Goal: Task Accomplishment & Management: Use online tool/utility

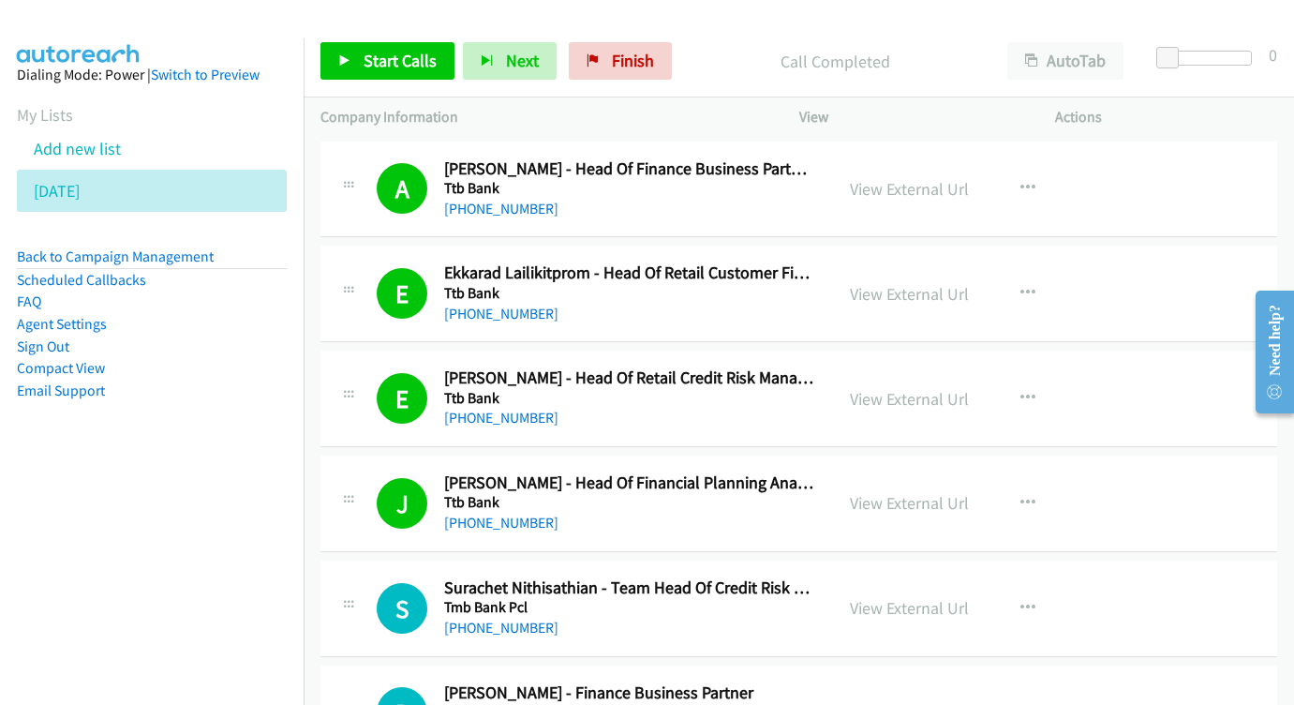
scroll to position [4667, 0]
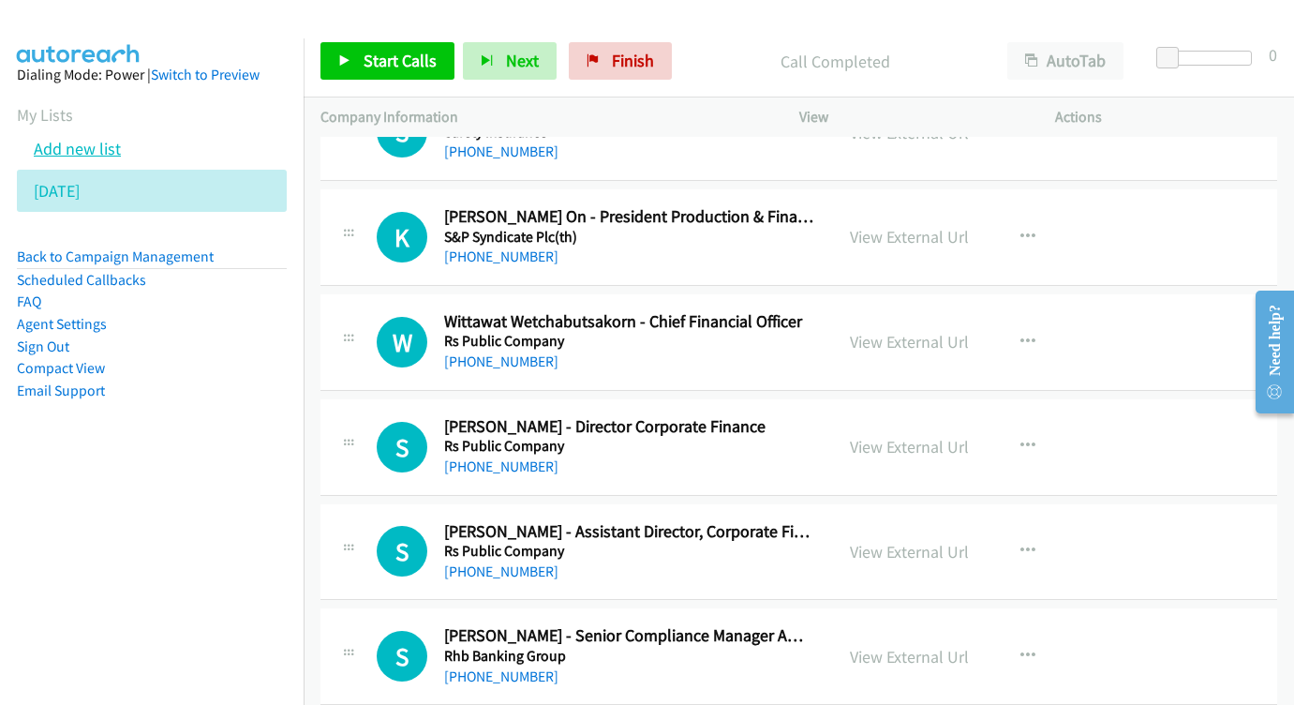
click at [85, 142] on link "Add new list" at bounding box center [77, 149] width 87 height 22
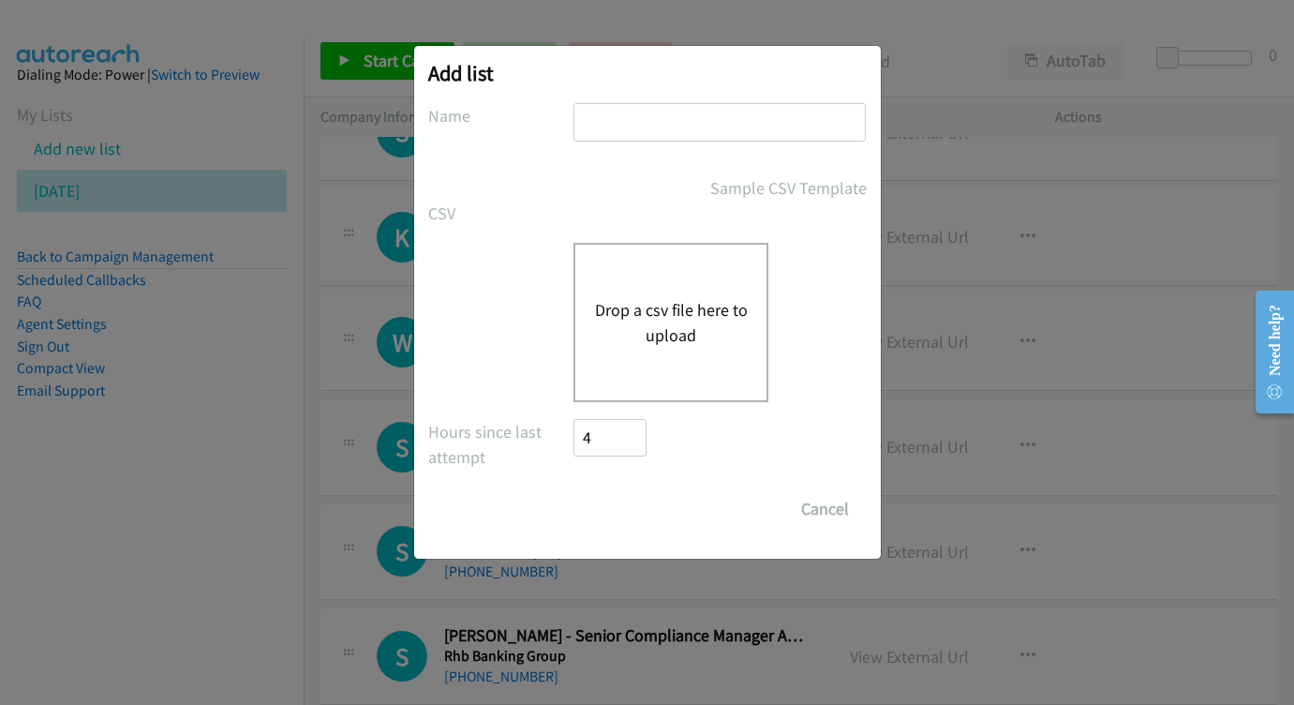
click at [733, 109] on input "text" at bounding box center [720, 122] width 292 height 38
type input "PMM 18"
click at [595, 328] on div "Drop a csv file here to upload" at bounding box center [671, 322] width 195 height 159
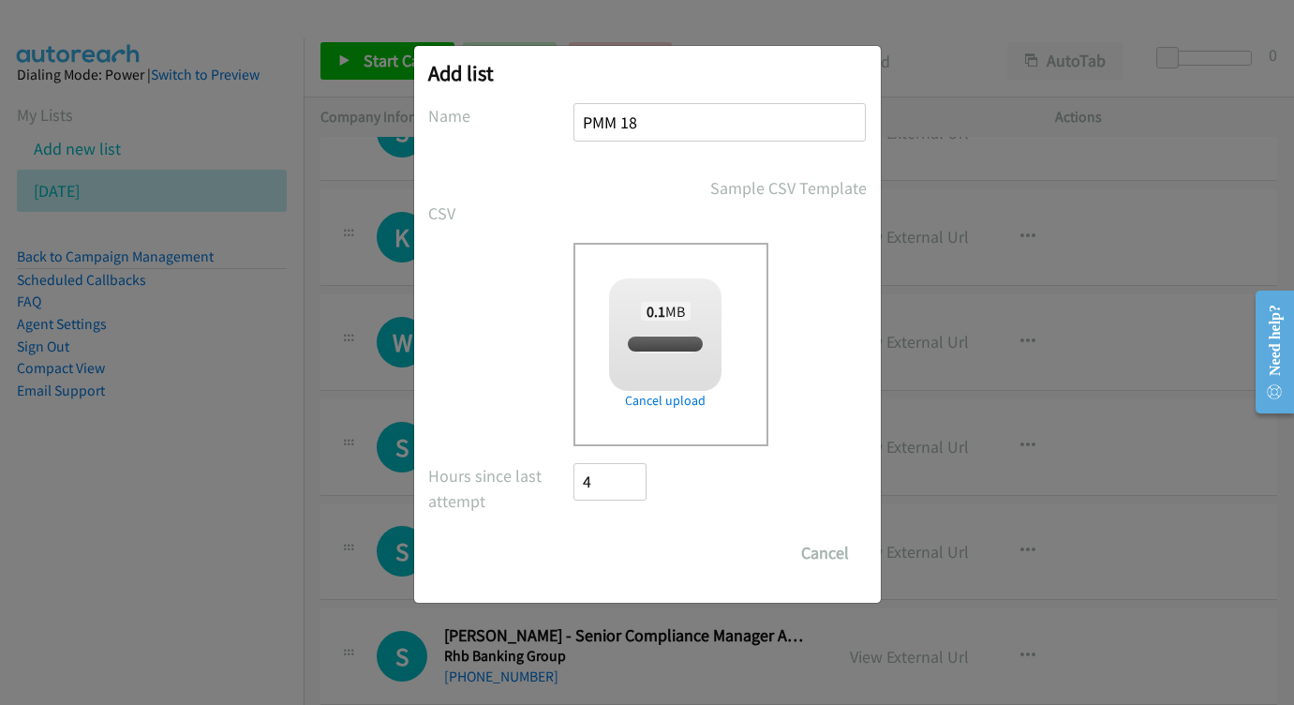
checkbox input "true"
click at [619, 555] on input "Save List" at bounding box center [623, 552] width 98 height 37
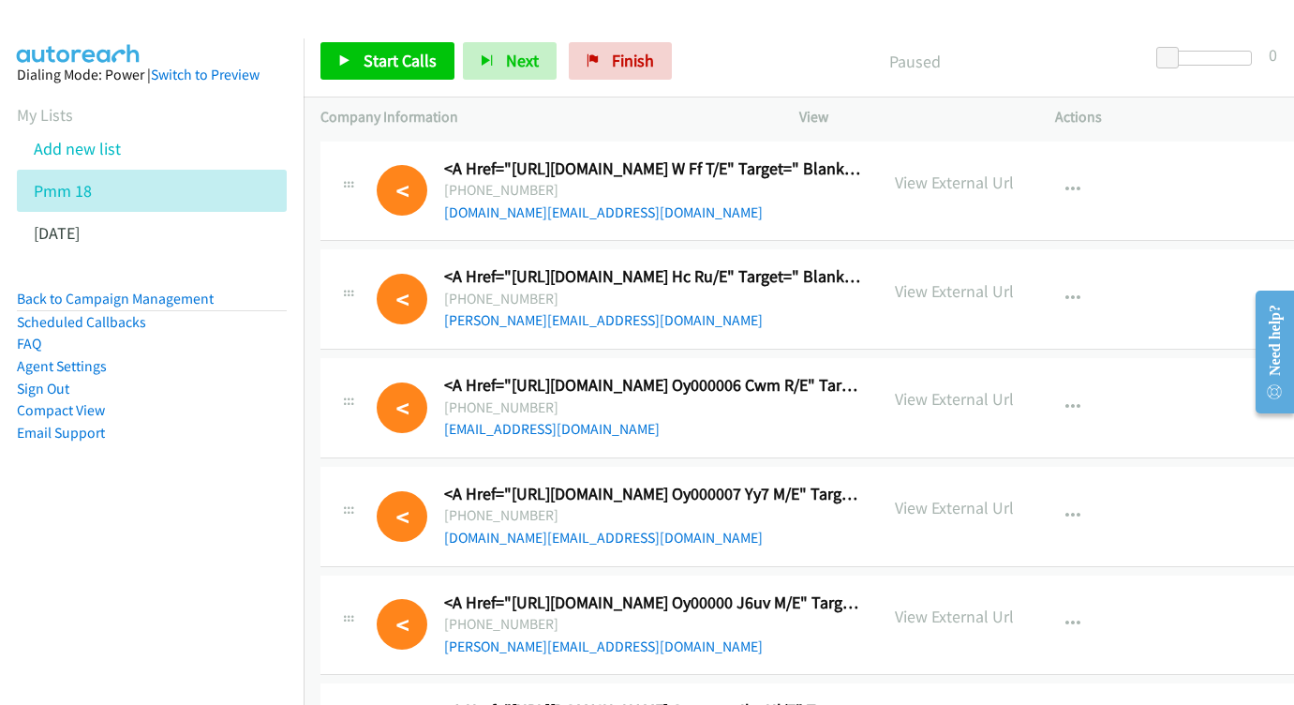
click at [971, 192] on p "View External Url" at bounding box center [954, 182] width 119 height 25
click at [941, 183] on p "View External Url" at bounding box center [954, 182] width 119 height 25
click at [61, 142] on link "Add new list" at bounding box center [77, 149] width 87 height 22
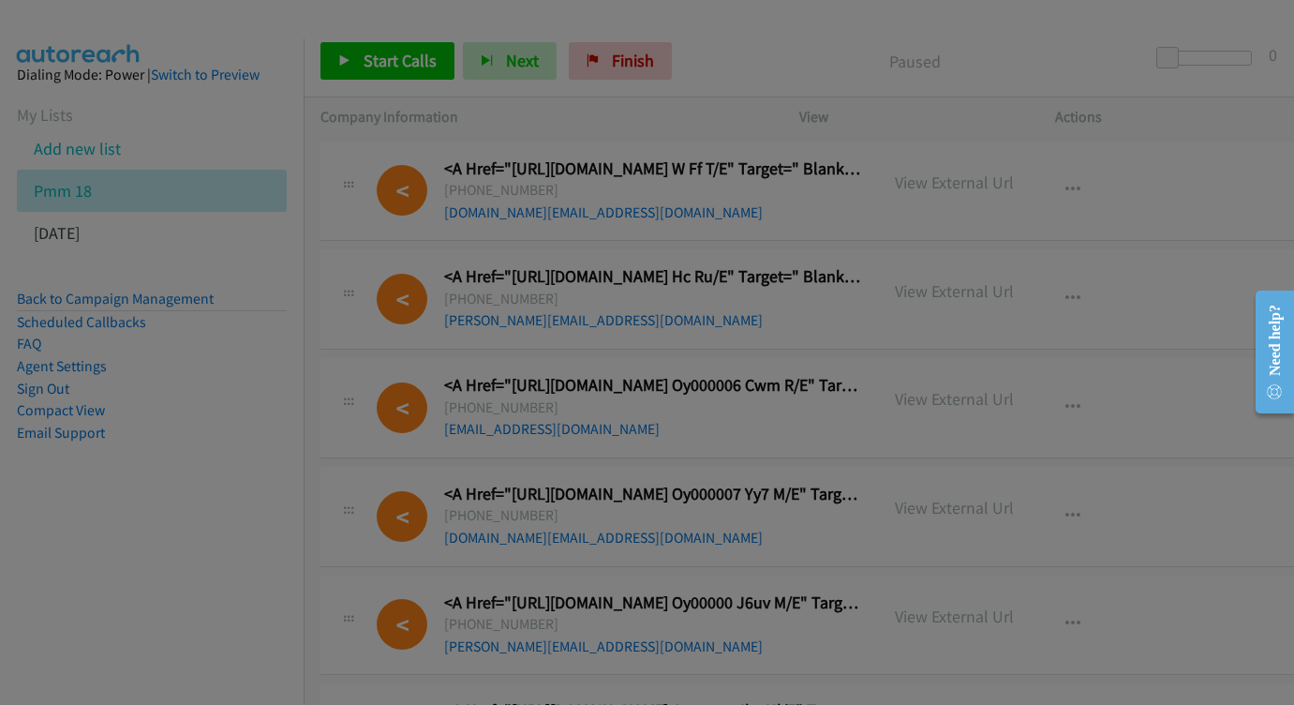
click at [63, 148] on div at bounding box center [647, 352] width 1294 height 705
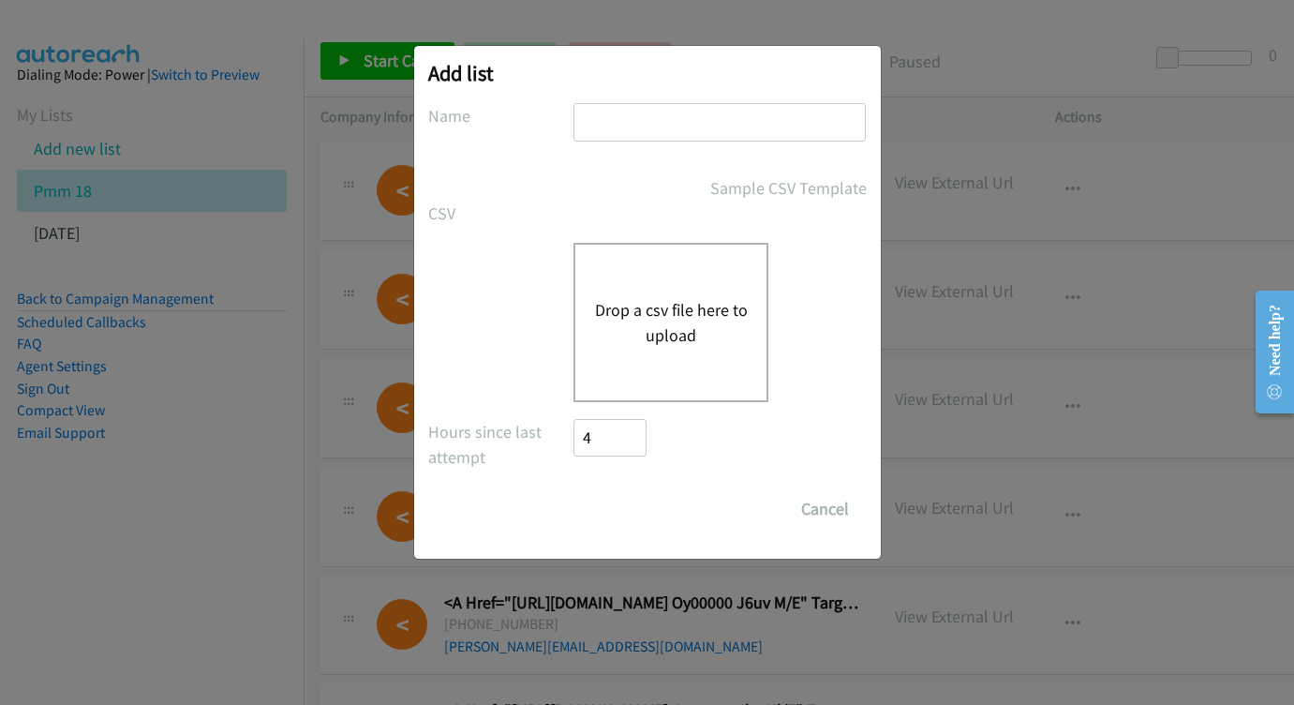
click at [610, 133] on input "text" at bounding box center [720, 122] width 292 height 38
type input "zoom pom final"
click at [733, 351] on div "Drop a csv file here to upload" at bounding box center [671, 322] width 195 height 159
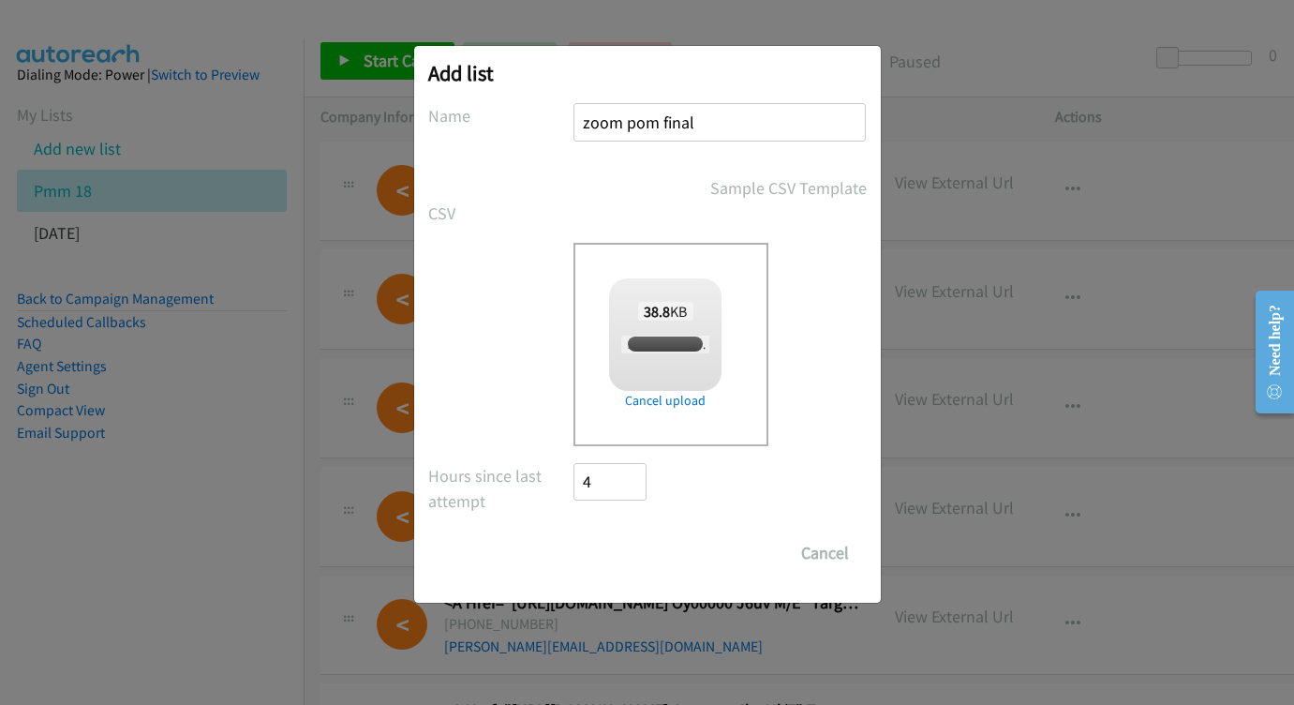
checkbox input "true"
click at [638, 554] on input "Save List" at bounding box center [623, 552] width 98 height 37
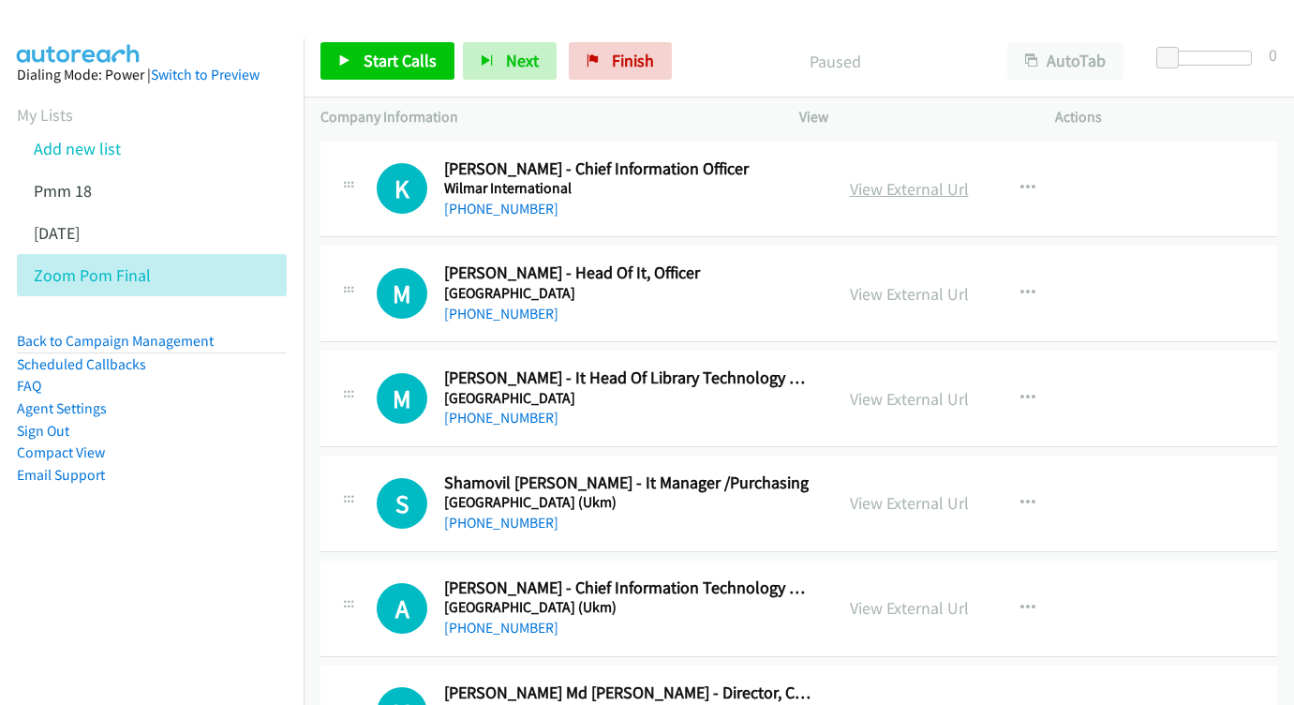
click at [914, 189] on link "View External Url" at bounding box center [909, 189] width 119 height 22
click at [892, 290] on link "View External Url" at bounding box center [909, 294] width 119 height 22
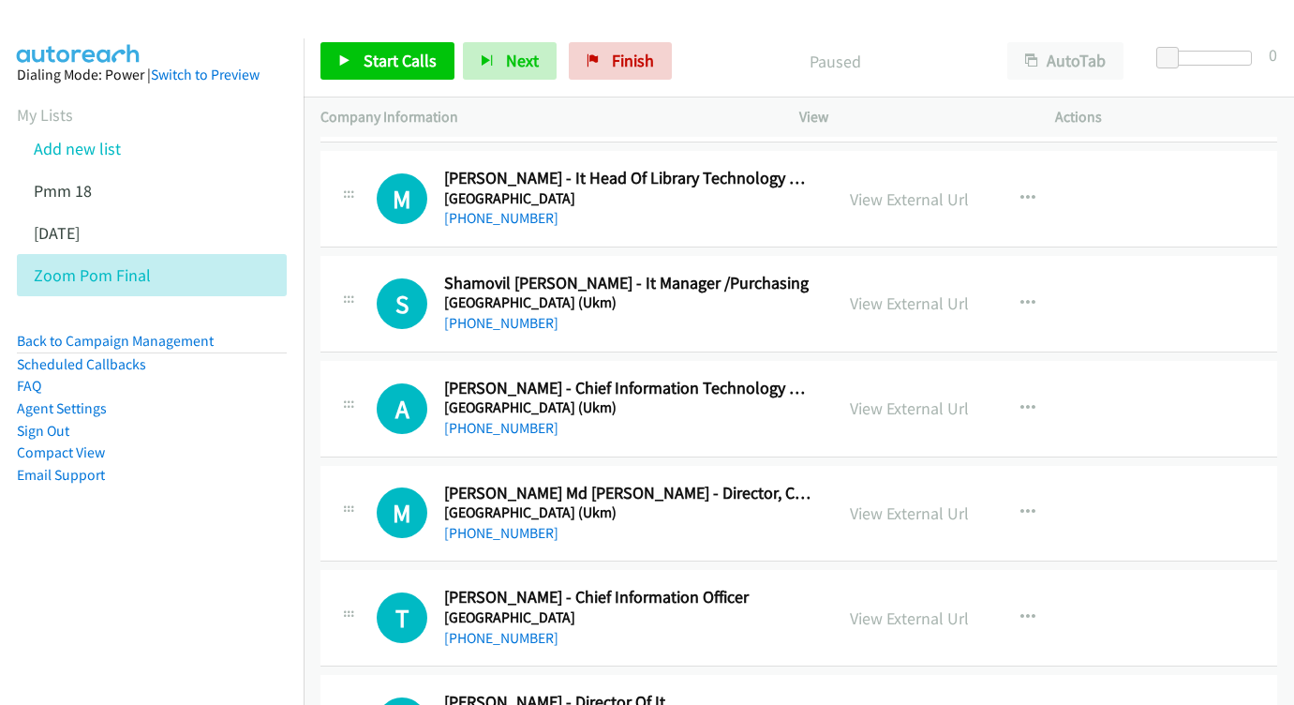
scroll to position [224, 0]
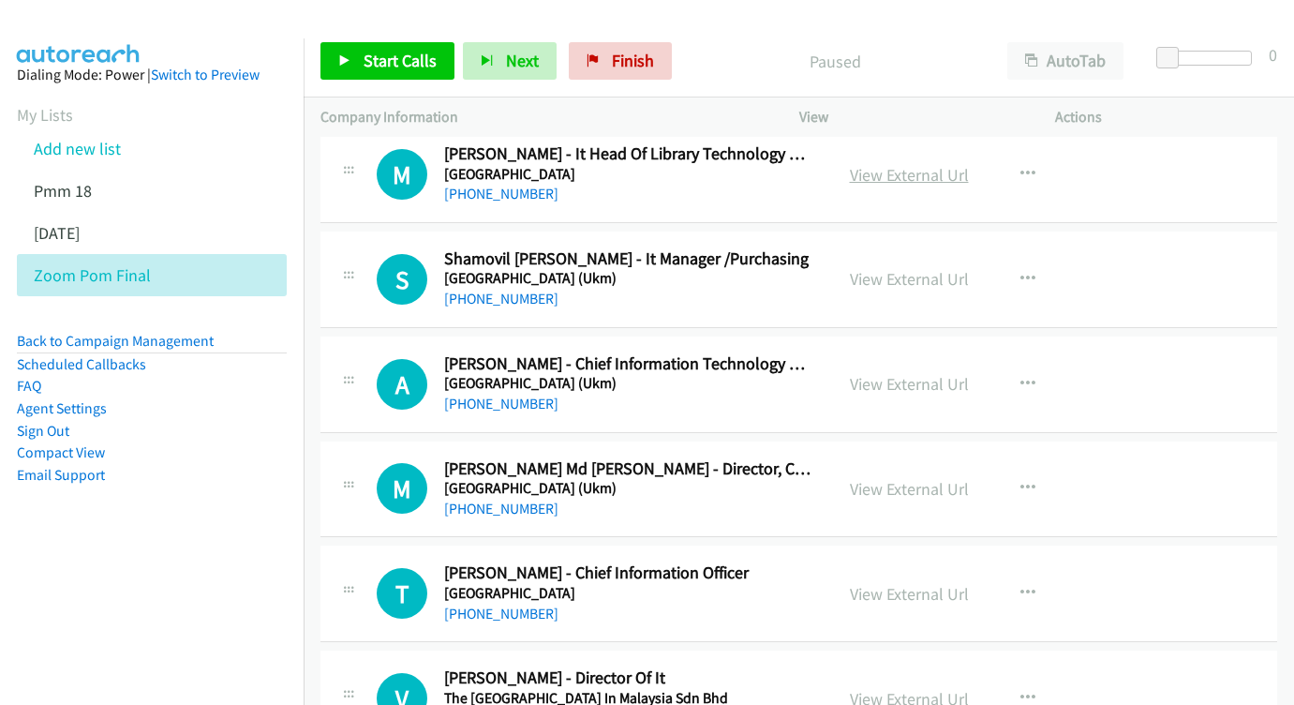
click at [928, 173] on link "View External Url" at bounding box center [909, 175] width 119 height 22
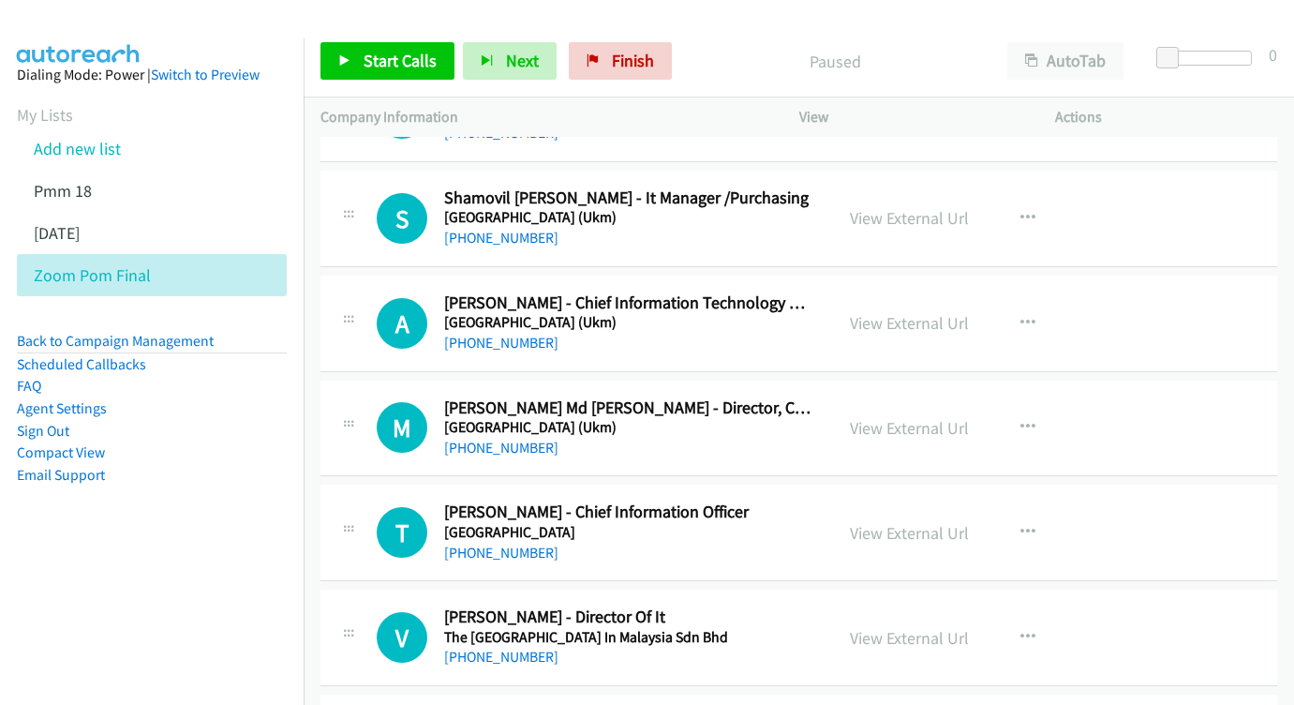
scroll to position [297, 0]
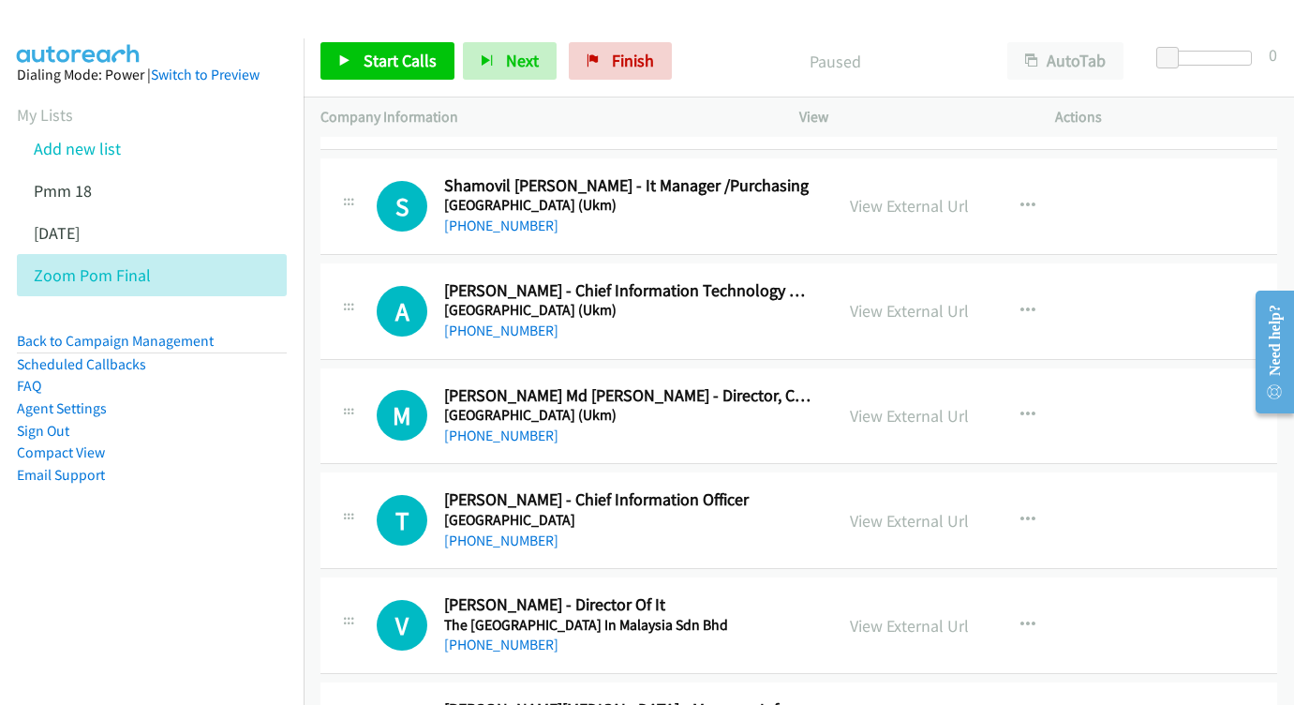
click at [929, 211] on div "View External Url" at bounding box center [909, 205] width 119 height 25
click at [919, 195] on link "View External Url" at bounding box center [909, 206] width 119 height 22
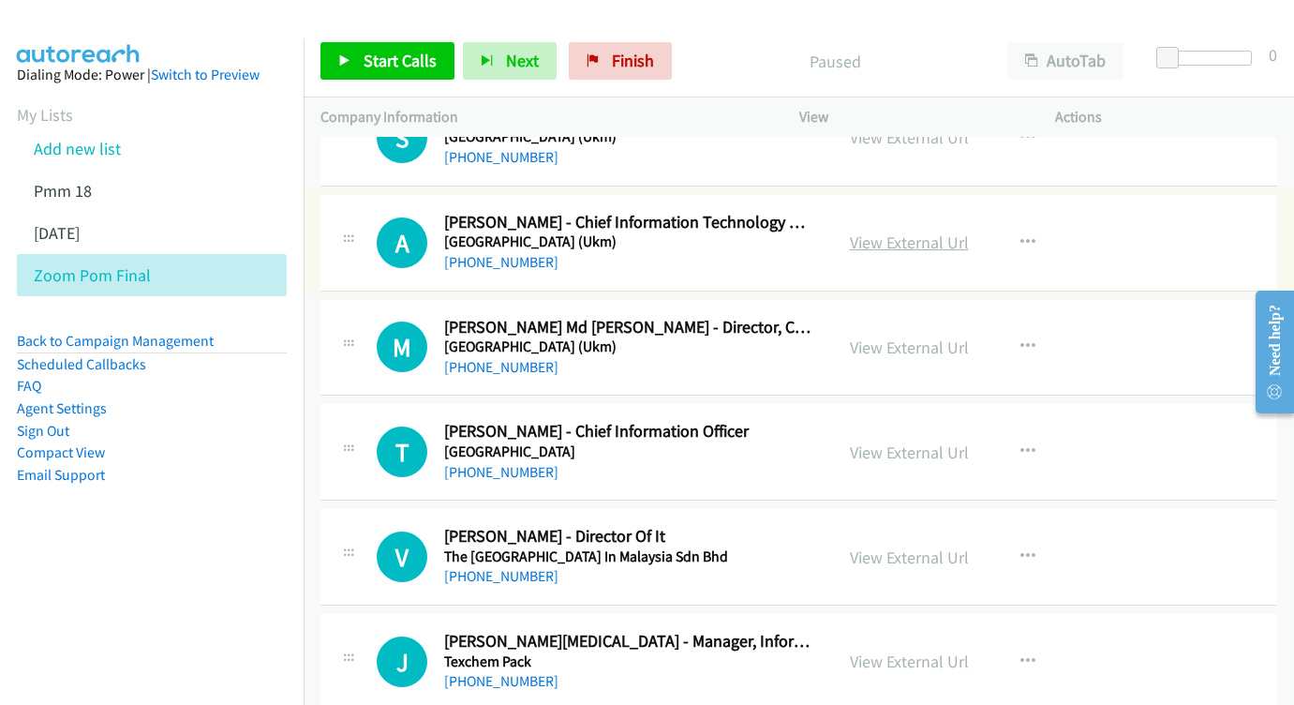
click at [916, 235] on link "View External Url" at bounding box center [909, 242] width 119 height 22
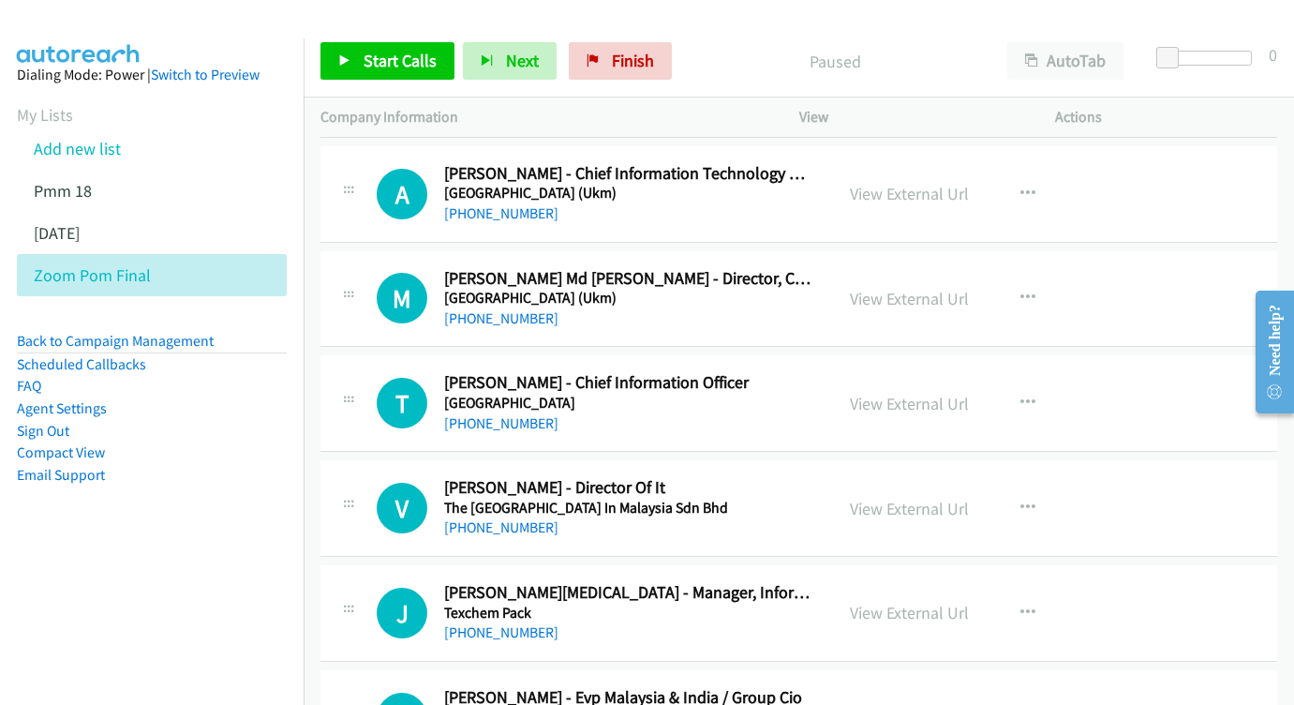
scroll to position [418, 0]
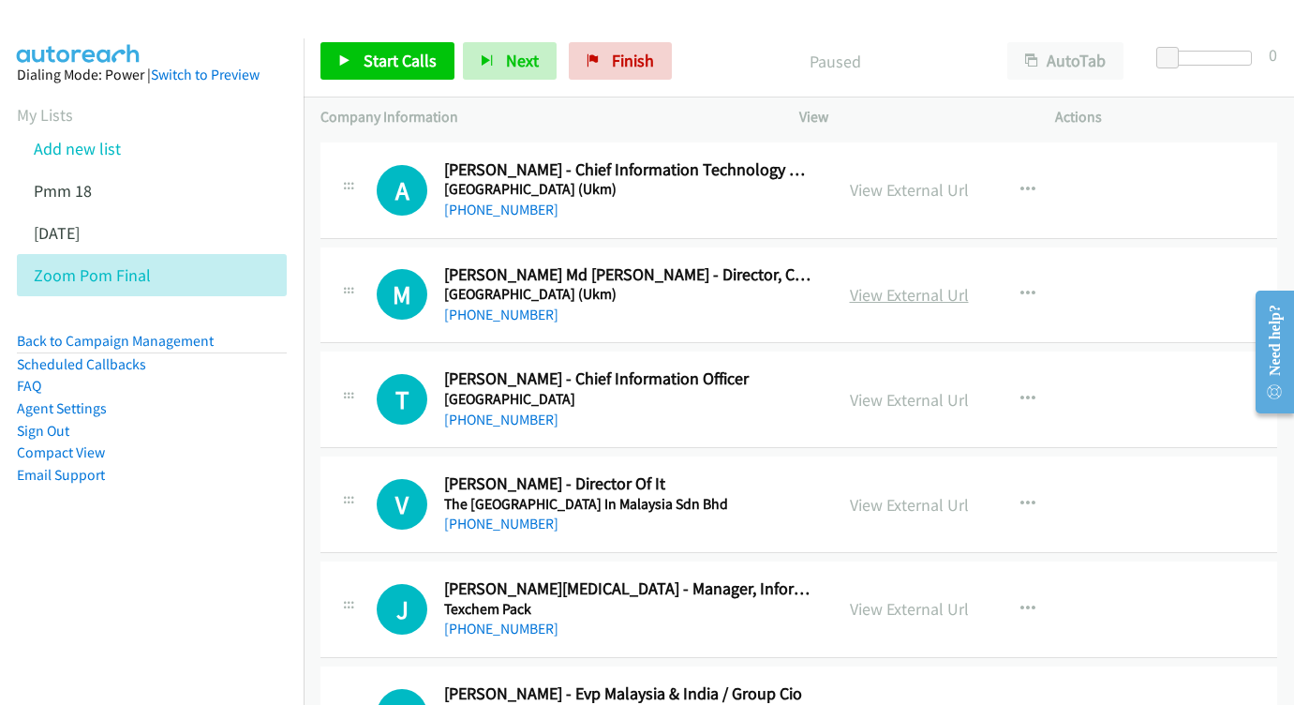
click at [911, 284] on link "View External Url" at bounding box center [909, 295] width 119 height 22
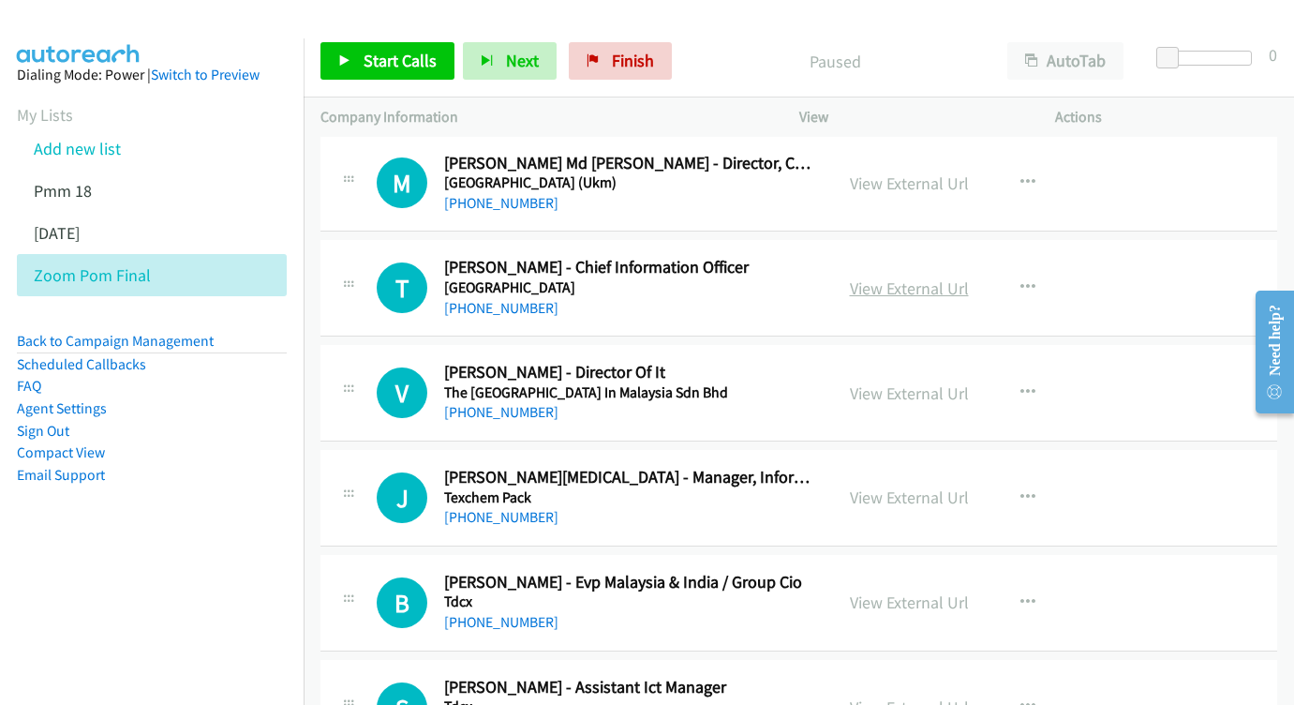
scroll to position [531, 0]
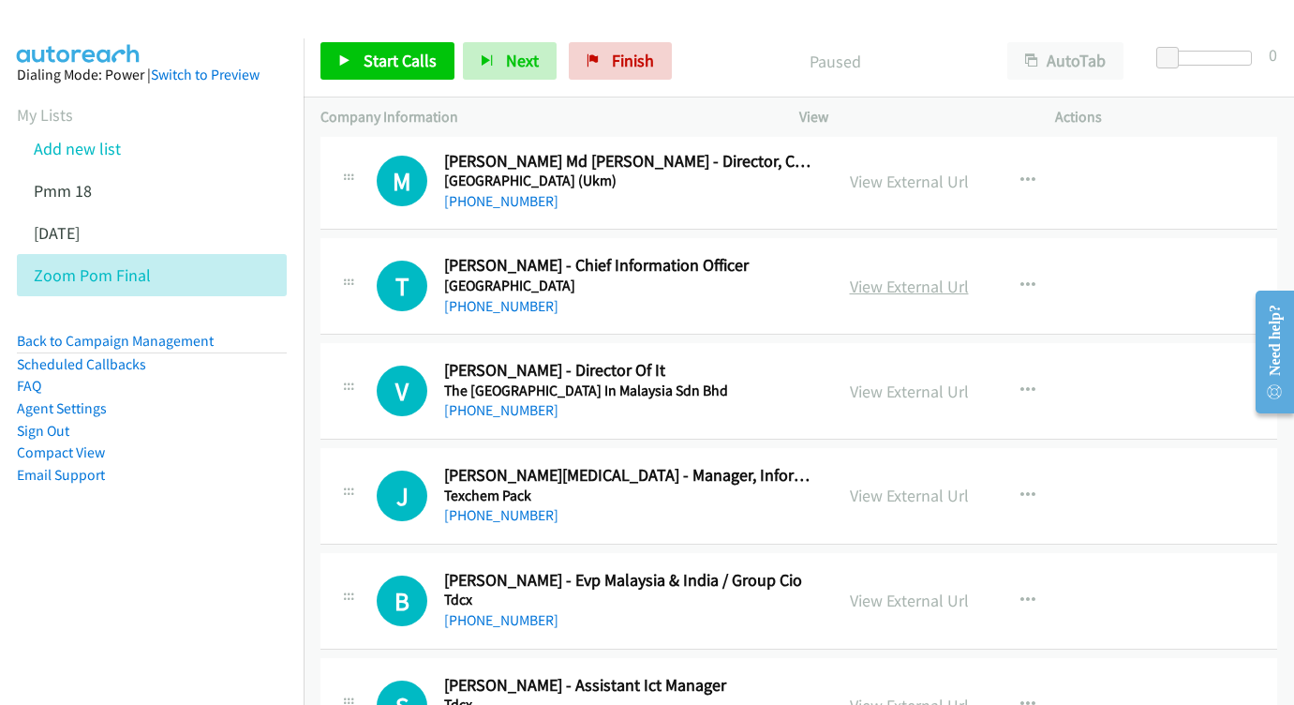
click at [857, 276] on link "View External Url" at bounding box center [909, 287] width 119 height 22
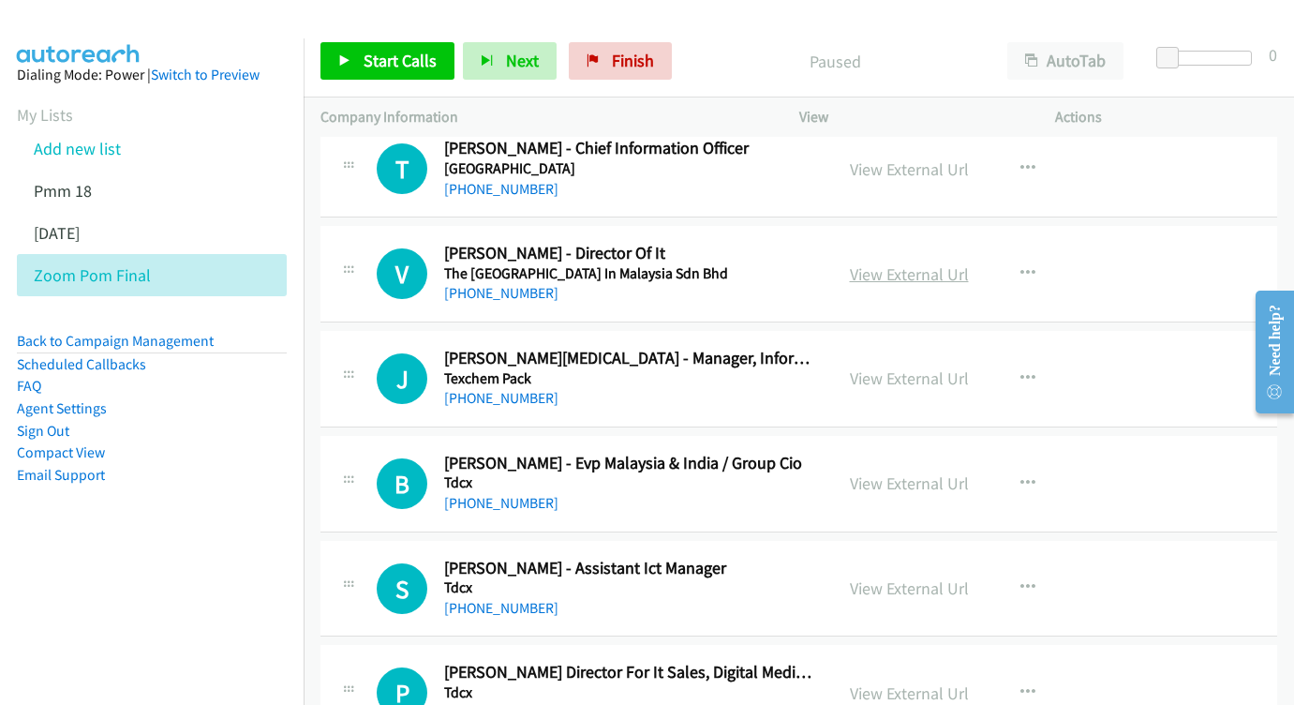
scroll to position [658, 0]
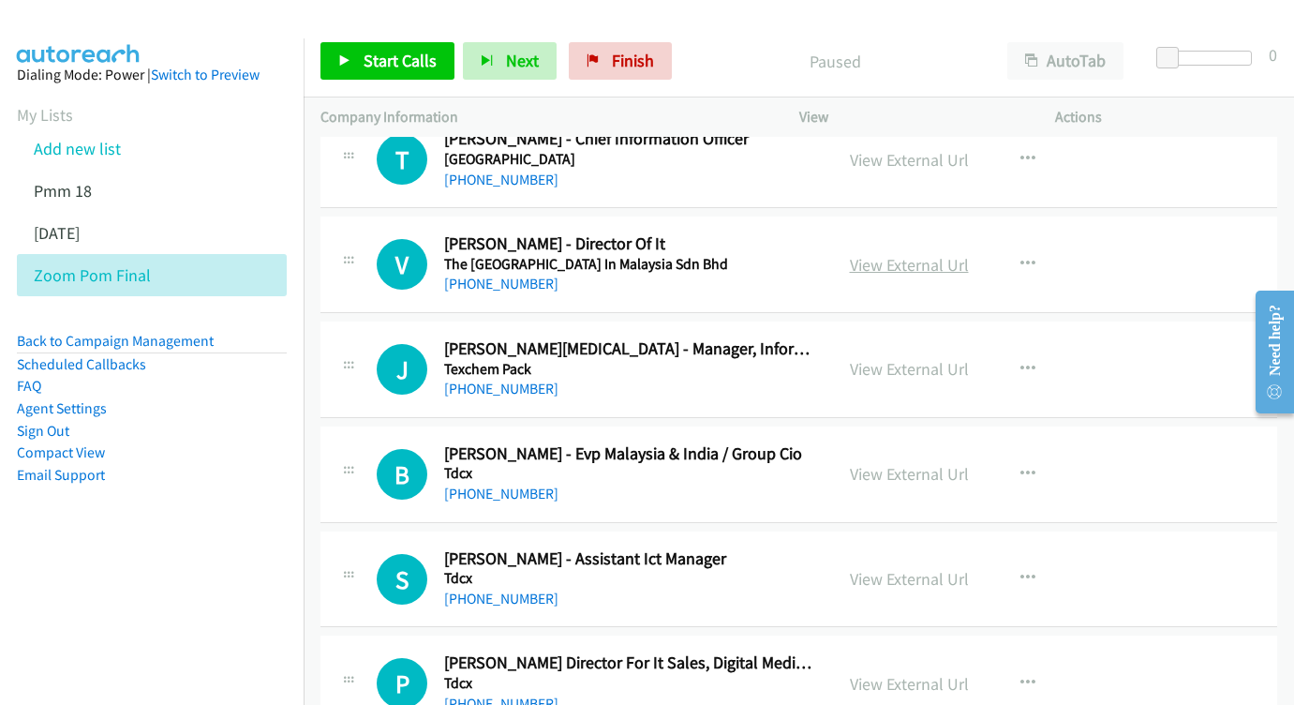
click at [913, 261] on link "View External Url" at bounding box center [909, 265] width 119 height 22
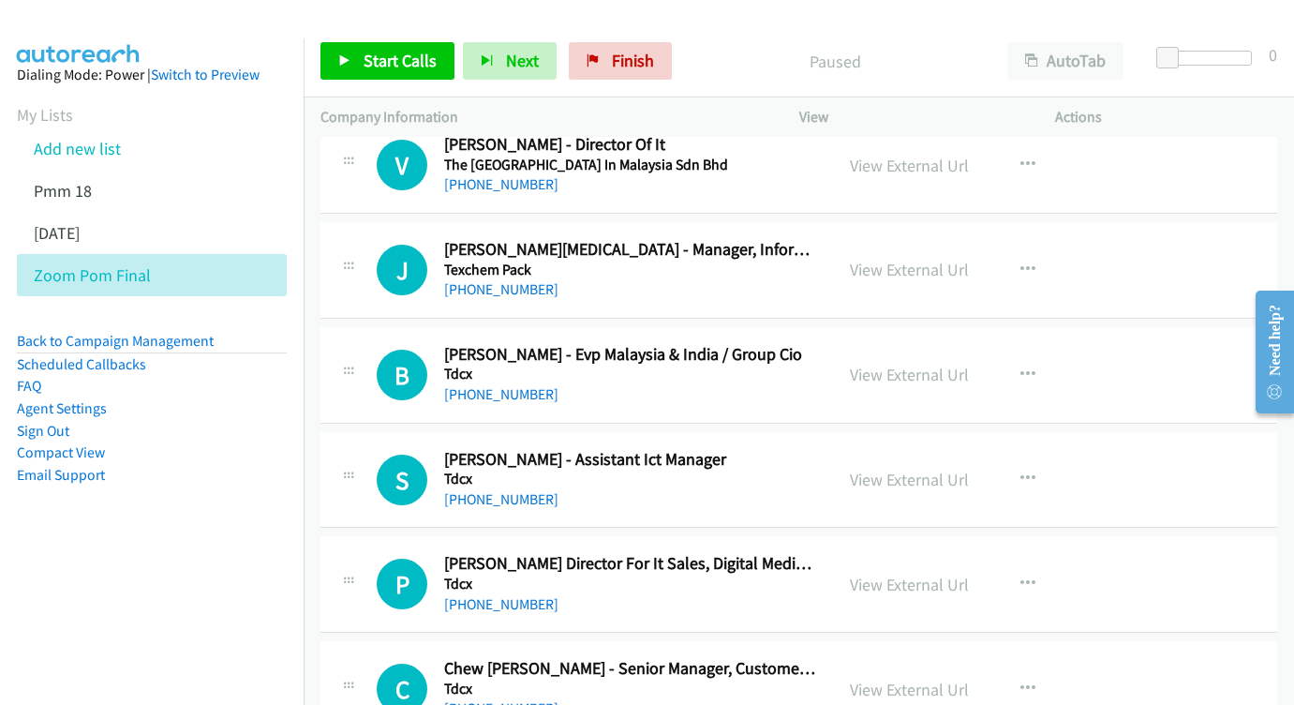
scroll to position [759, 0]
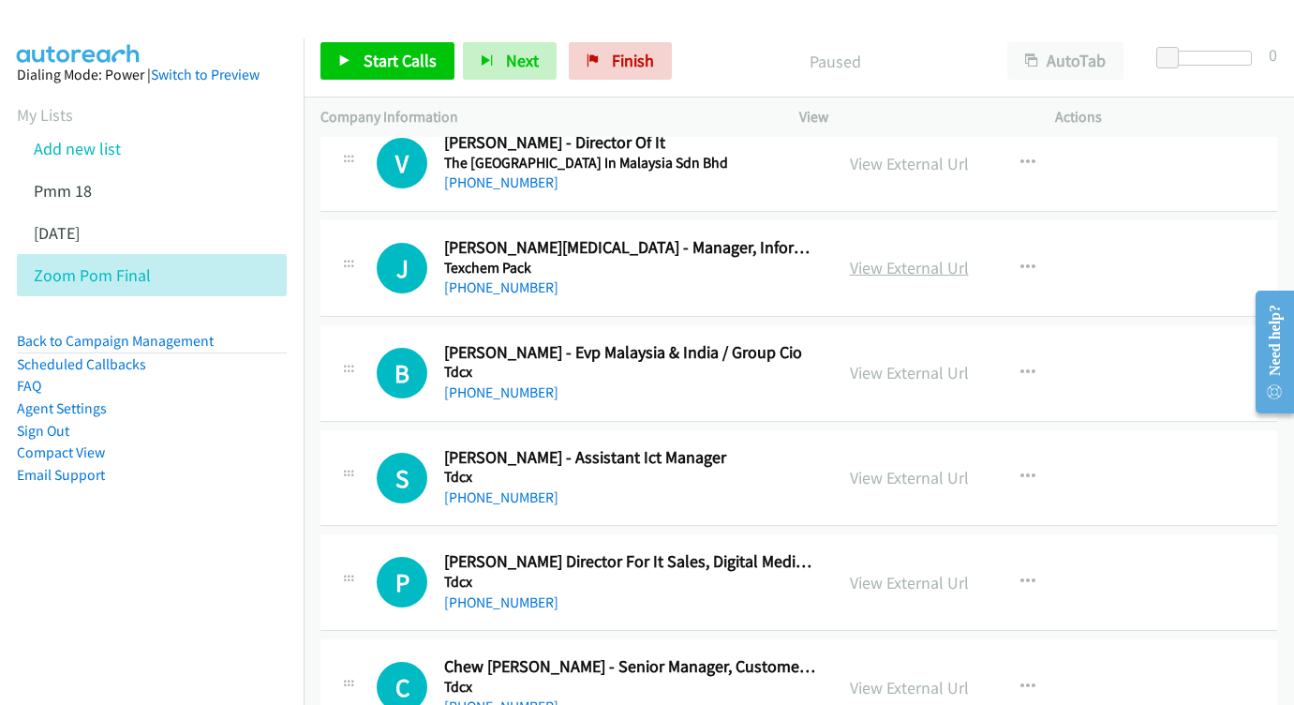
click at [929, 263] on link "View External Url" at bounding box center [909, 268] width 119 height 22
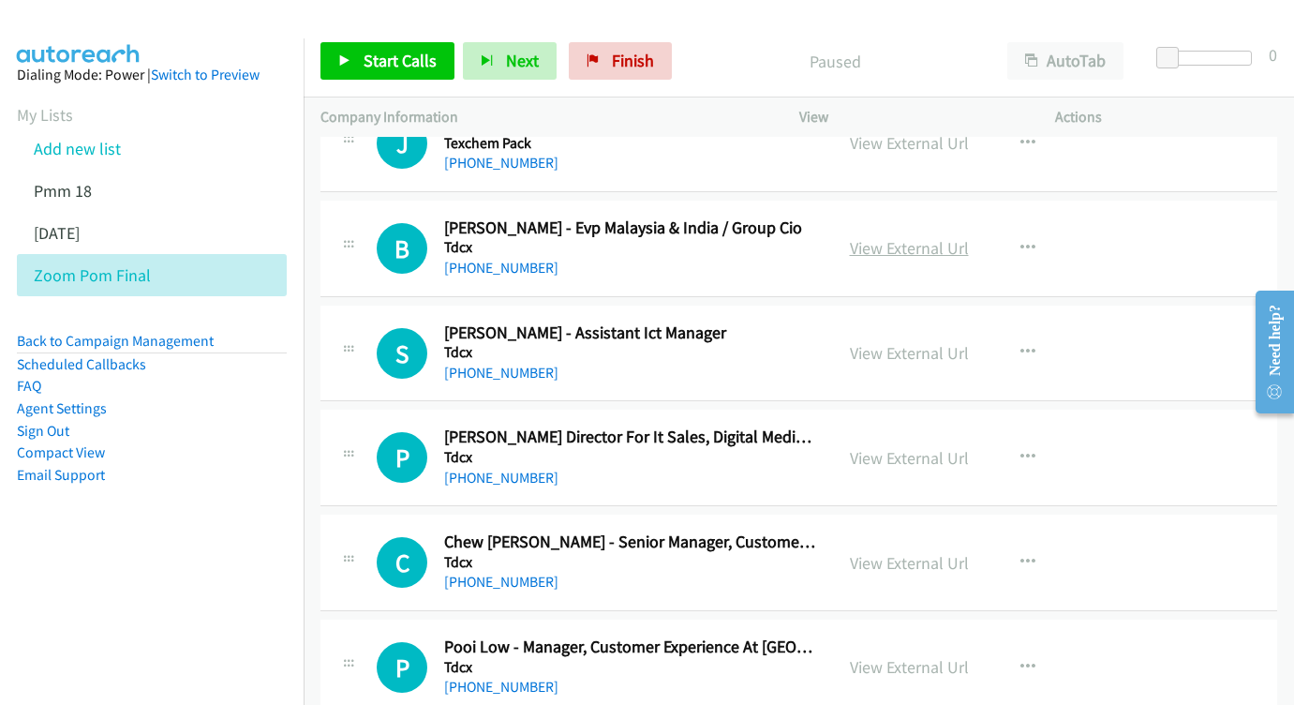
click at [888, 237] on link "View External Url" at bounding box center [909, 248] width 119 height 22
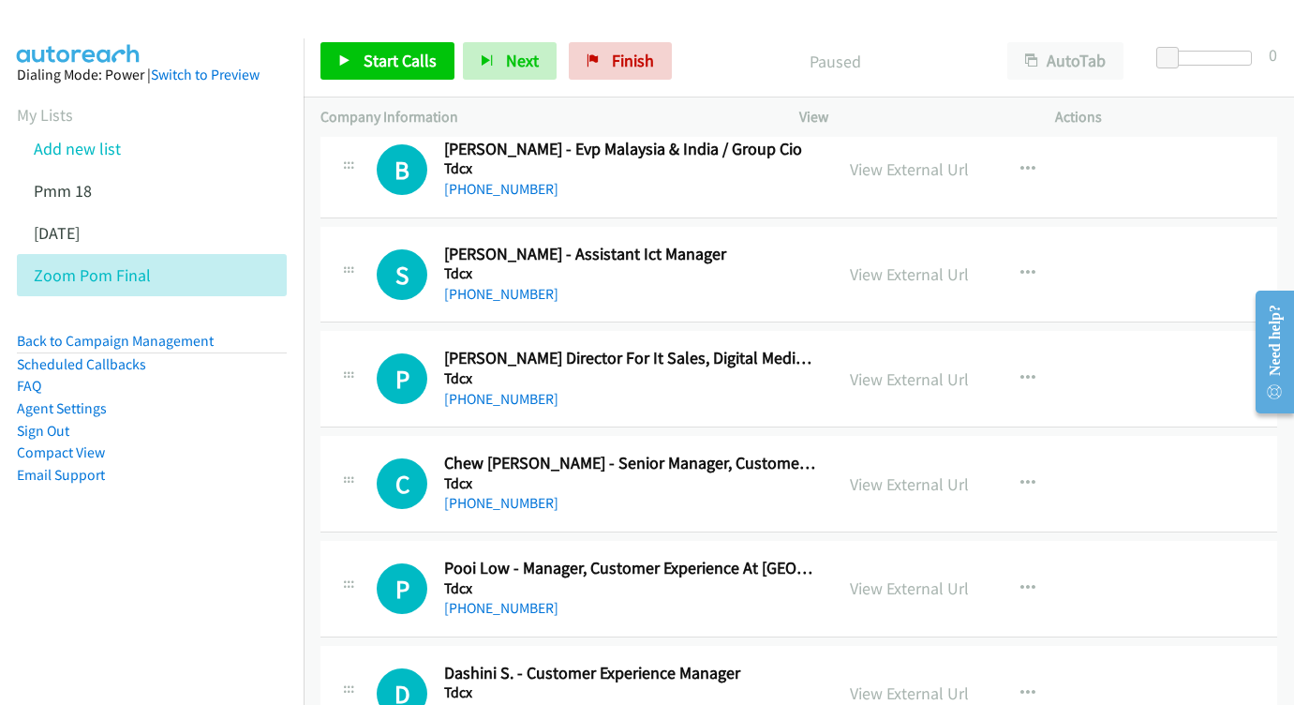
scroll to position [984, 0]
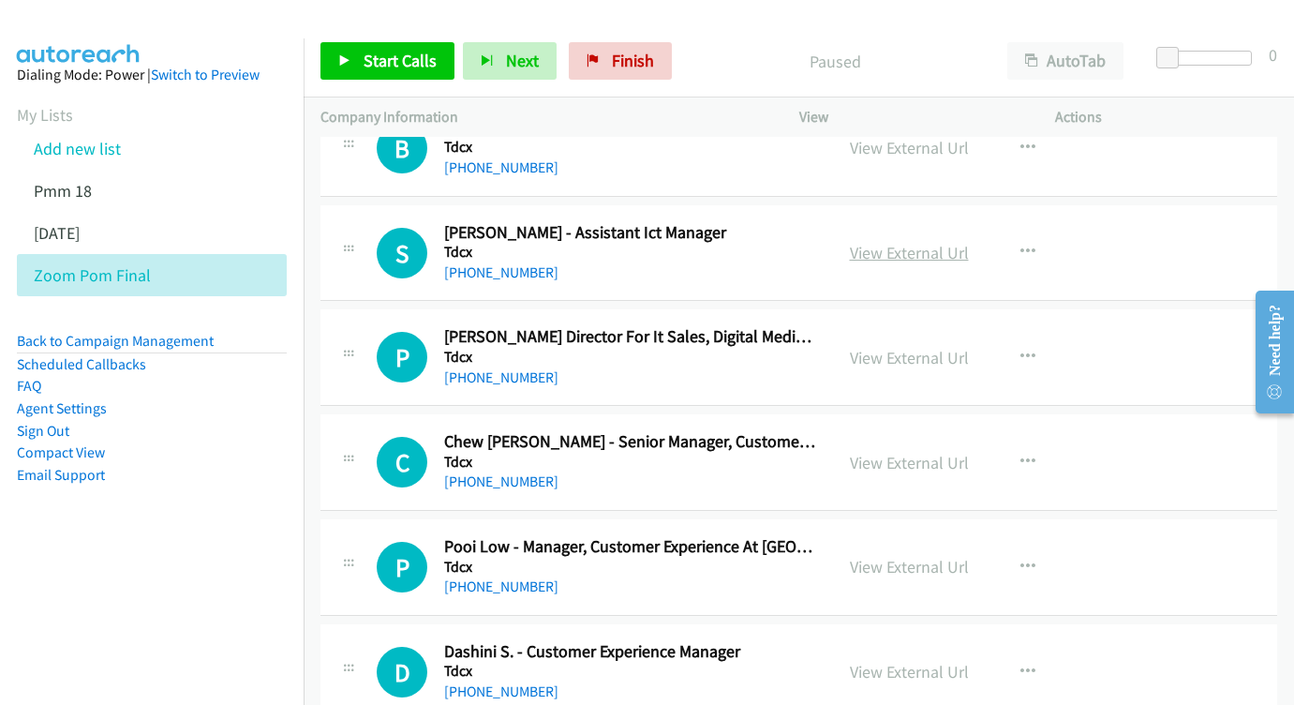
click at [910, 242] on link "View External Url" at bounding box center [909, 253] width 119 height 22
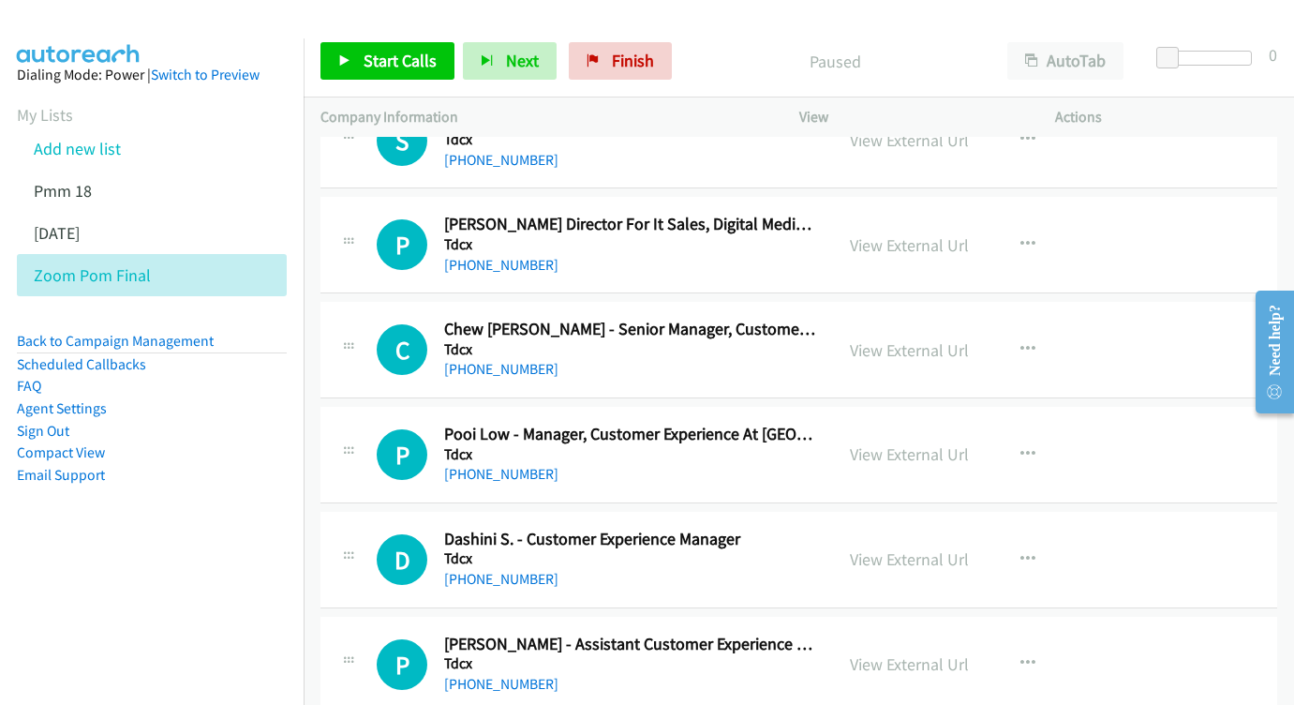
scroll to position [1098, 0]
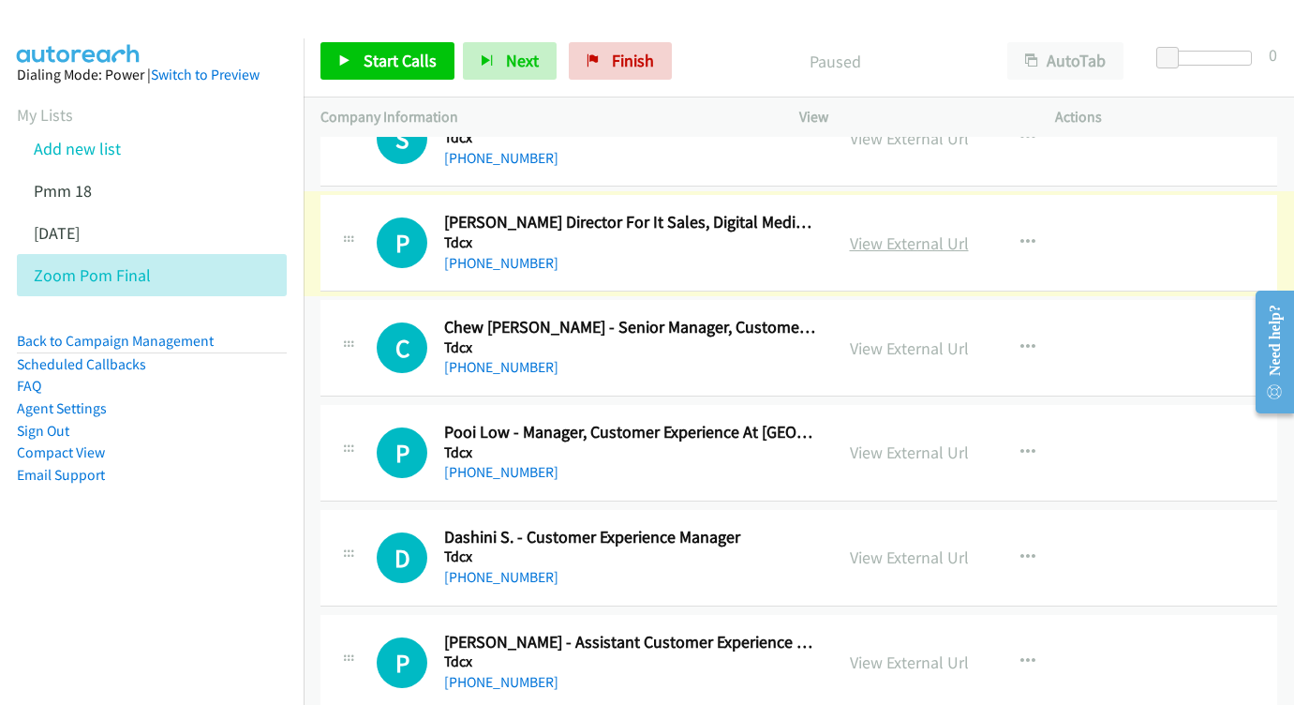
click at [919, 232] on link "View External Url" at bounding box center [909, 243] width 119 height 22
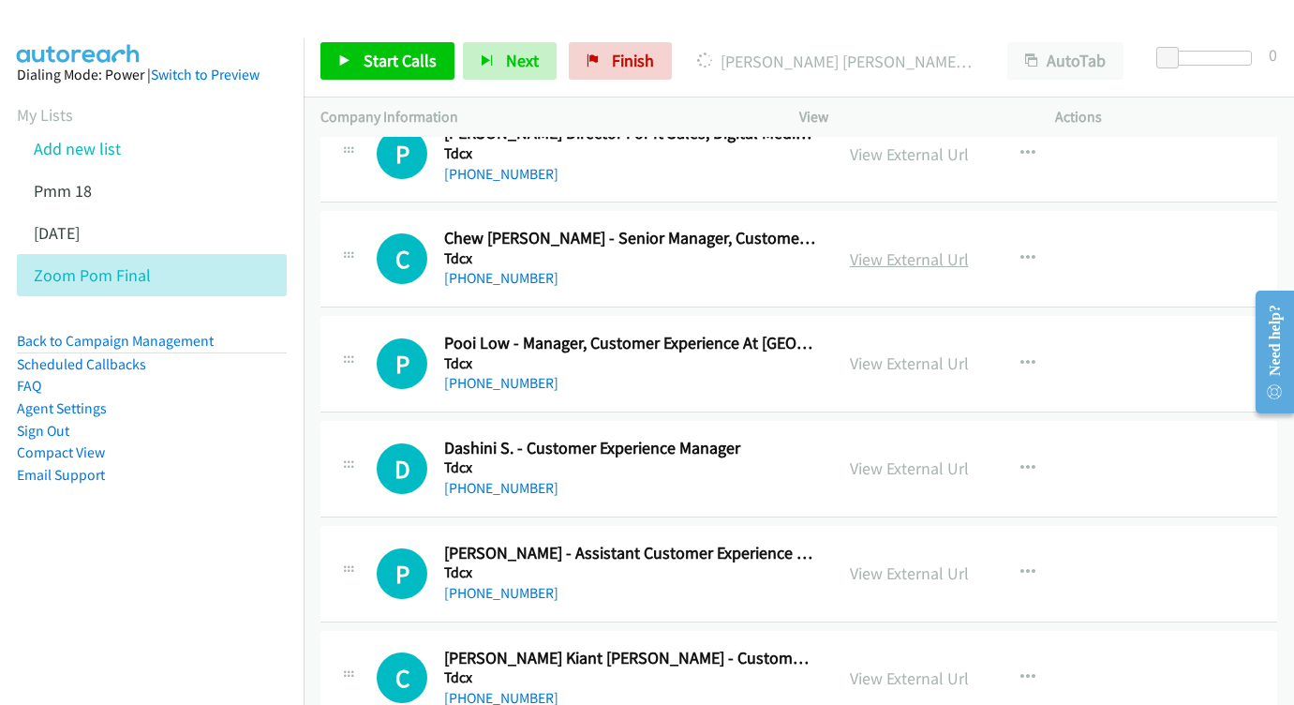
scroll to position [1188, 0]
click at [891, 247] on link "View External Url" at bounding box center [909, 258] width 119 height 22
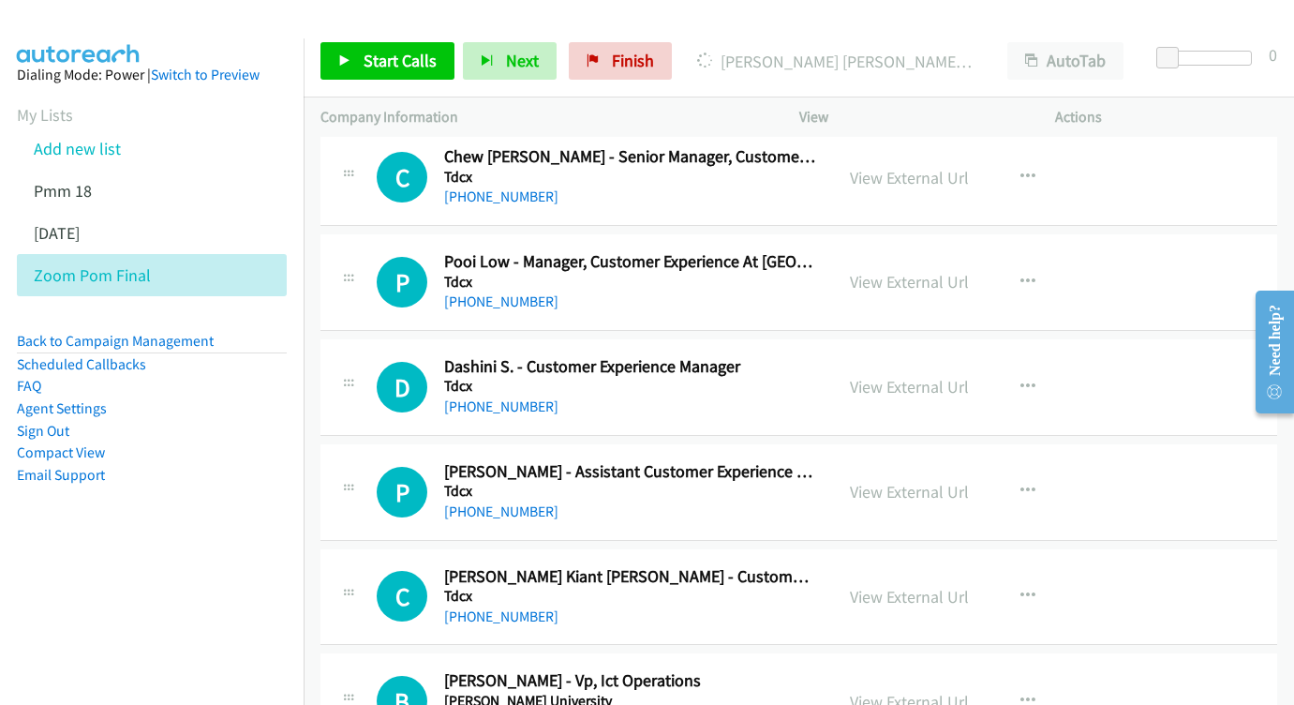
scroll to position [1290, 0]
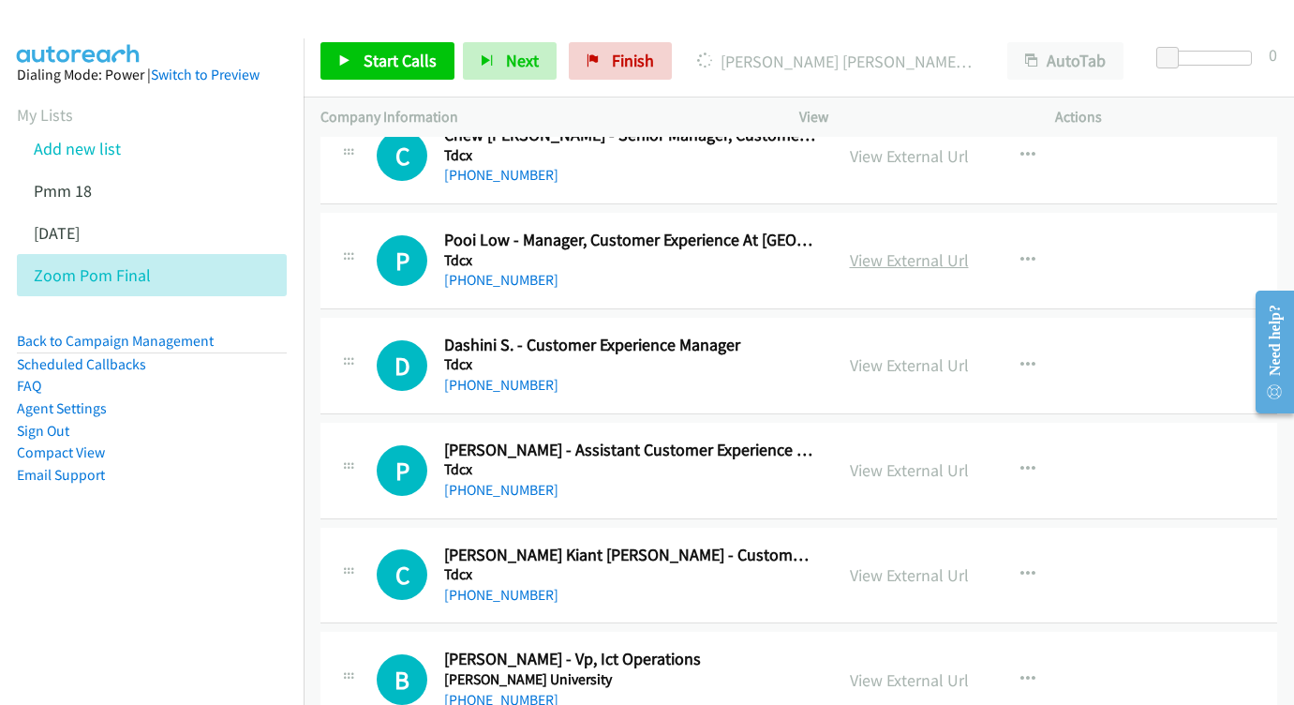
click at [906, 249] on link "View External Url" at bounding box center [909, 260] width 119 height 22
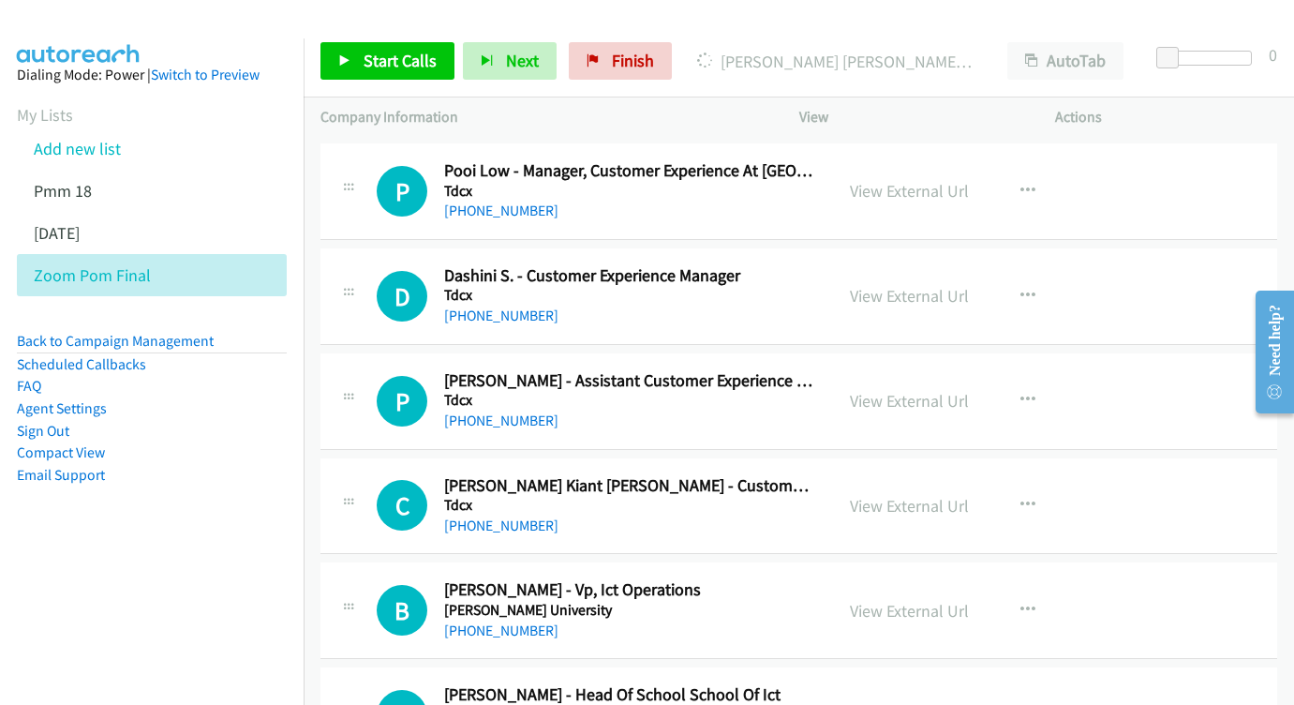
scroll to position [1398, 0]
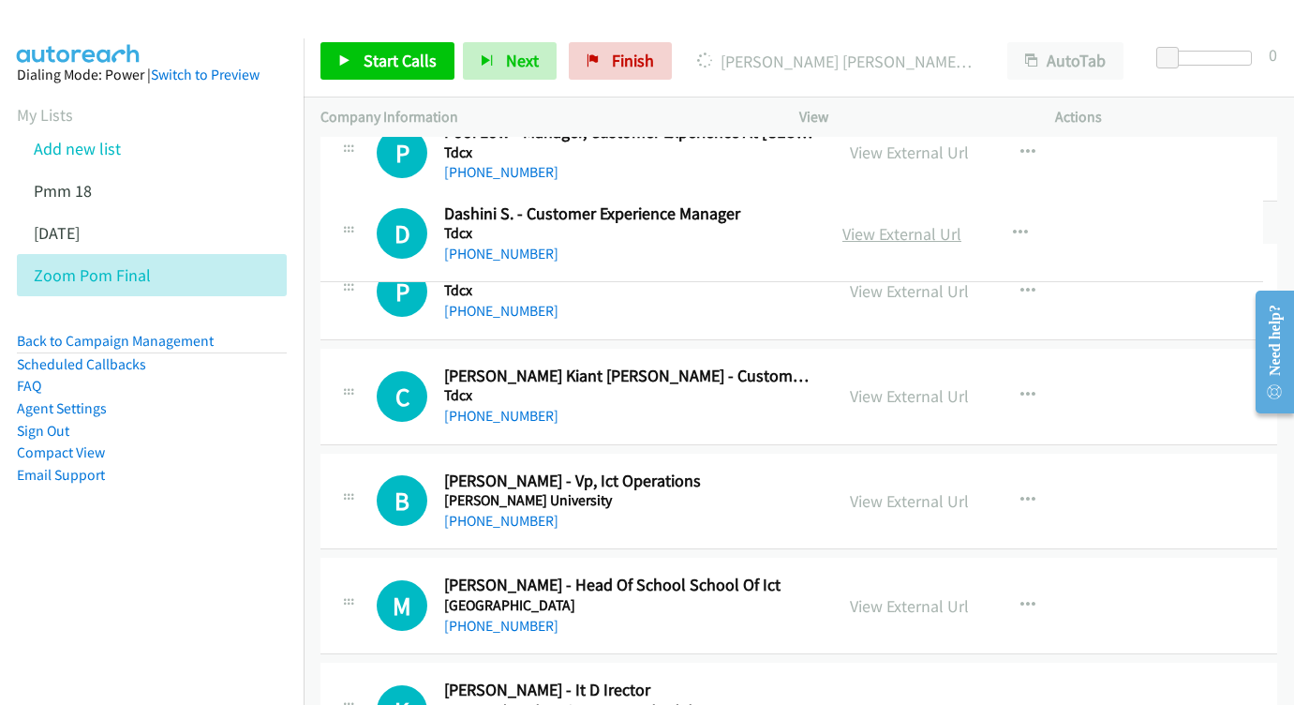
click at [914, 225] on link "View External Url" at bounding box center [901, 234] width 119 height 22
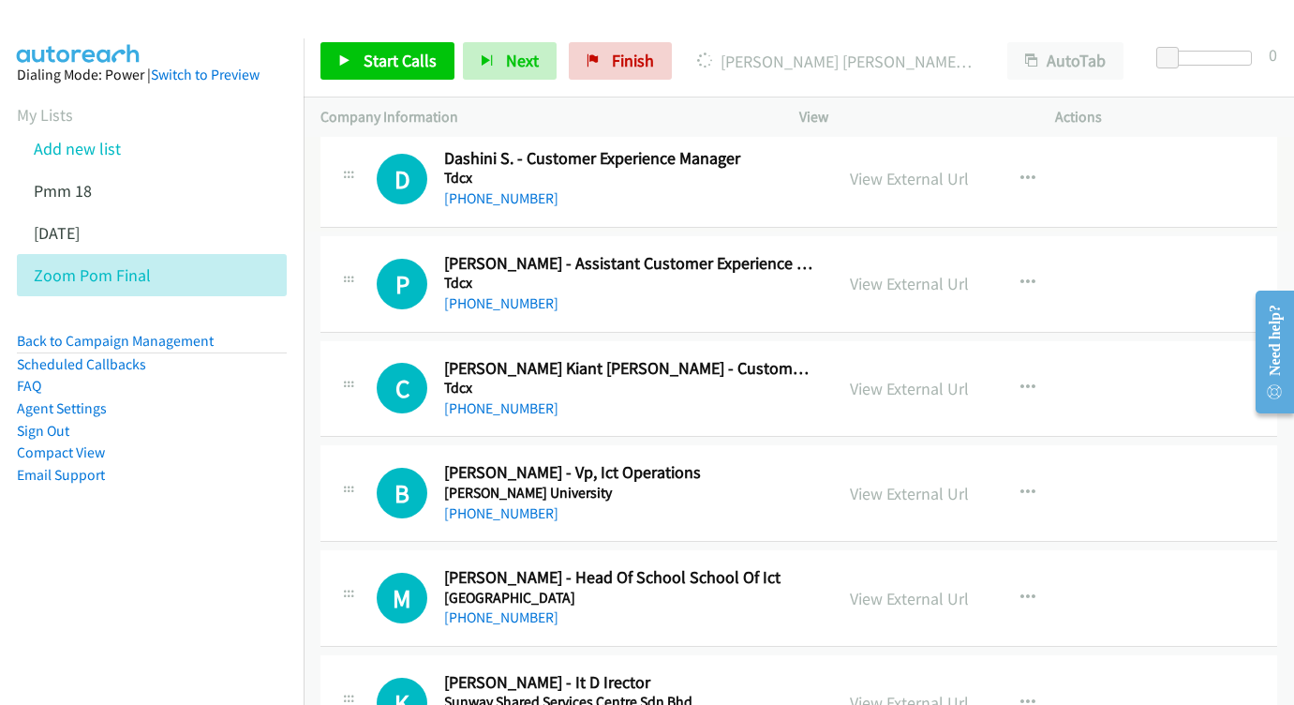
scroll to position [1495, 0]
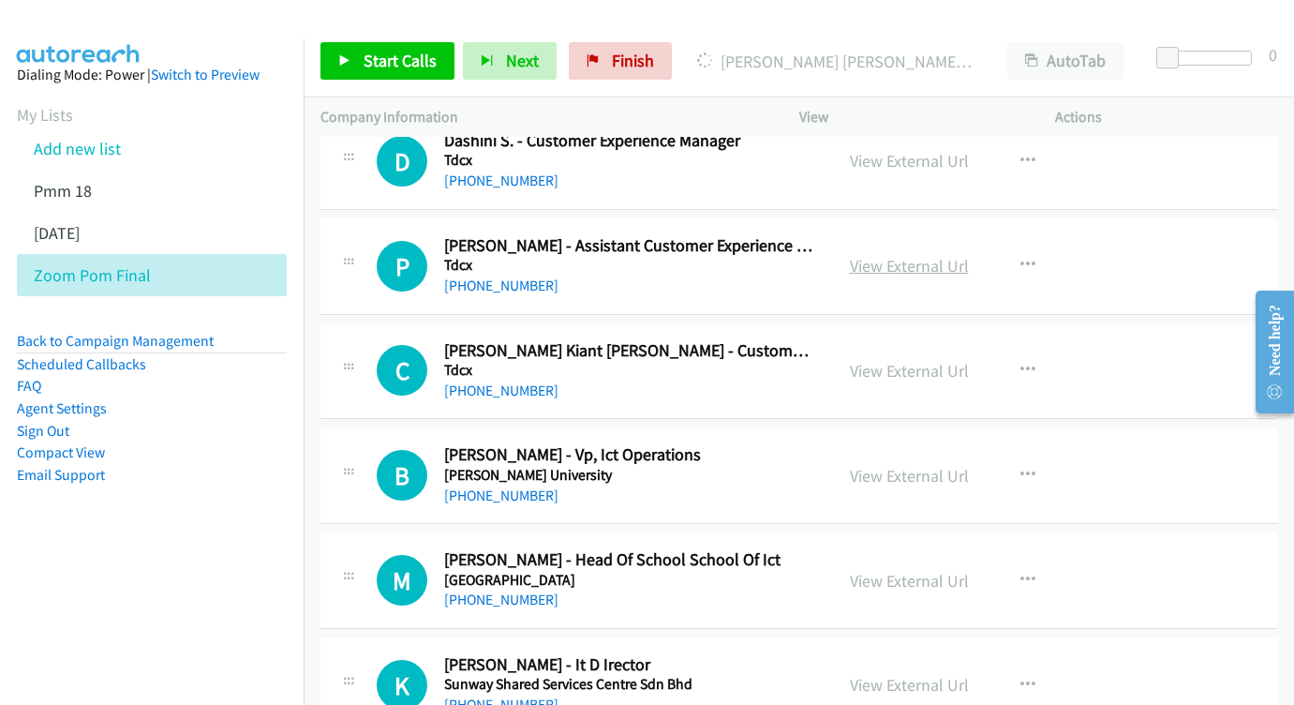
click at [853, 255] on link "View External Url" at bounding box center [909, 266] width 119 height 22
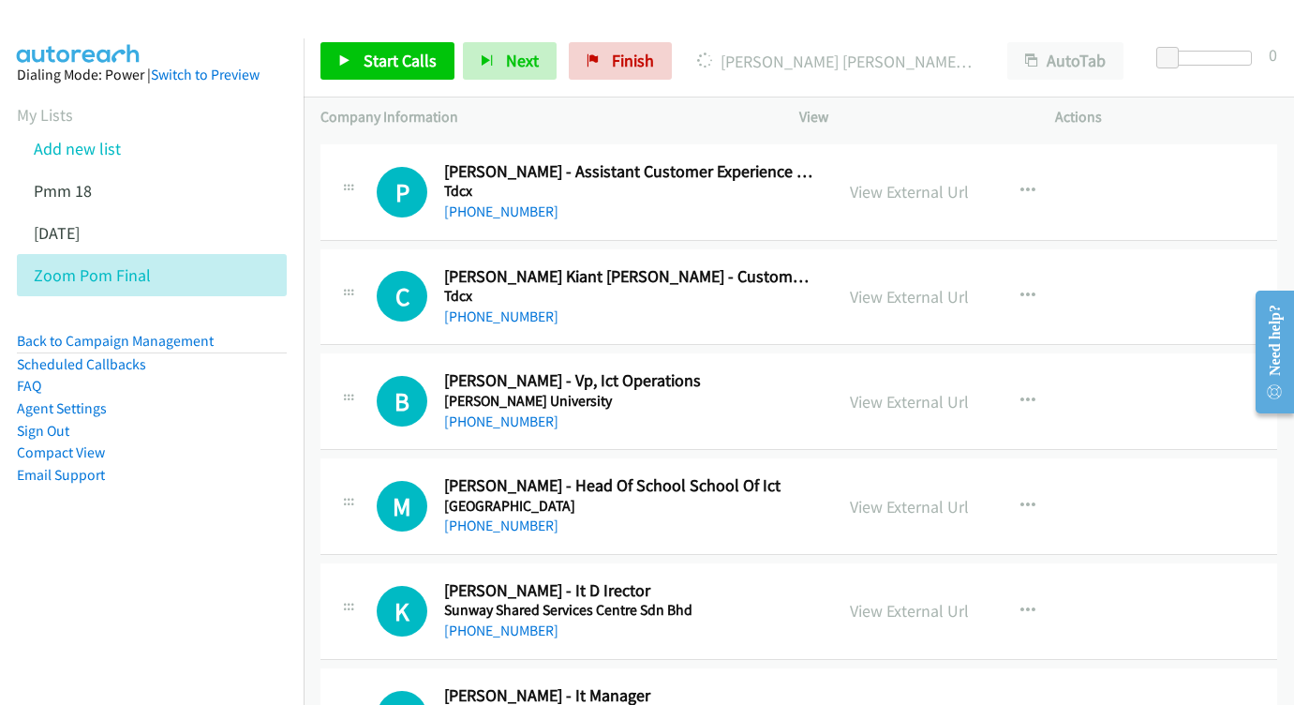
scroll to position [1591, 0]
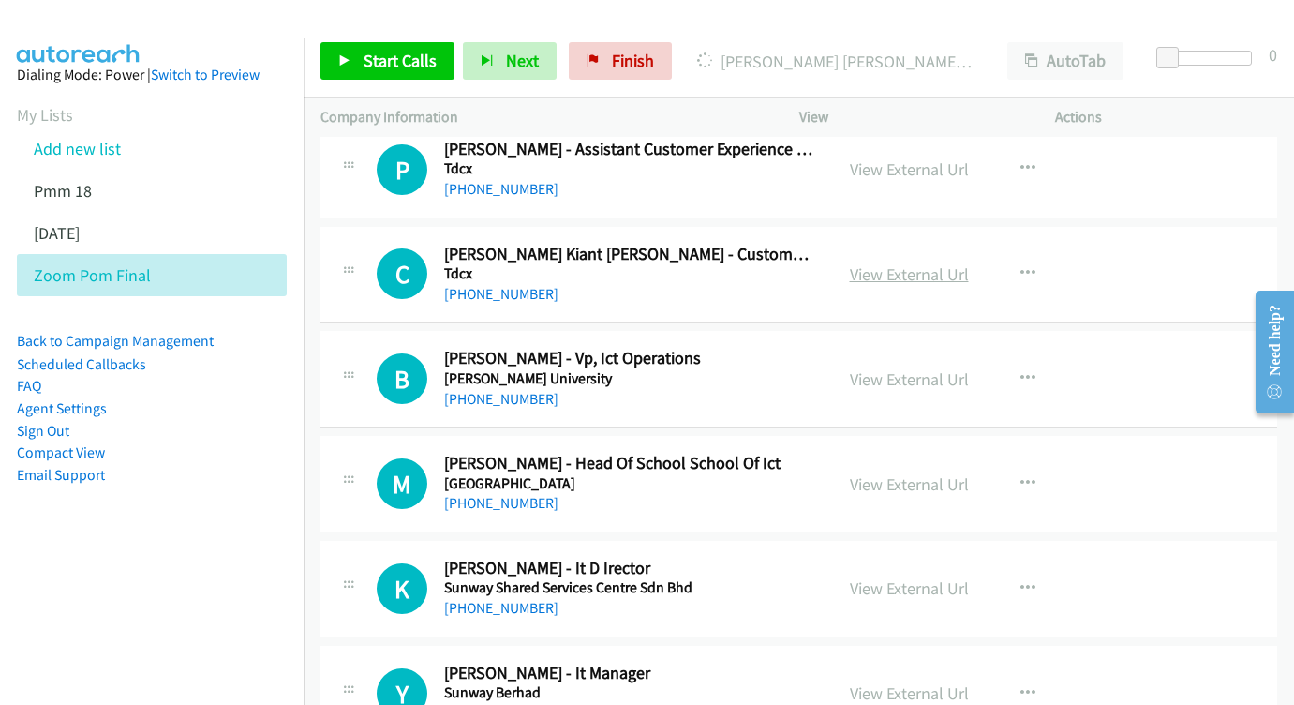
click at [873, 263] on link "View External Url" at bounding box center [909, 274] width 119 height 22
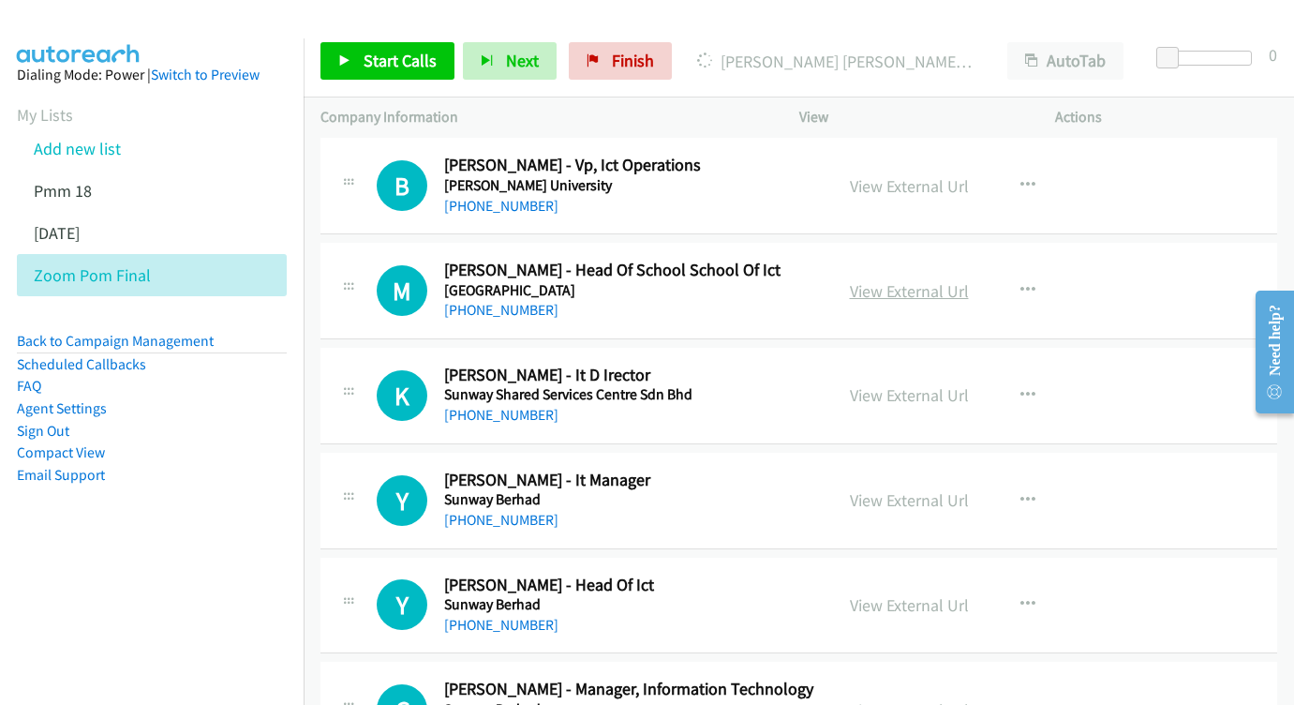
scroll to position [1890, 0]
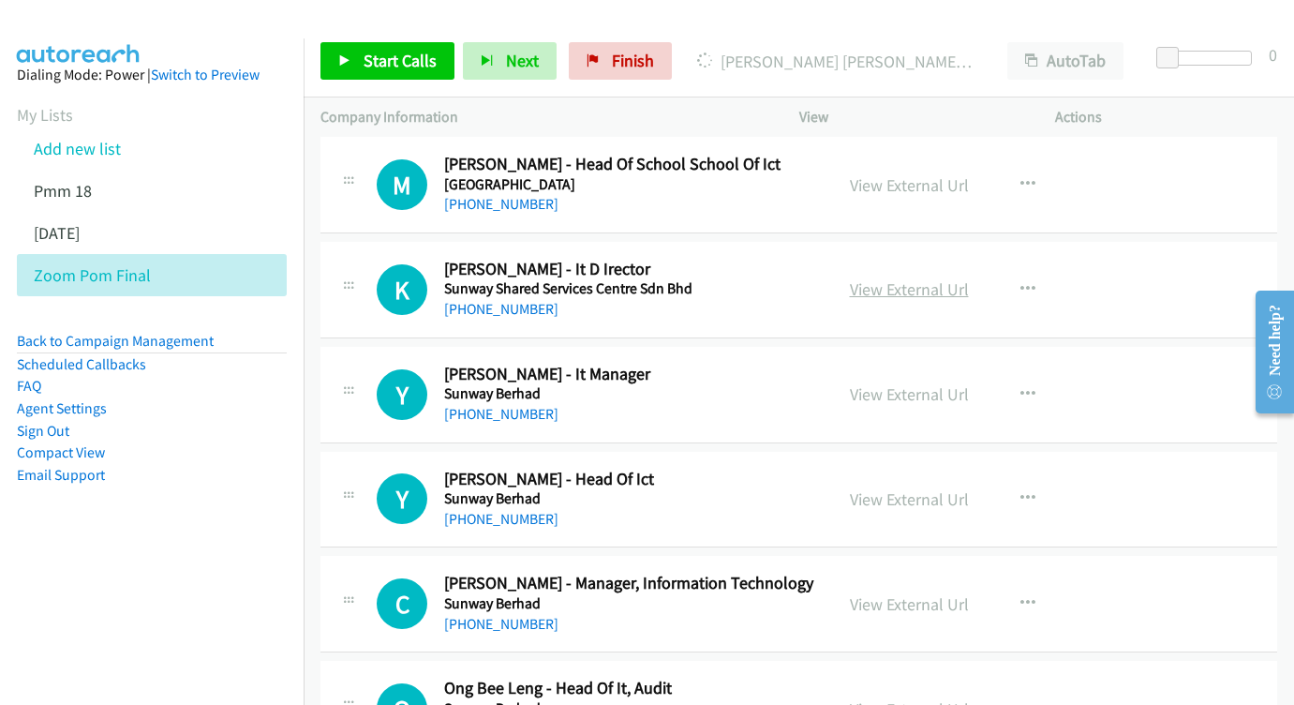
click at [897, 278] on link "View External Url" at bounding box center [909, 289] width 119 height 22
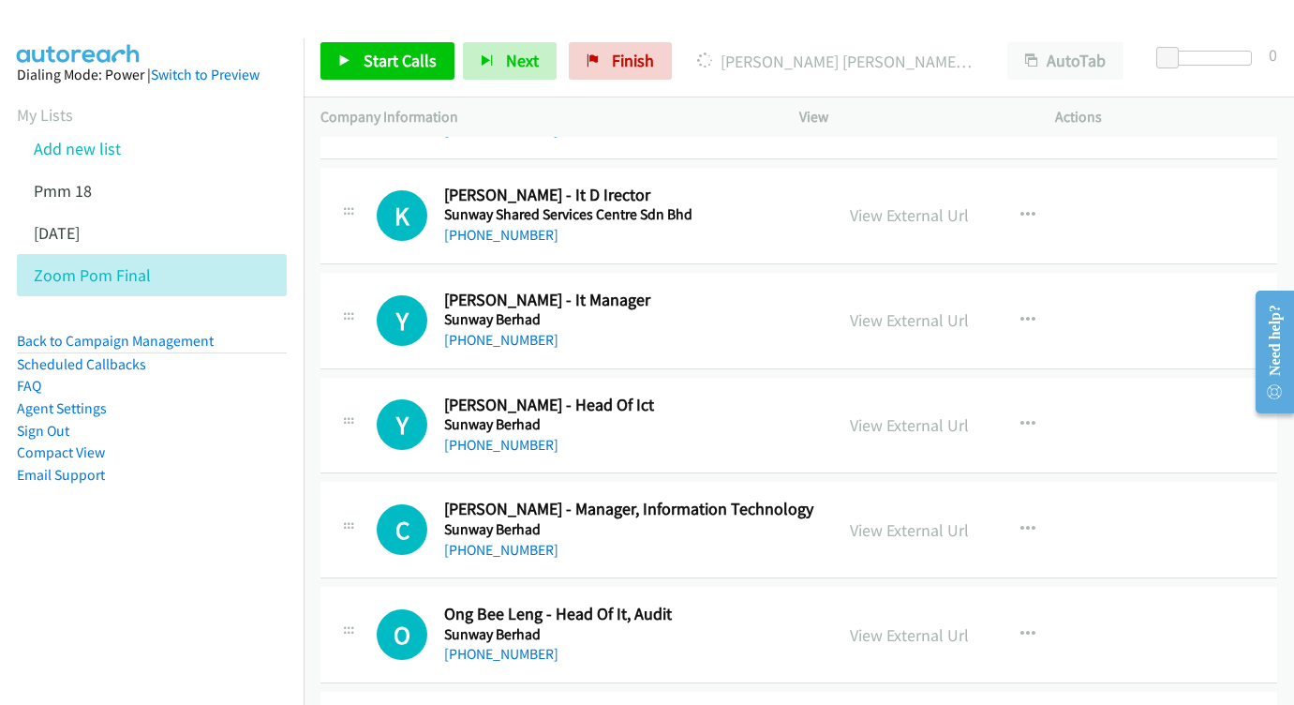
scroll to position [1988, 0]
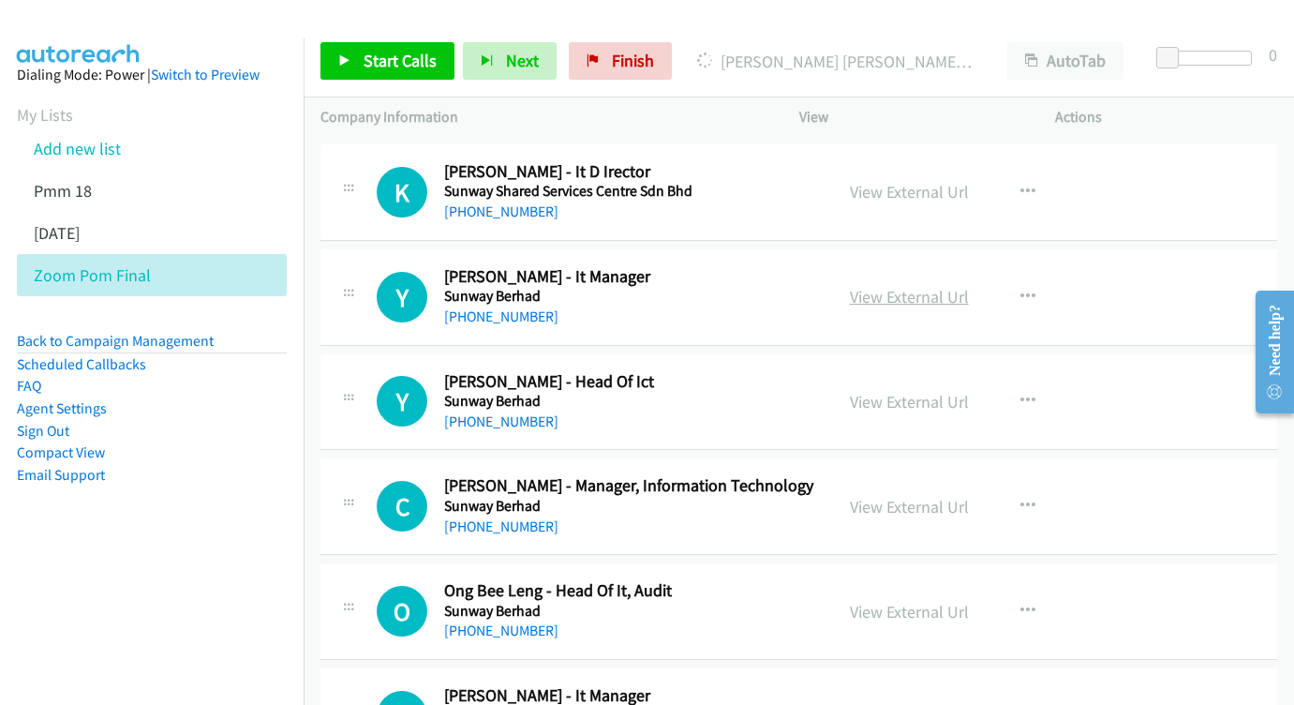
click at [886, 286] on link "View External Url" at bounding box center [909, 297] width 119 height 22
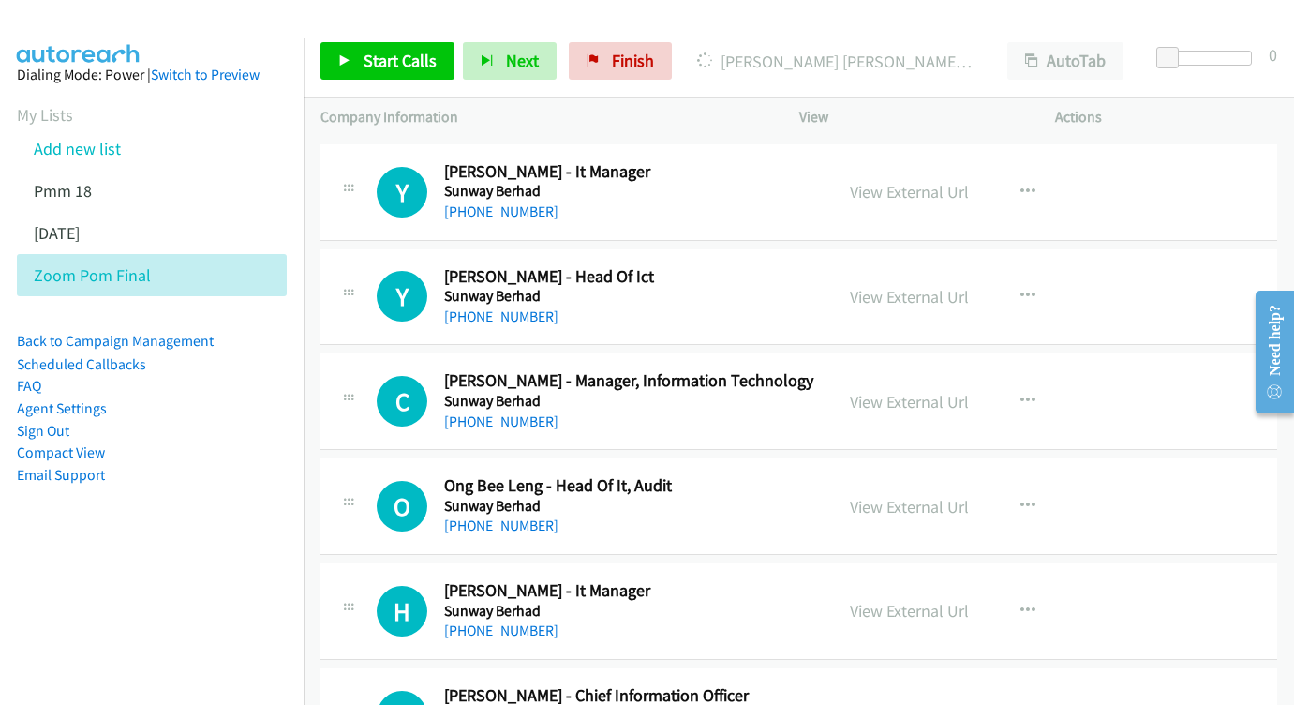
scroll to position [2204, 0]
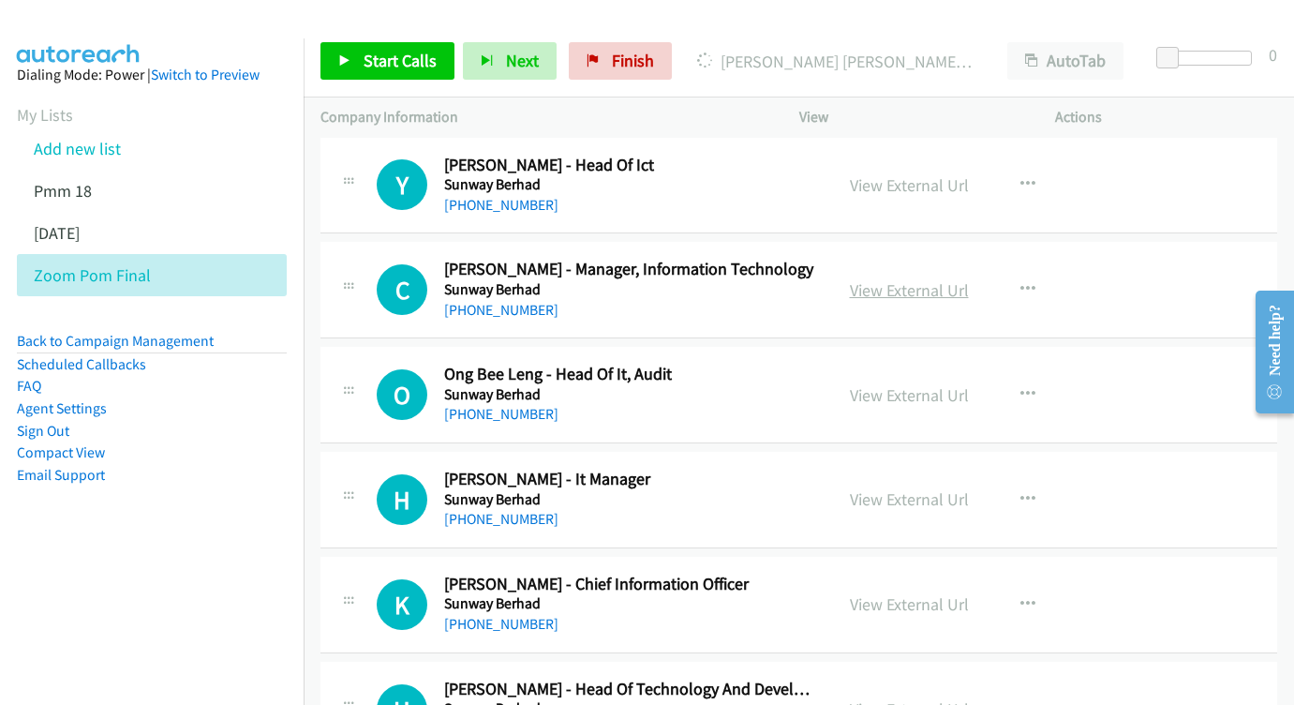
click at [885, 279] on link "View External Url" at bounding box center [909, 290] width 119 height 22
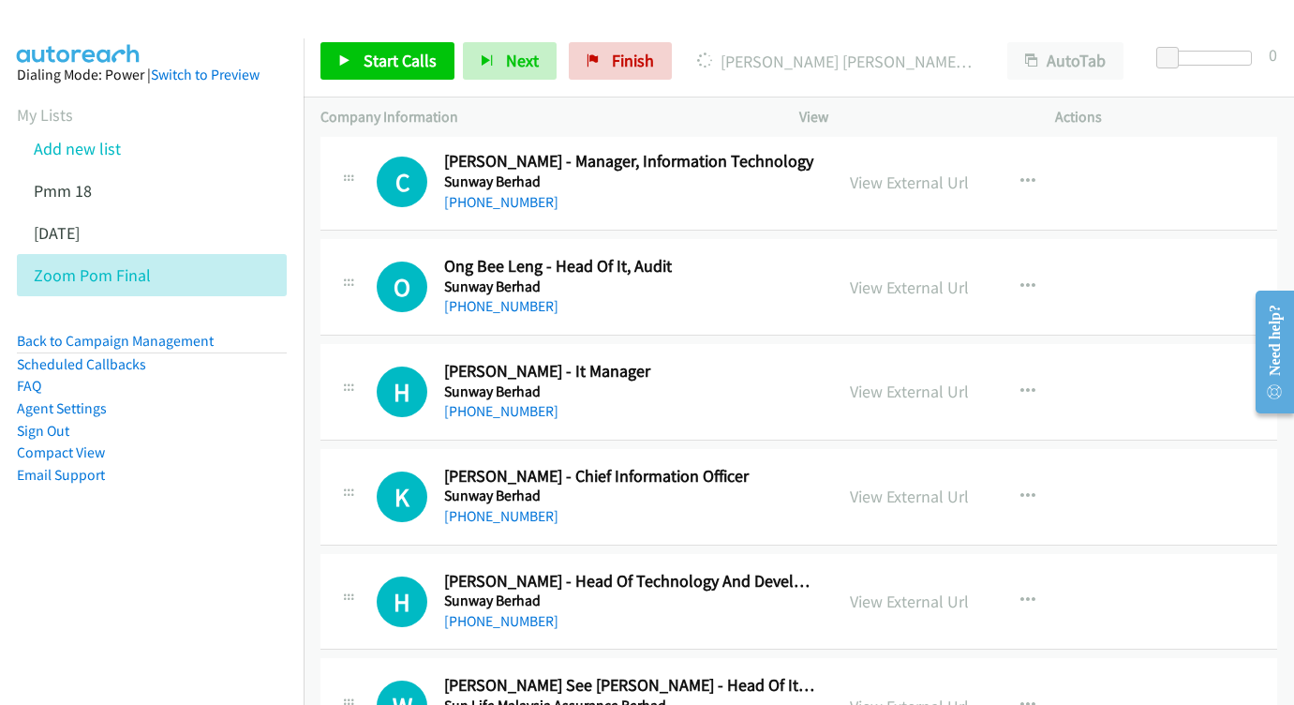
scroll to position [2313, 0]
click at [865, 276] on link "View External Url" at bounding box center [909, 287] width 119 height 22
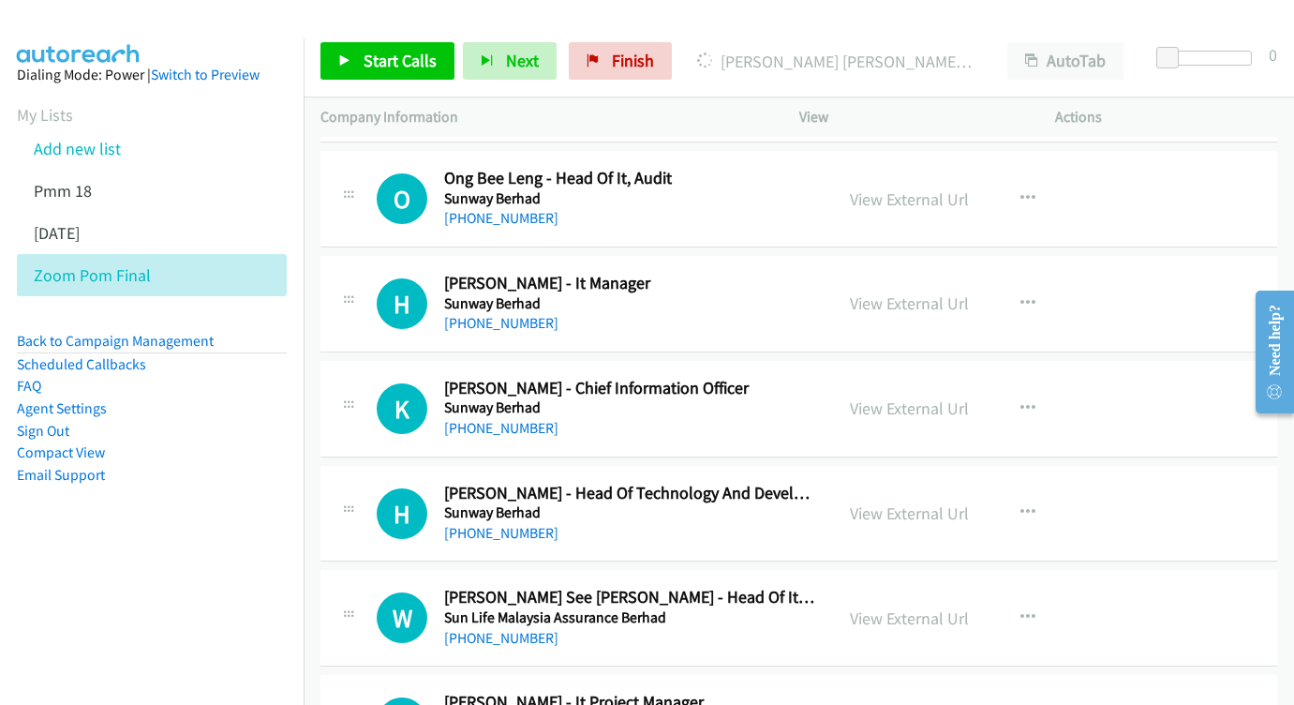
scroll to position [2423, 0]
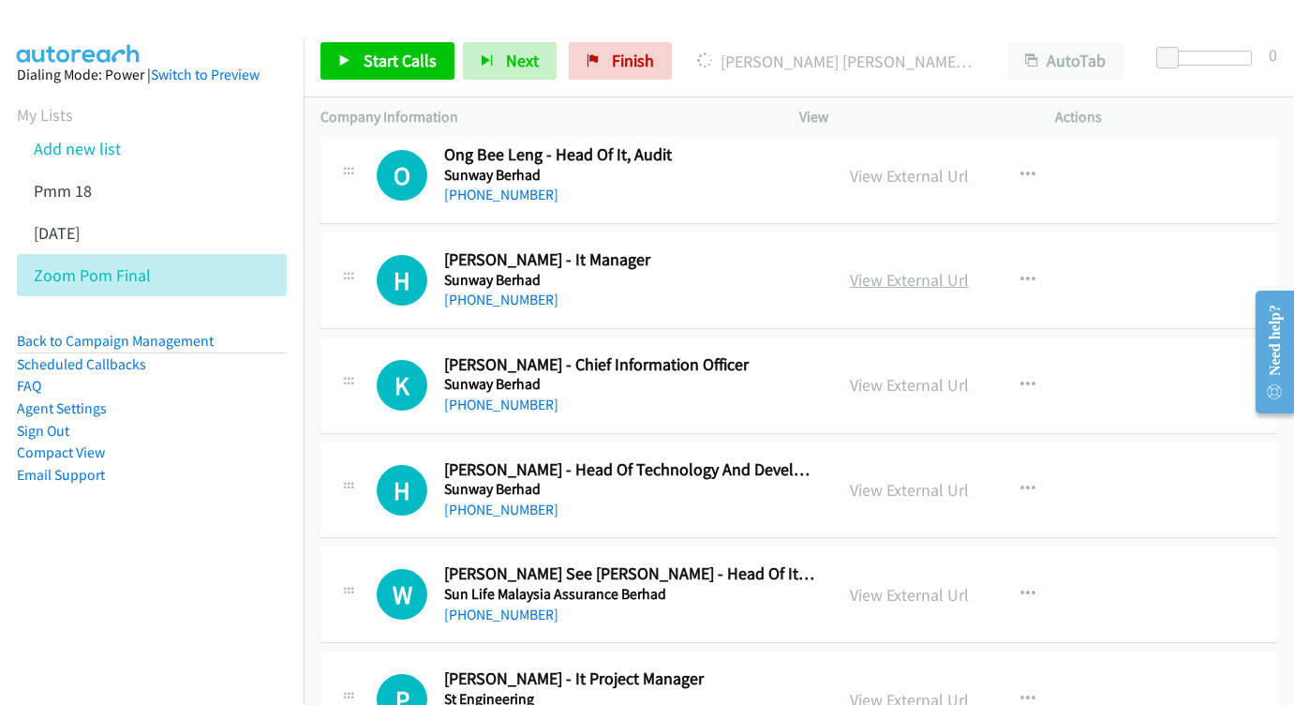
click at [894, 269] on link "View External Url" at bounding box center [909, 280] width 119 height 22
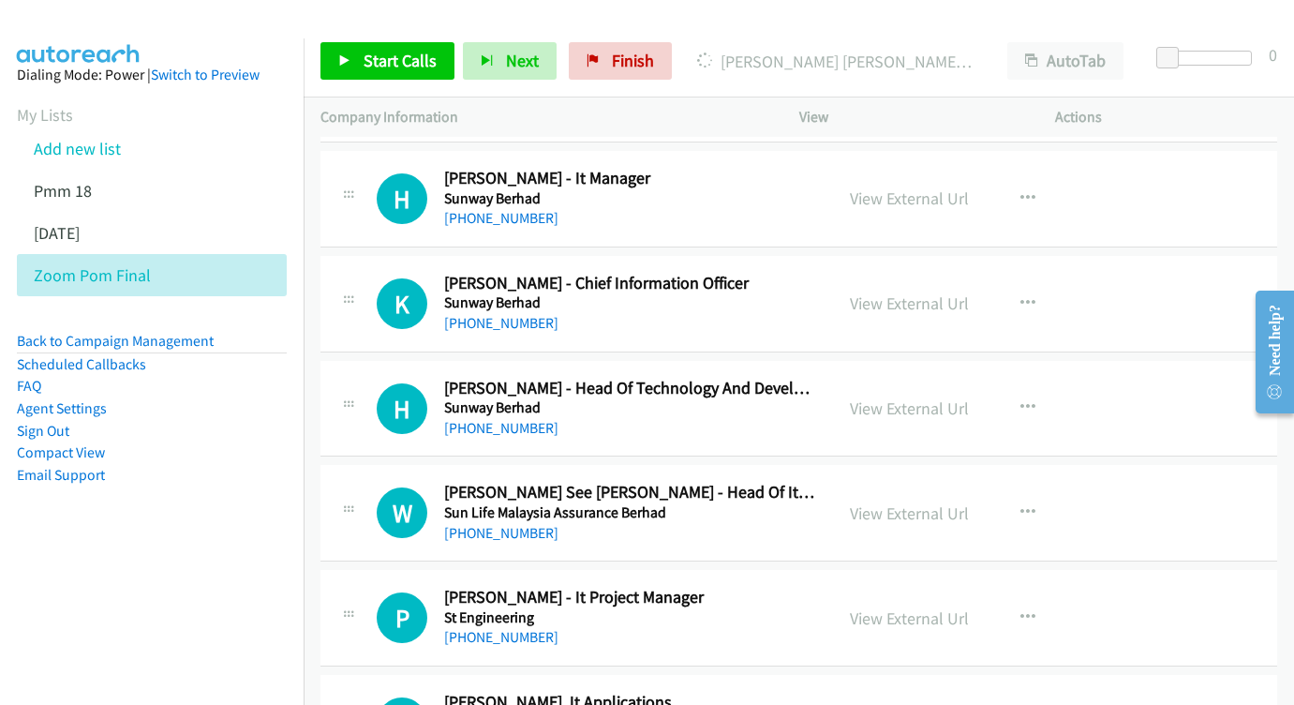
scroll to position [2530, 0]
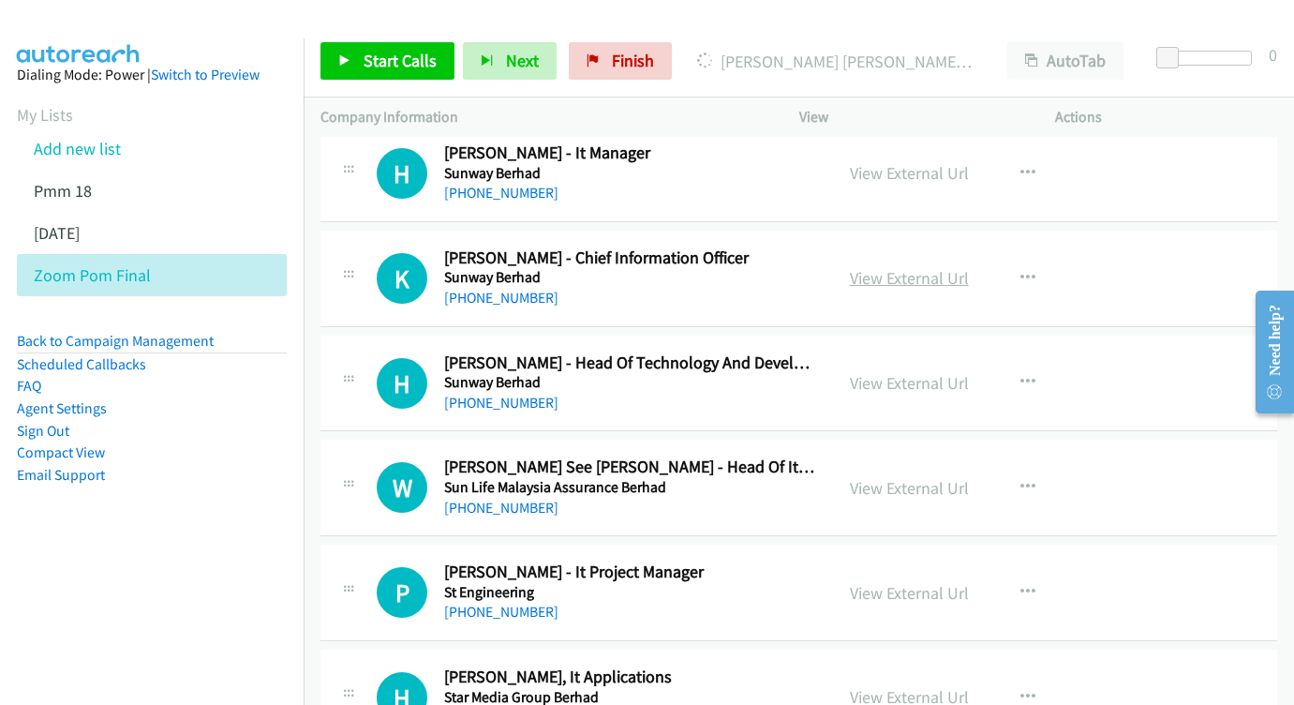
click at [859, 267] on link "View External Url" at bounding box center [909, 278] width 119 height 22
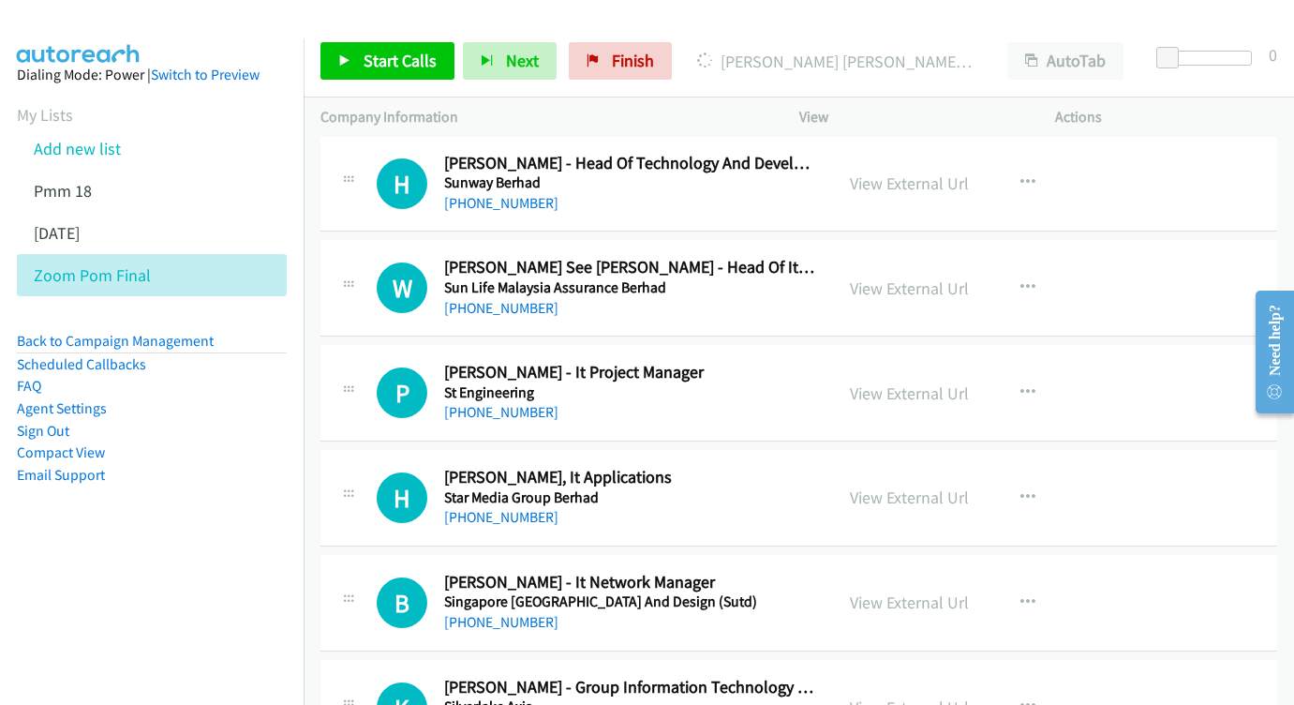
scroll to position [2753, 0]
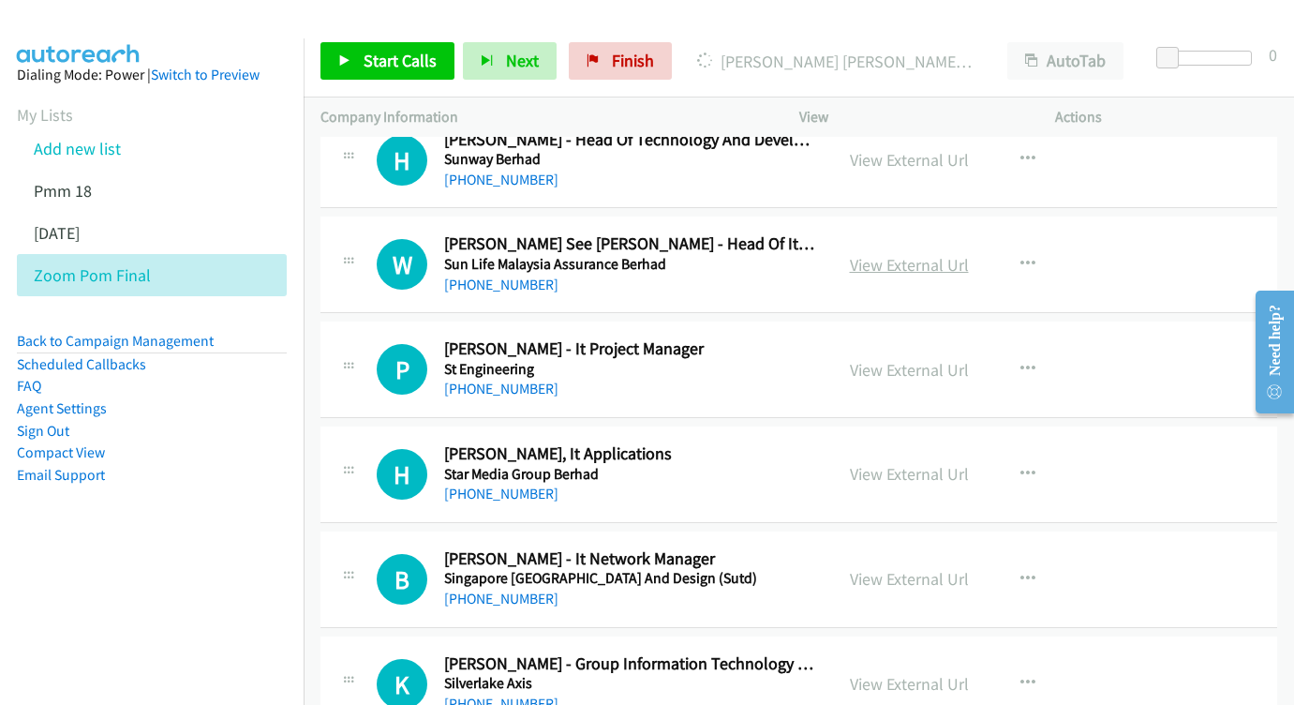
click at [900, 252] on div "View External Url" at bounding box center [909, 264] width 119 height 25
click at [906, 254] on link "View External Url" at bounding box center [909, 265] width 119 height 22
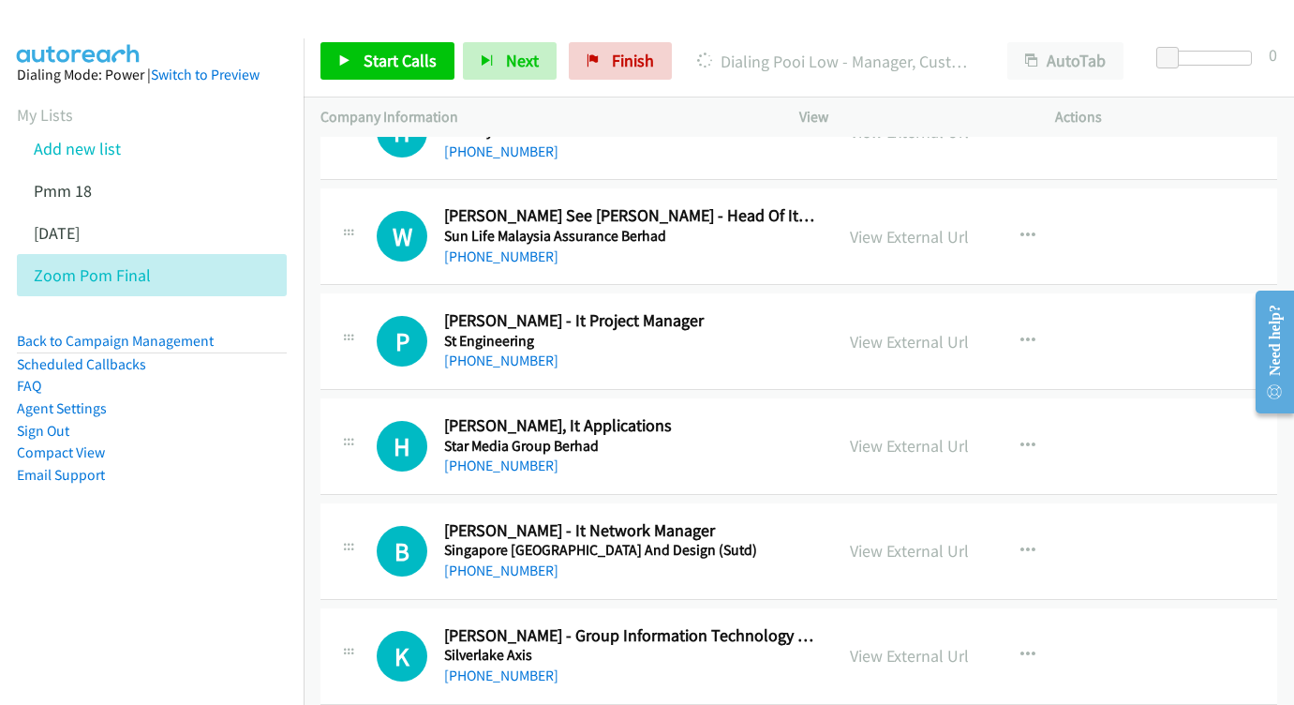
scroll to position [2843, 0]
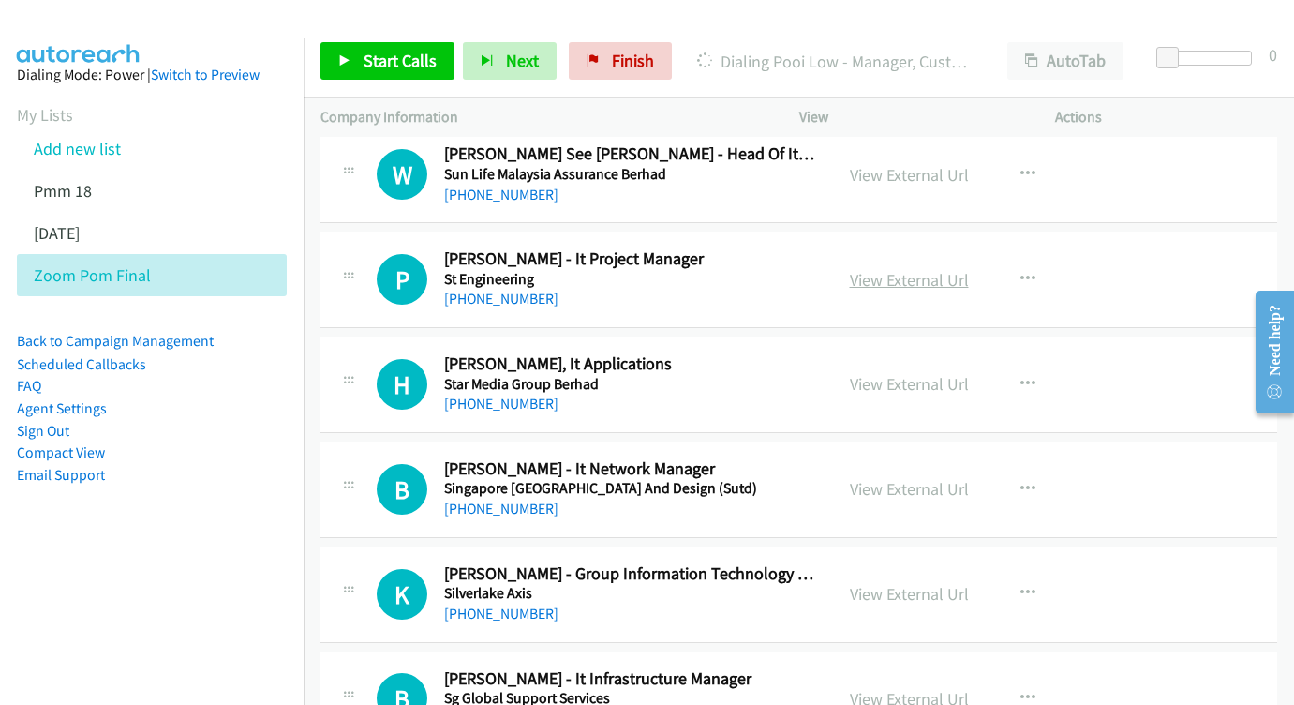
click at [892, 269] on link "View External Url" at bounding box center [909, 280] width 119 height 22
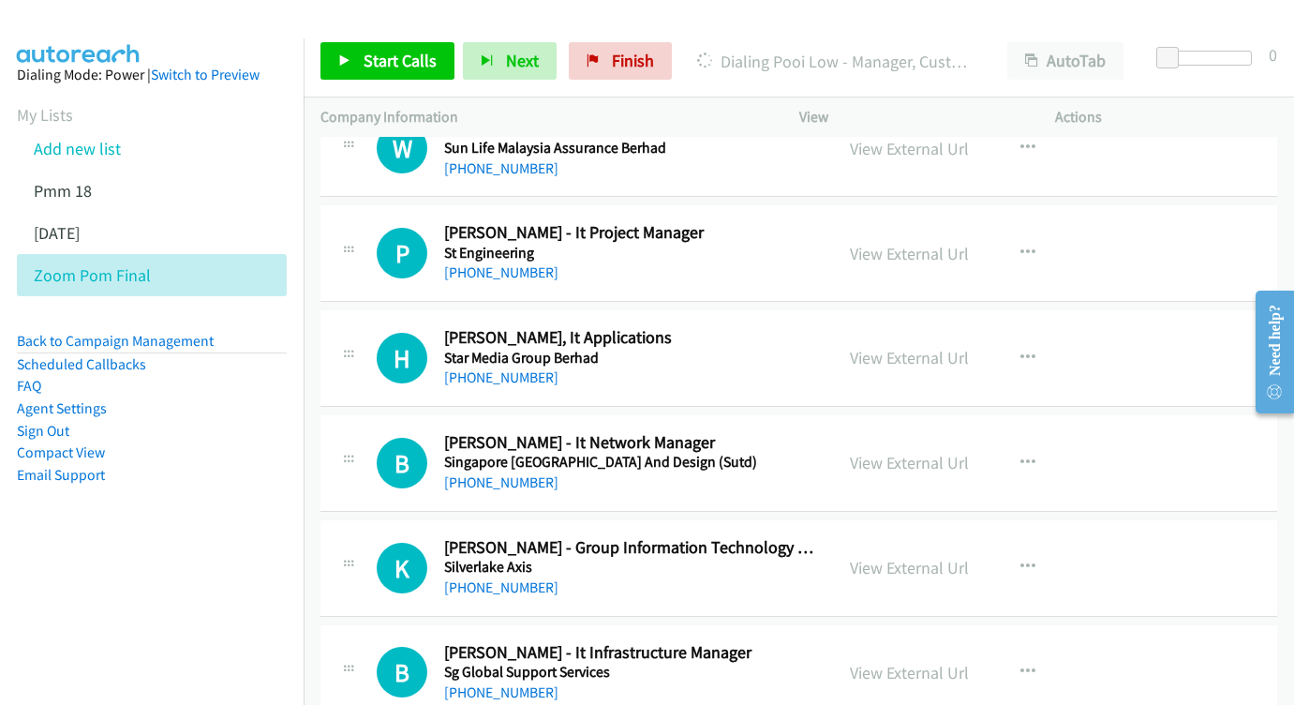
scroll to position [2933, 0]
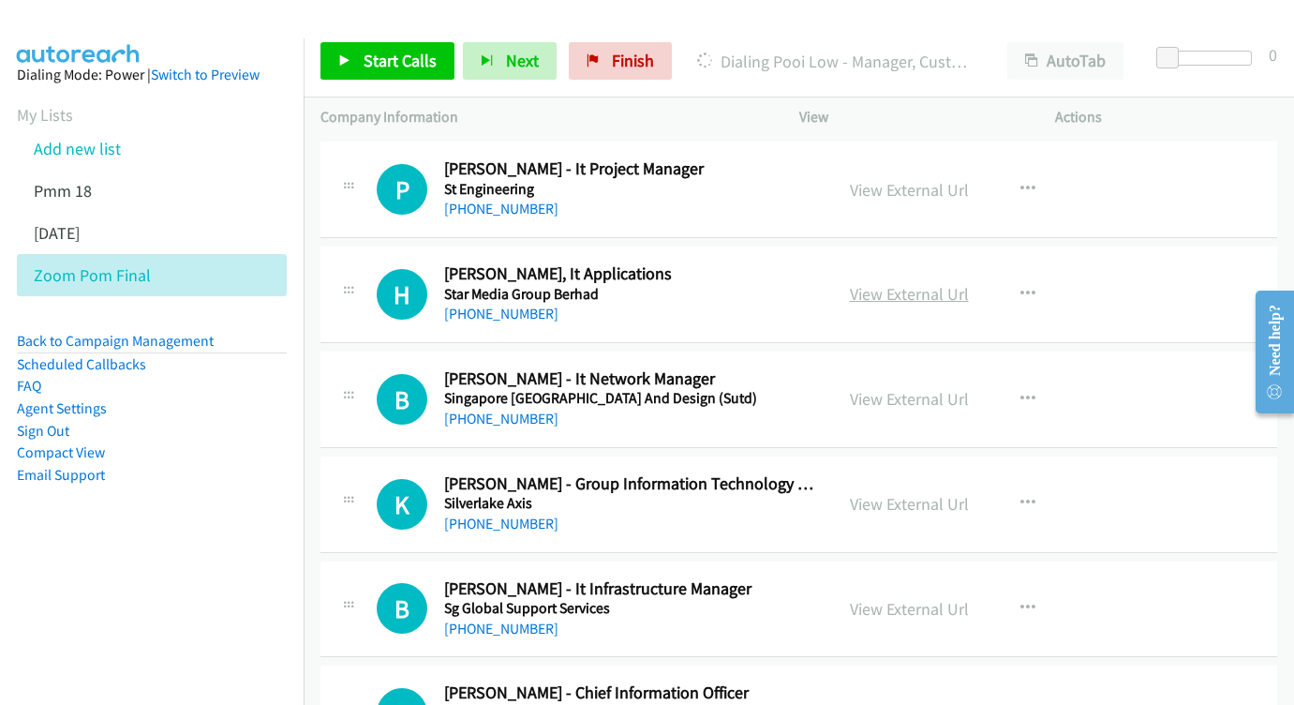
click at [892, 283] on link "View External Url" at bounding box center [909, 294] width 119 height 22
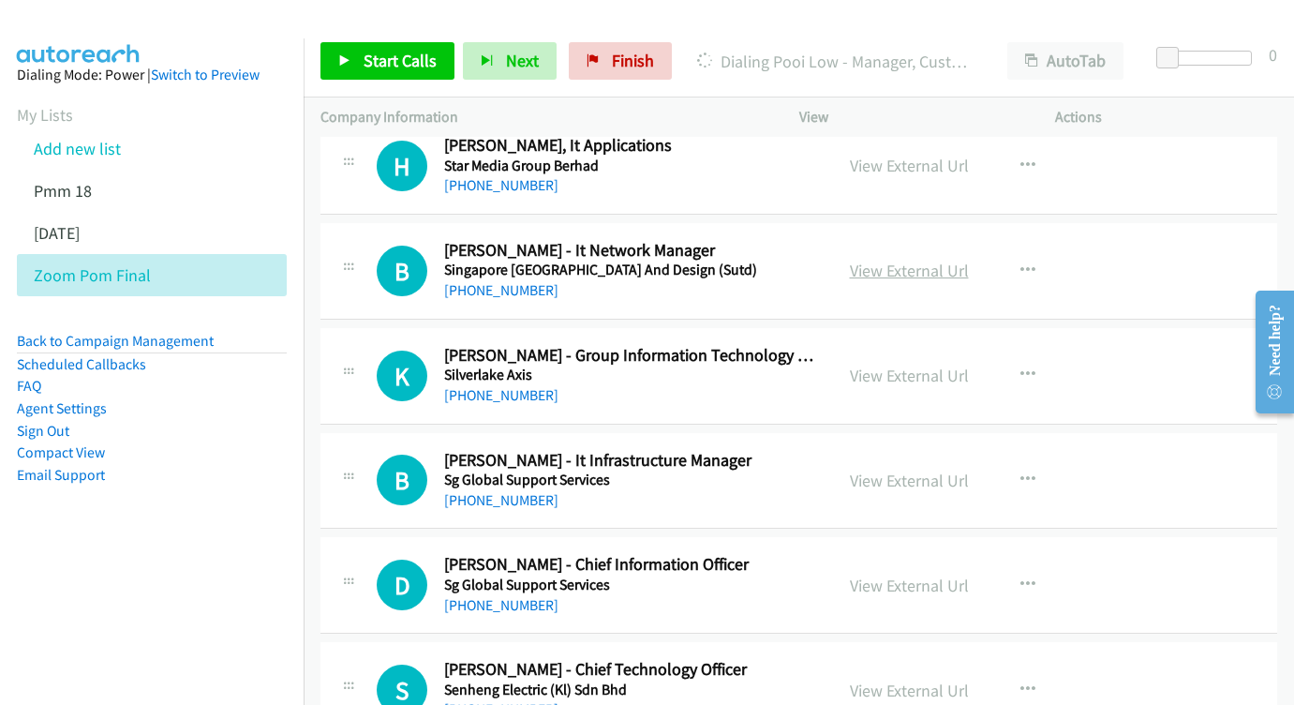
click at [890, 260] on link "View External Url" at bounding box center [909, 271] width 119 height 22
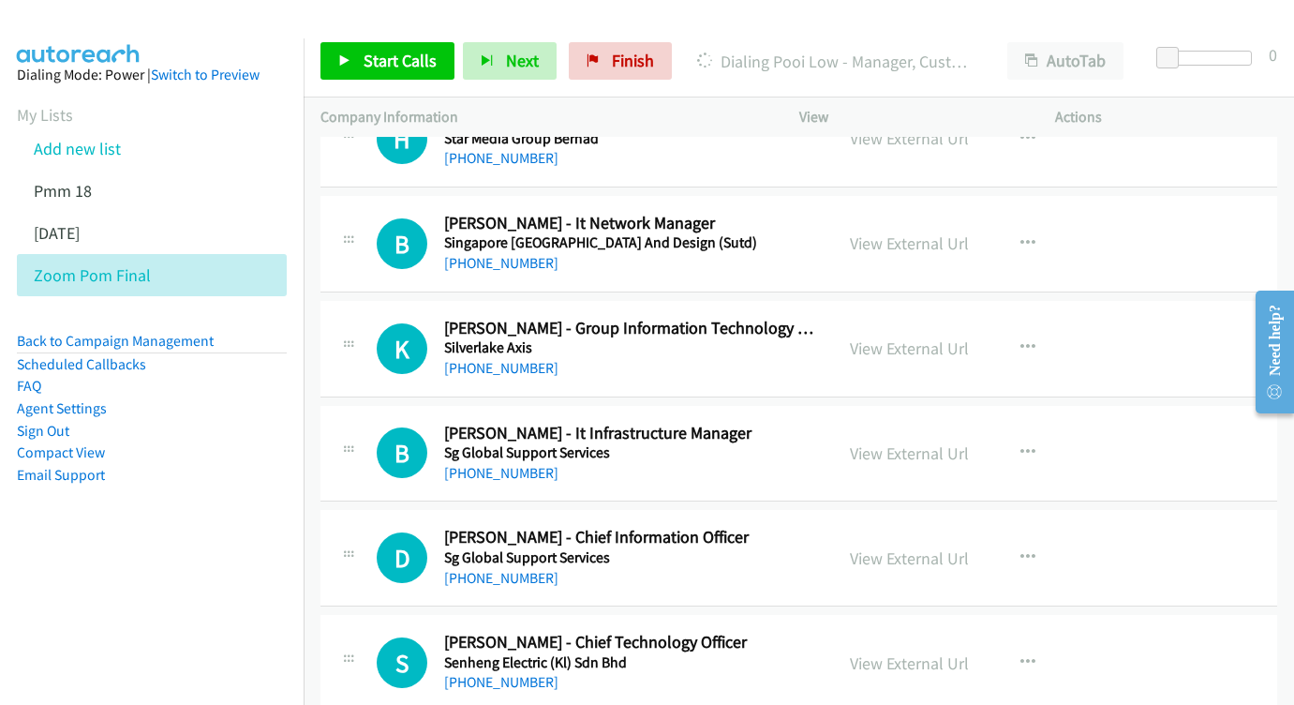
scroll to position [3166, 0]
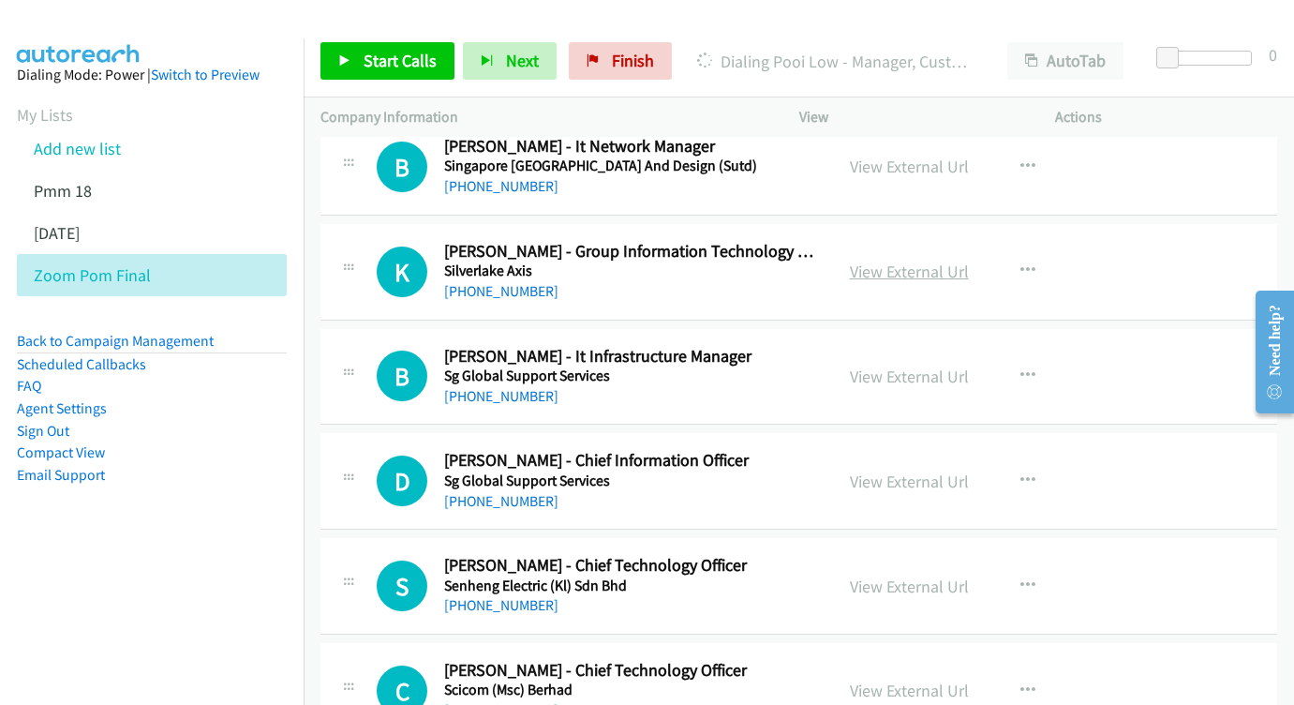
click at [936, 261] on link "View External Url" at bounding box center [909, 272] width 119 height 22
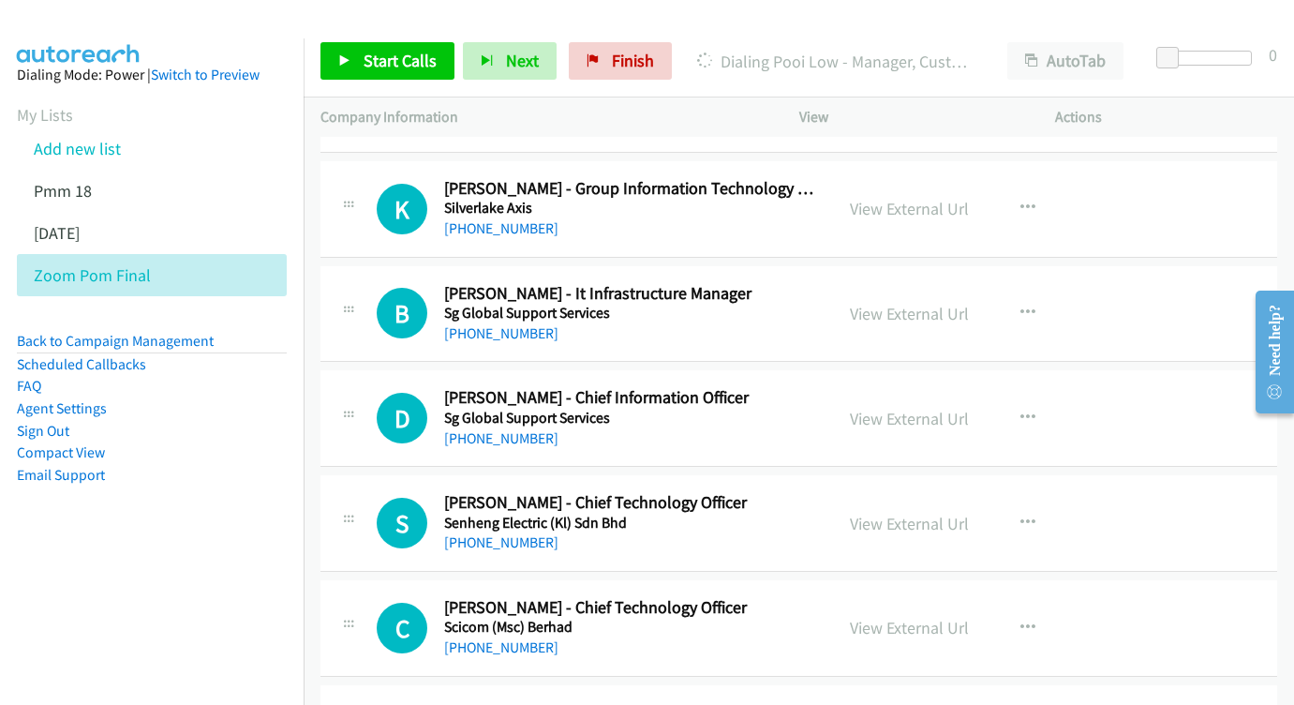
scroll to position [3232, 0]
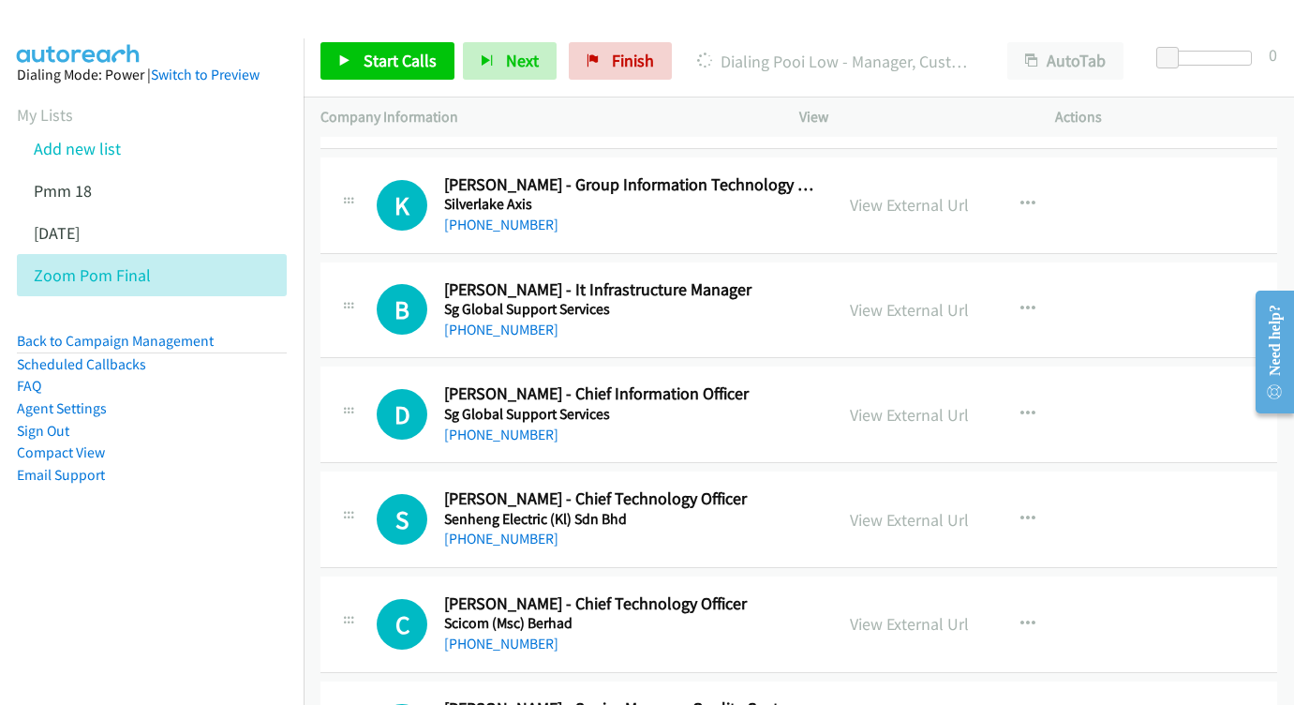
click at [865, 279] on div "View External Url View External Url Schedule/Manage Callback Start Calls Here R…" at bounding box center [969, 310] width 273 height 62
click at [874, 299] on link "View External Url" at bounding box center [909, 310] width 119 height 22
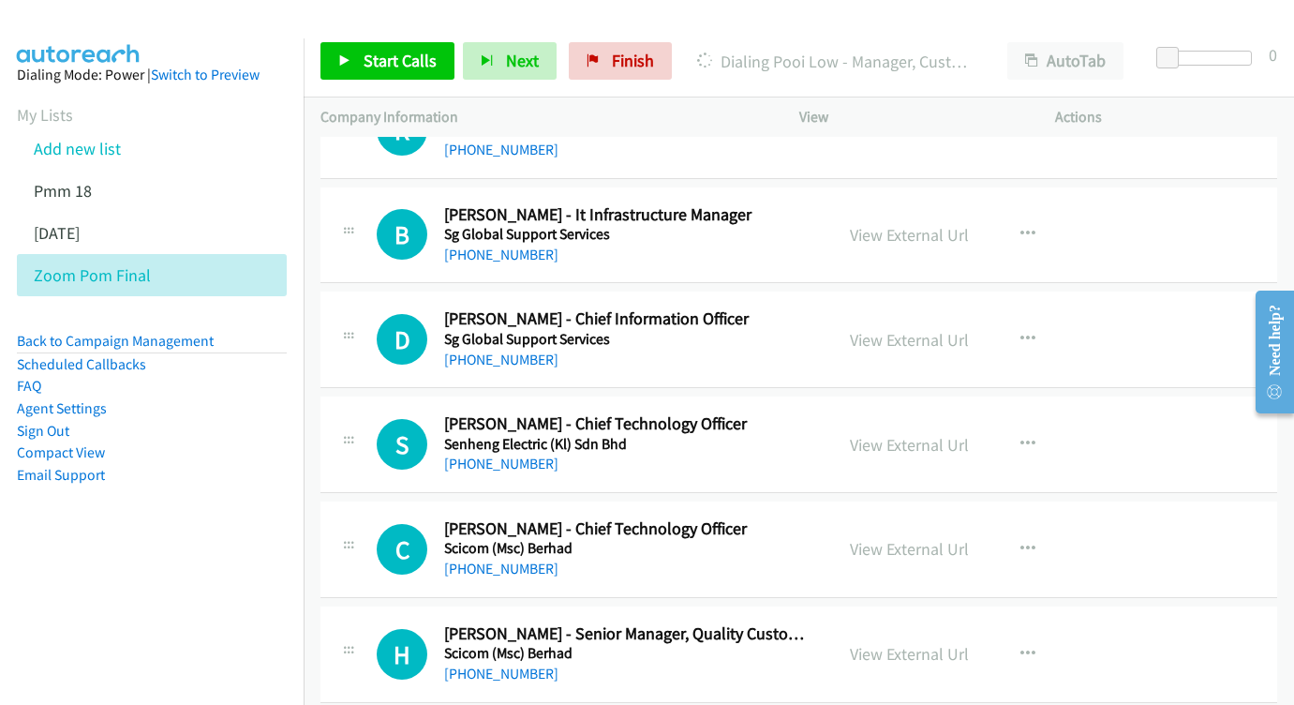
scroll to position [3342, 0]
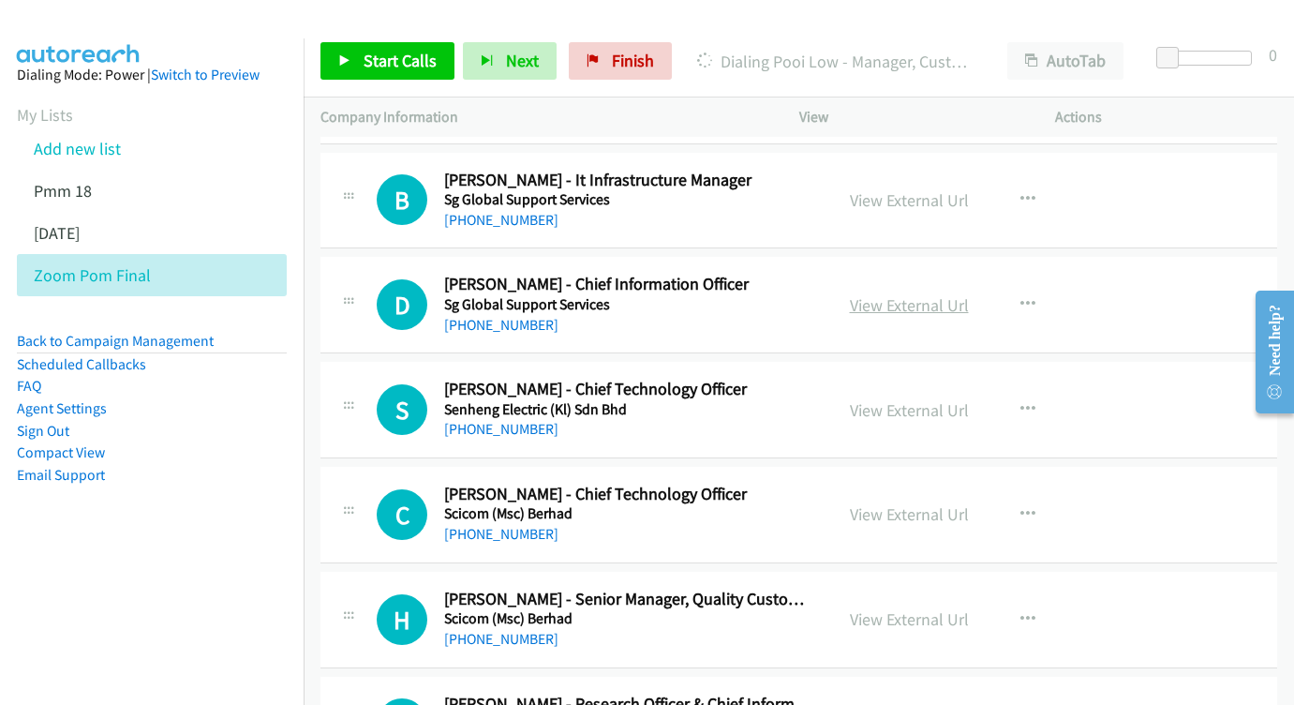
click at [904, 294] on link "View External Url" at bounding box center [909, 305] width 119 height 22
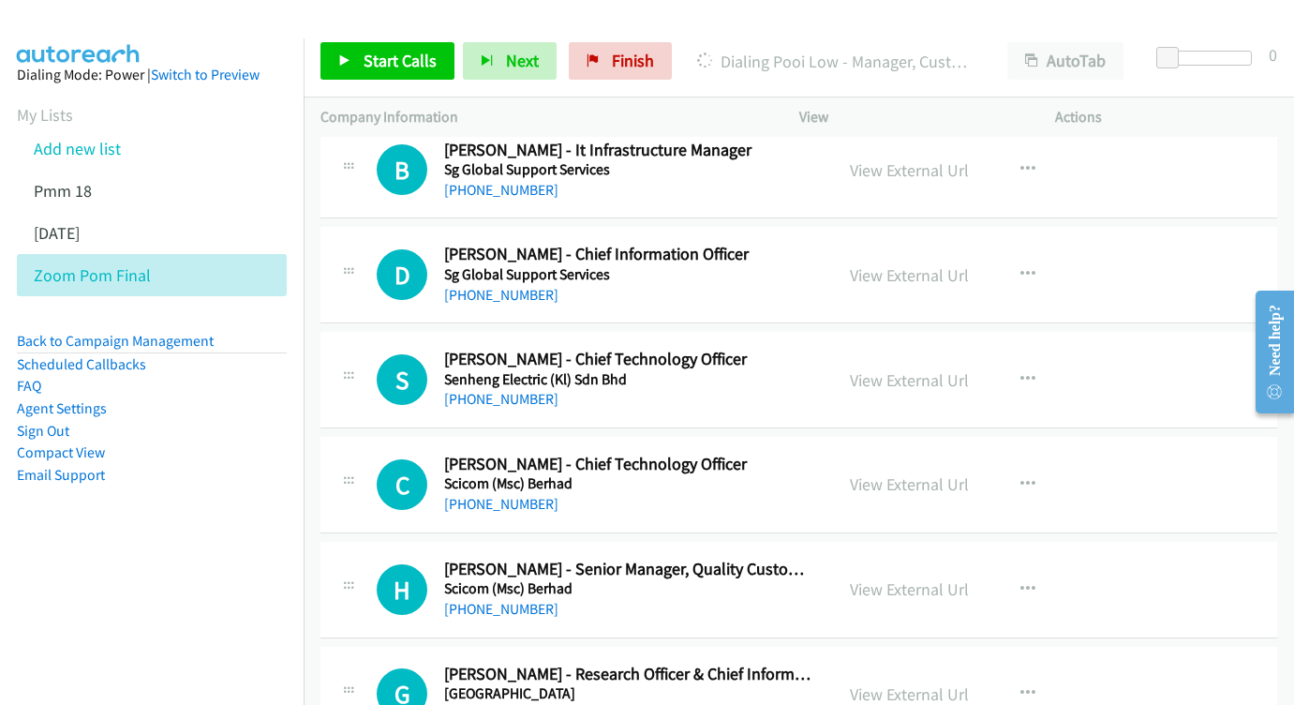
scroll to position [3436, 0]
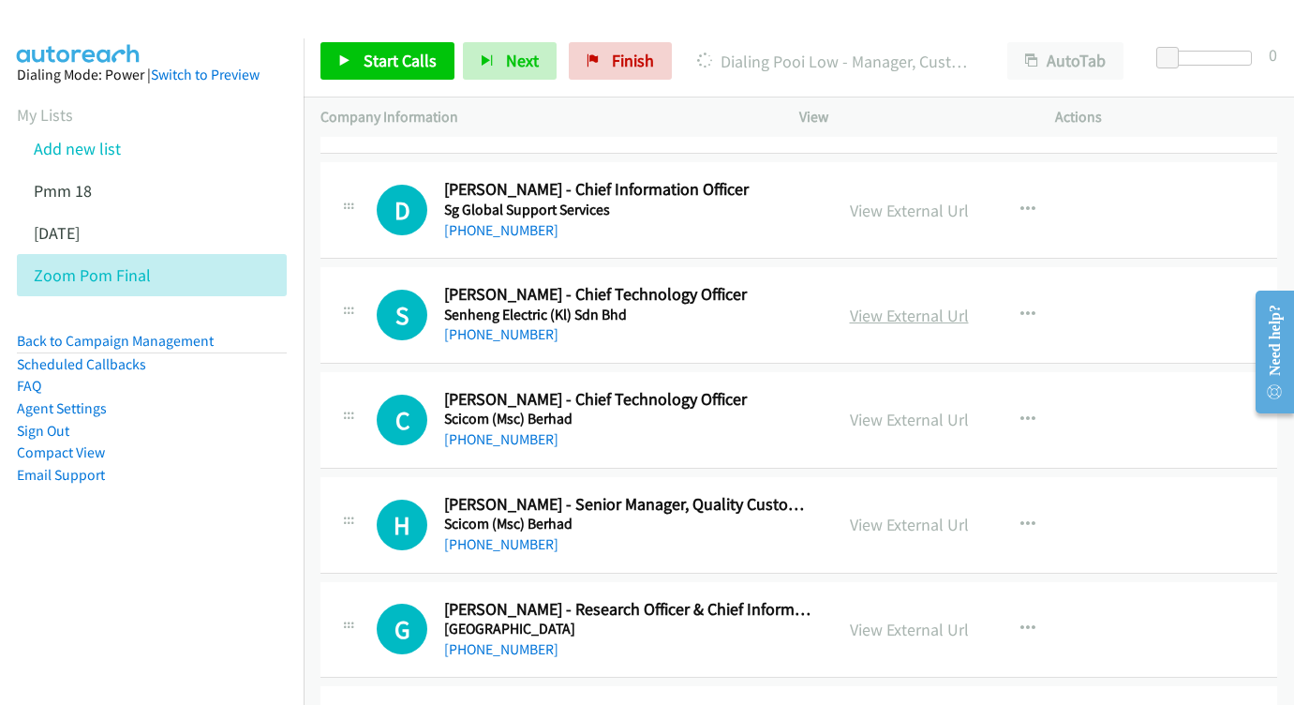
click at [928, 305] on link "View External Url" at bounding box center [909, 316] width 119 height 22
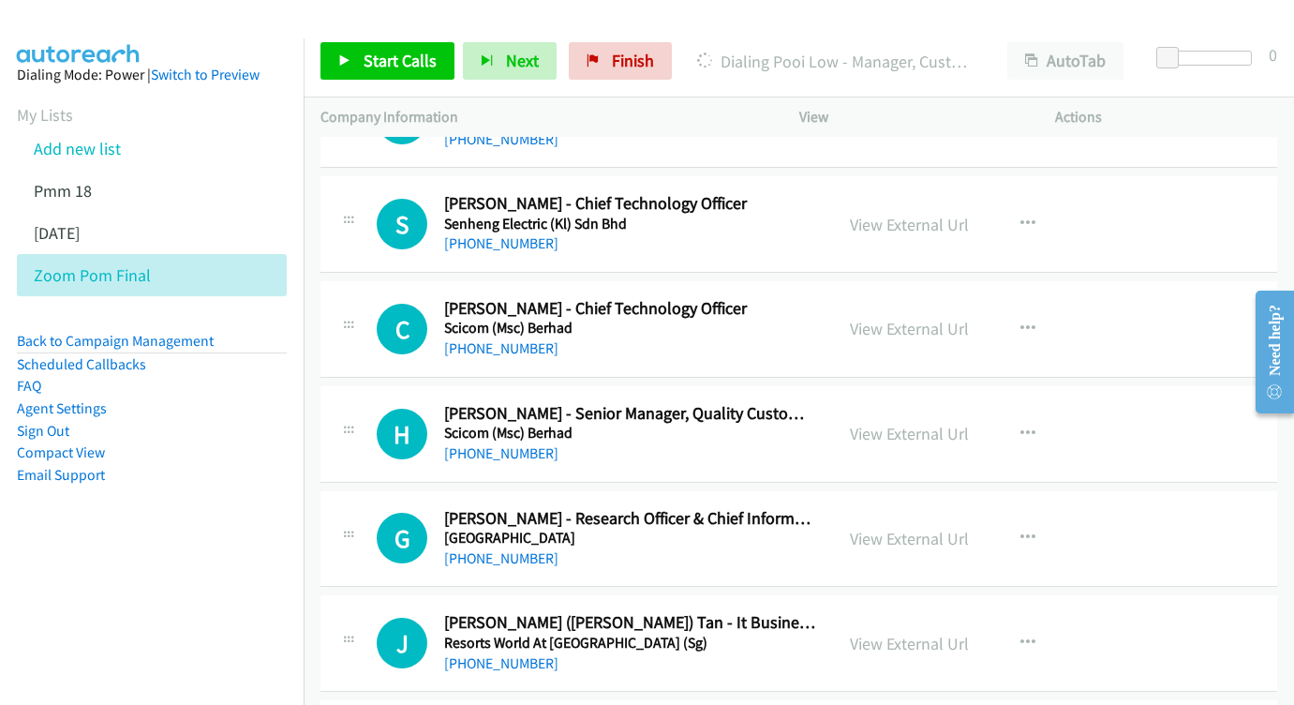
scroll to position [3560, 0]
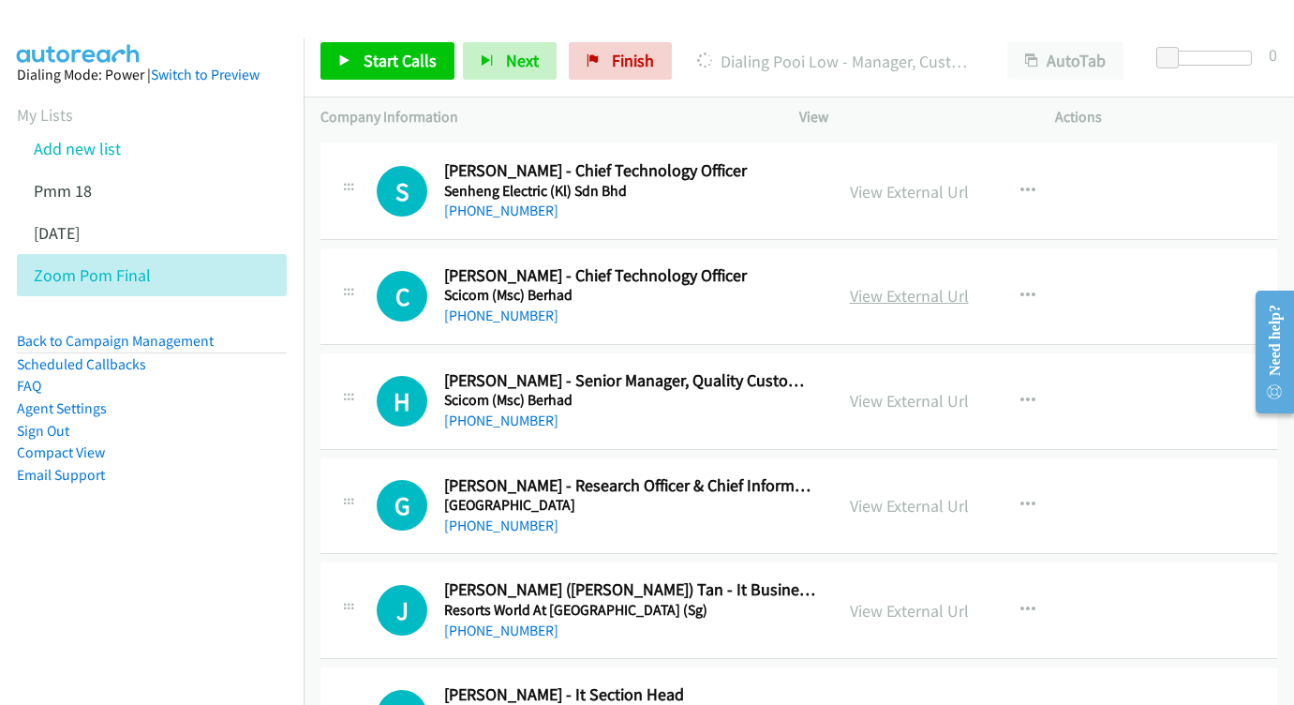
click at [915, 285] on link "View External Url" at bounding box center [909, 296] width 119 height 22
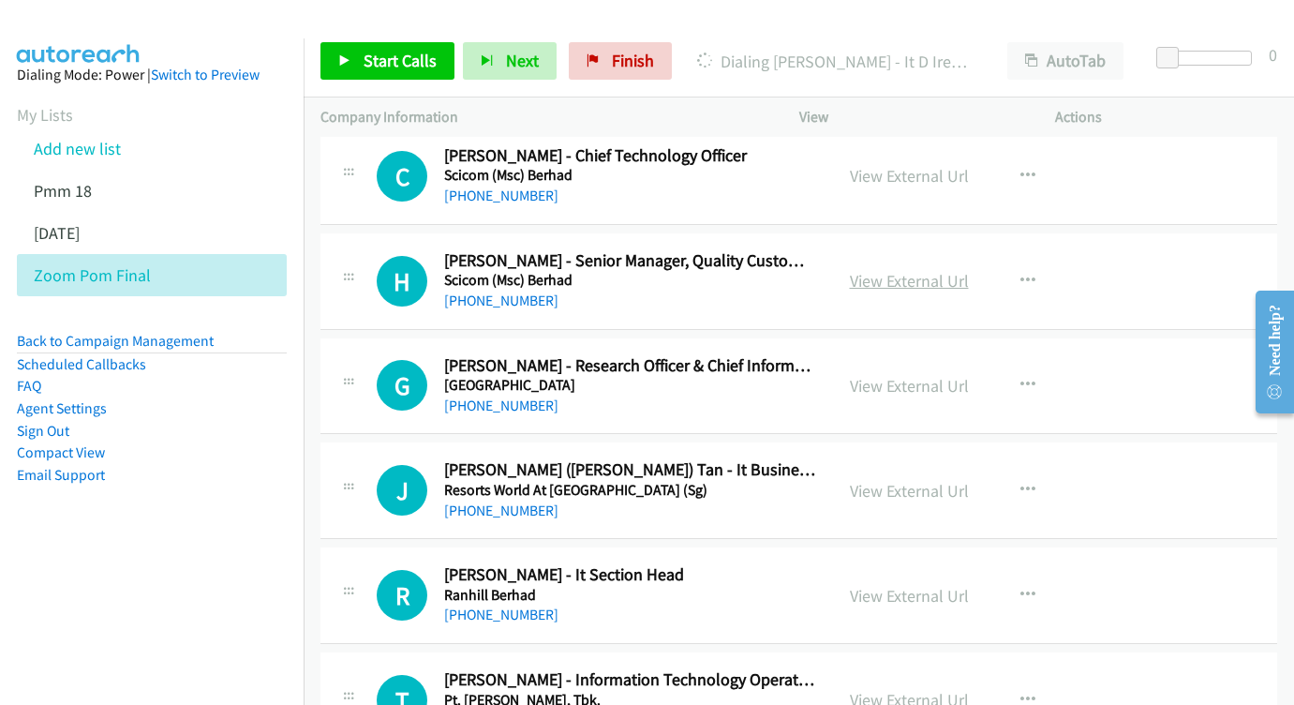
scroll to position [3681, 0]
click at [911, 269] on link "View External Url" at bounding box center [909, 280] width 119 height 22
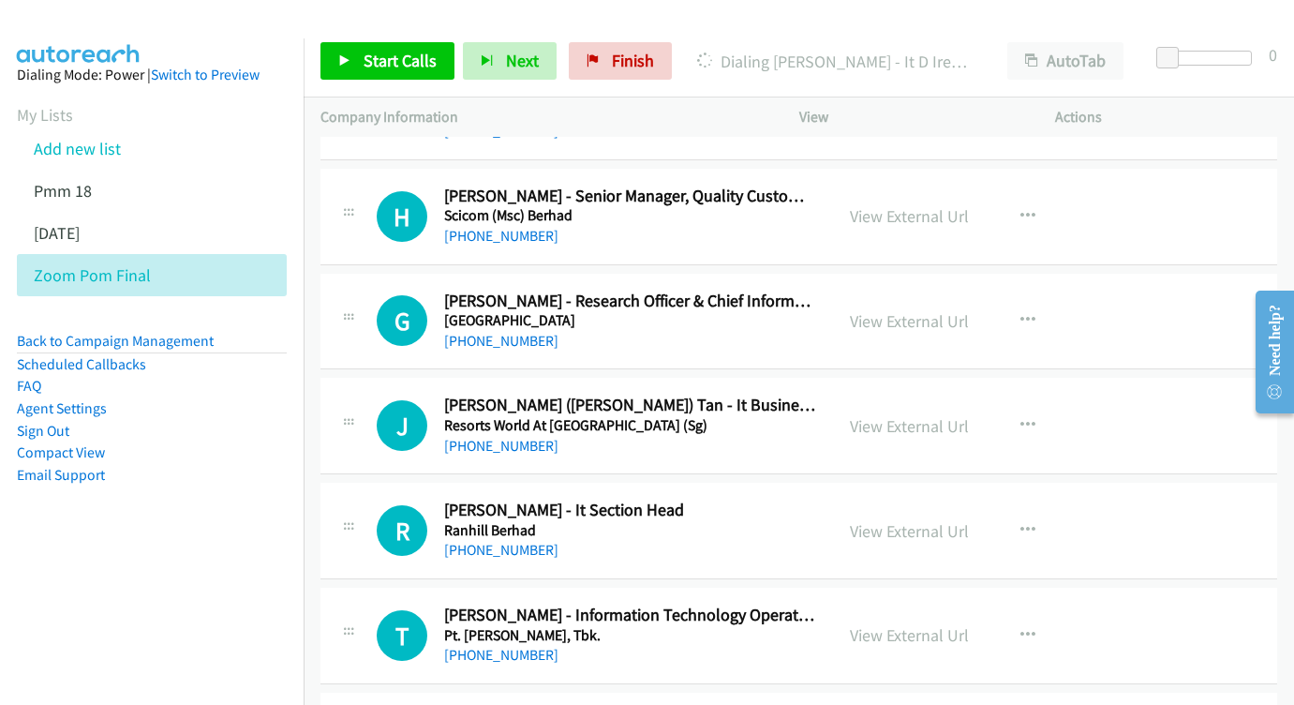
scroll to position [3767, 0]
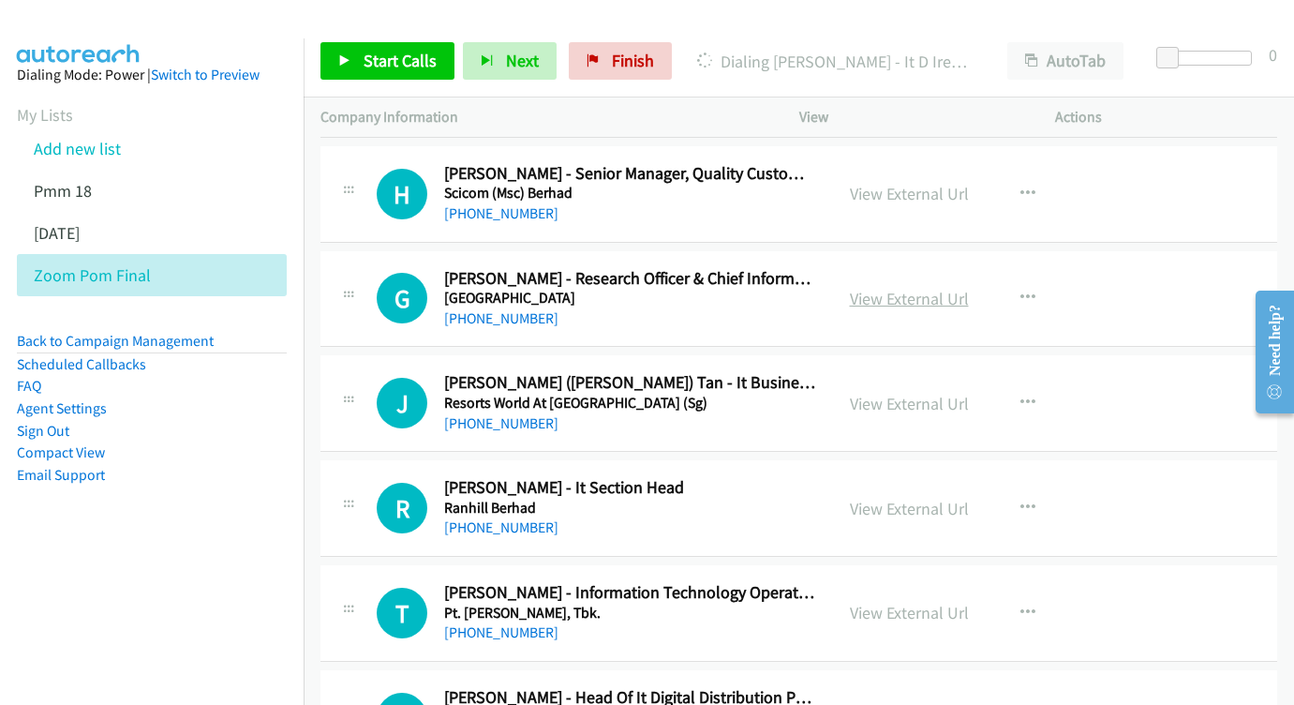
click at [905, 288] on link "View External Url" at bounding box center [909, 299] width 119 height 22
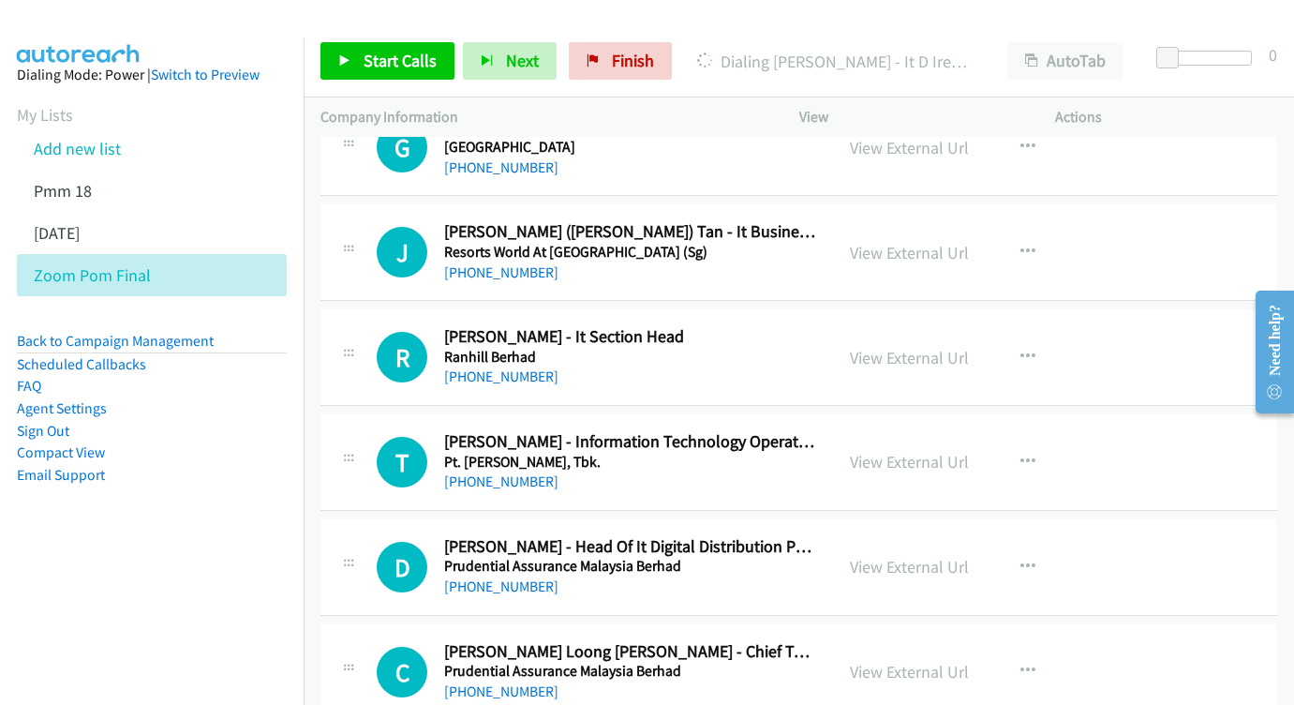
click at [914, 221] on div "View External Url View External Url Schedule/Manage Callback Start Calls Here R…" at bounding box center [969, 252] width 273 height 62
click at [909, 243] on link "View External Url" at bounding box center [909, 254] width 119 height 22
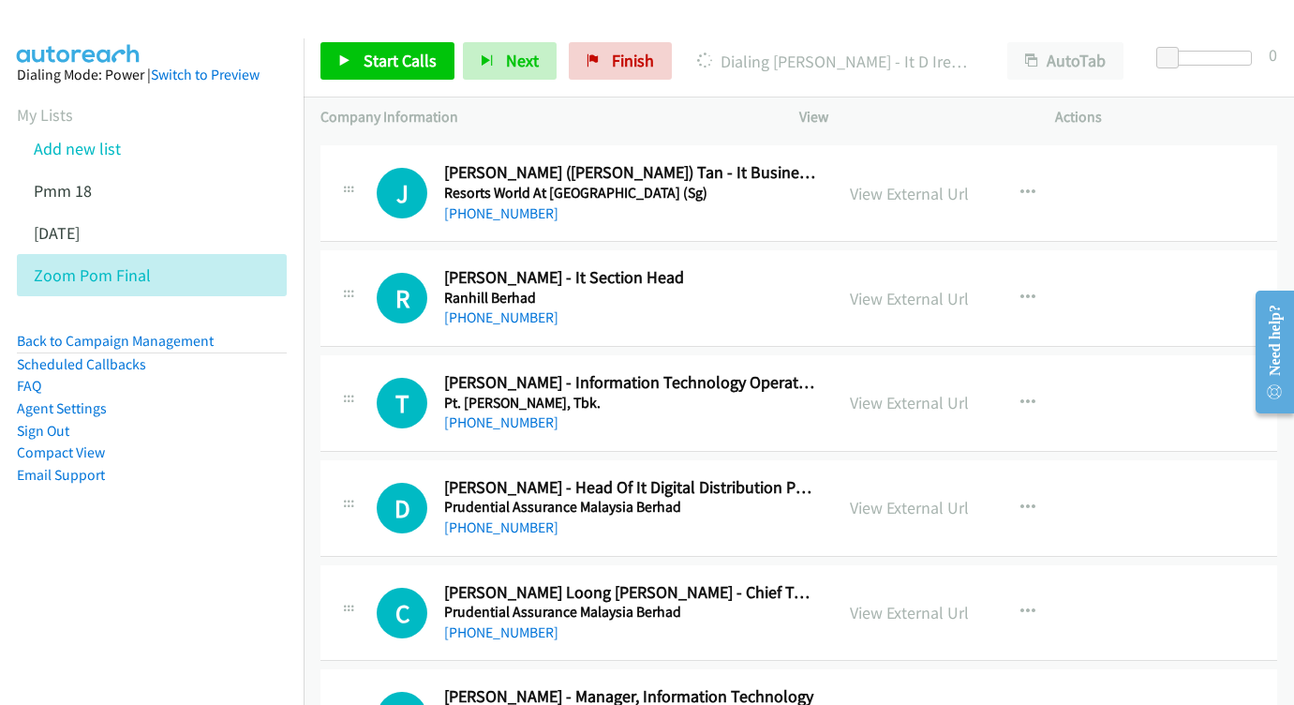
scroll to position [3986, 0]
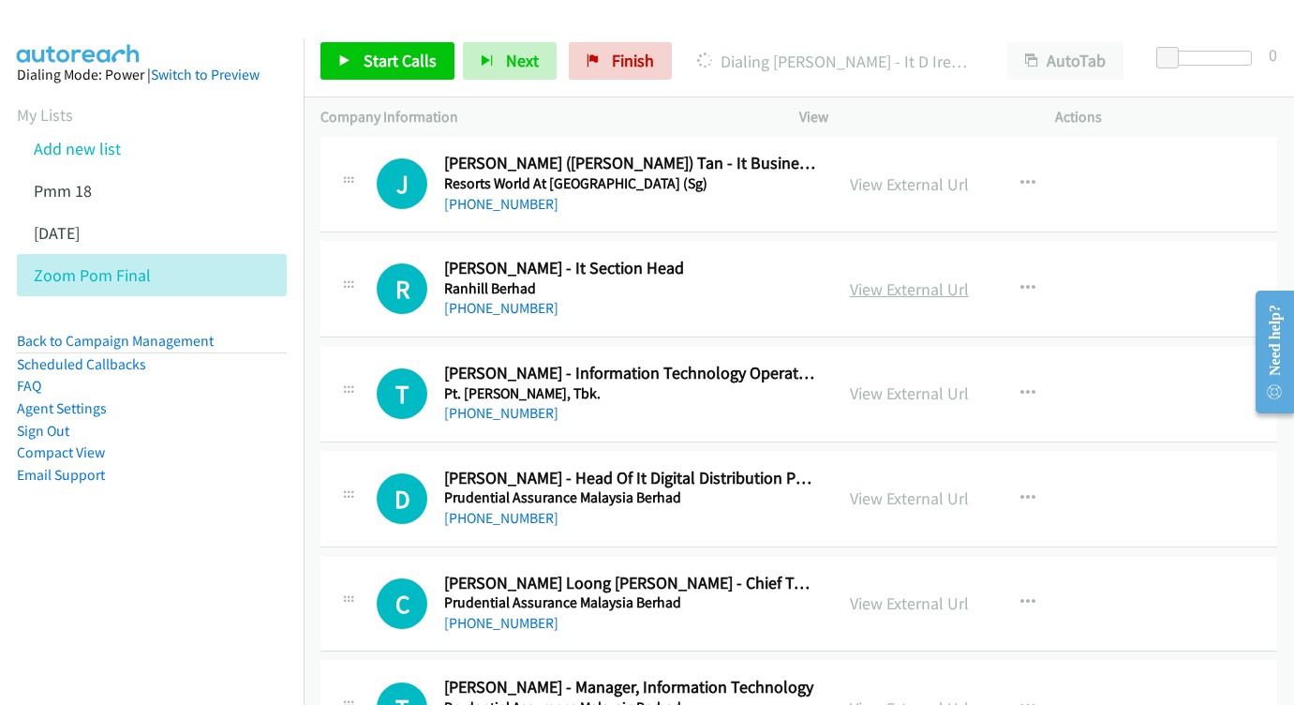
click at [932, 278] on link "View External Url" at bounding box center [909, 289] width 119 height 22
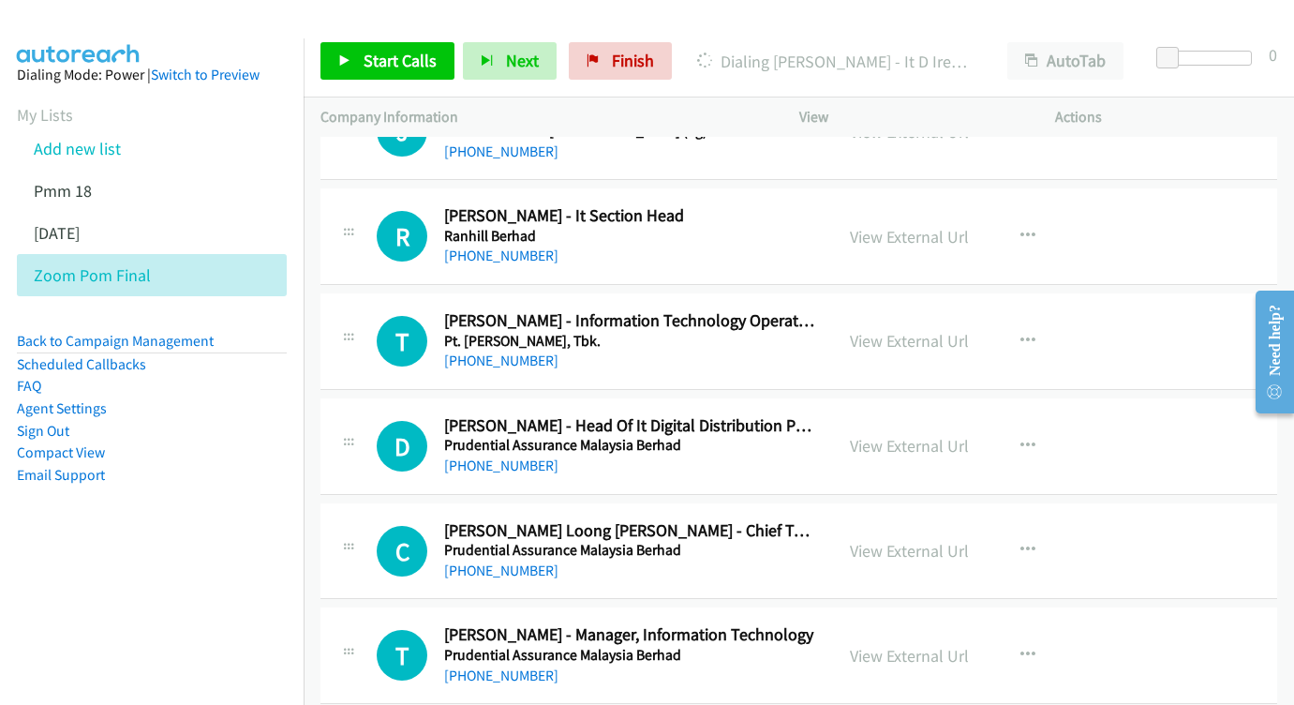
scroll to position [4058, 0]
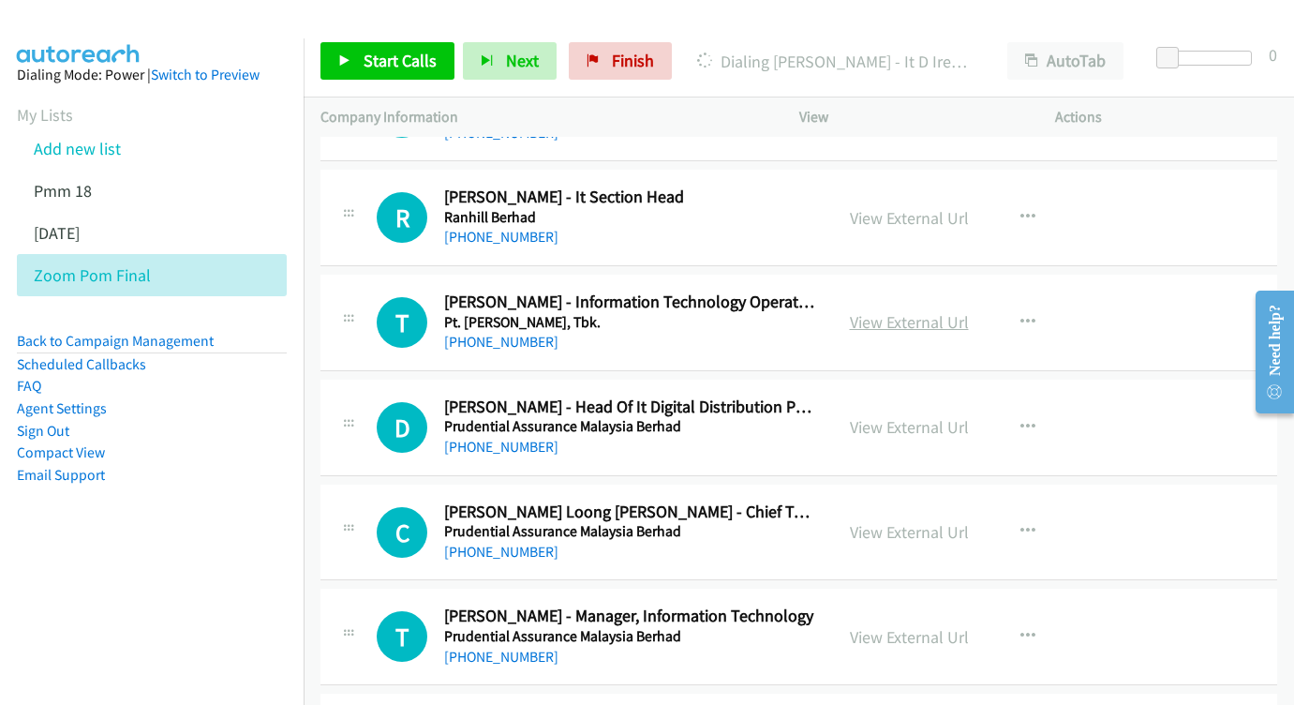
click at [934, 311] on link "View External Url" at bounding box center [909, 322] width 119 height 22
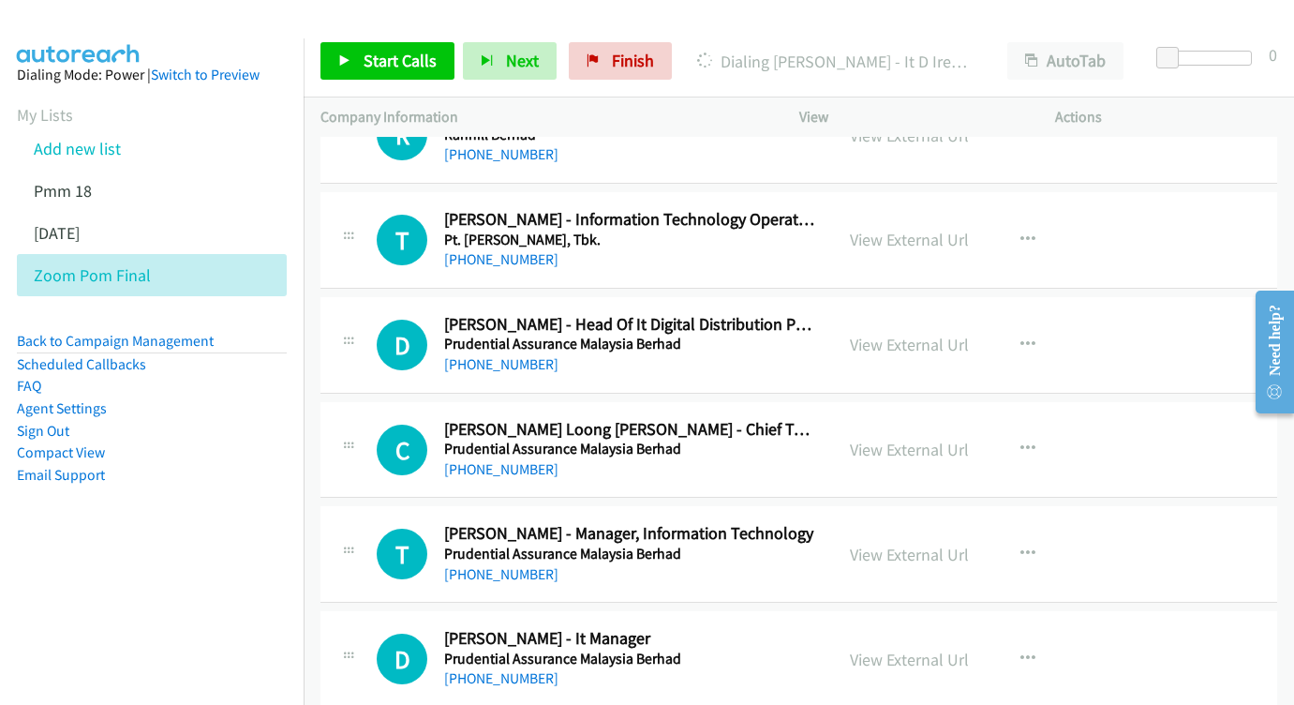
scroll to position [4179, 0]
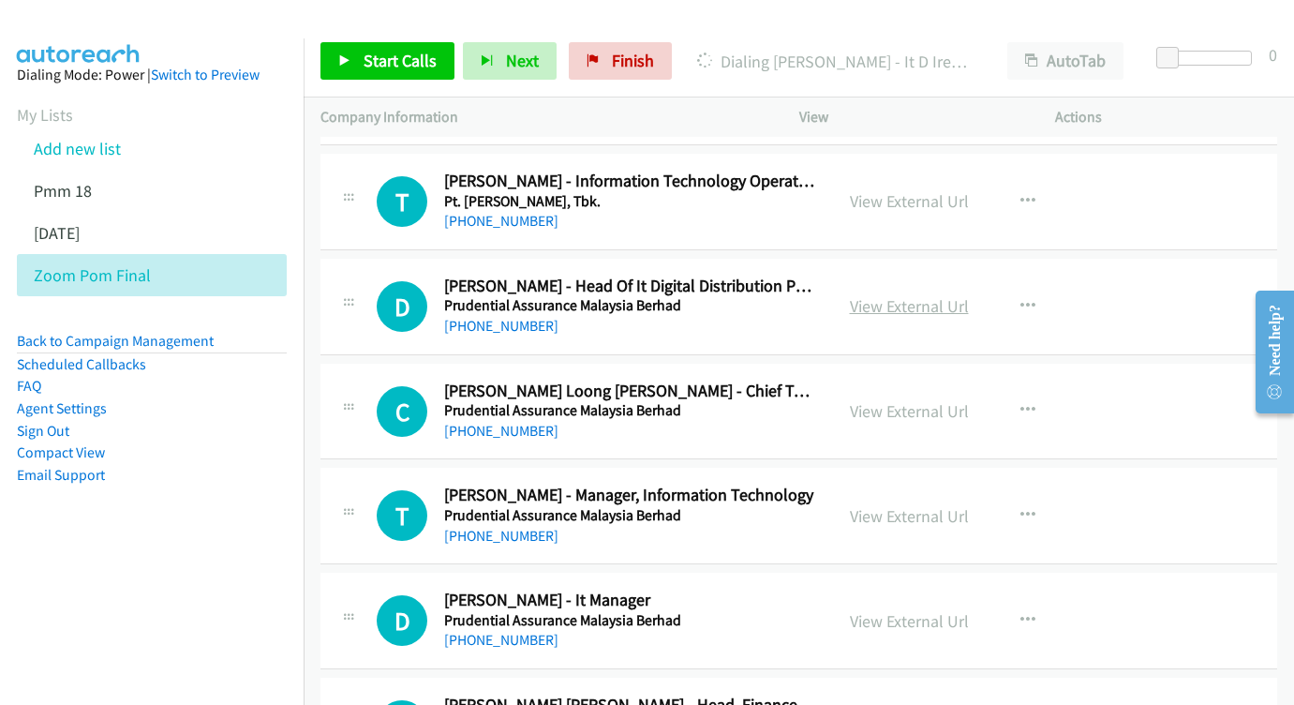
click at [900, 295] on link "View External Url" at bounding box center [909, 306] width 119 height 22
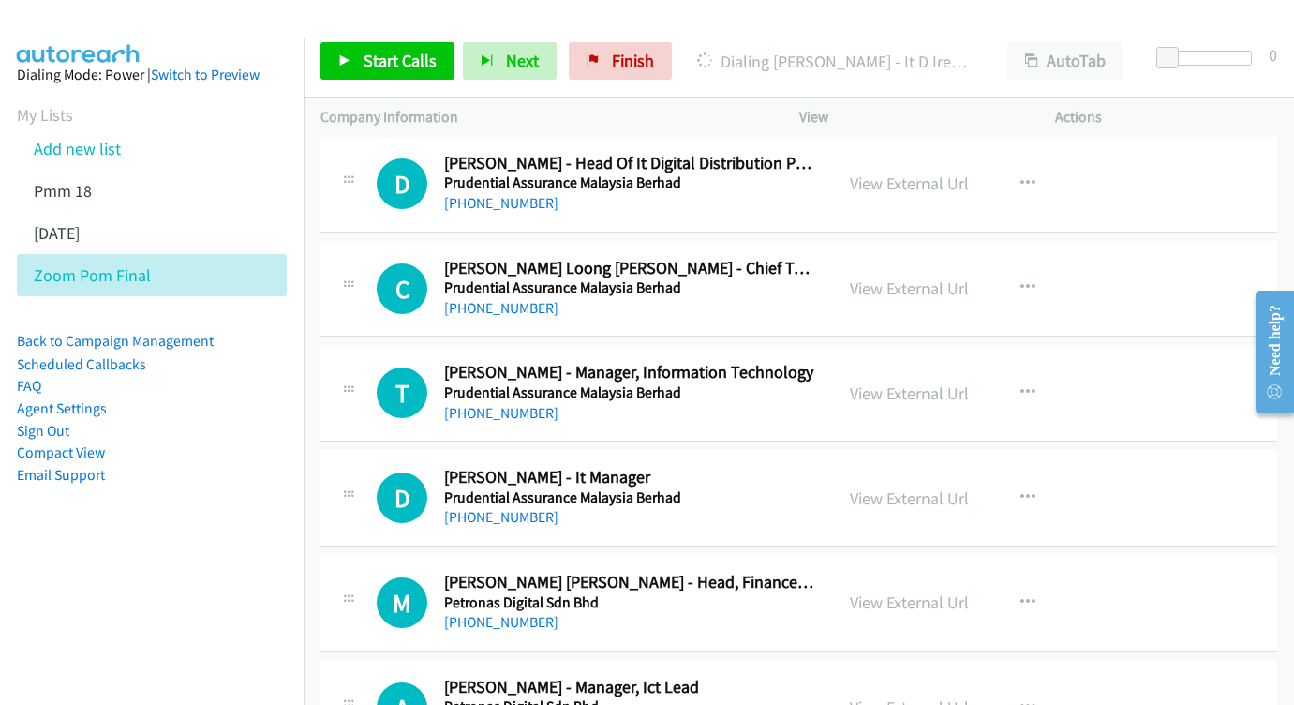
scroll to position [4302, 0]
click at [942, 276] on link "View External Url" at bounding box center [909, 287] width 119 height 22
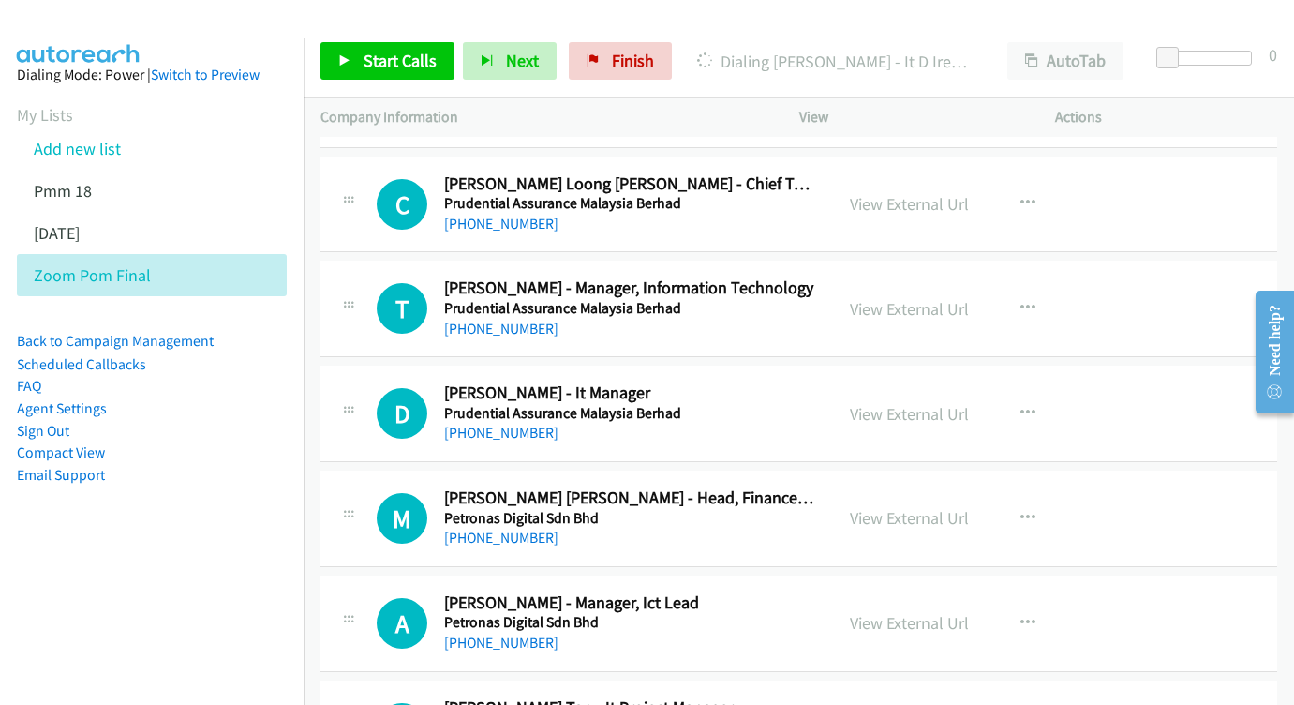
scroll to position [4416, 0]
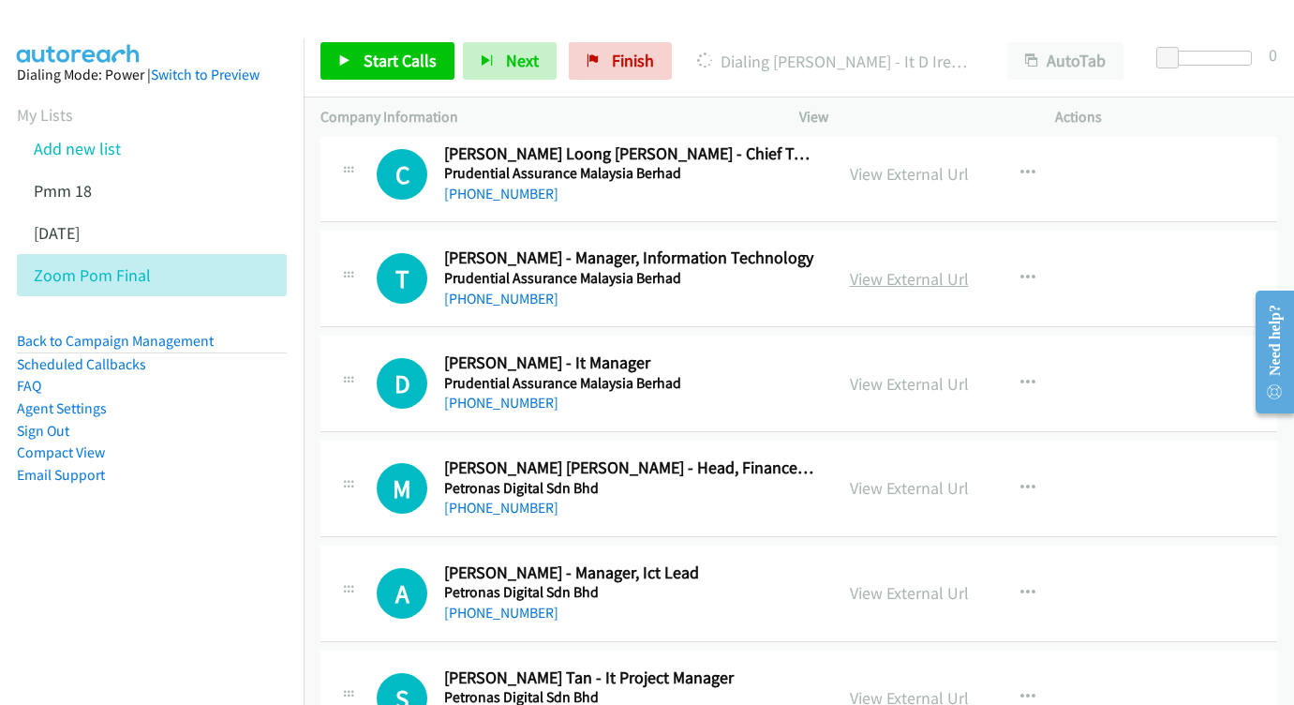
click at [888, 268] on link "View External Url" at bounding box center [909, 279] width 119 height 22
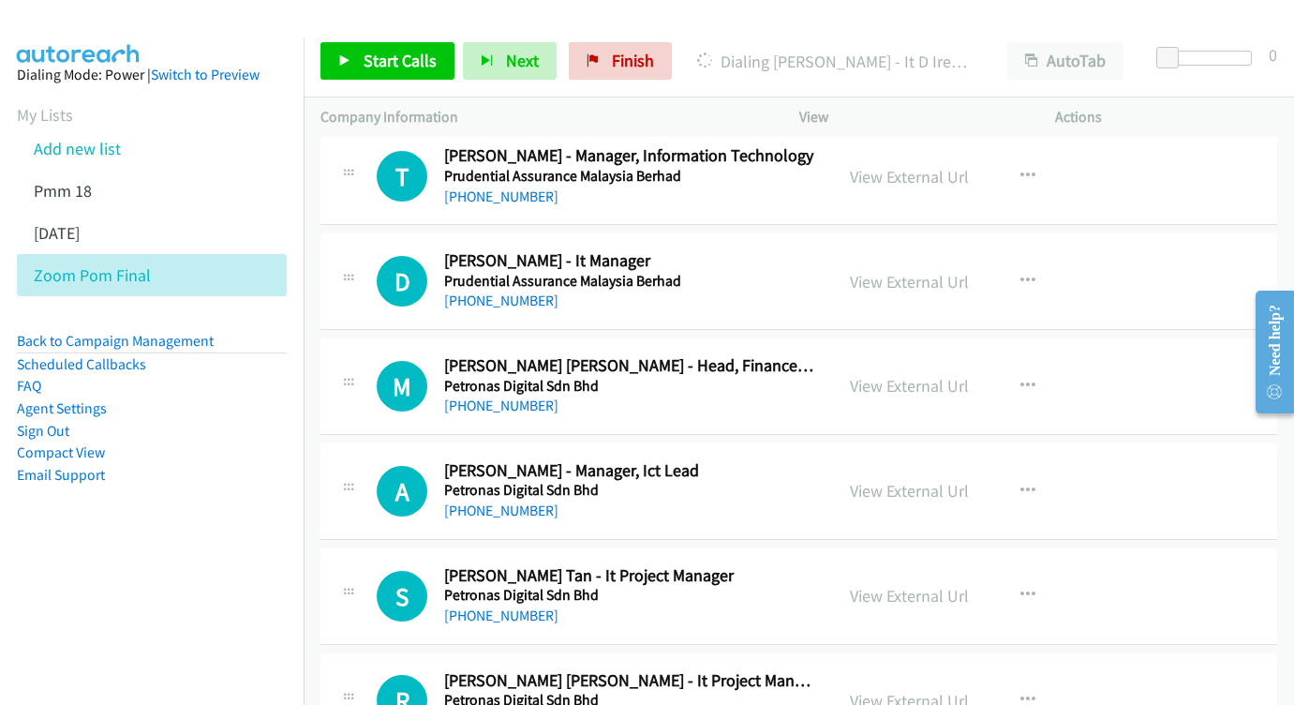
scroll to position [4519, 0]
click at [882, 270] on link "View External Url" at bounding box center [909, 281] width 119 height 22
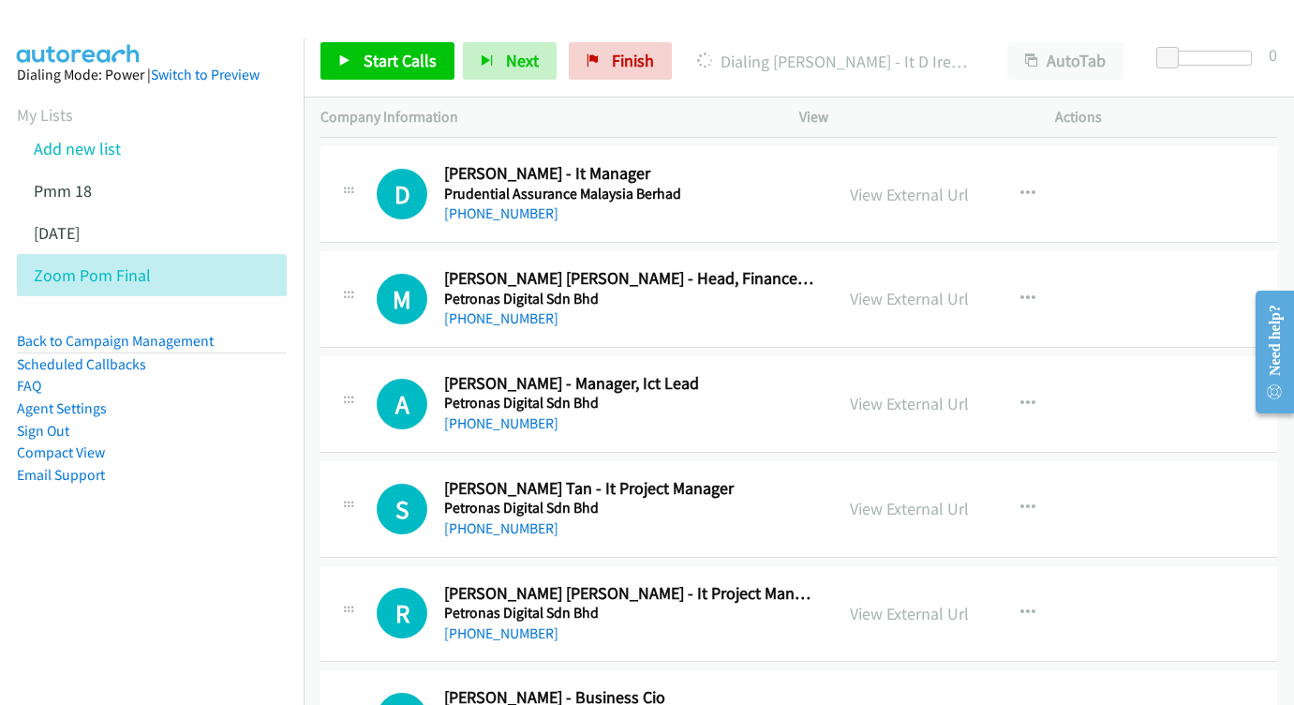
scroll to position [4606, 0]
click at [865, 287] on link "View External Url" at bounding box center [909, 298] width 119 height 22
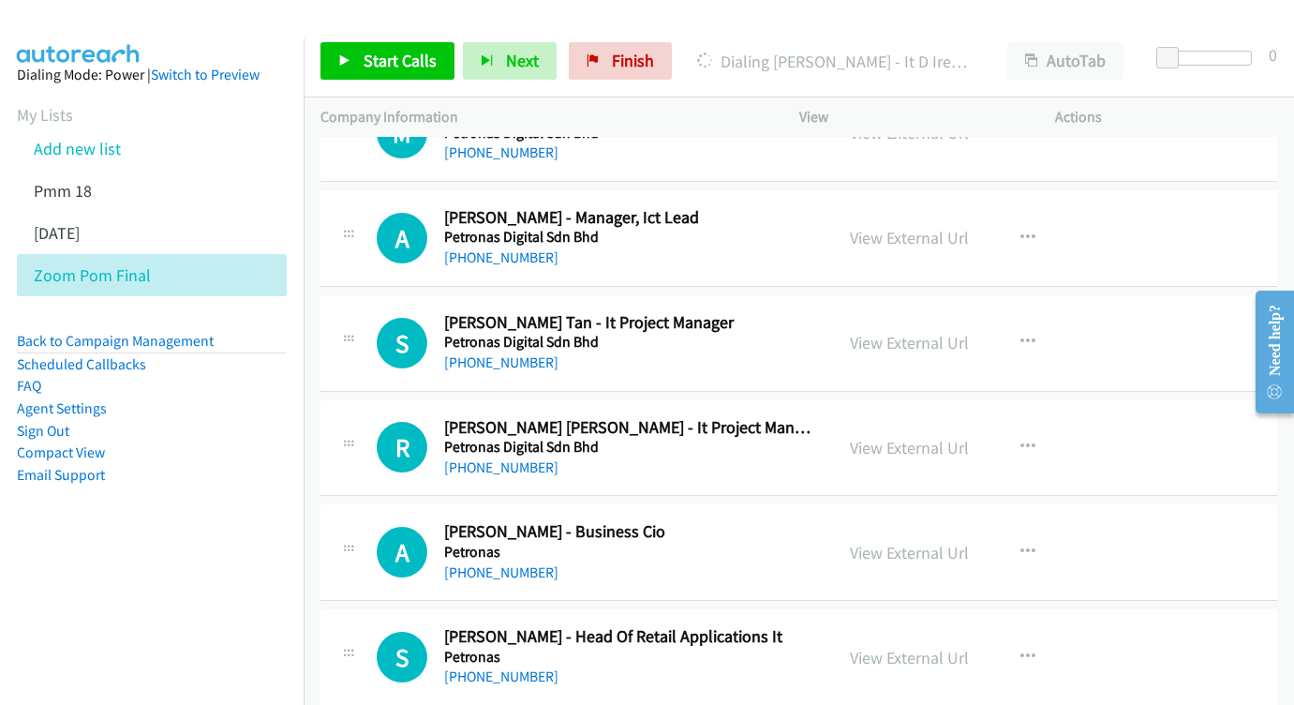
scroll to position [4794, 0]
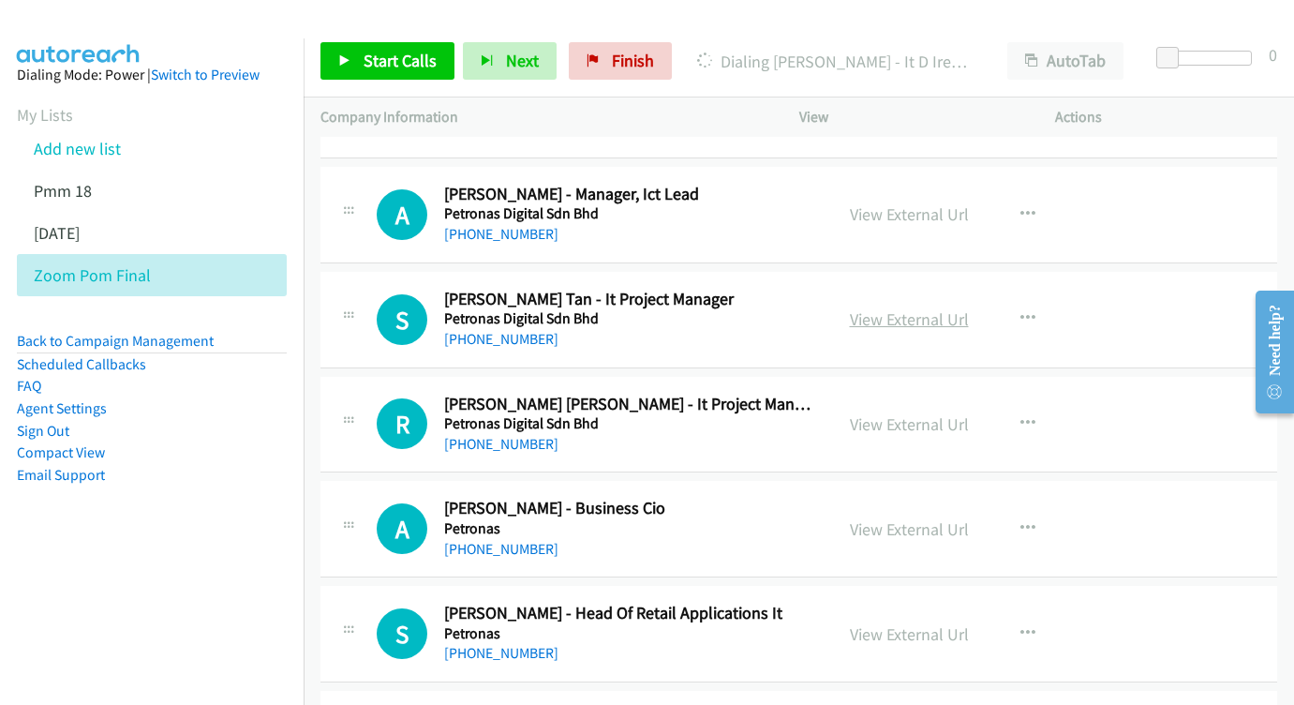
click at [883, 308] on link "View External Url" at bounding box center [909, 319] width 119 height 22
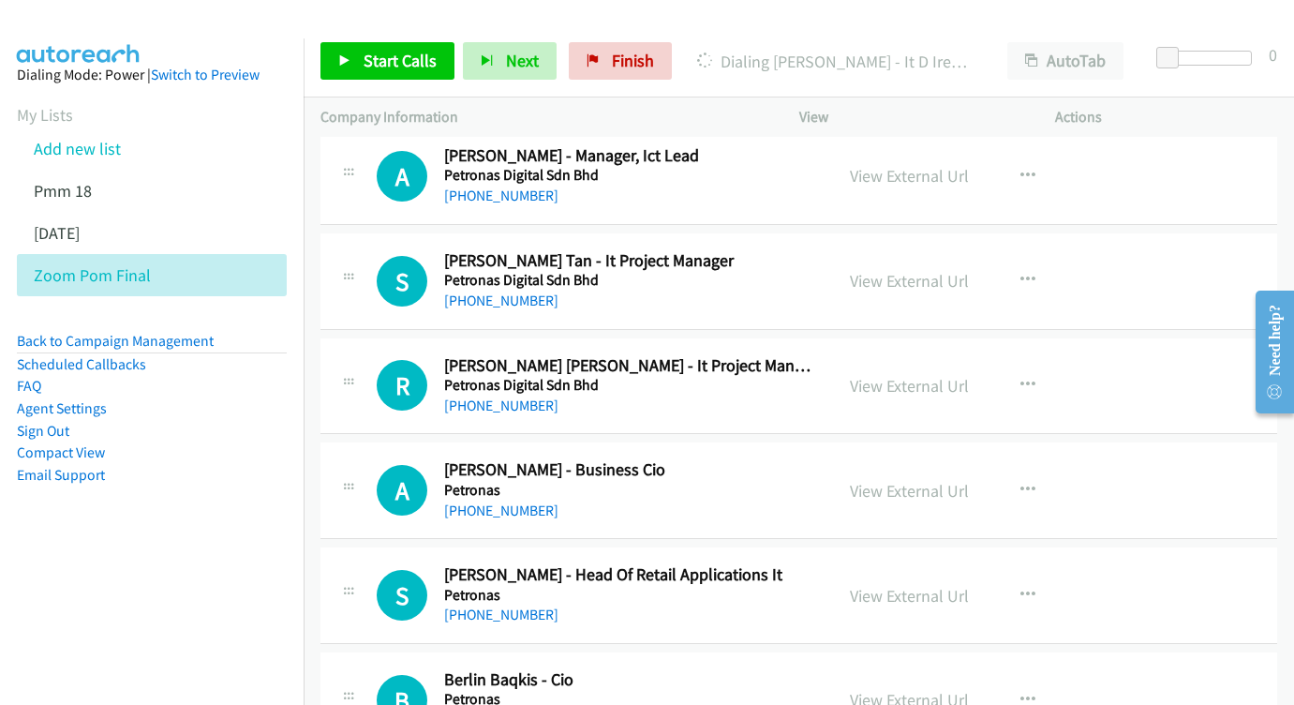
scroll to position [4882, 0]
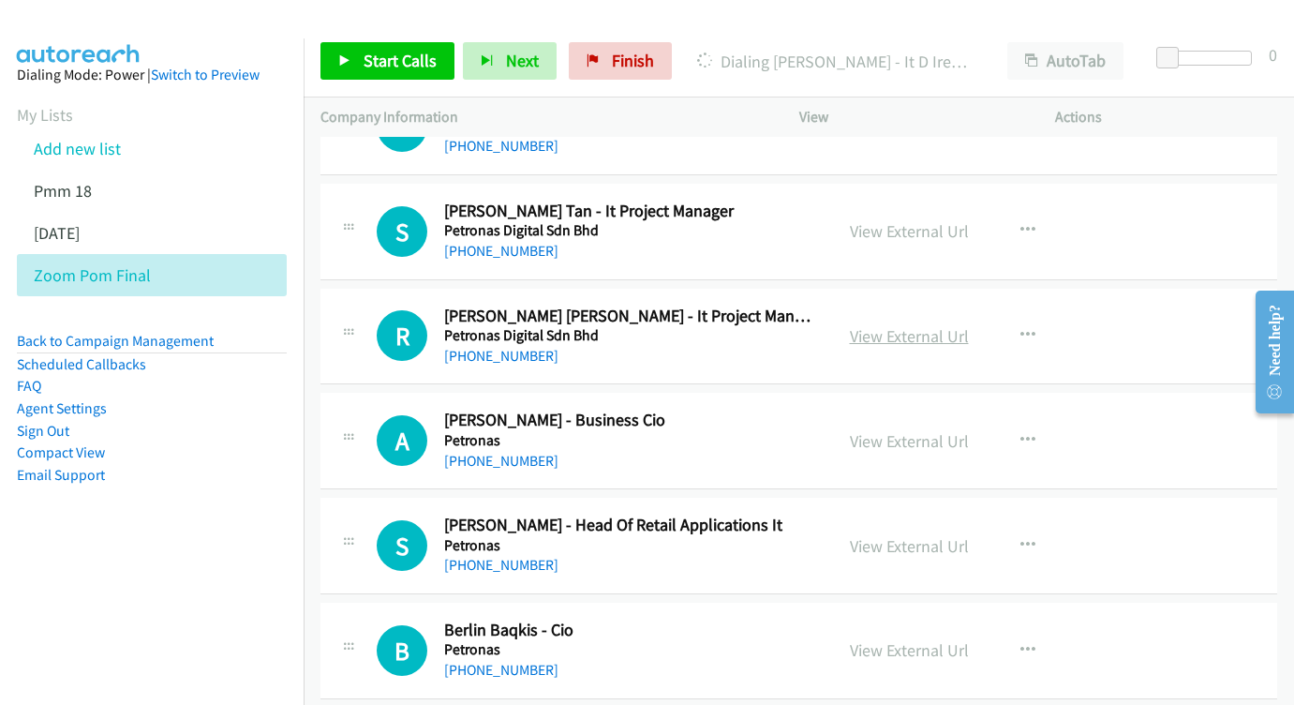
click at [865, 325] on link "View External Url" at bounding box center [909, 336] width 119 height 22
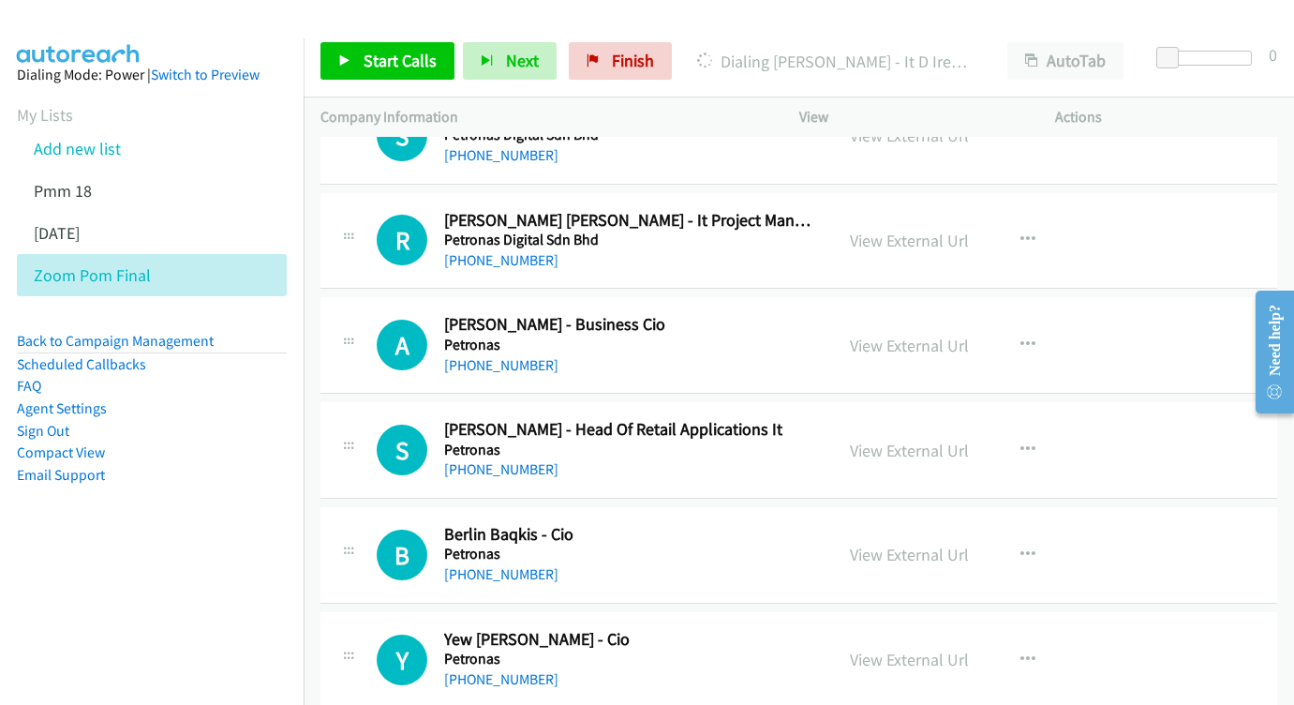
scroll to position [5005, 0]
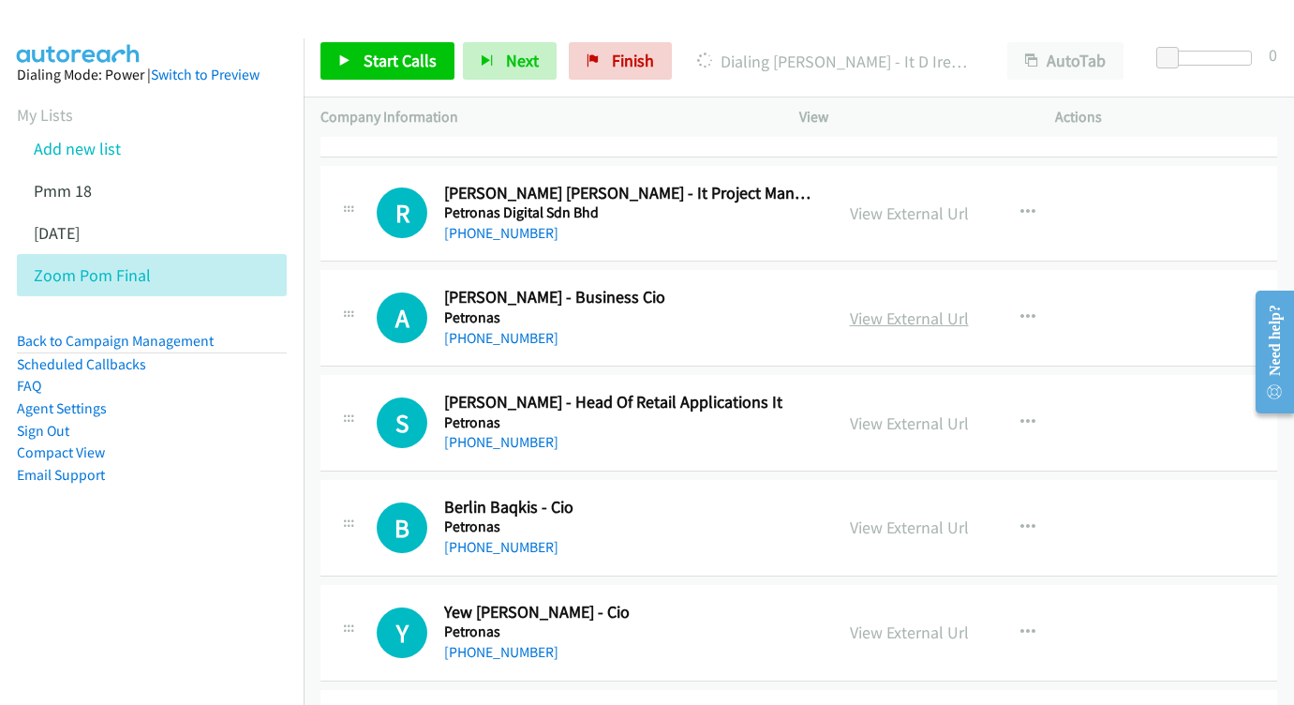
click at [883, 307] on link "View External Url" at bounding box center [909, 318] width 119 height 22
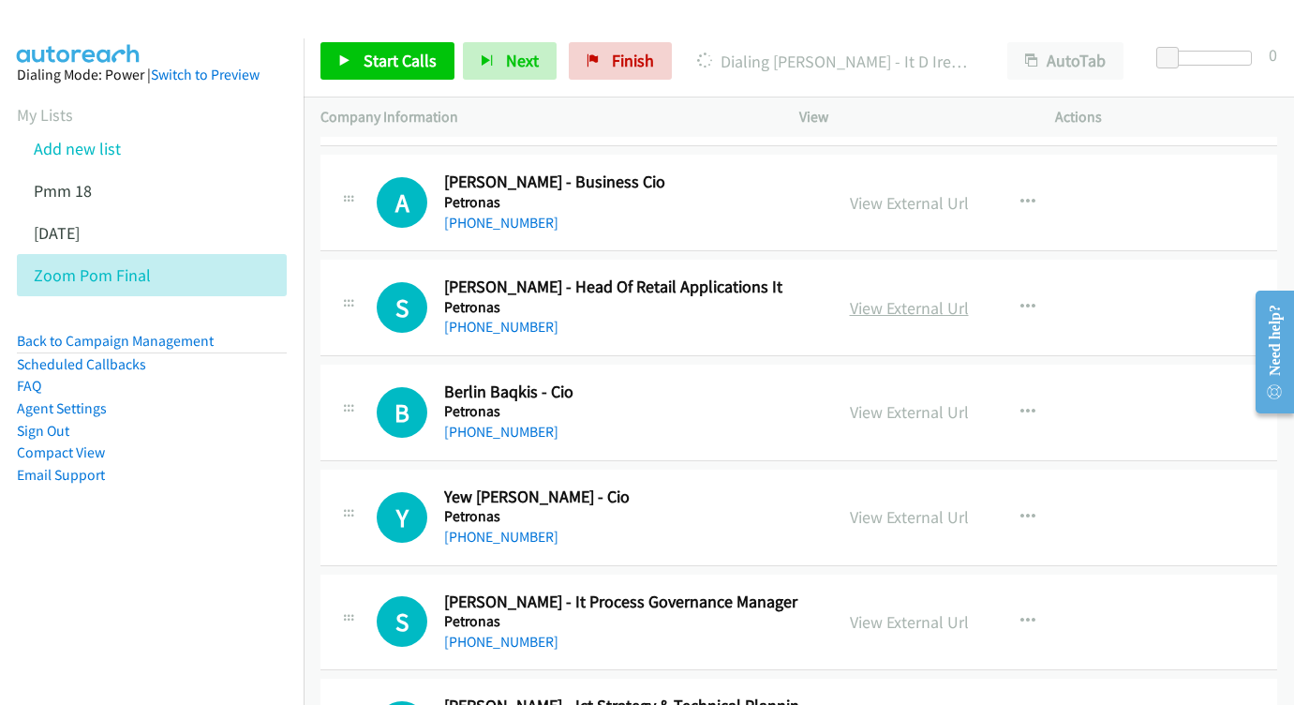
scroll to position [5121, 0]
click at [879, 296] on link "View External Url" at bounding box center [909, 307] width 119 height 22
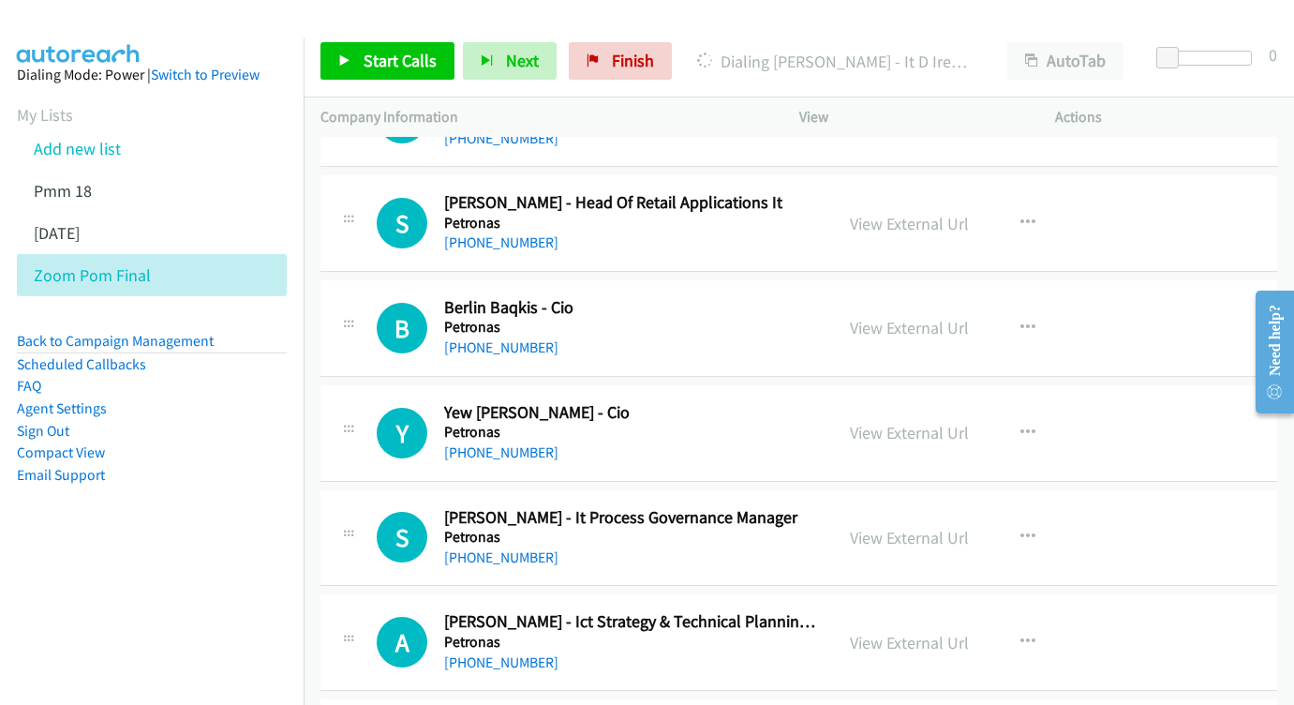
scroll to position [5211, 0]
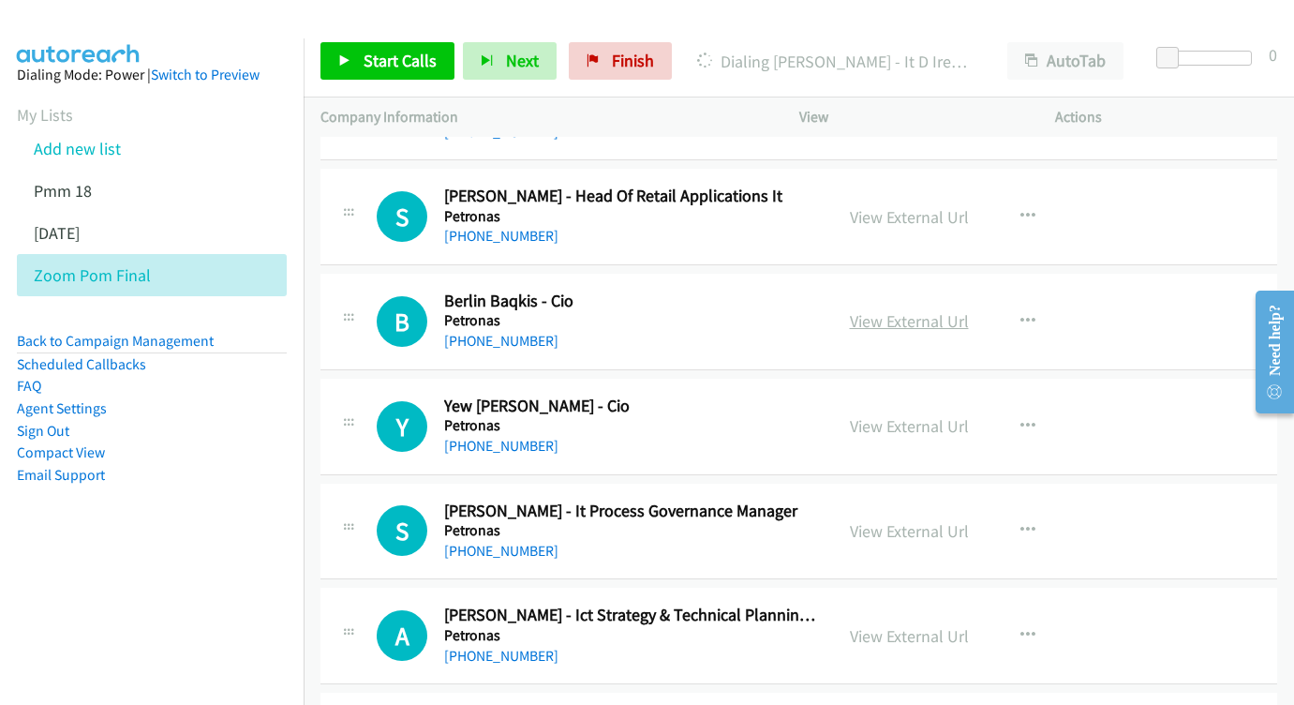
click at [924, 310] on link "View External Url" at bounding box center [909, 321] width 119 height 22
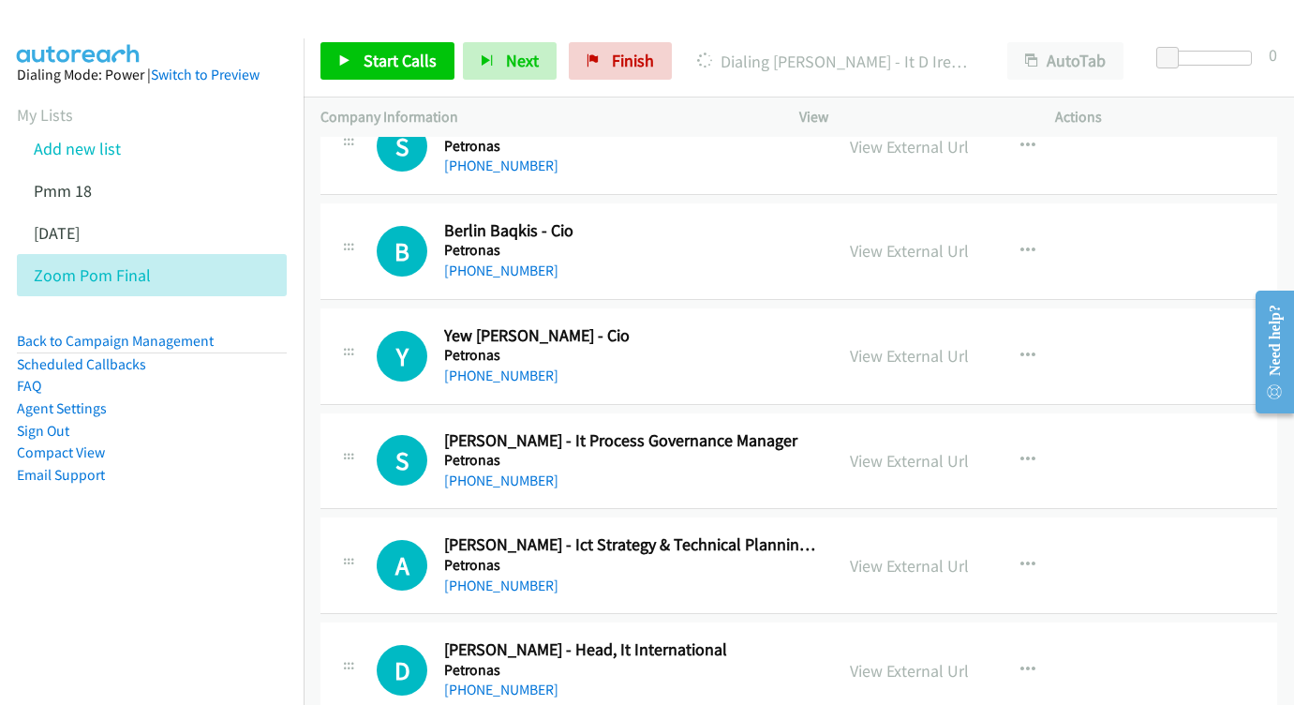
scroll to position [5307, 0]
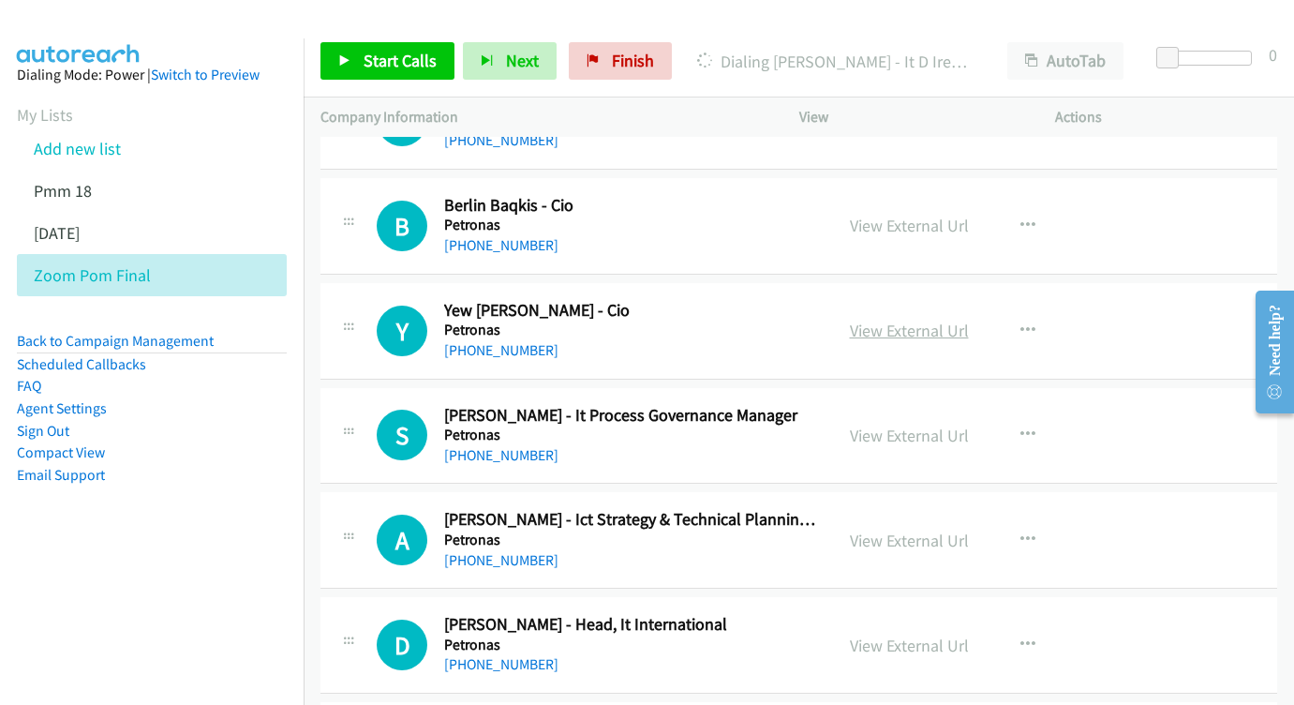
click at [926, 320] on link "View External Url" at bounding box center [909, 331] width 119 height 22
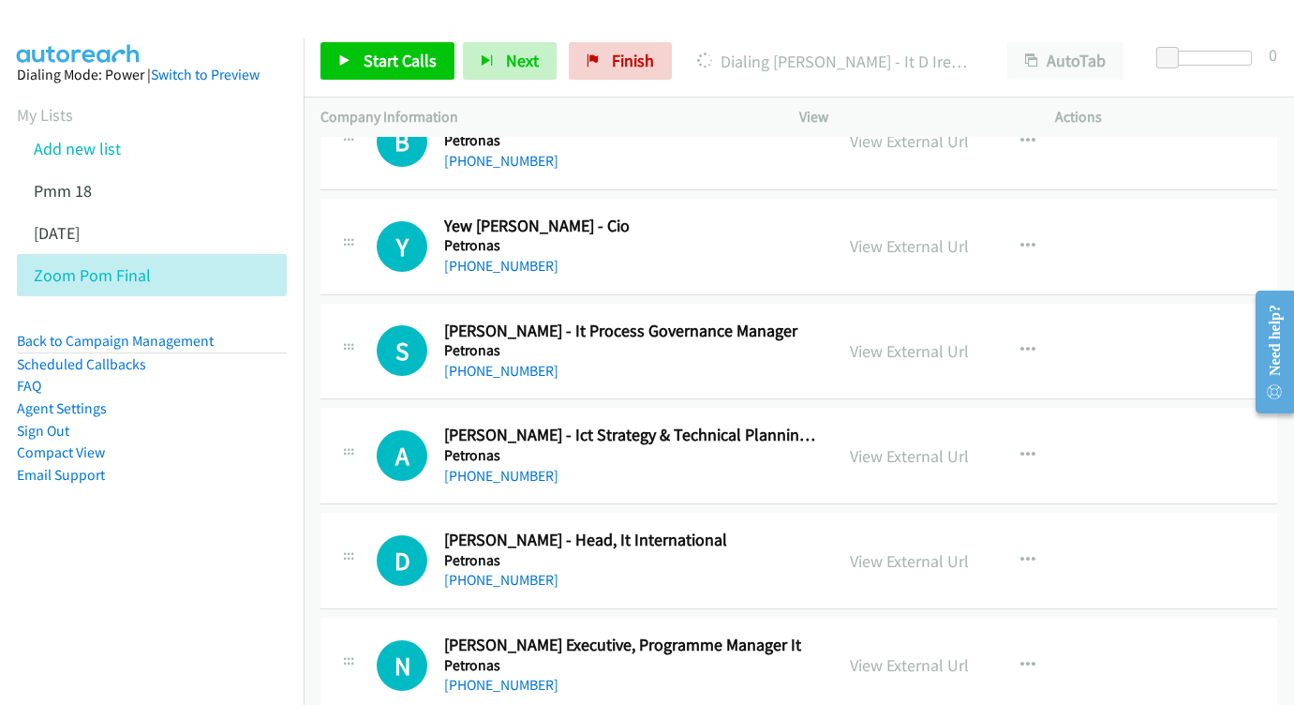
scroll to position [5424, 0]
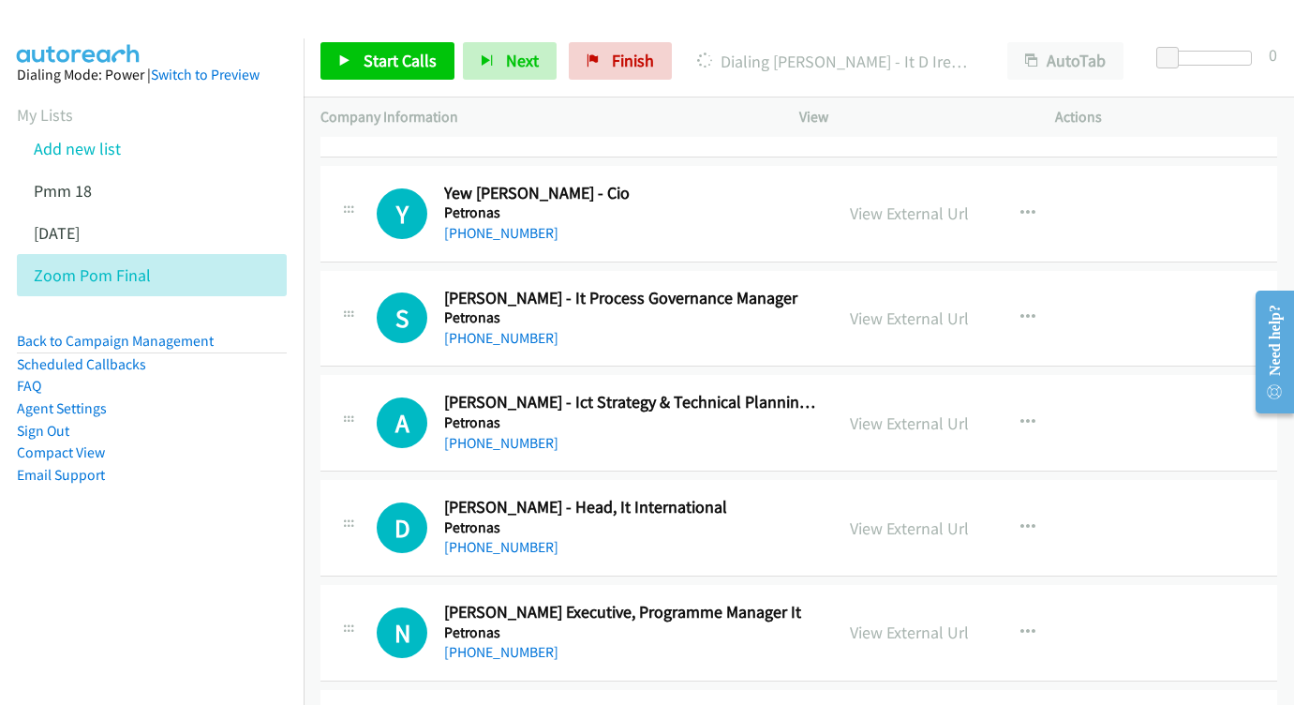
click at [902, 288] on div "View External Url View External Url Schedule/Manage Callback Start Calls Here R…" at bounding box center [969, 319] width 273 height 62
click at [885, 307] on link "View External Url" at bounding box center [909, 318] width 119 height 22
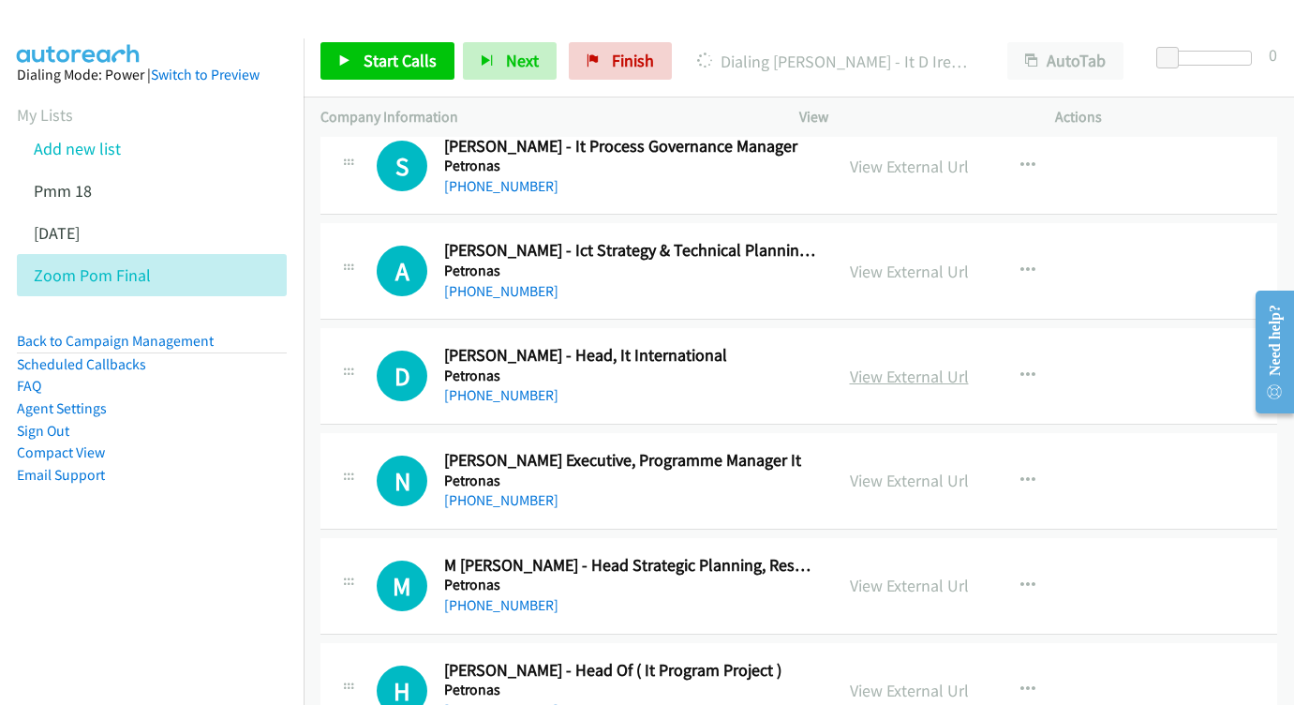
scroll to position [5615, 0]
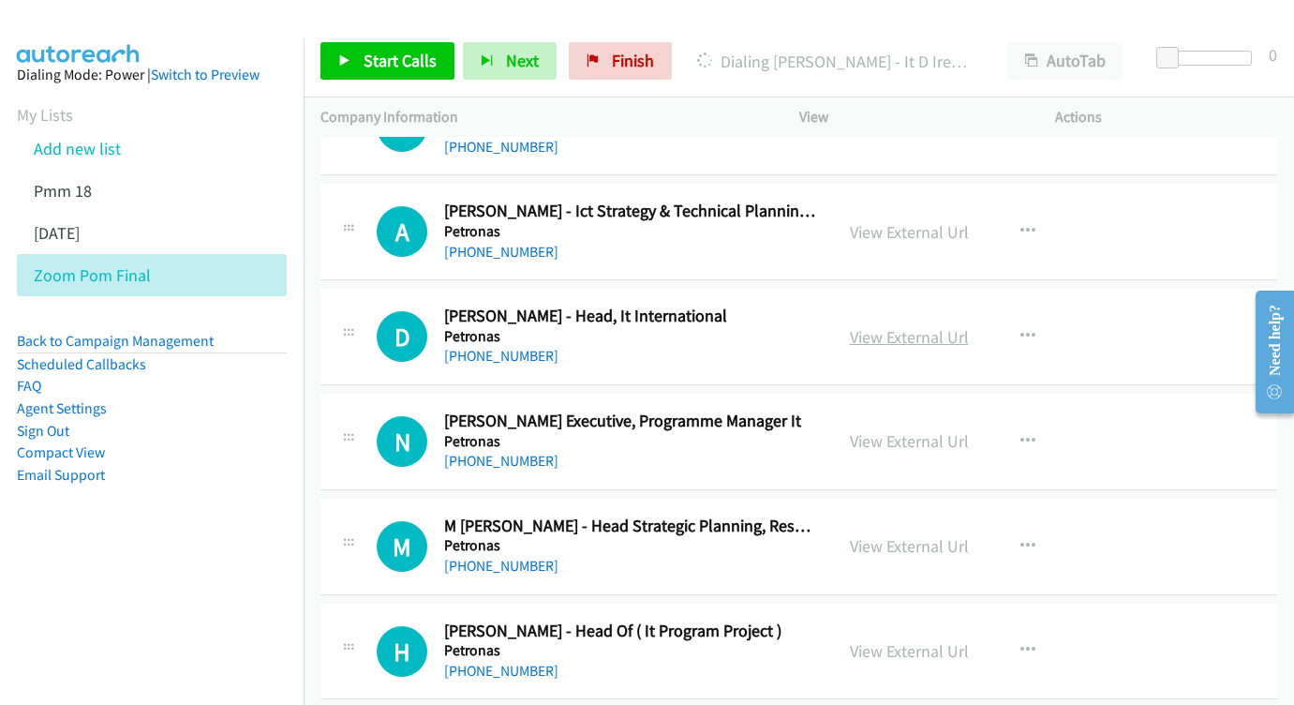
click at [890, 326] on link "View External Url" at bounding box center [909, 337] width 119 height 22
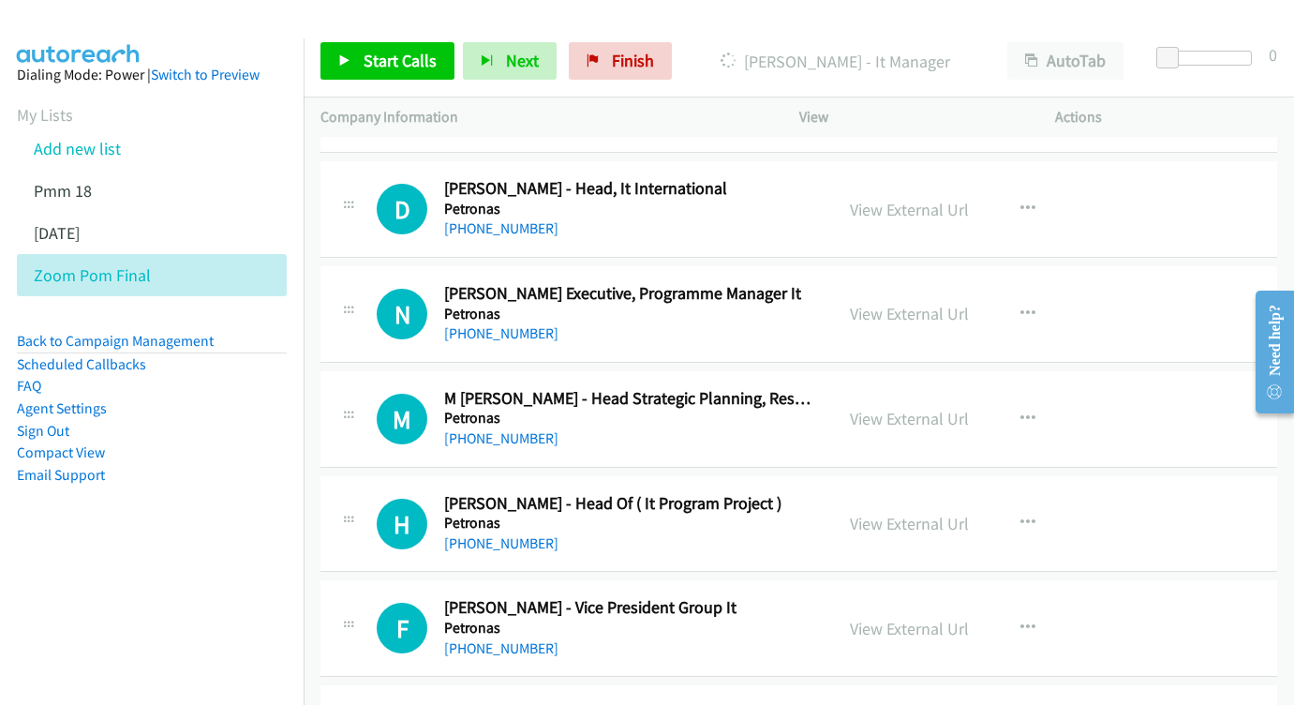
scroll to position [5742, 0]
click at [917, 284] on div "View External Url View External Url Schedule/Manage Callback Start Calls Here R…" at bounding box center [969, 315] width 273 height 62
click at [905, 304] on link "View External Url" at bounding box center [909, 315] width 119 height 22
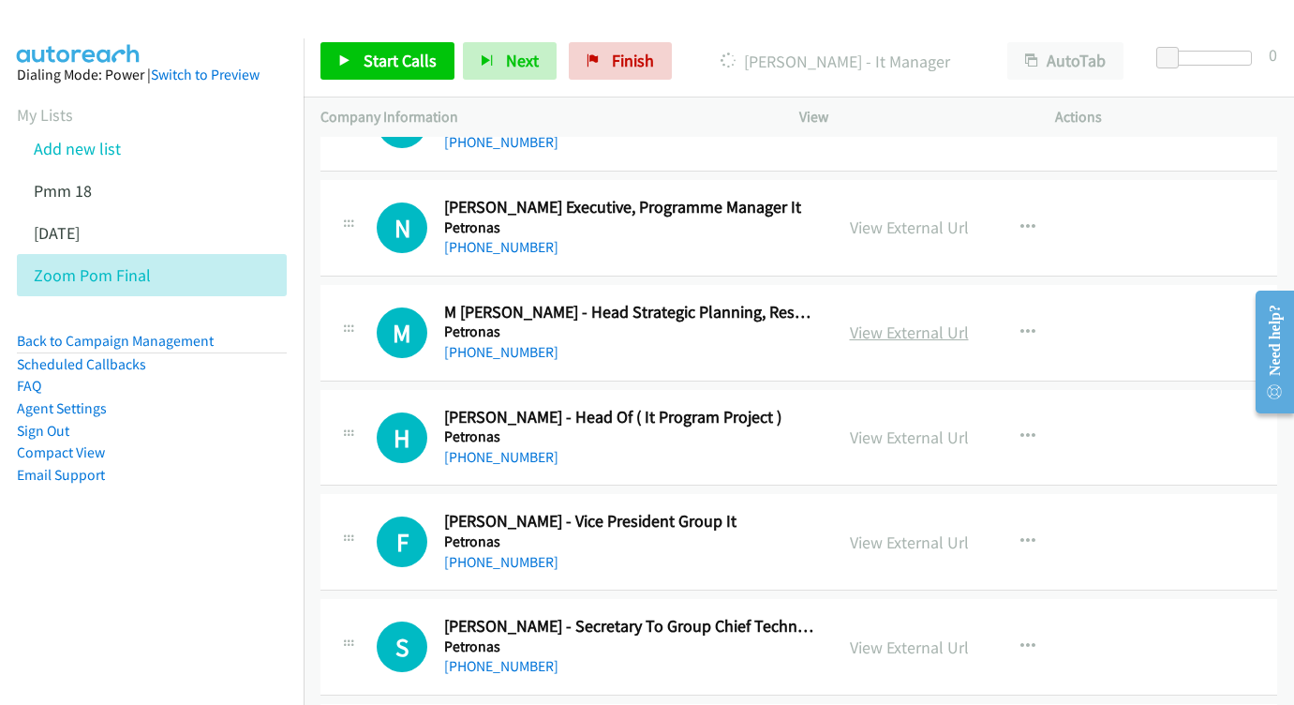
click at [907, 321] on link "View External Url" at bounding box center [909, 332] width 119 height 22
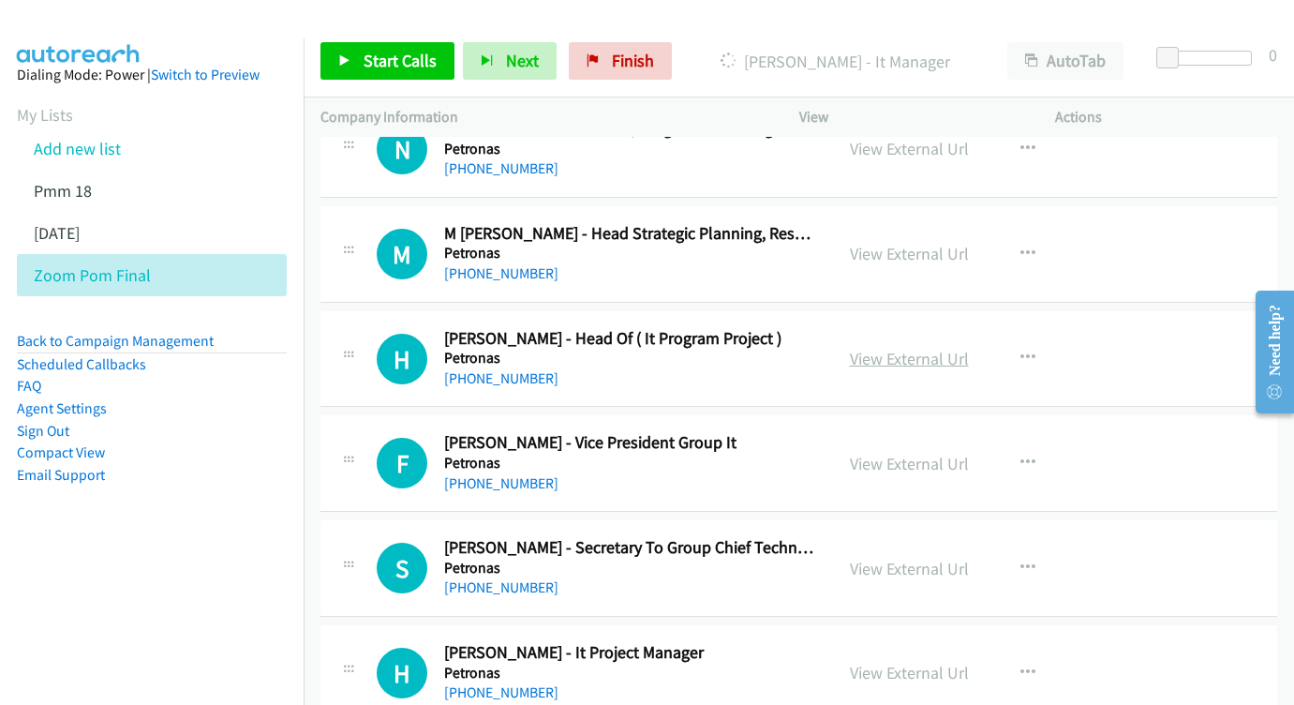
click at [919, 348] on link "View External Url" at bounding box center [909, 359] width 119 height 22
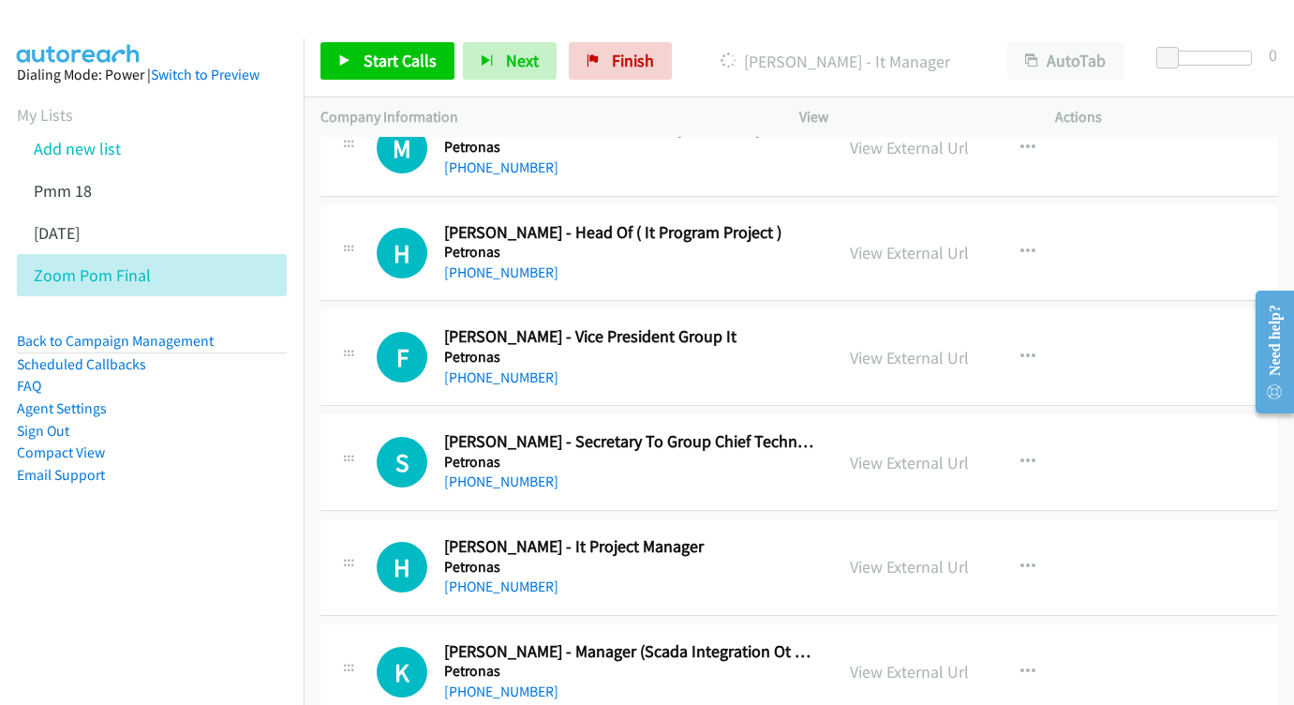
scroll to position [6031, 0]
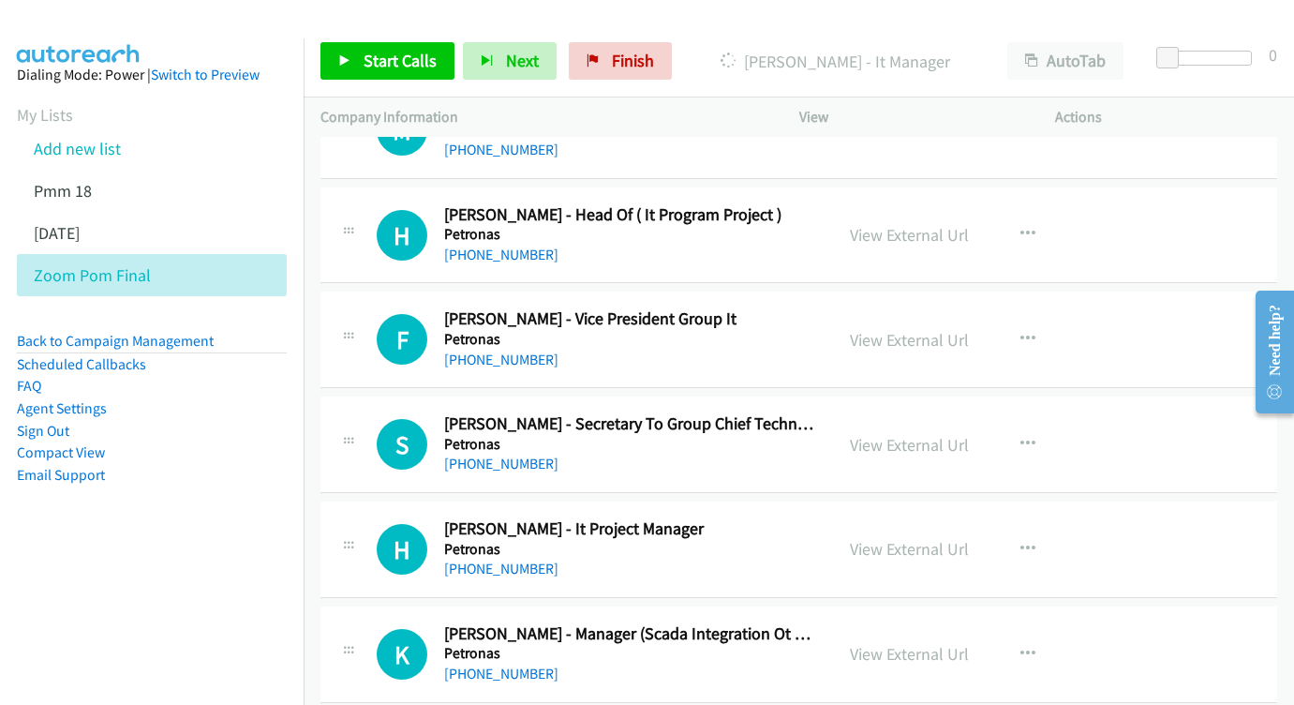
click at [901, 327] on div "View External Url" at bounding box center [909, 339] width 119 height 25
click at [910, 329] on link "View External Url" at bounding box center [909, 340] width 119 height 22
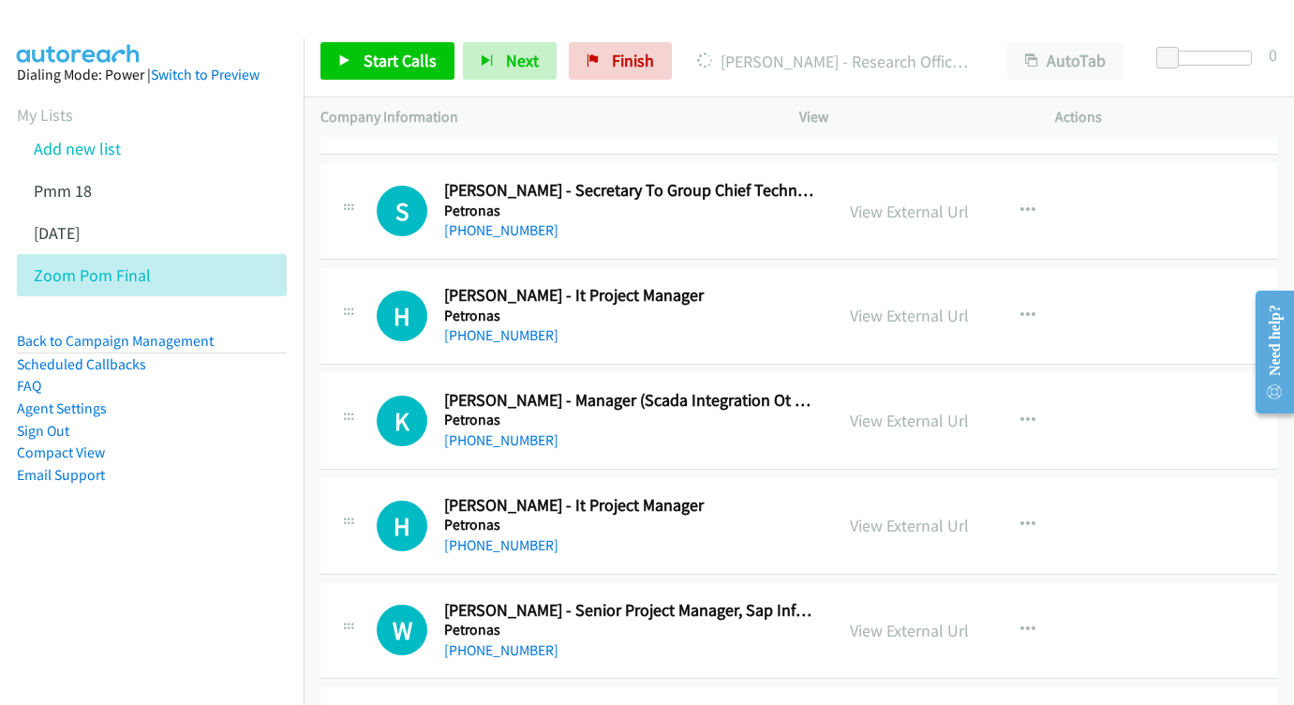
scroll to position [6273, 0]
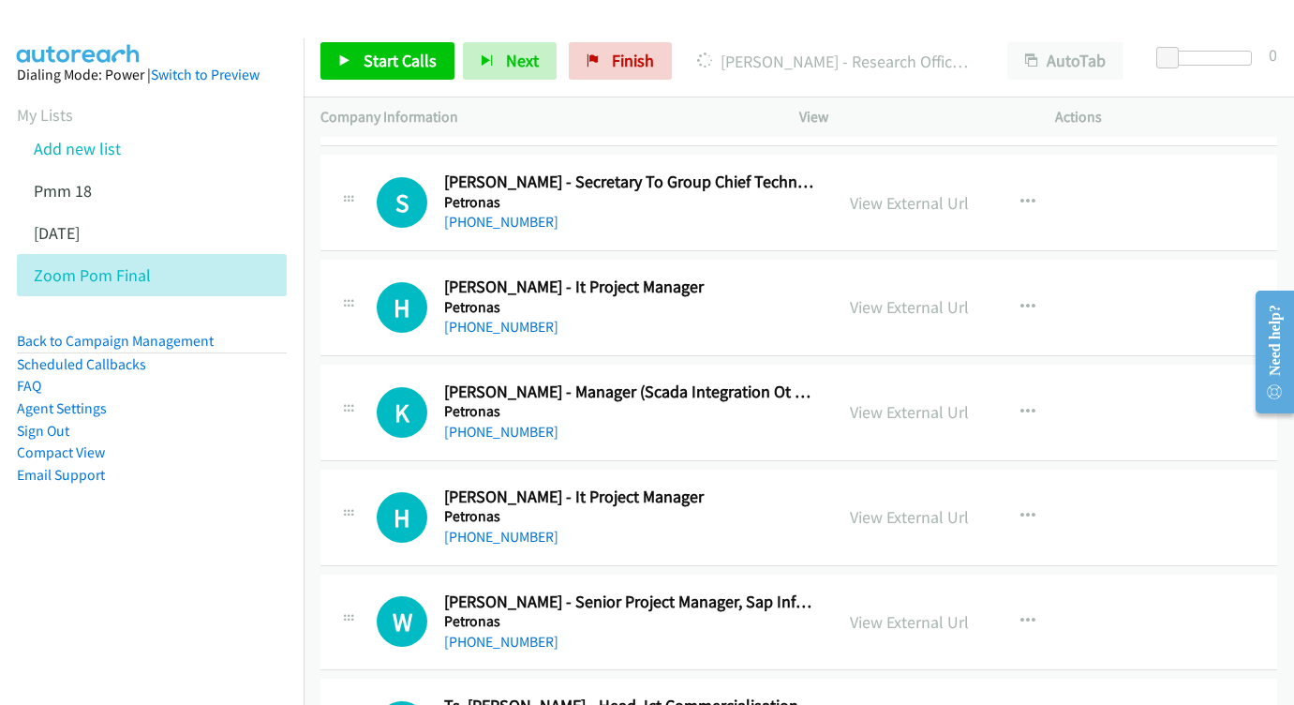
click at [905, 296] on link "View External Url" at bounding box center [909, 307] width 119 height 22
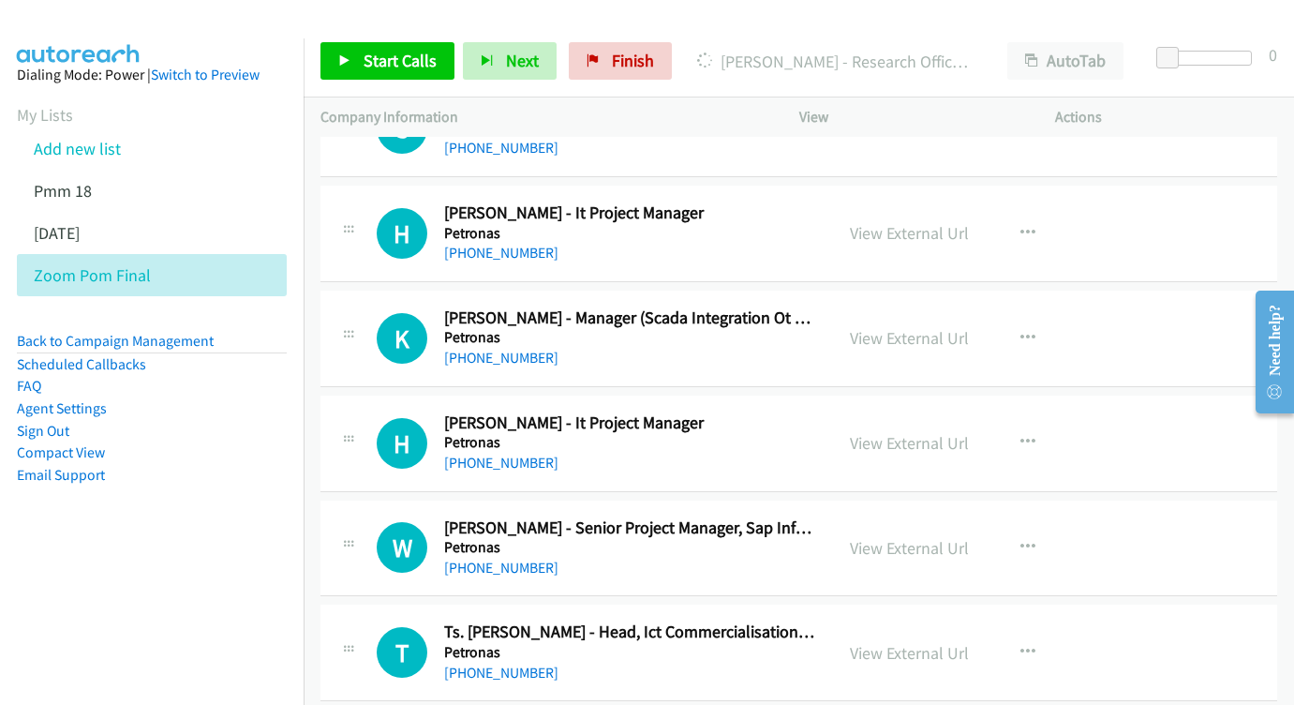
scroll to position [6363, 0]
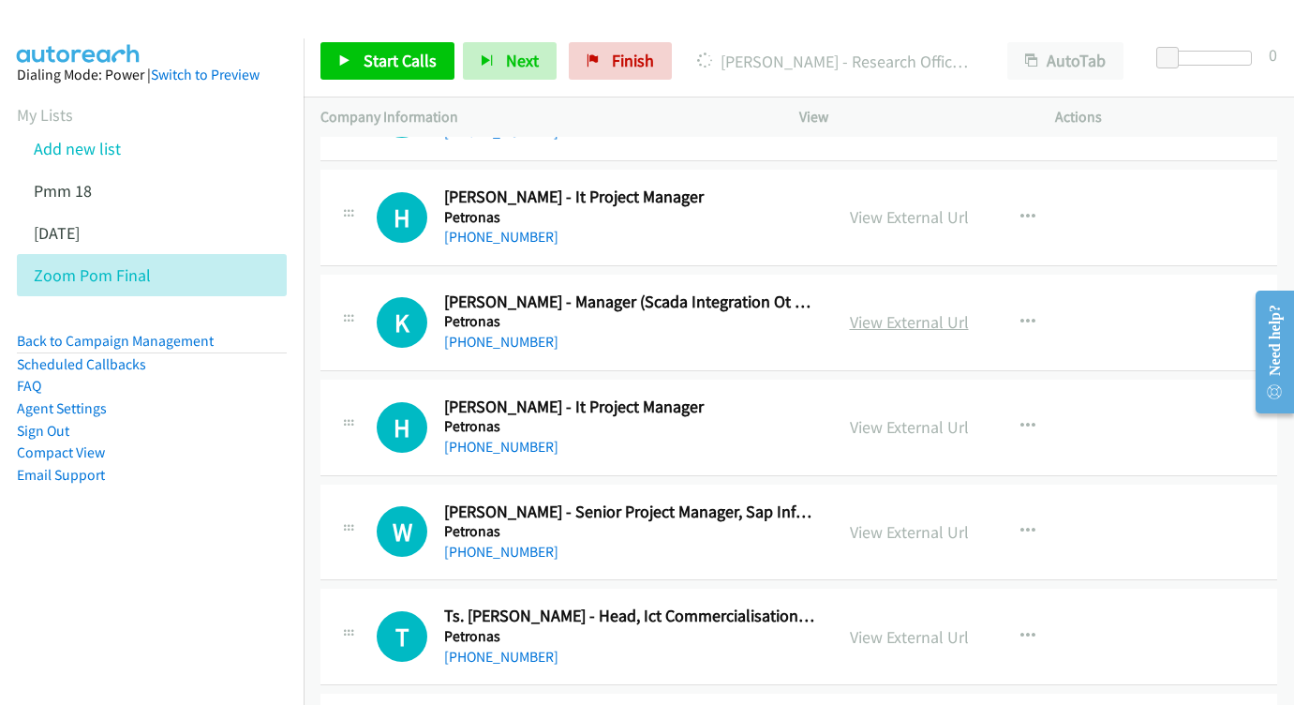
click at [913, 311] on link "View External Url" at bounding box center [909, 322] width 119 height 22
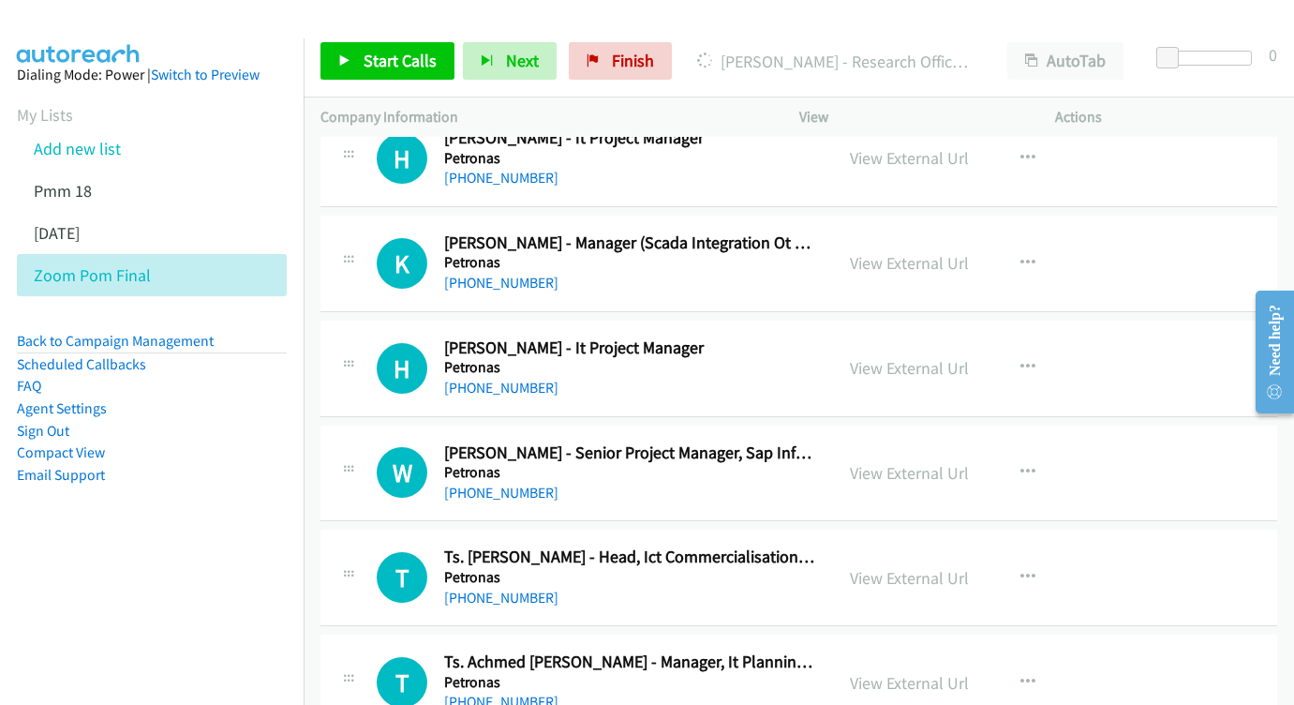
scroll to position [6468, 0]
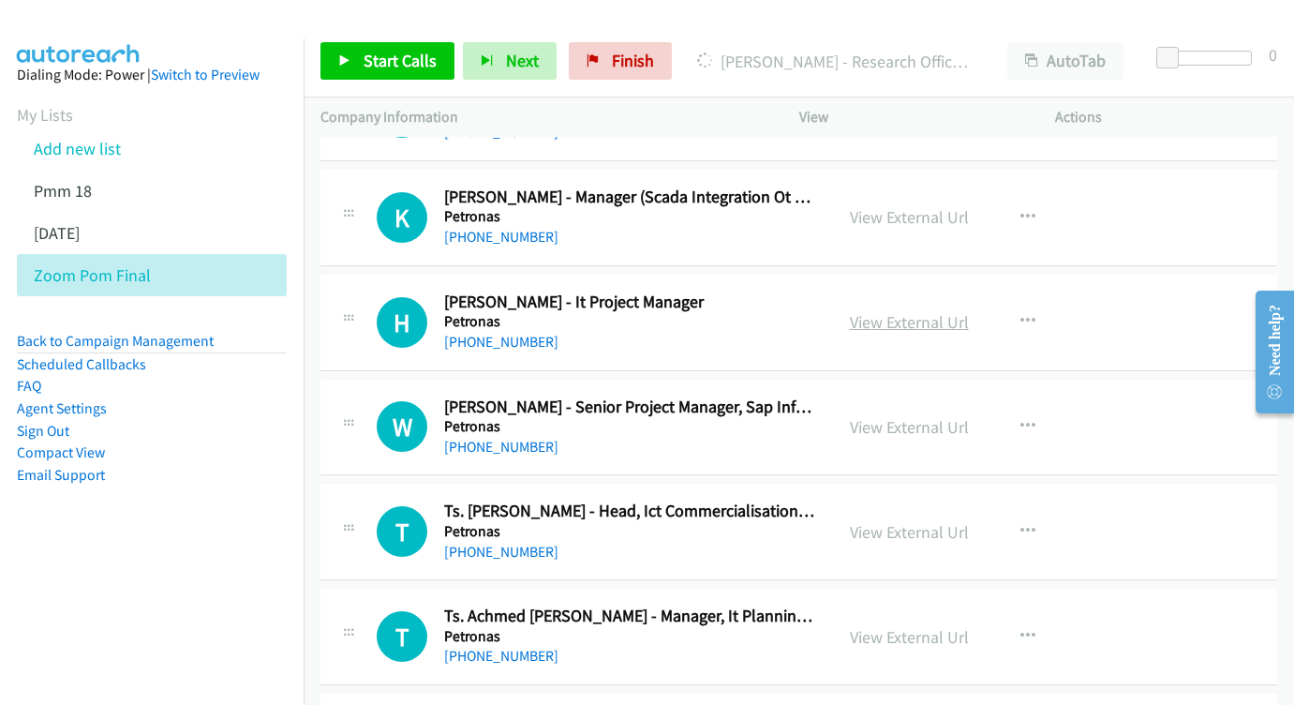
click at [881, 311] on link "View External Url" at bounding box center [909, 322] width 119 height 22
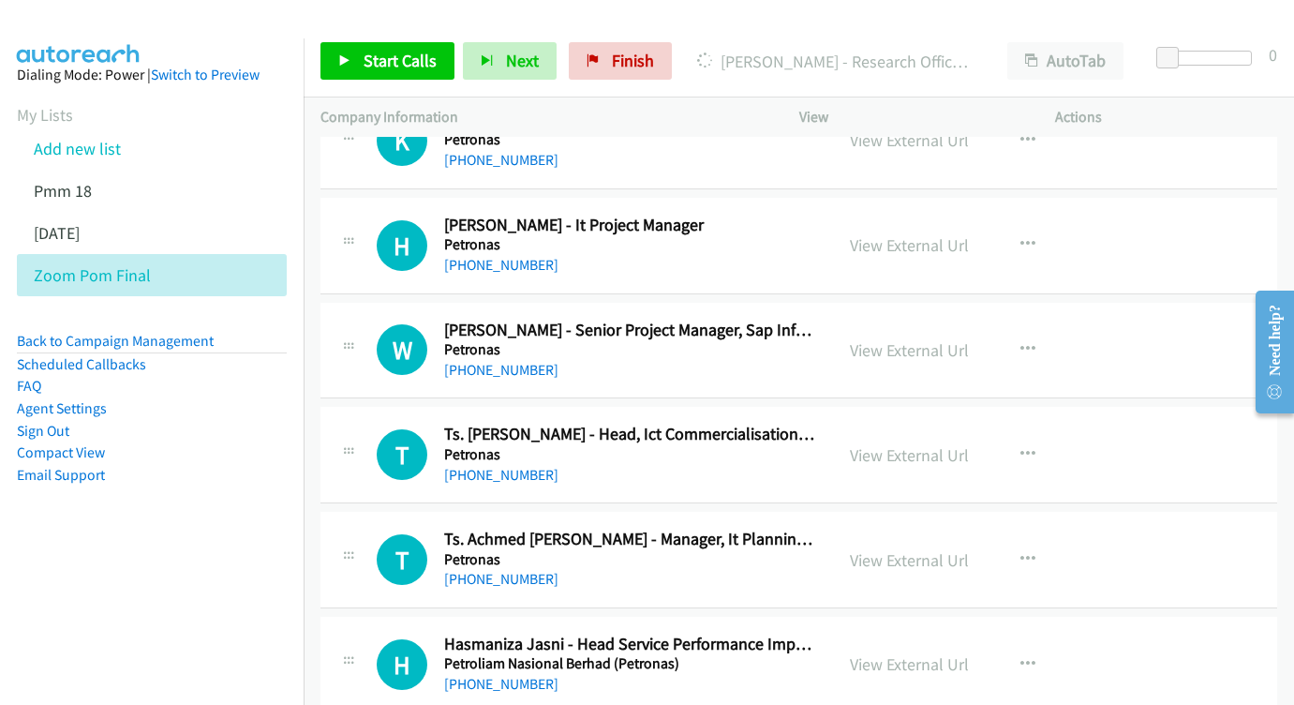
scroll to position [6563, 0]
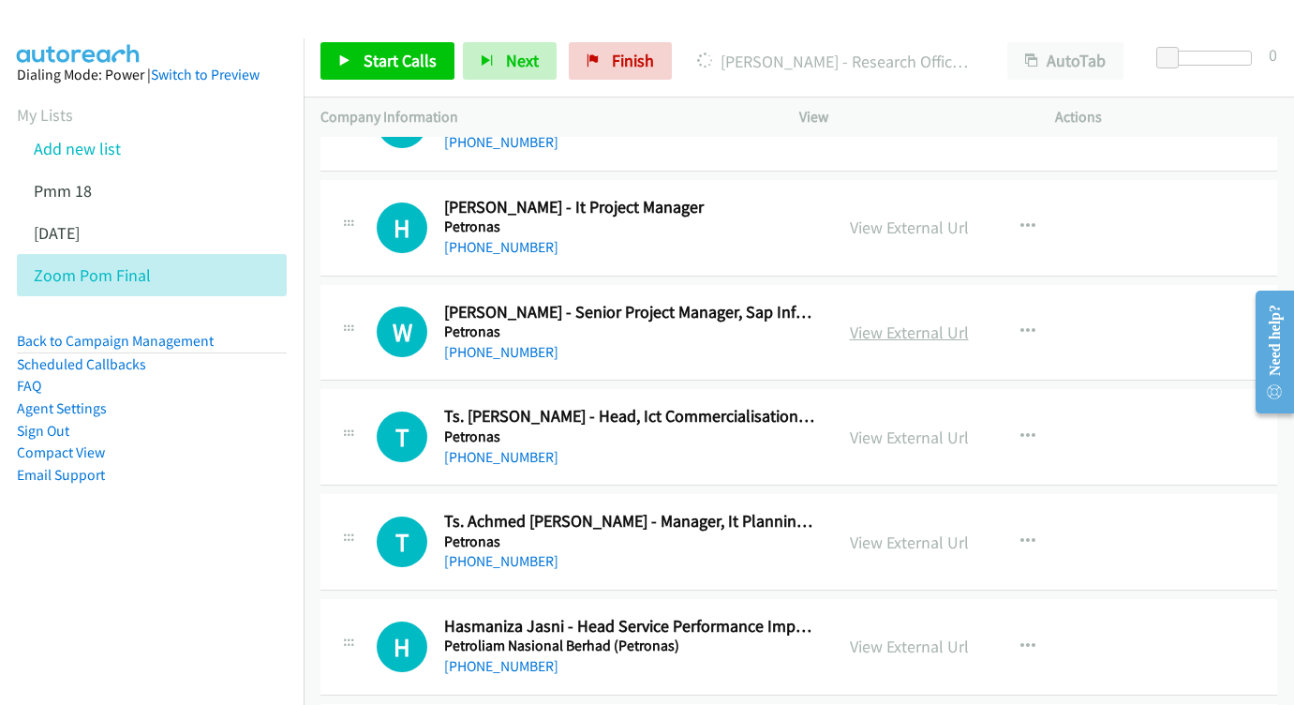
click at [906, 321] on link "View External Url" at bounding box center [909, 332] width 119 height 22
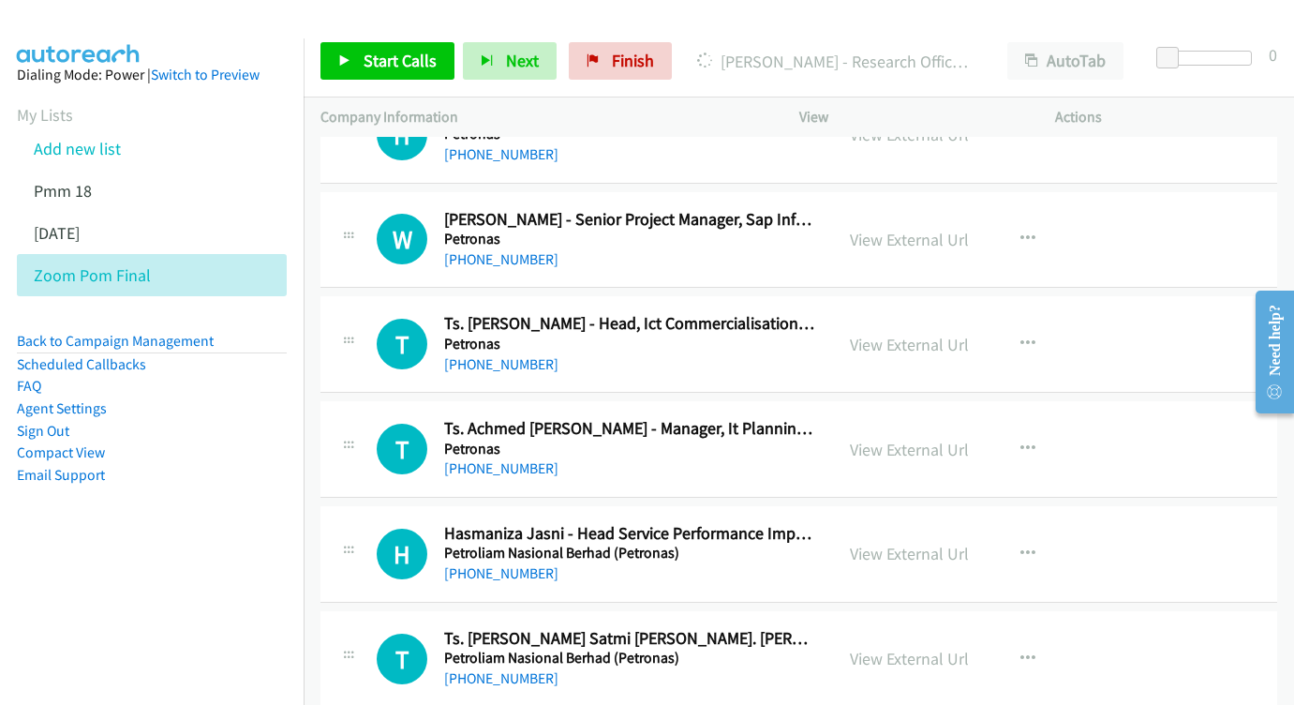
scroll to position [6675, 0]
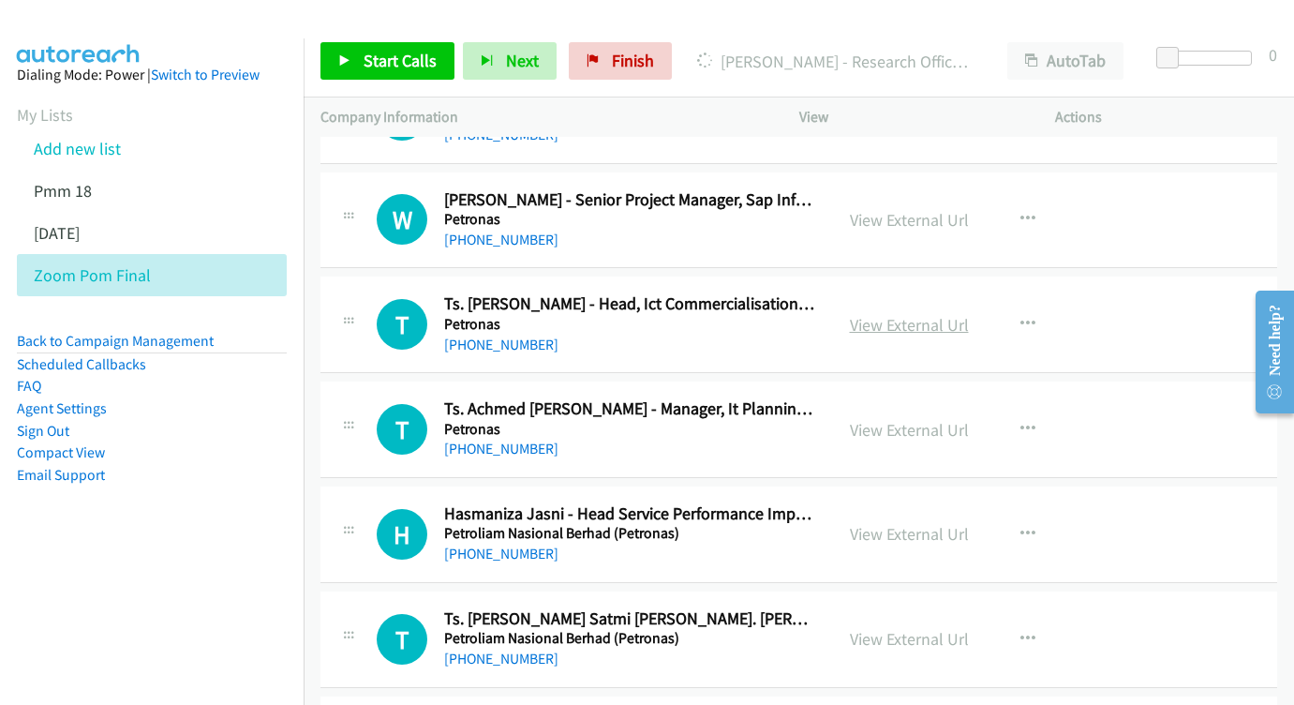
click at [895, 314] on link "View External Url" at bounding box center [909, 325] width 119 height 22
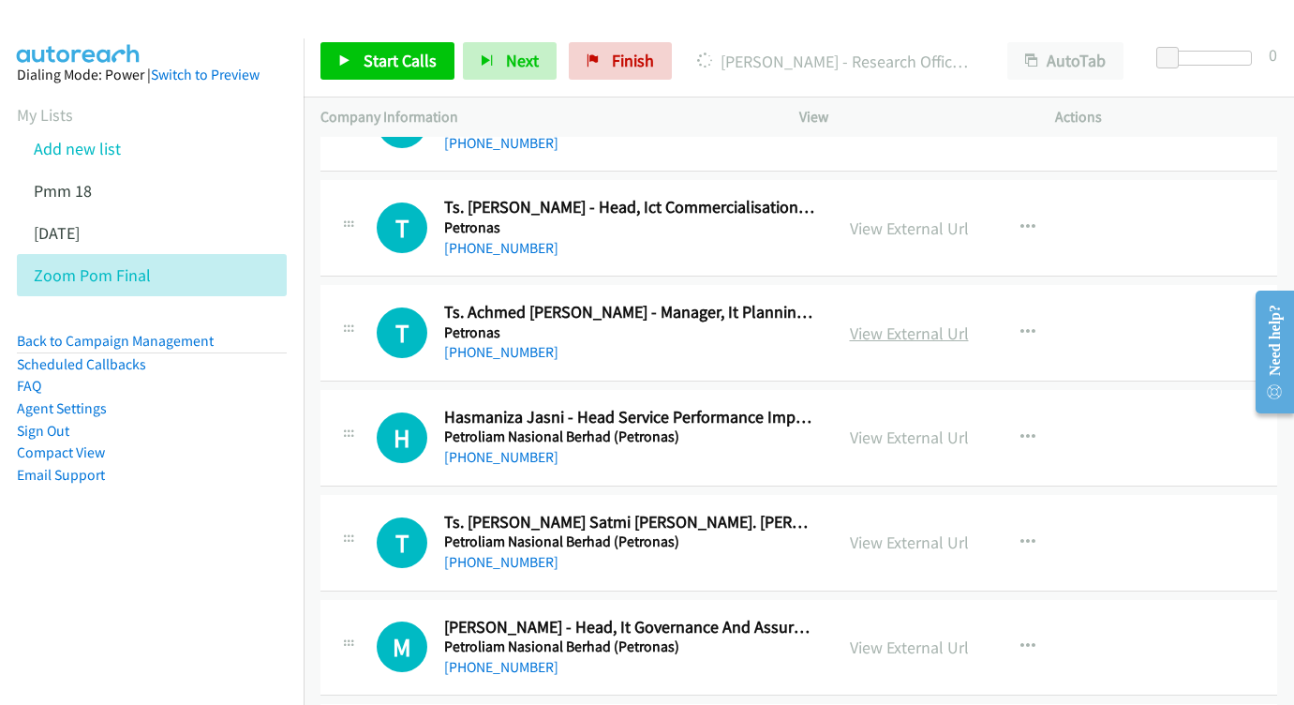
scroll to position [6773, 0]
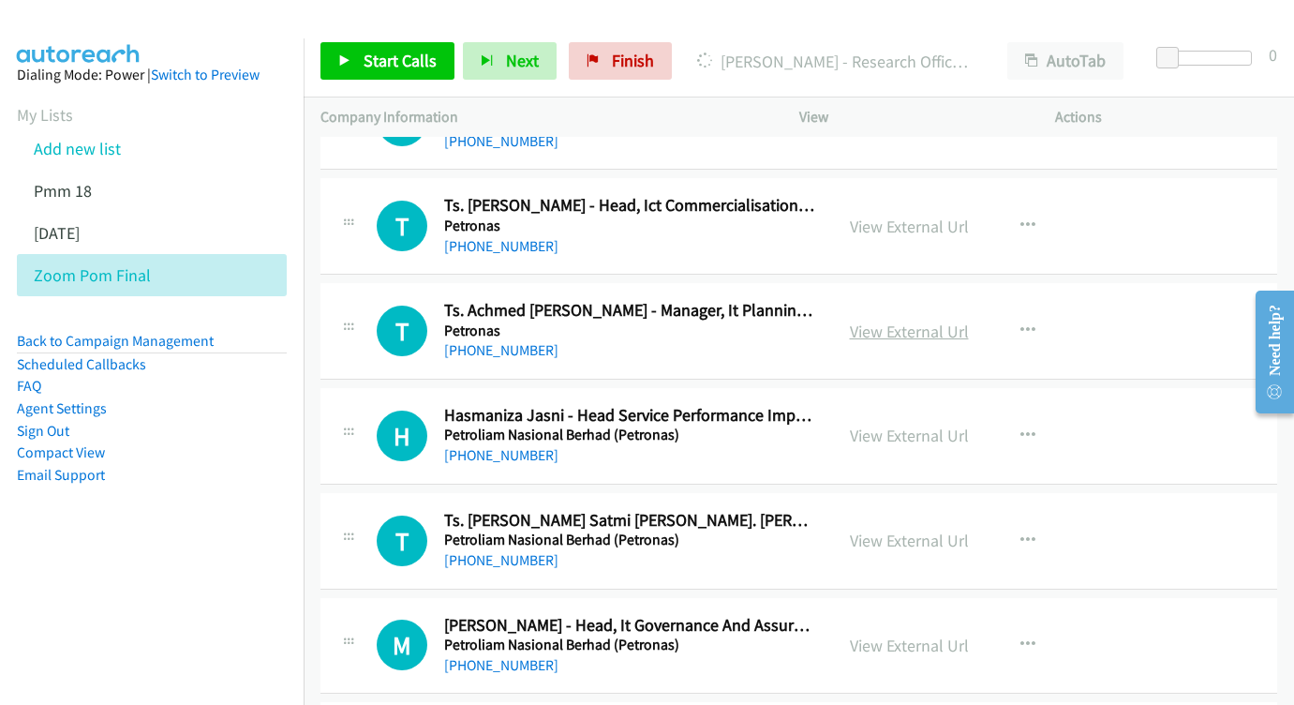
click at [875, 320] on link "View External Url" at bounding box center [909, 331] width 119 height 22
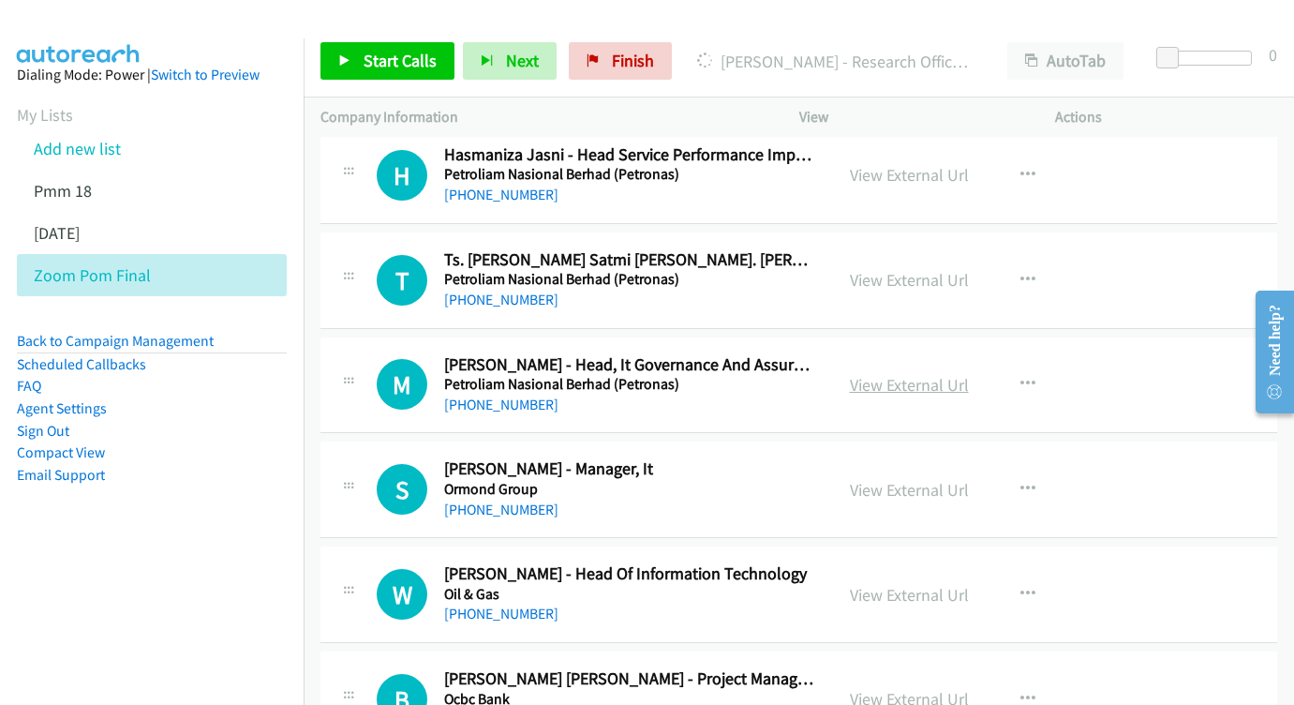
scroll to position [7035, 0]
click at [881, 373] on link "View External Url" at bounding box center [909, 384] width 119 height 22
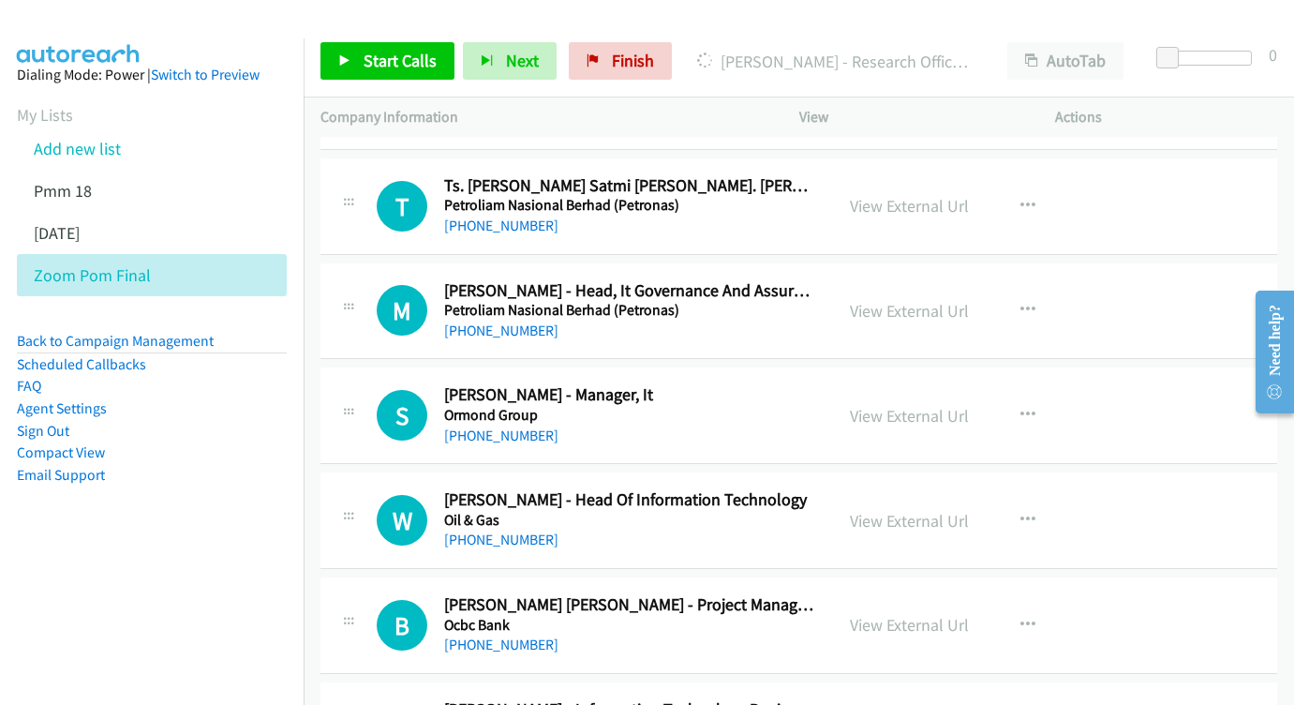
scroll to position [7124, 0]
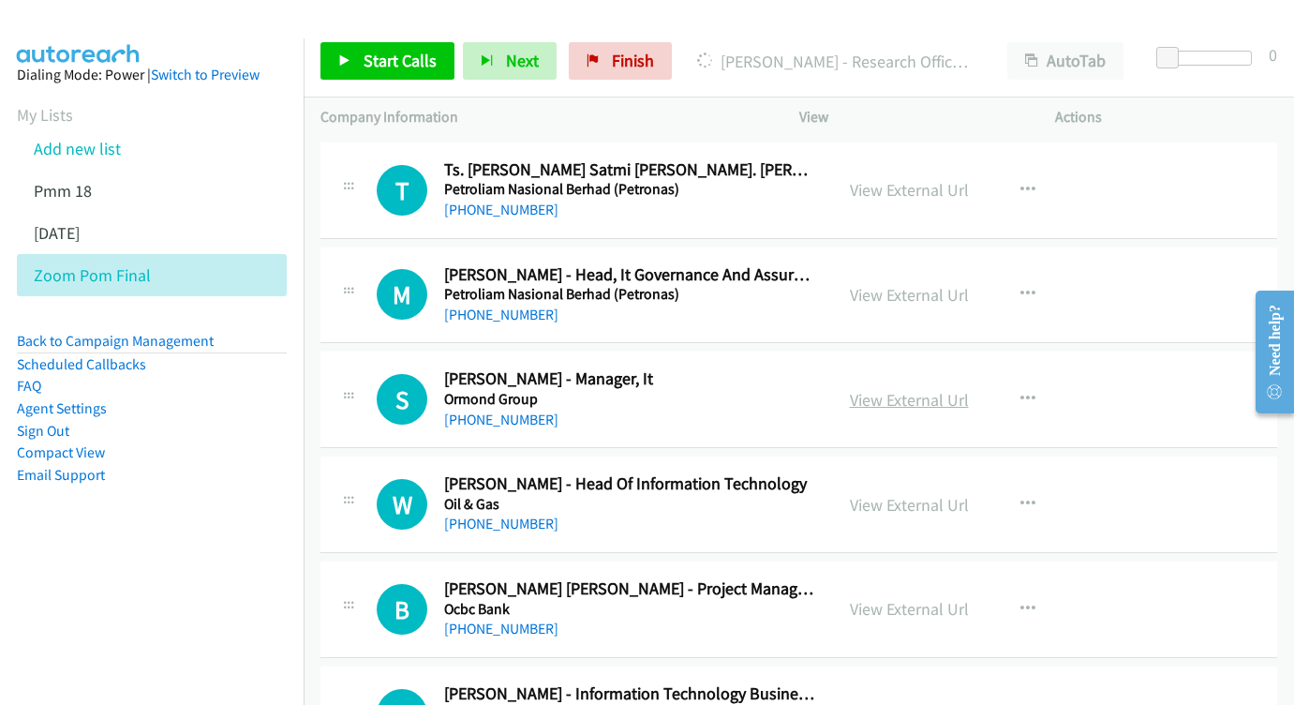
click at [924, 389] on link "View External Url" at bounding box center [909, 400] width 119 height 22
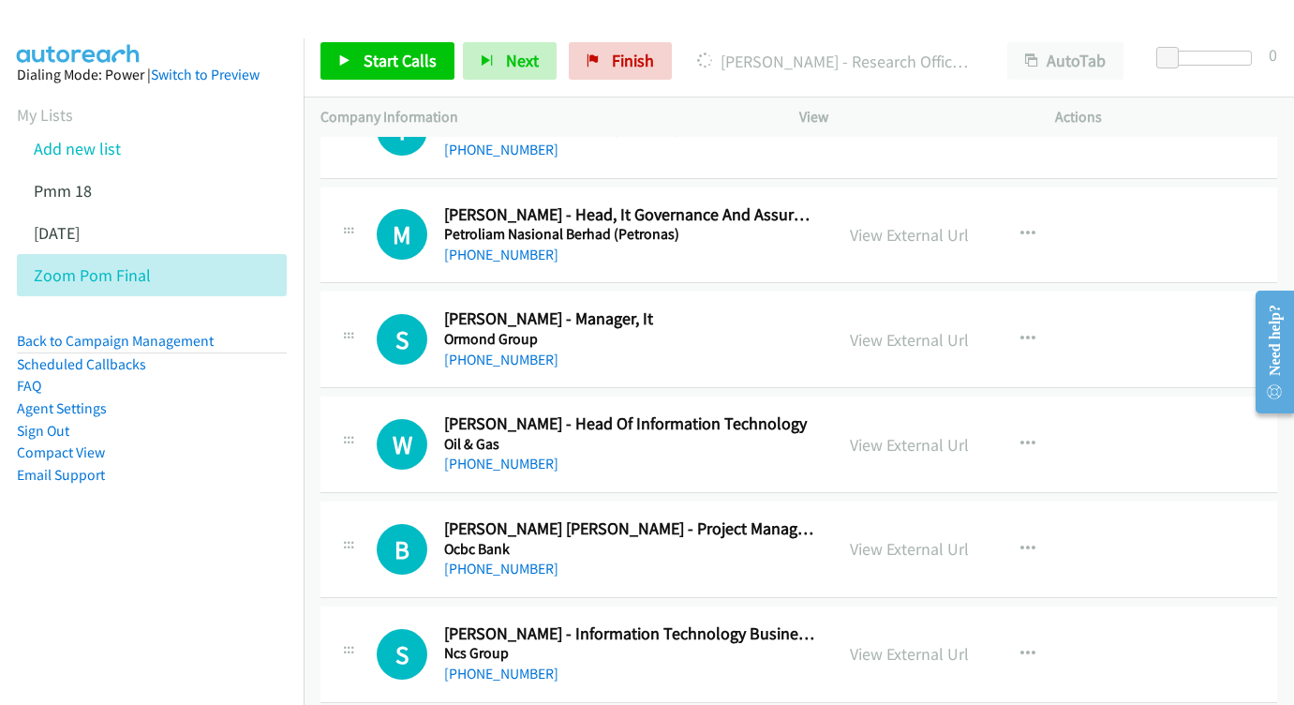
scroll to position [7215, 0]
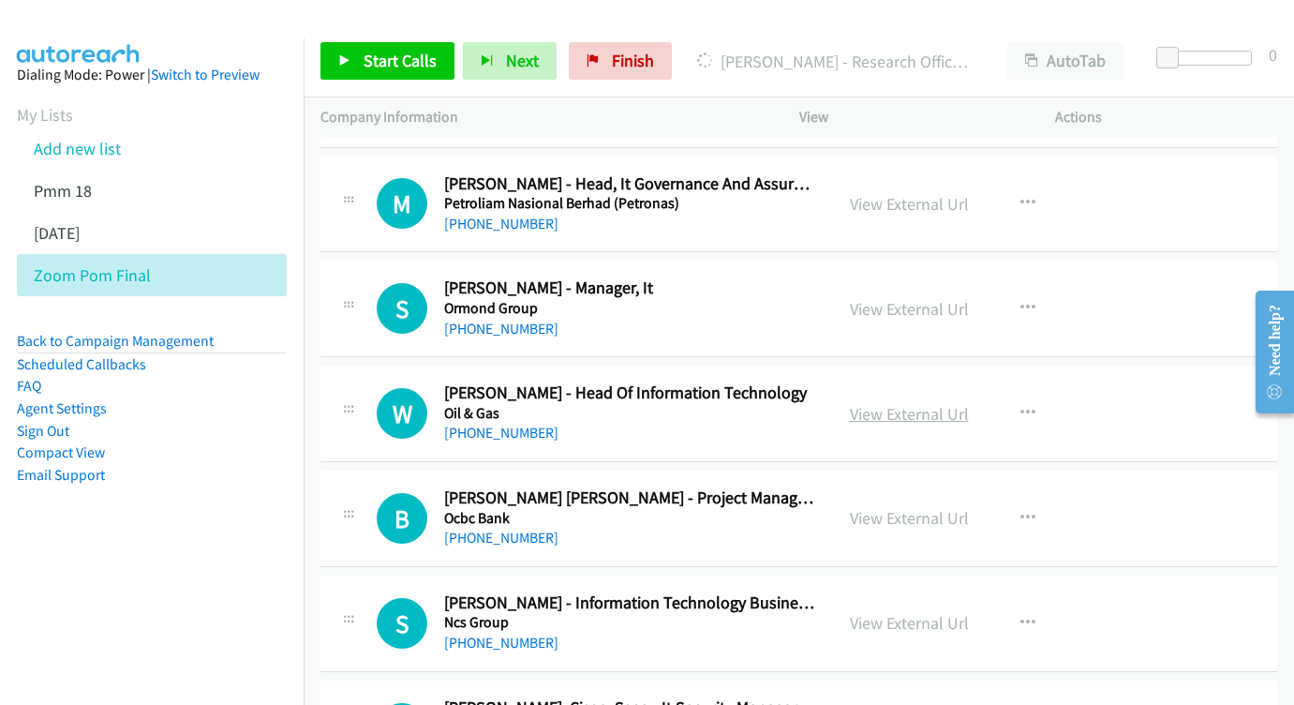
click at [920, 403] on link "View External Url" at bounding box center [909, 414] width 119 height 22
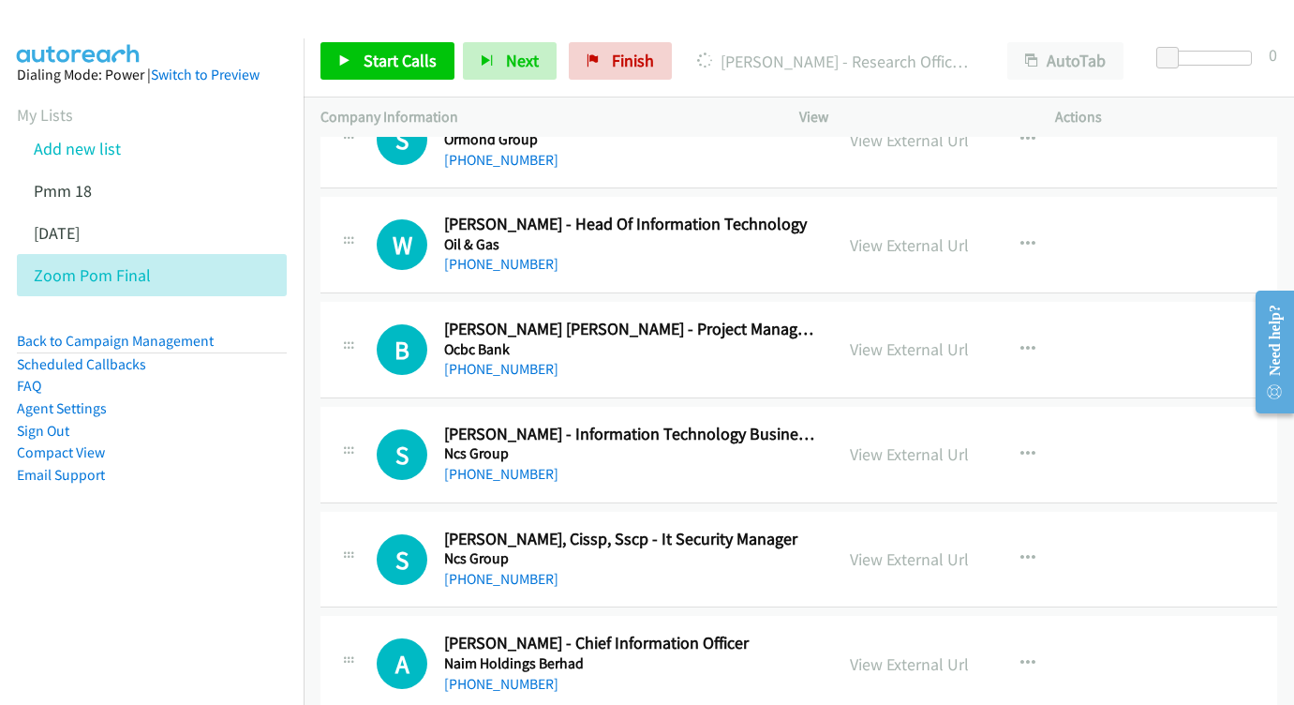
scroll to position [7394, 0]
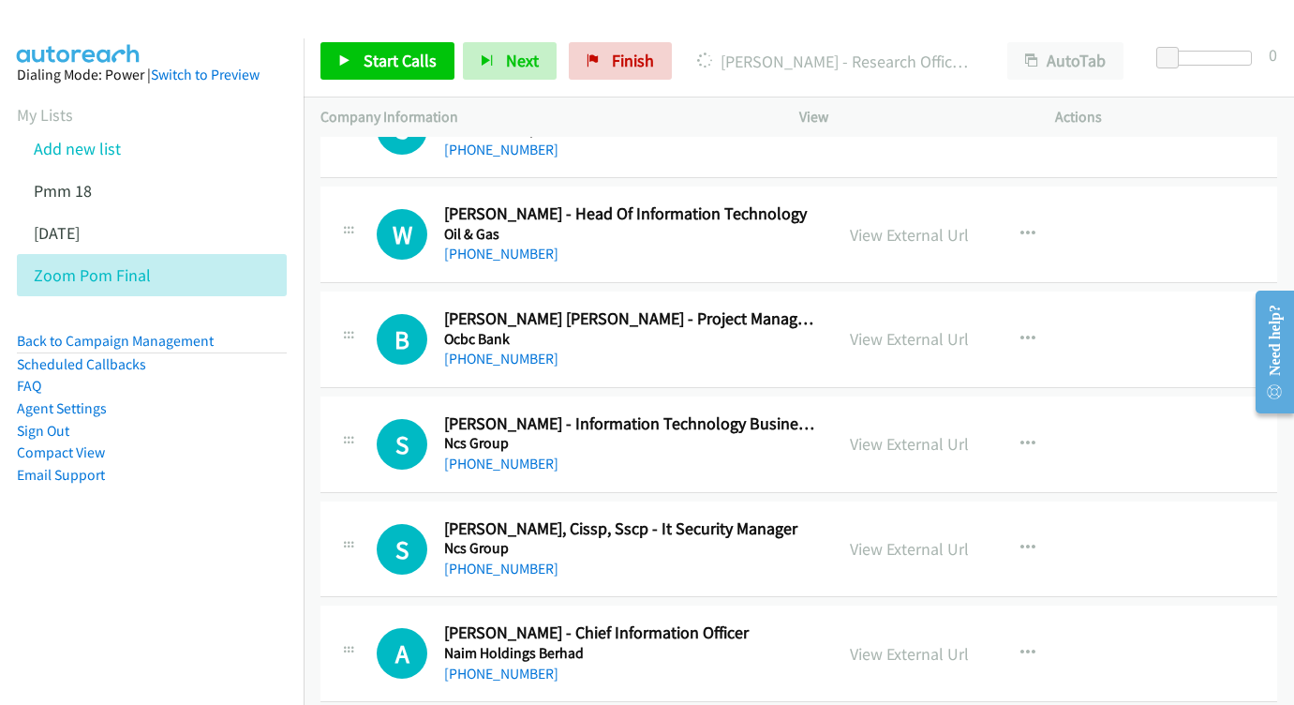
click at [896, 308] on div "View External Url View External Url Schedule/Manage Callback Start Calls Here R…" at bounding box center [969, 339] width 273 height 62
click at [876, 328] on link "View External Url" at bounding box center [909, 339] width 119 height 22
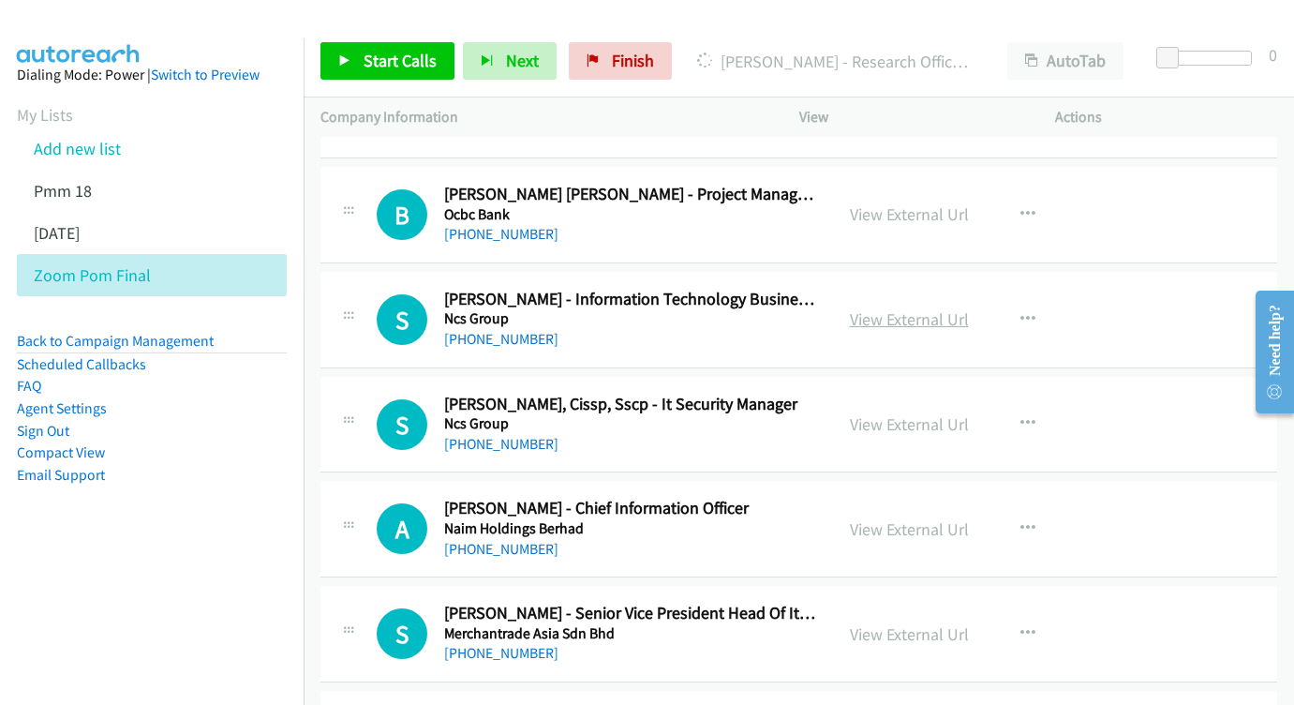
scroll to position [7518, 0]
click at [859, 308] on link "View External Url" at bounding box center [909, 319] width 119 height 22
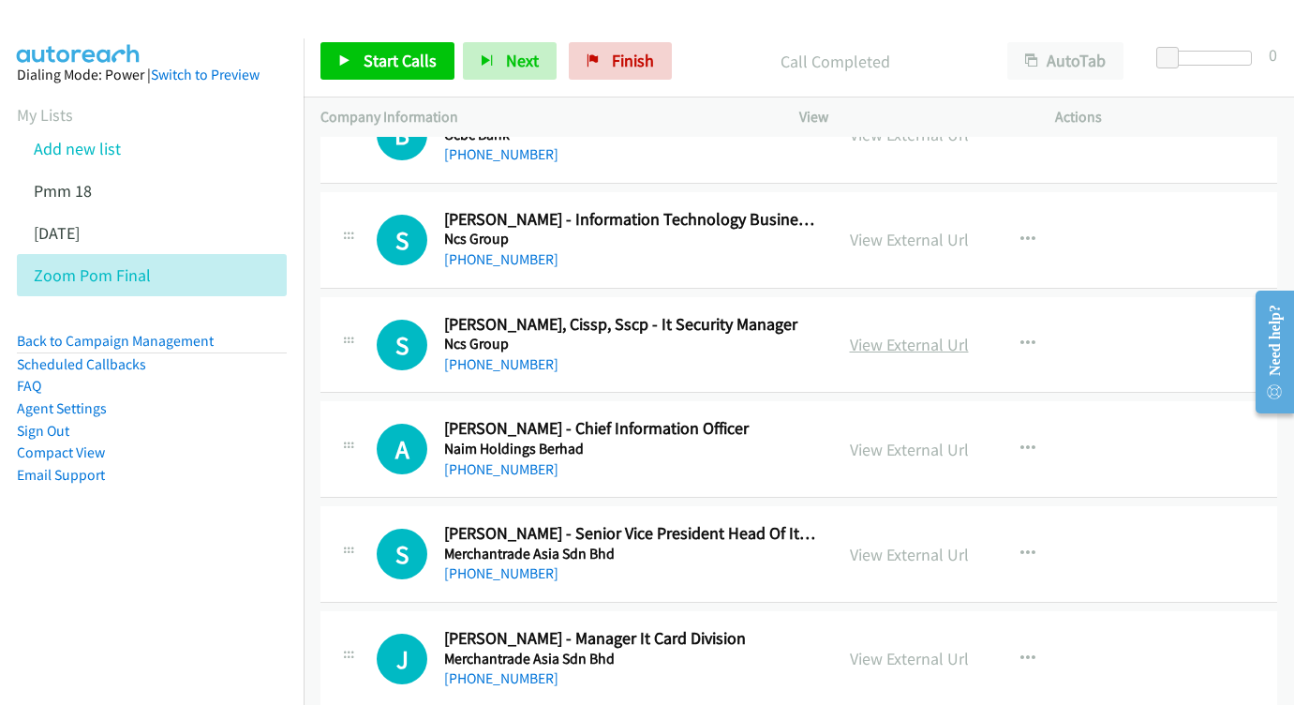
scroll to position [7599, 0]
click at [879, 333] on link "View External Url" at bounding box center [909, 344] width 119 height 22
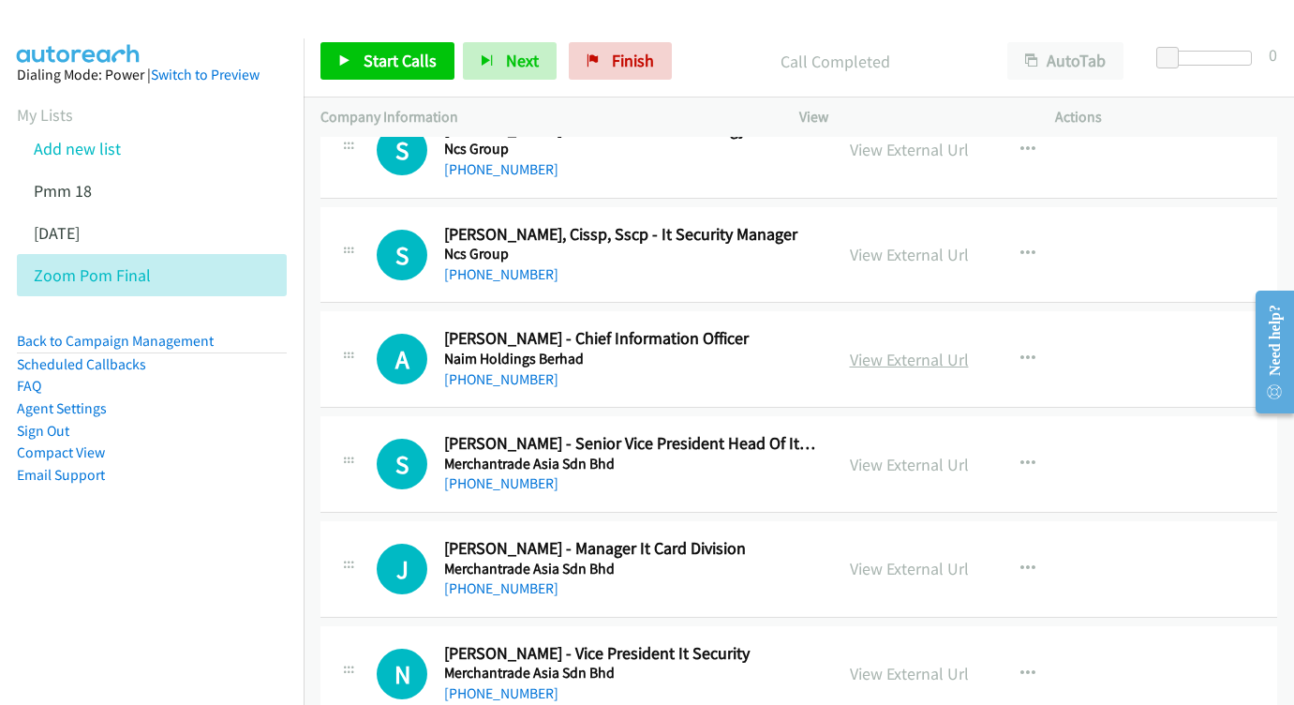
scroll to position [7690, 0]
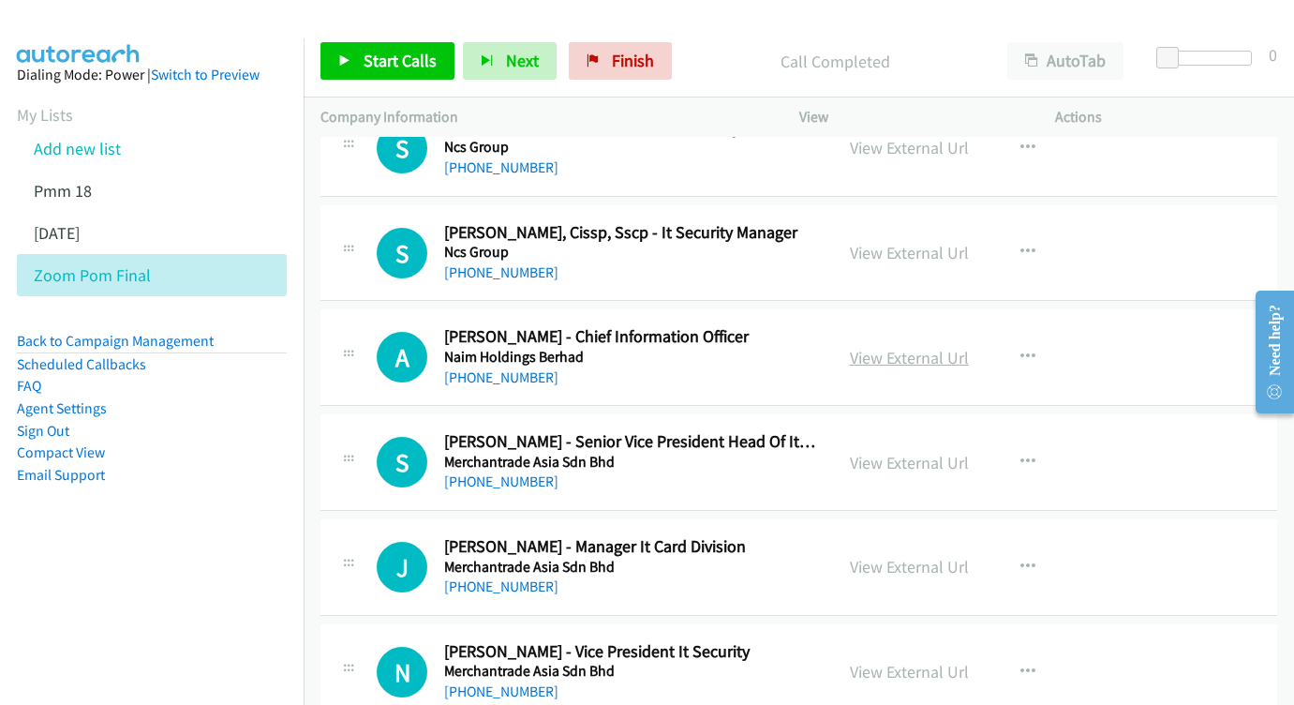
click at [892, 347] on link "View External Url" at bounding box center [909, 358] width 119 height 22
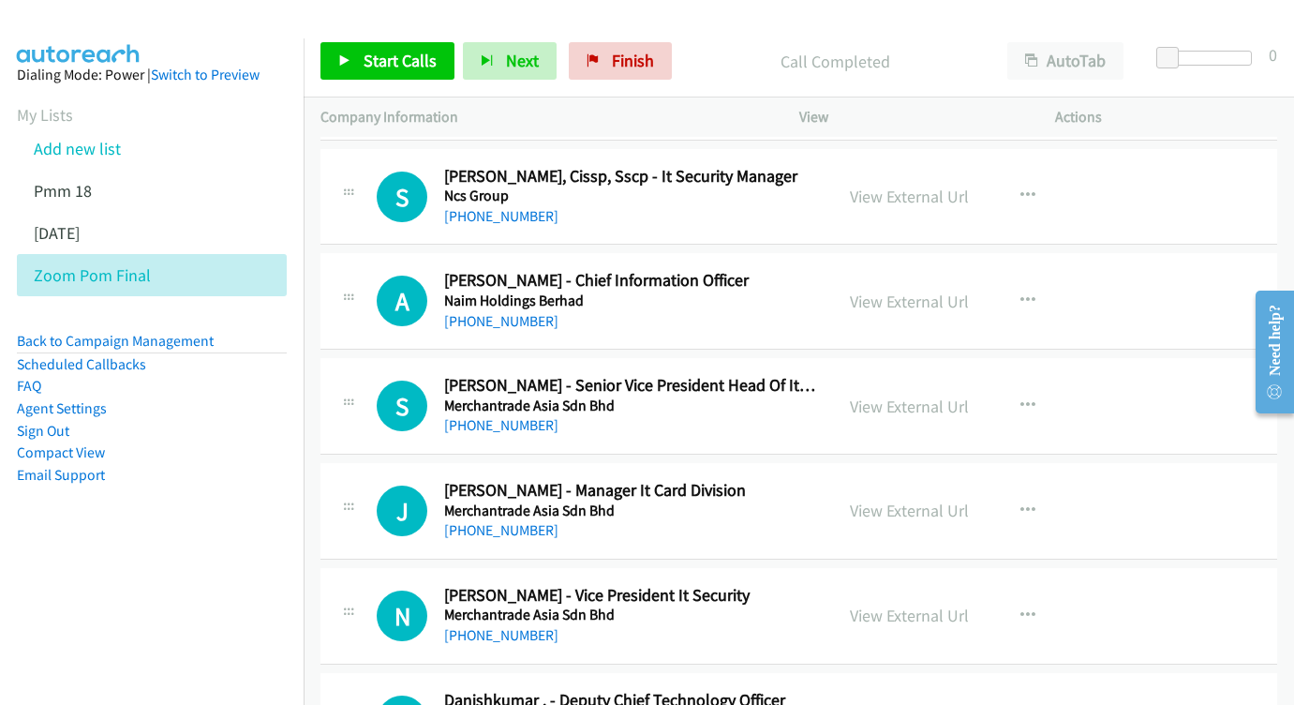
scroll to position [7769, 0]
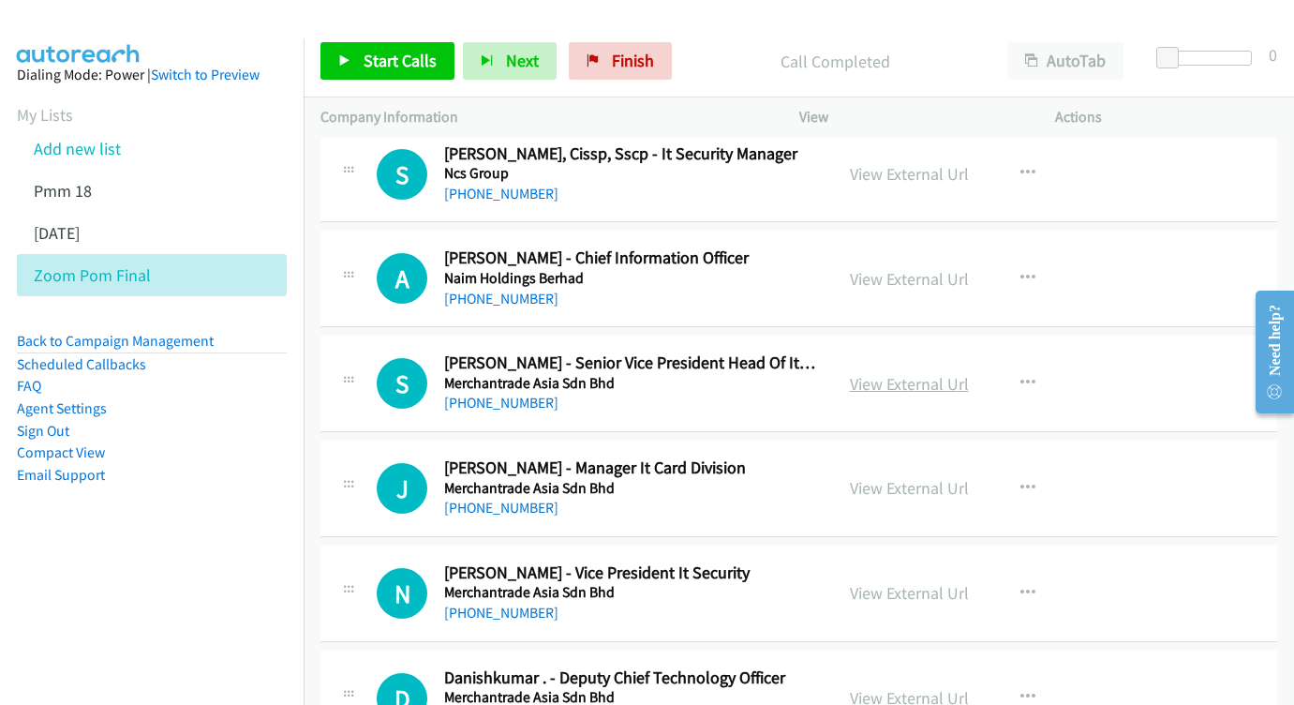
click at [882, 373] on link "View External Url" at bounding box center [909, 384] width 119 height 22
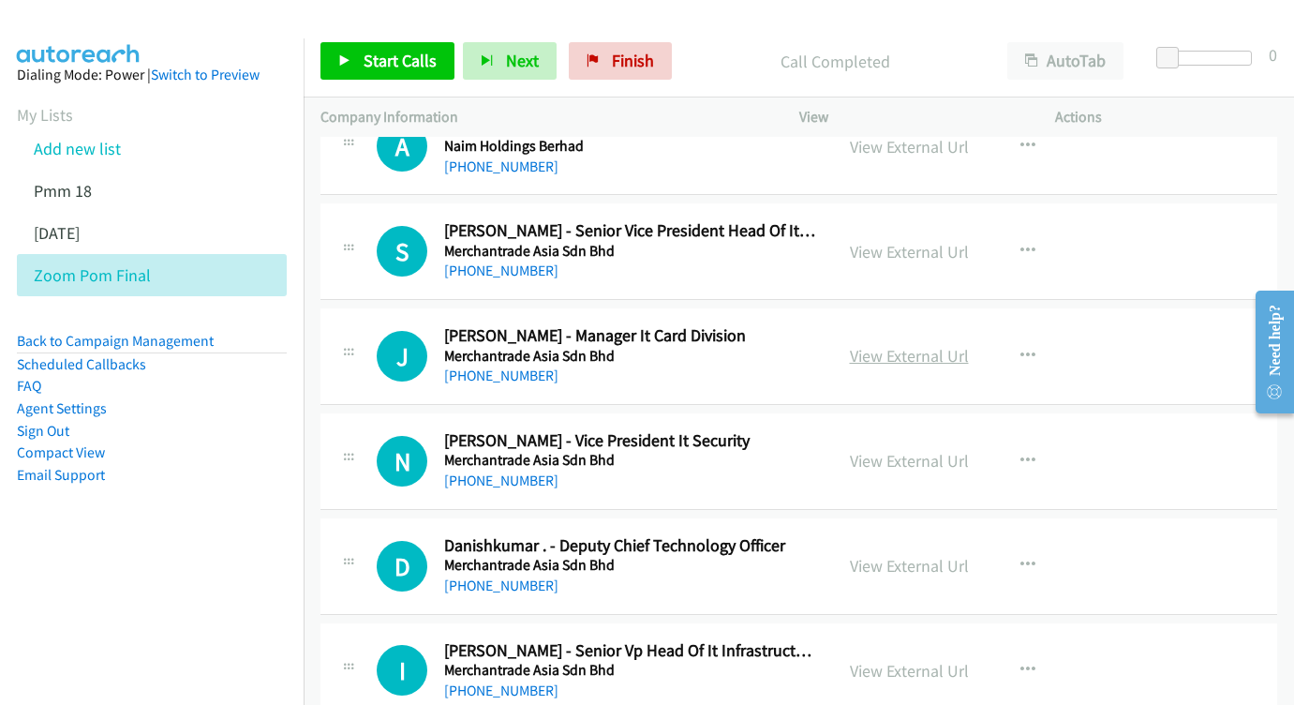
scroll to position [7911, 0]
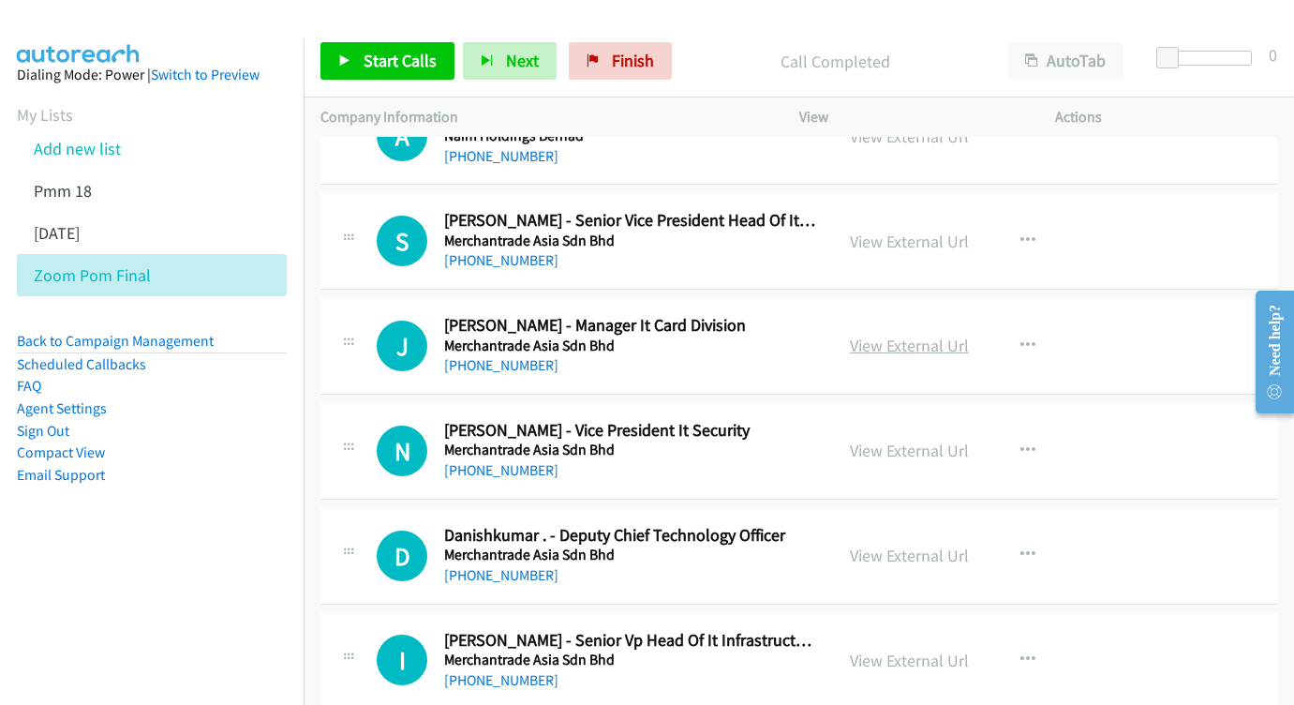
click at [902, 335] on link "View External Url" at bounding box center [909, 346] width 119 height 22
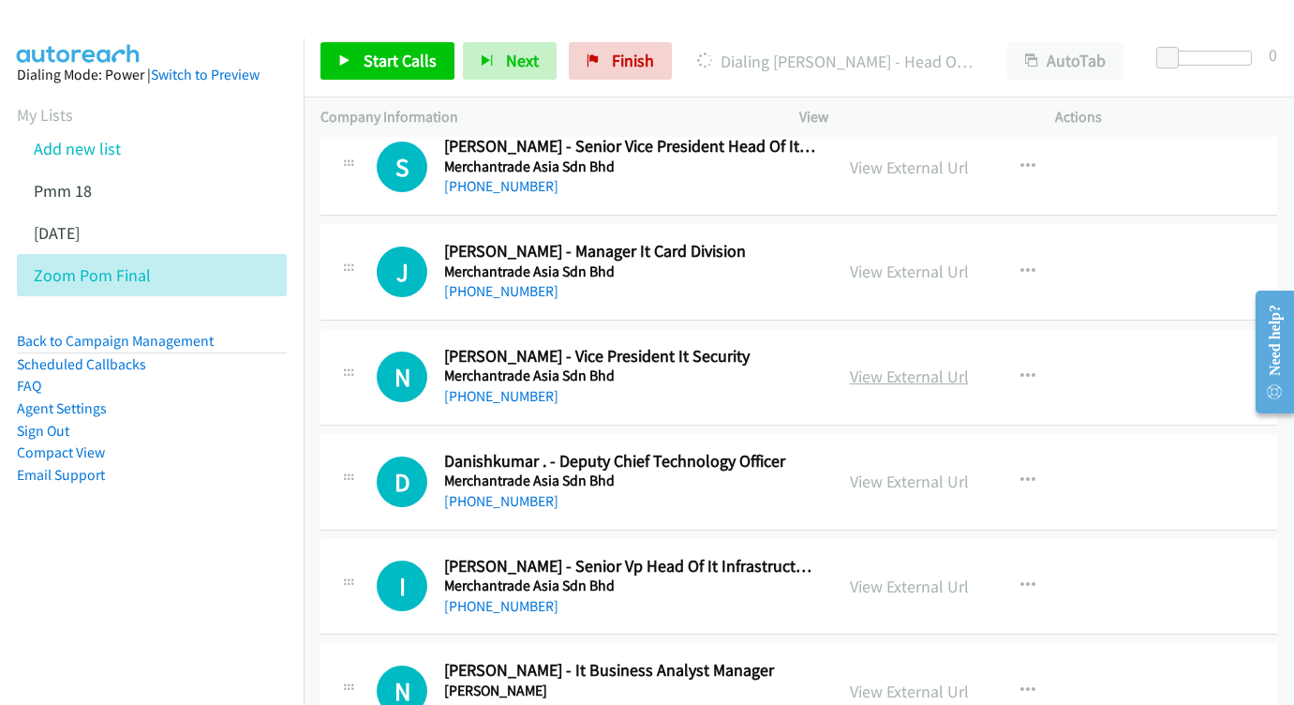
click at [883, 365] on link "View External Url" at bounding box center [909, 376] width 119 height 22
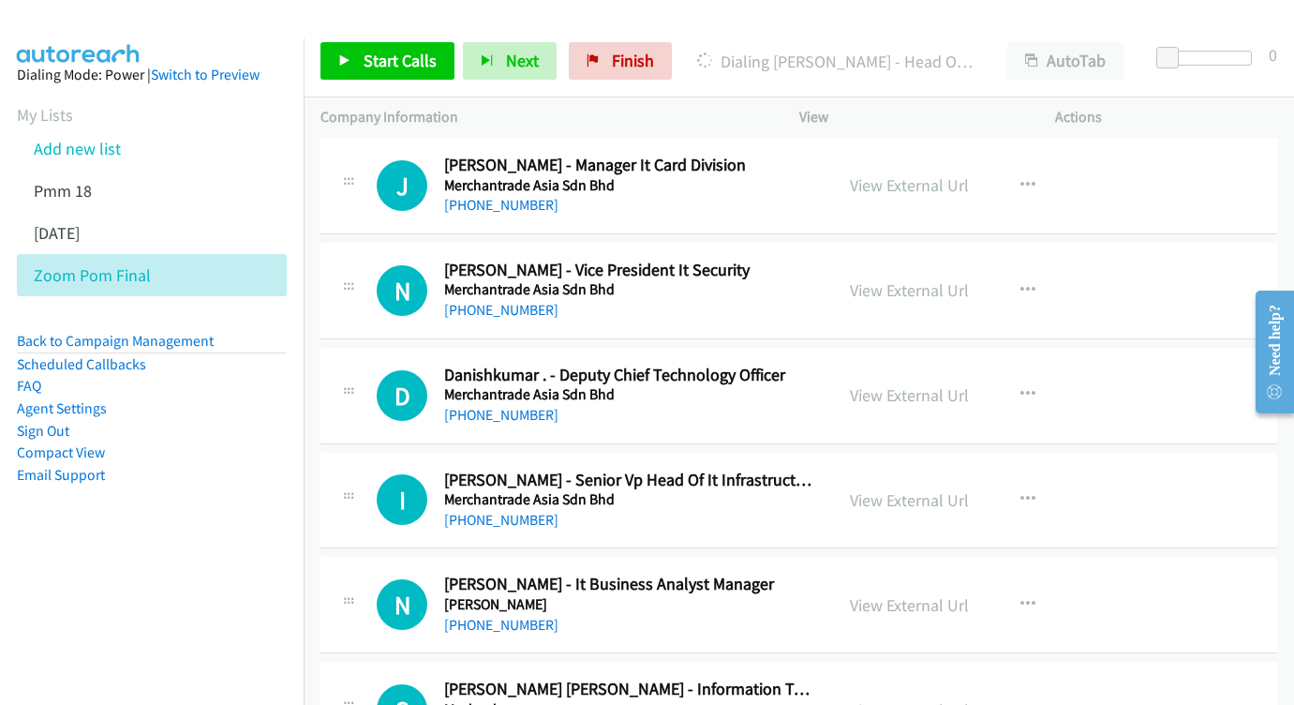
scroll to position [8094, 0]
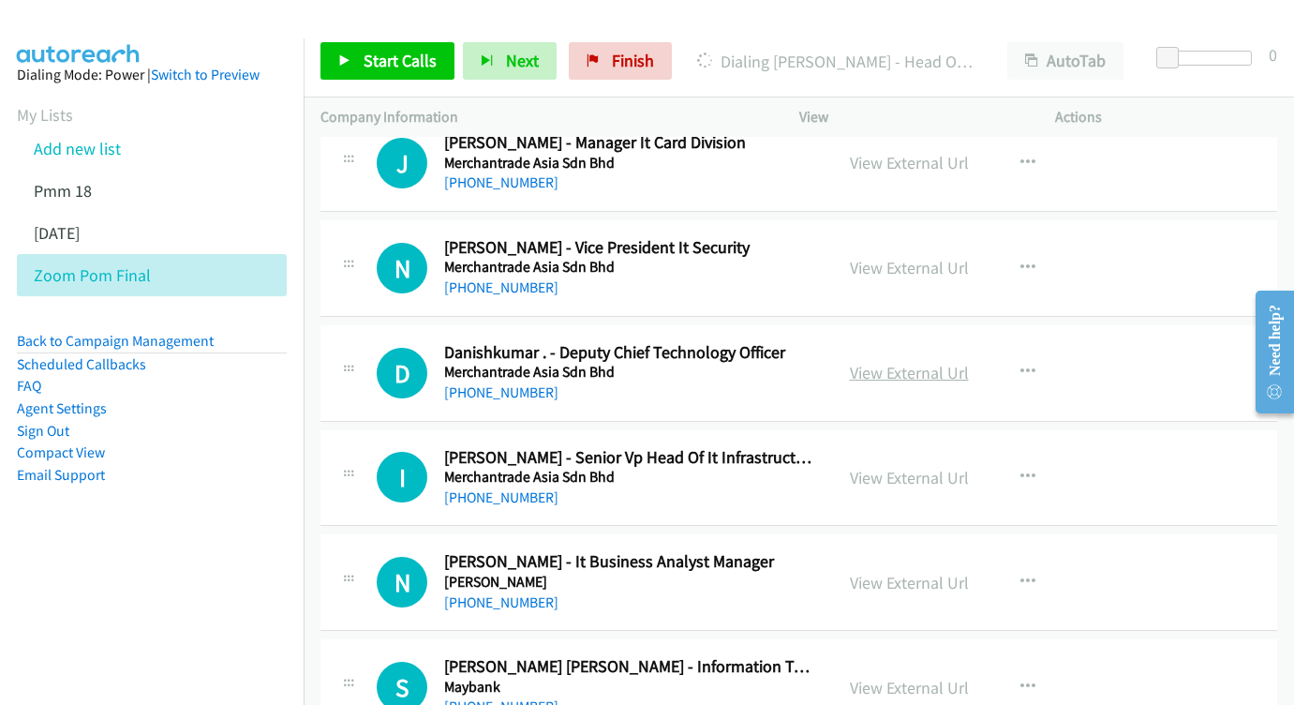
click at [909, 362] on link "View External Url" at bounding box center [909, 373] width 119 height 22
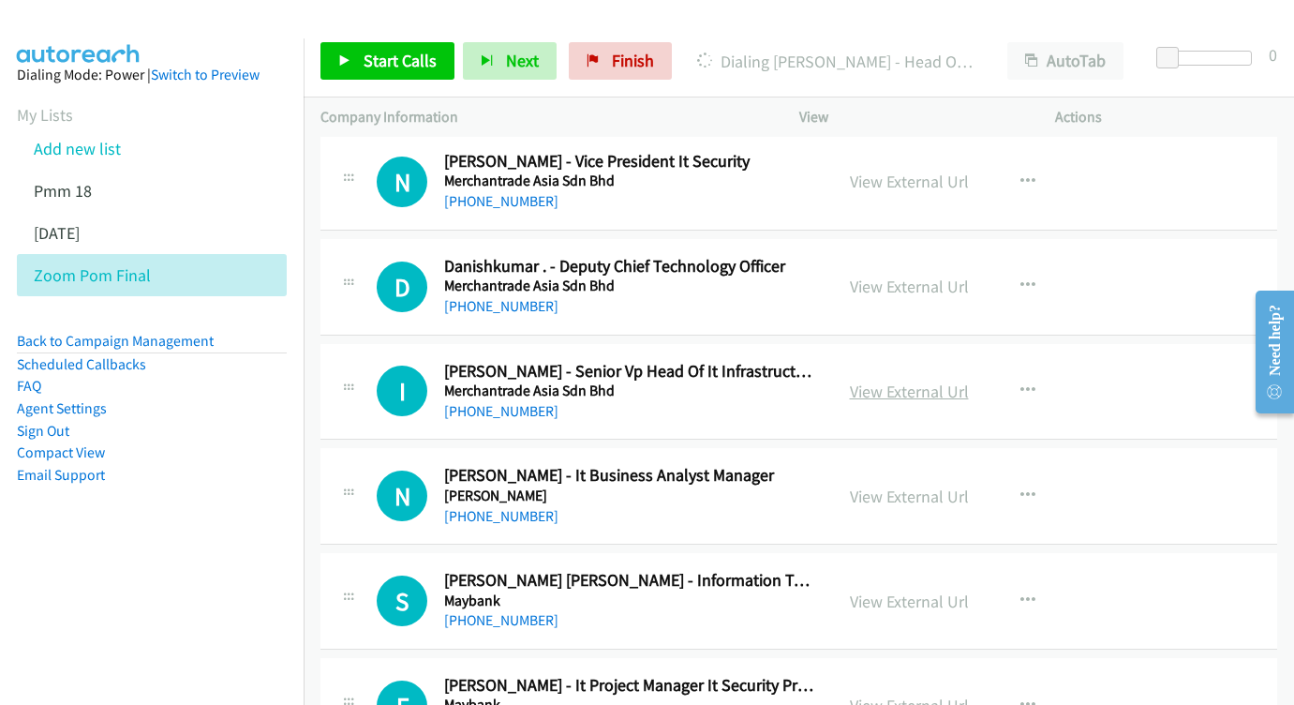
scroll to position [8200, 0]
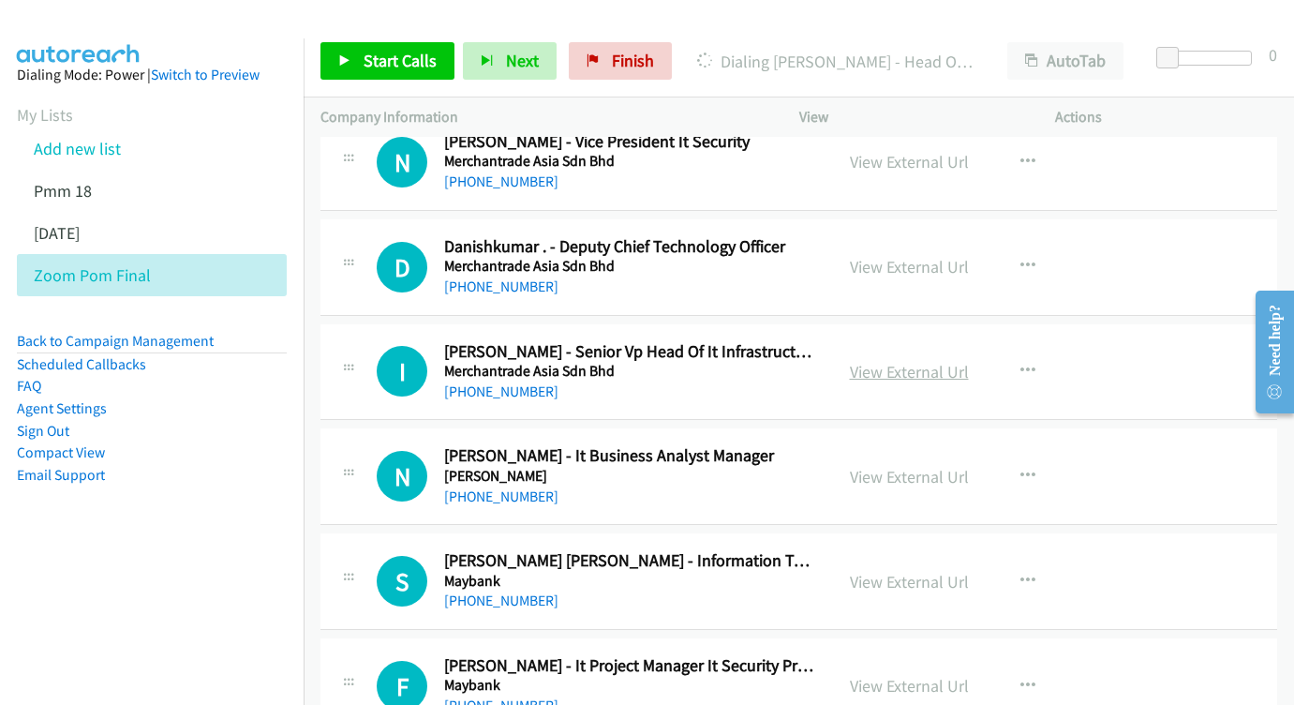
click at [942, 361] on link "View External Url" at bounding box center [909, 372] width 119 height 22
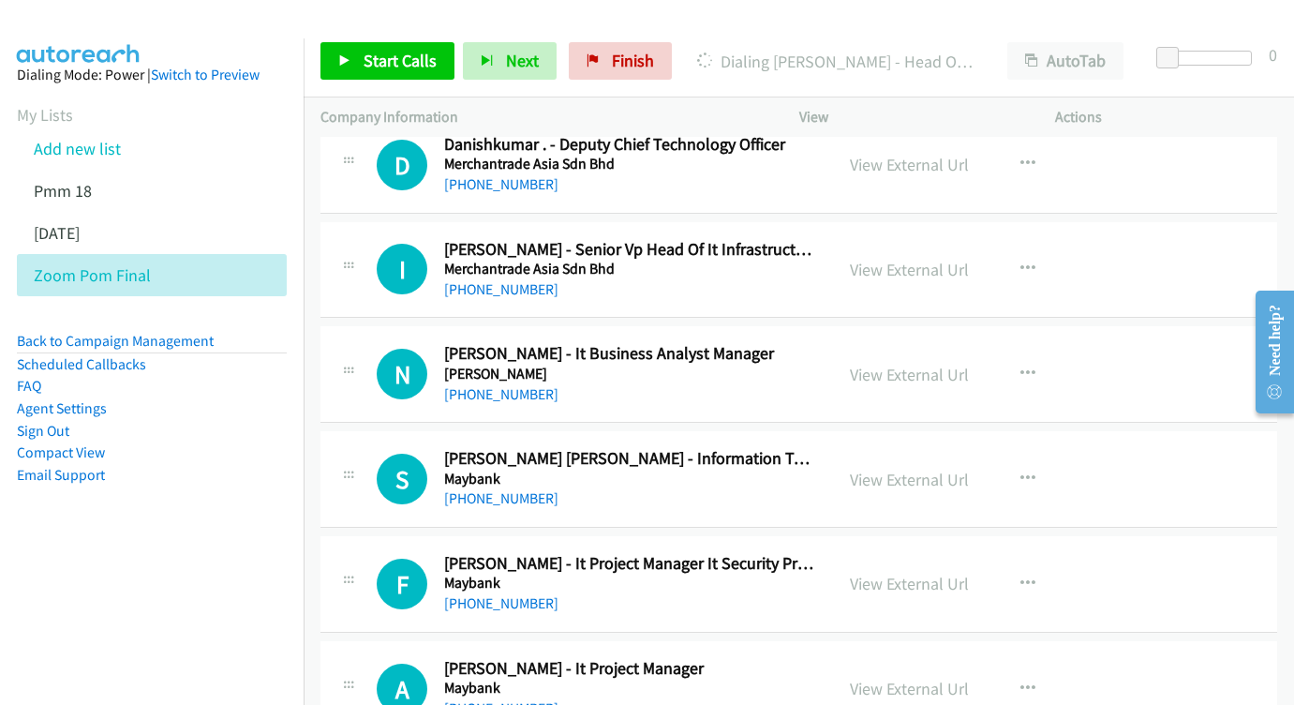
scroll to position [8335, 0]
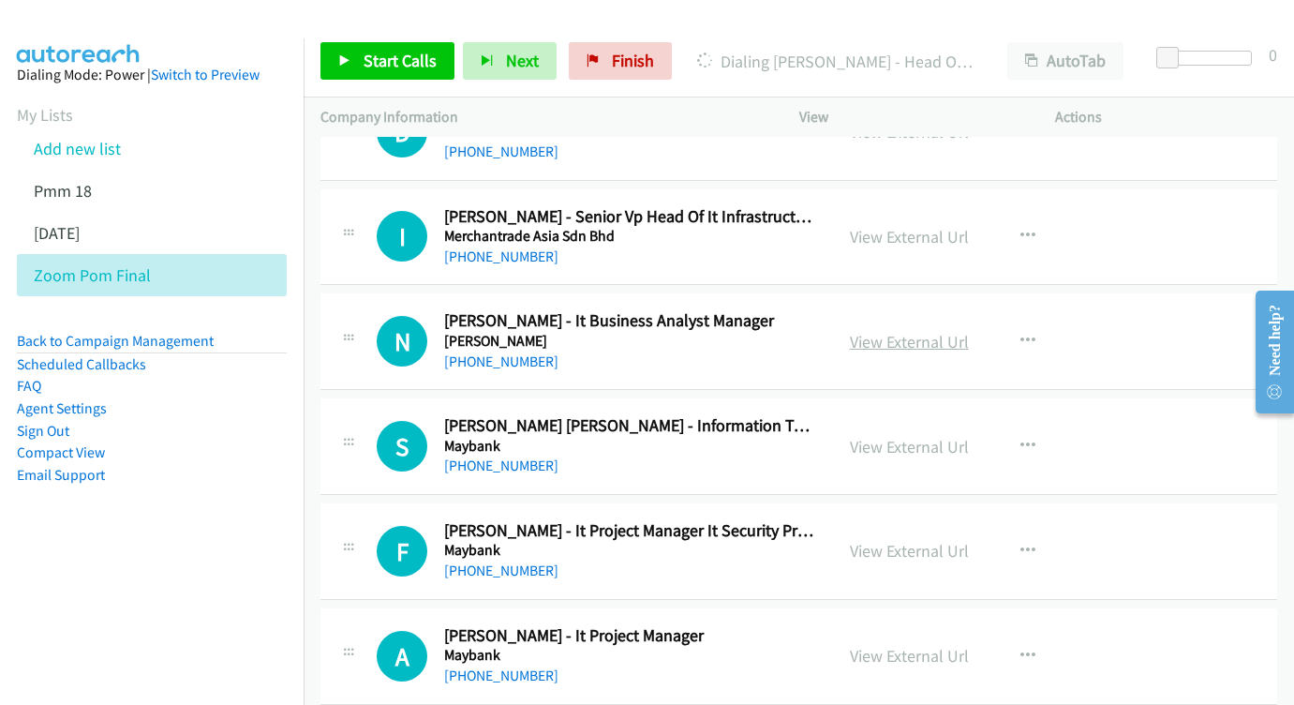
click at [940, 331] on link "View External Url" at bounding box center [909, 342] width 119 height 22
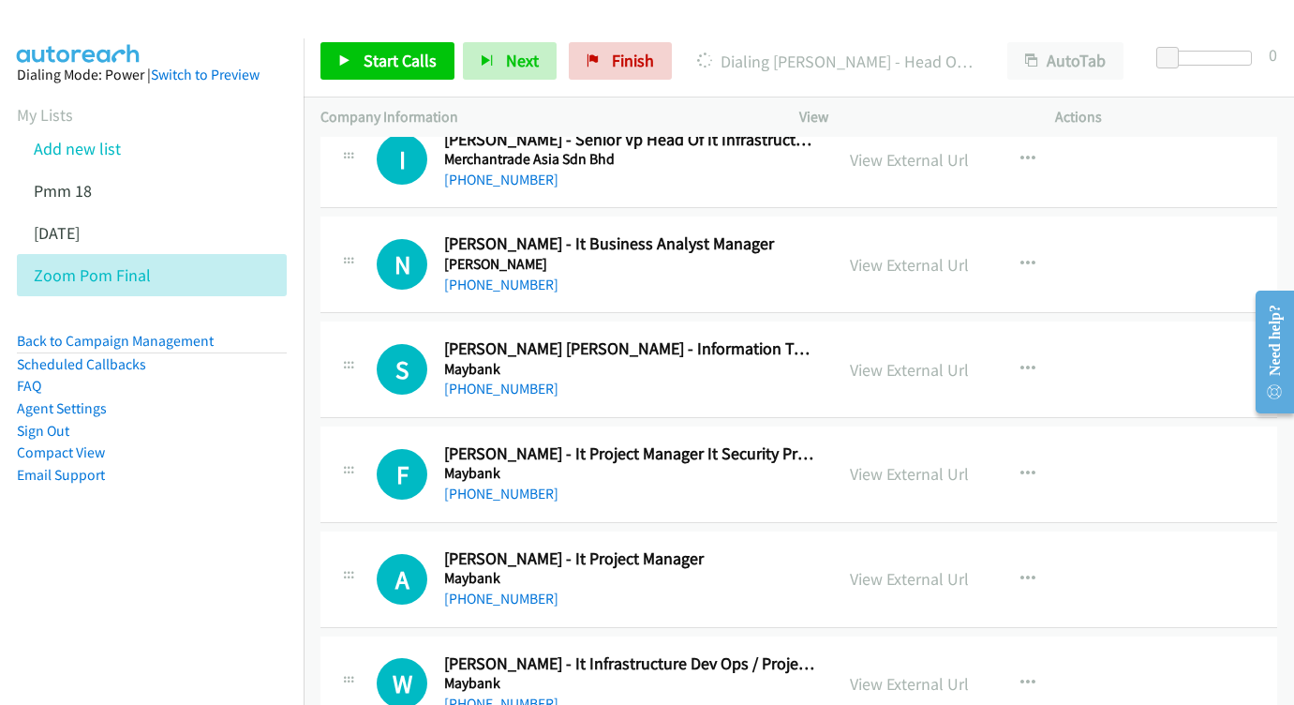
scroll to position [8436, 0]
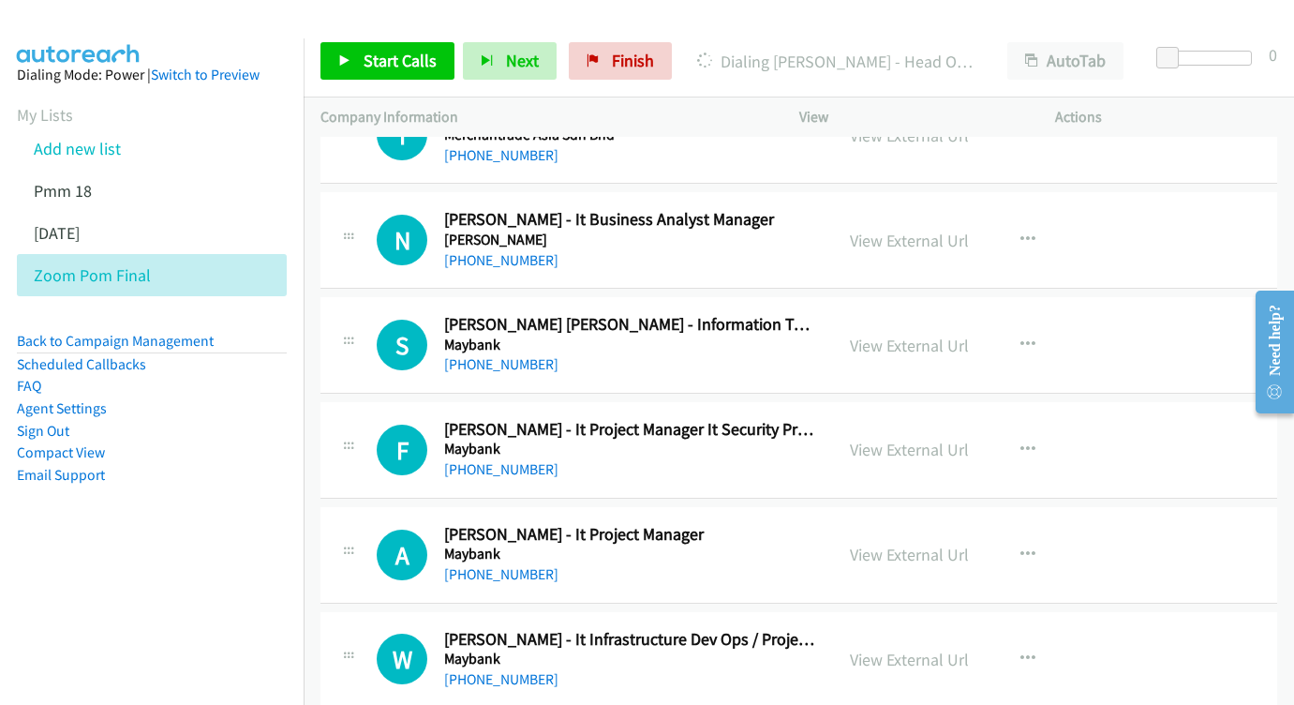
click at [960, 314] on div "View External Url View External Url Schedule/Manage Callback Start Calls Here R…" at bounding box center [969, 345] width 273 height 62
click at [921, 335] on link "View External Url" at bounding box center [909, 346] width 119 height 22
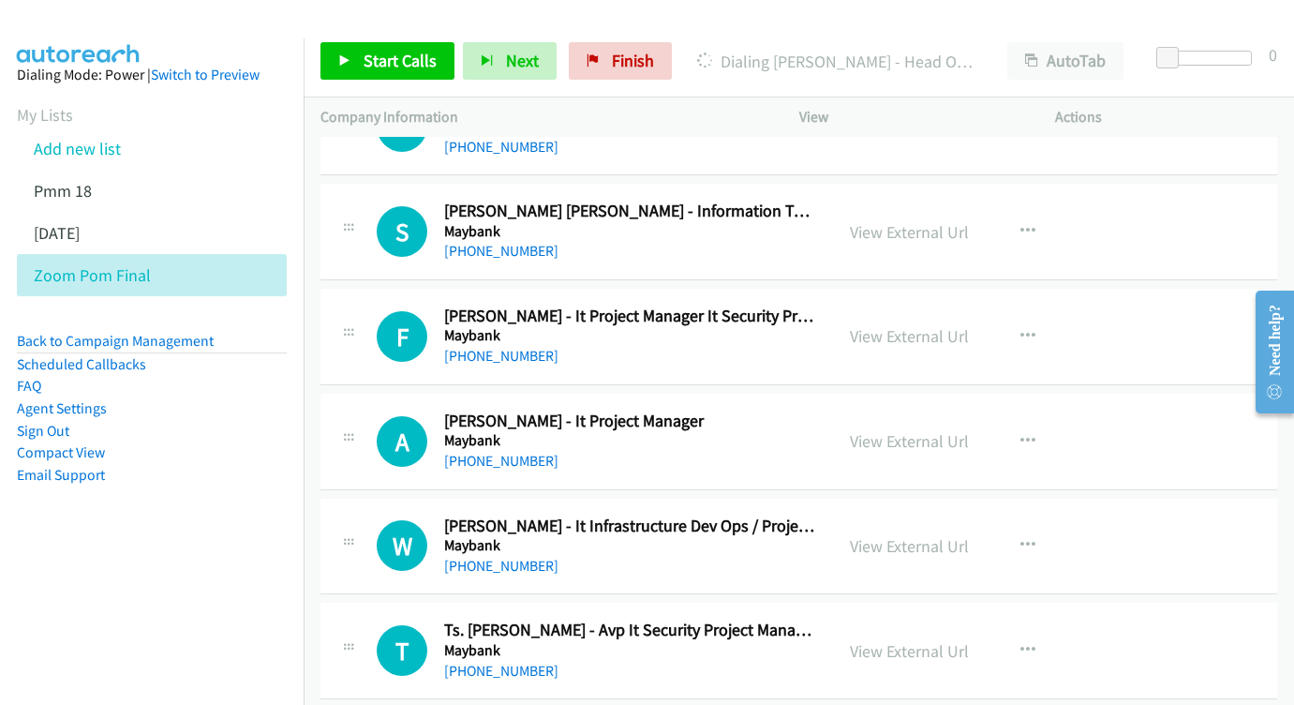
scroll to position [8546, 0]
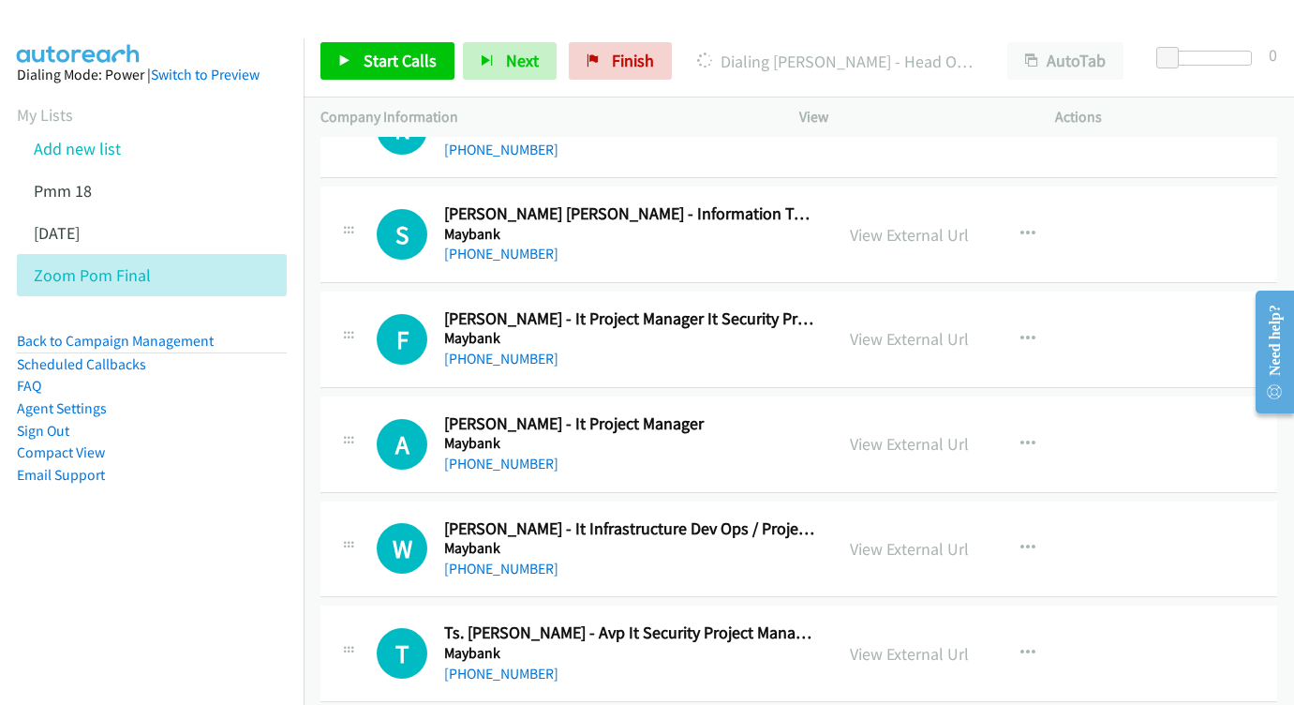
click at [855, 326] on div "View External Url" at bounding box center [909, 338] width 119 height 25
click at [916, 308] on div "View External Url View External Url Schedule/Manage Callback Start Calls Here R…" at bounding box center [969, 339] width 273 height 62
click at [915, 328] on link "View External Url" at bounding box center [909, 339] width 119 height 22
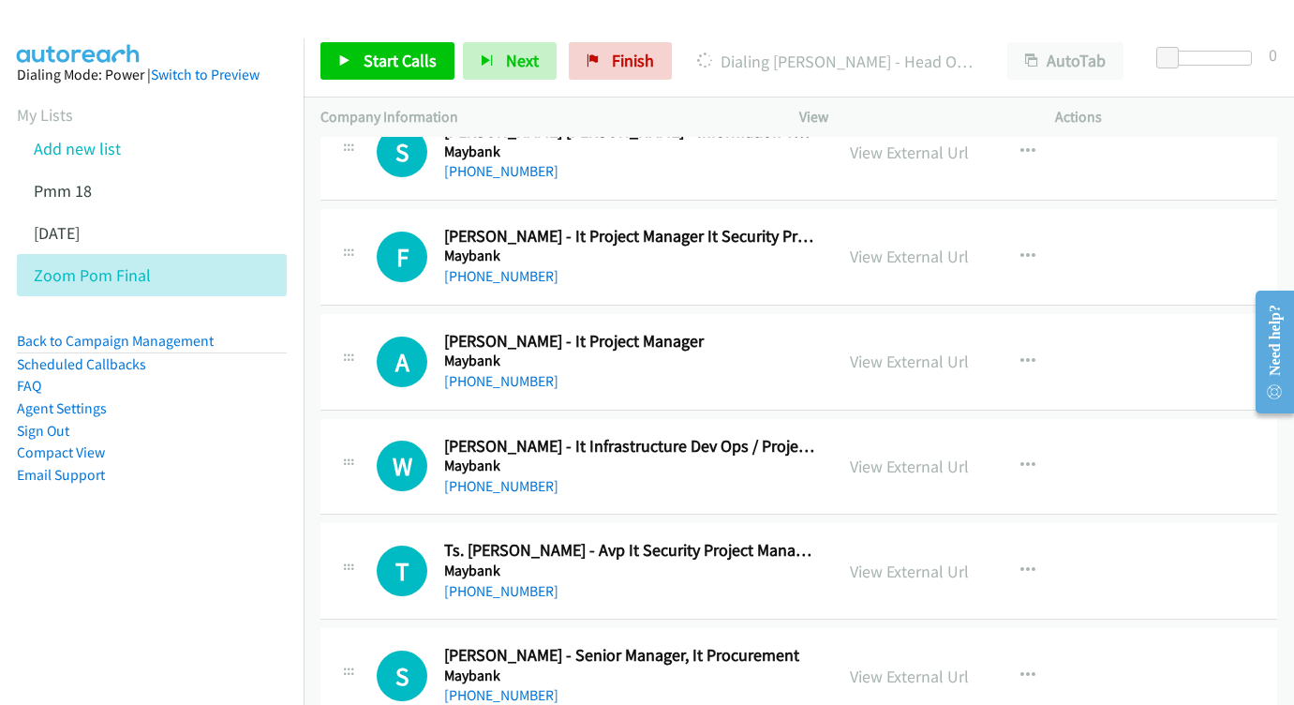
scroll to position [8655, 0]
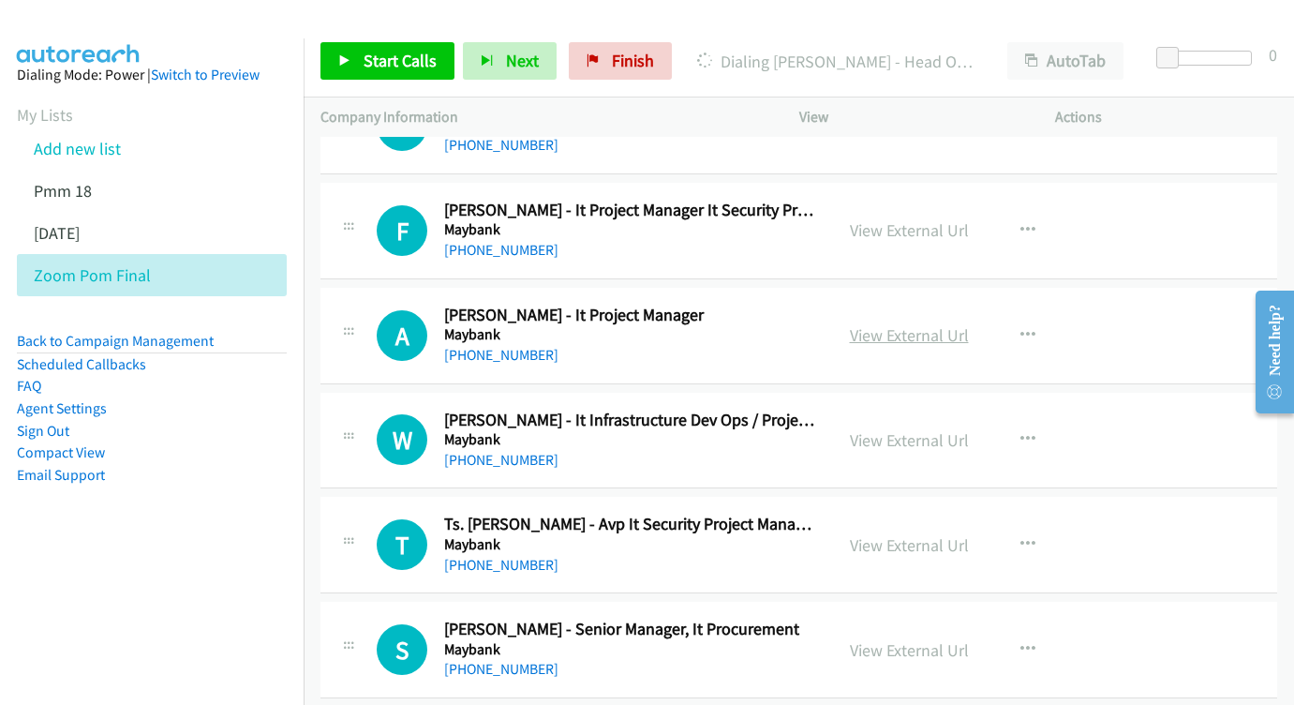
click at [912, 324] on link "View External Url" at bounding box center [909, 335] width 119 height 22
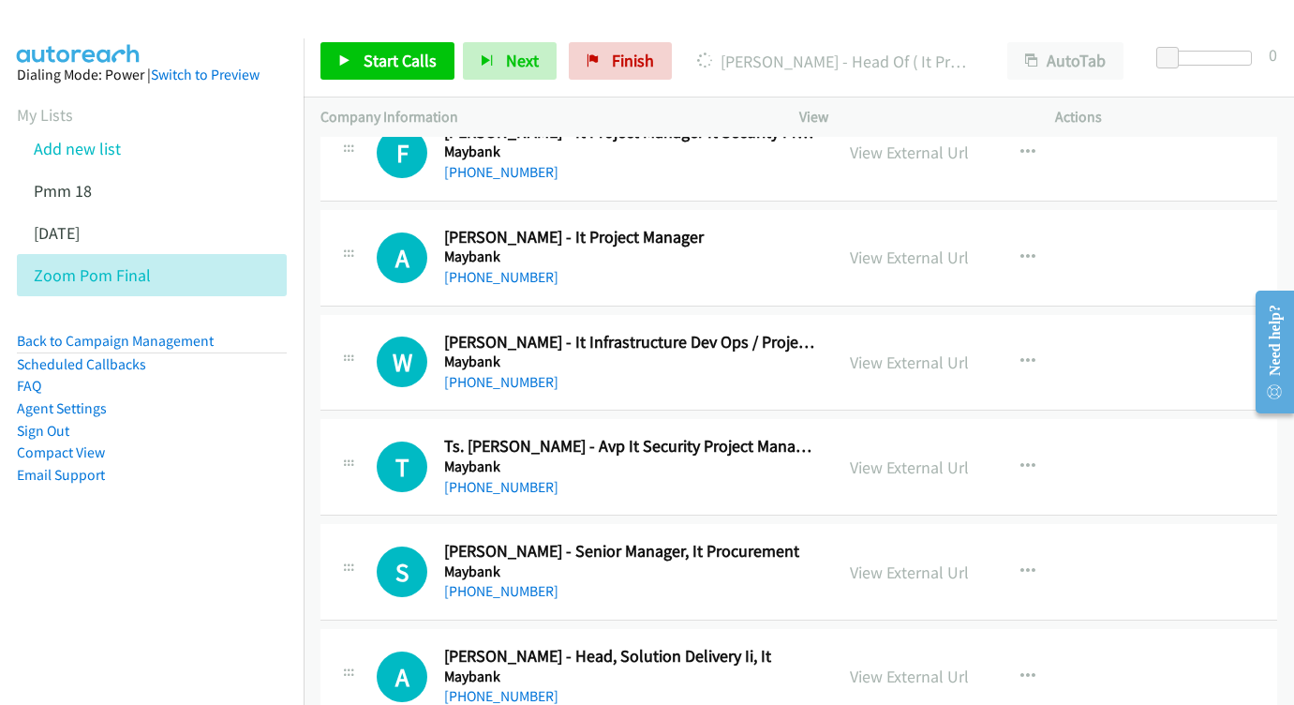
scroll to position [8734, 0]
click at [895, 350] on link "View External Url" at bounding box center [909, 361] width 119 height 22
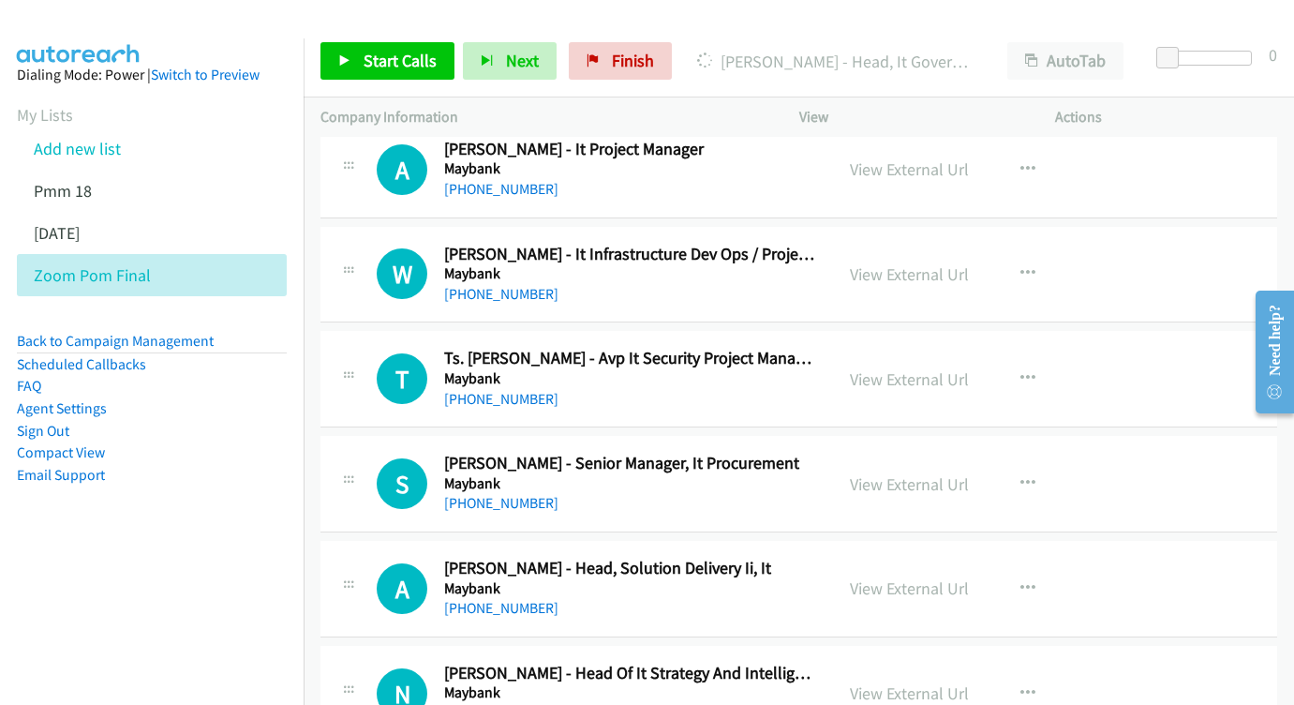
scroll to position [8843, 0]
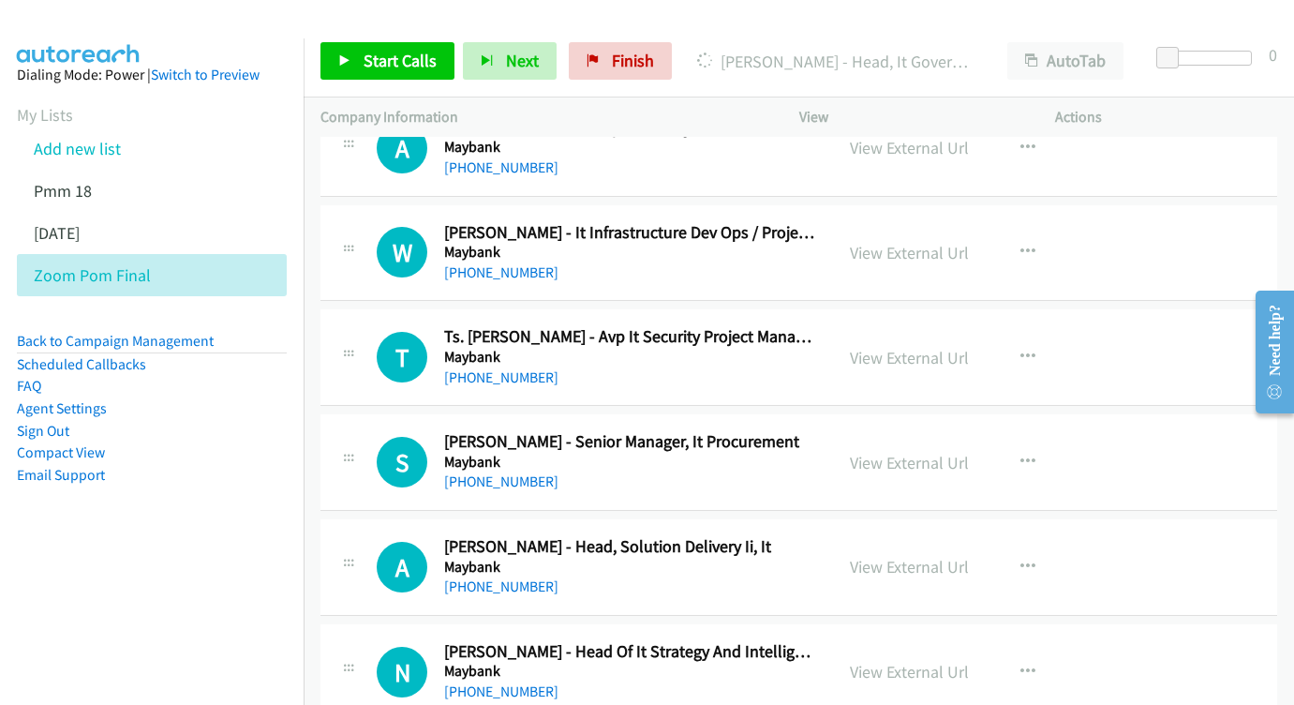
click at [884, 326] on div "View External Url View External Url Schedule/Manage Callback Start Calls Here R…" at bounding box center [969, 357] width 273 height 62
click at [899, 347] on link "View External Url" at bounding box center [909, 358] width 119 height 22
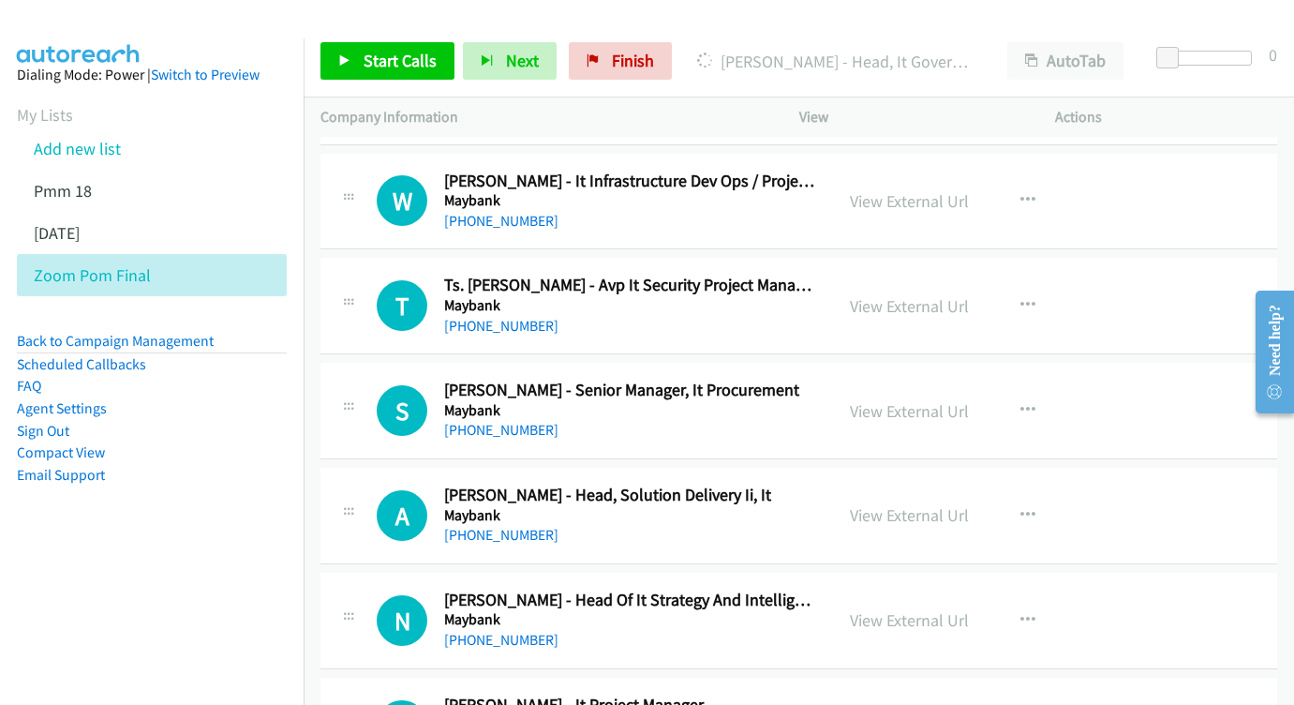
scroll to position [8910, 0]
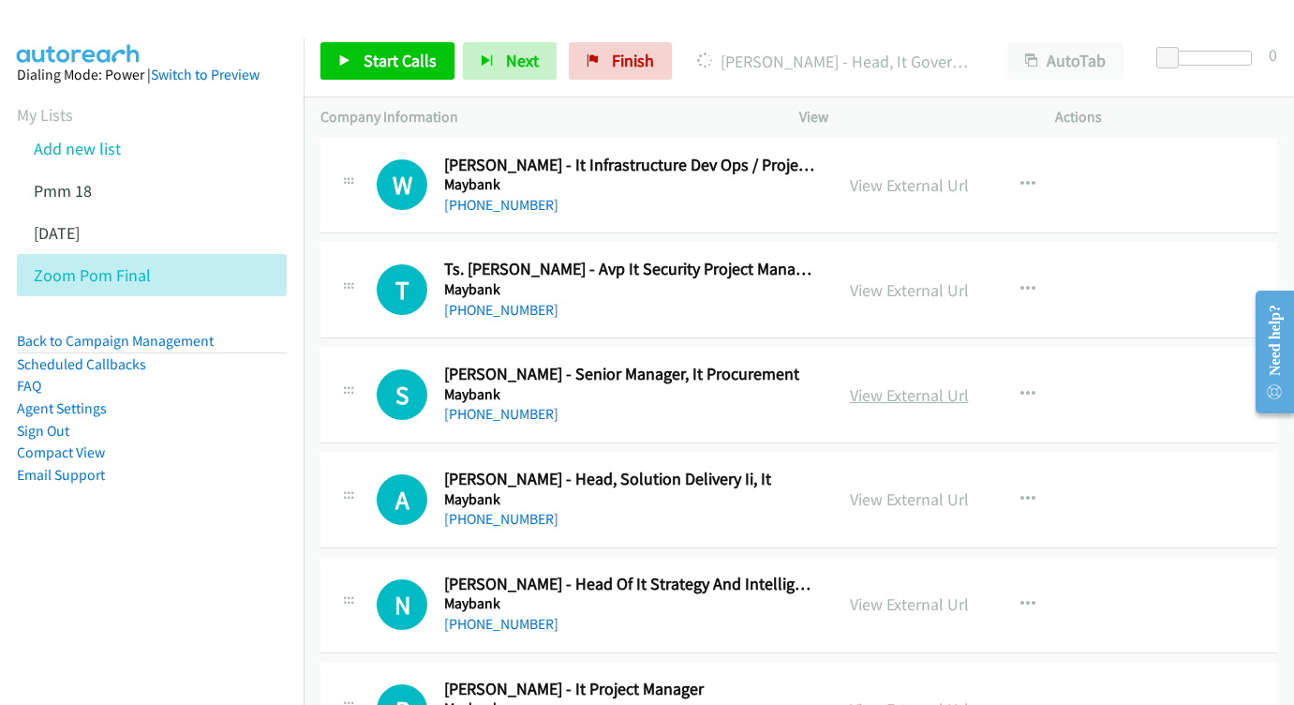
click at [916, 384] on link "View External Url" at bounding box center [909, 395] width 119 height 22
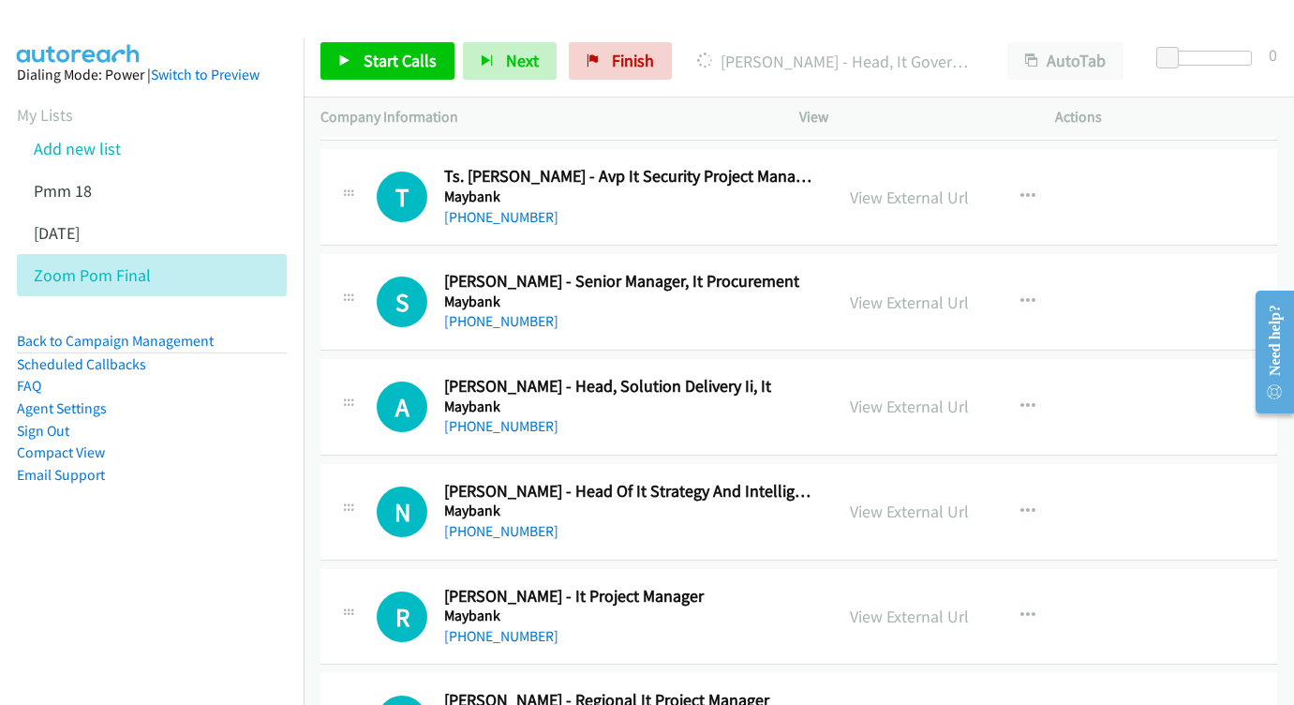
scroll to position [9004, 0]
click at [899, 375] on div "View External Url View External Url Schedule/Manage Callback Start Calls Here R…" at bounding box center [969, 406] width 273 height 62
click at [875, 395] on link "View External Url" at bounding box center [909, 406] width 119 height 22
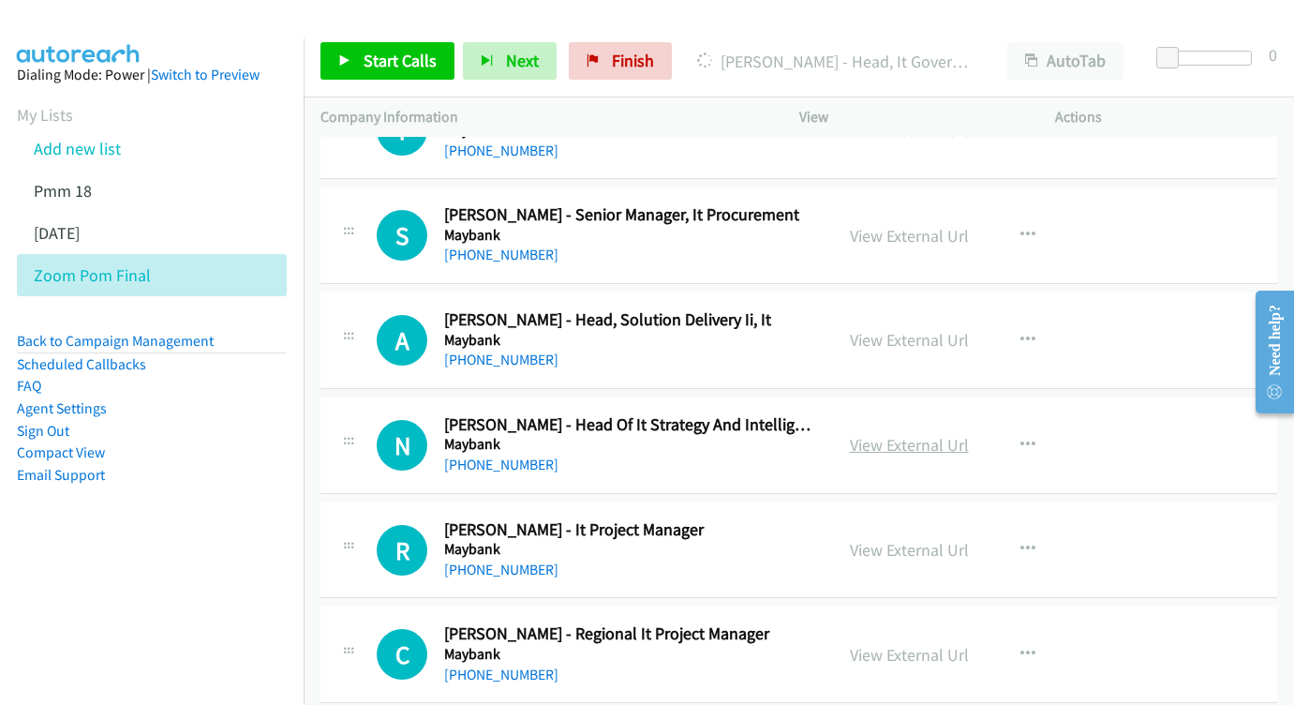
click at [957, 434] on link "View External Url" at bounding box center [909, 445] width 119 height 22
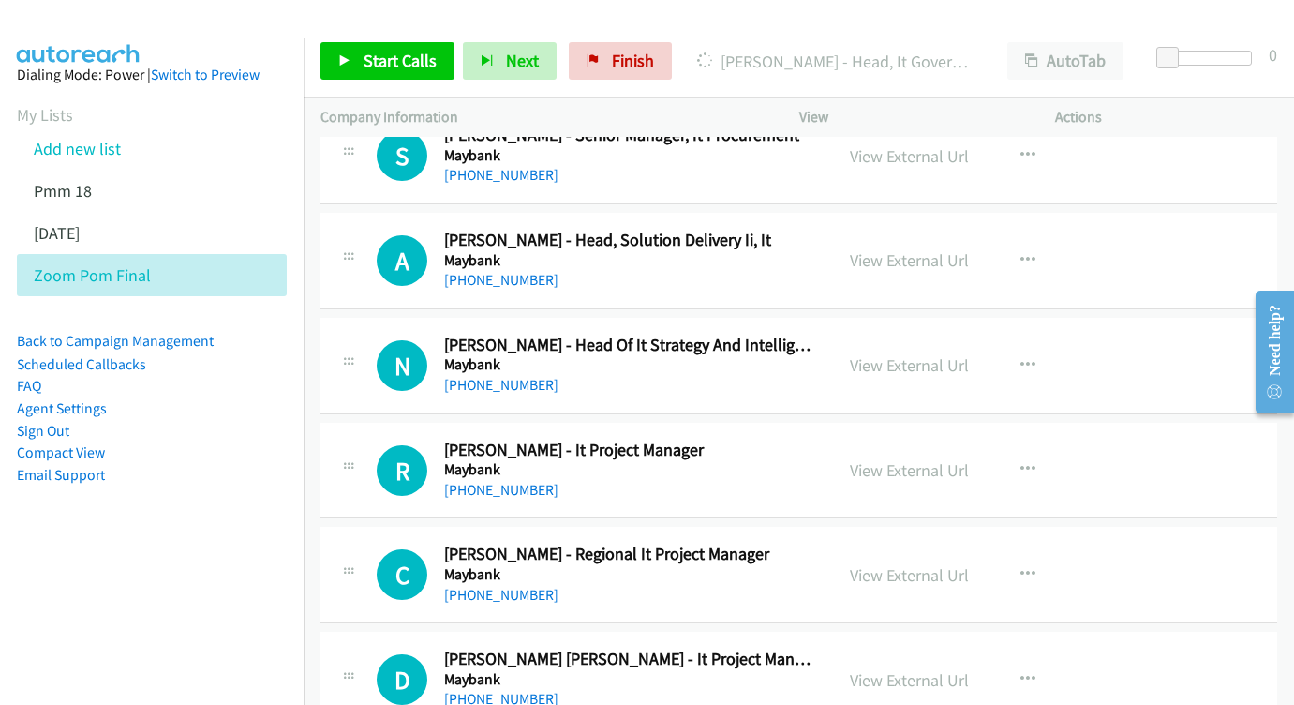
scroll to position [9179, 0]
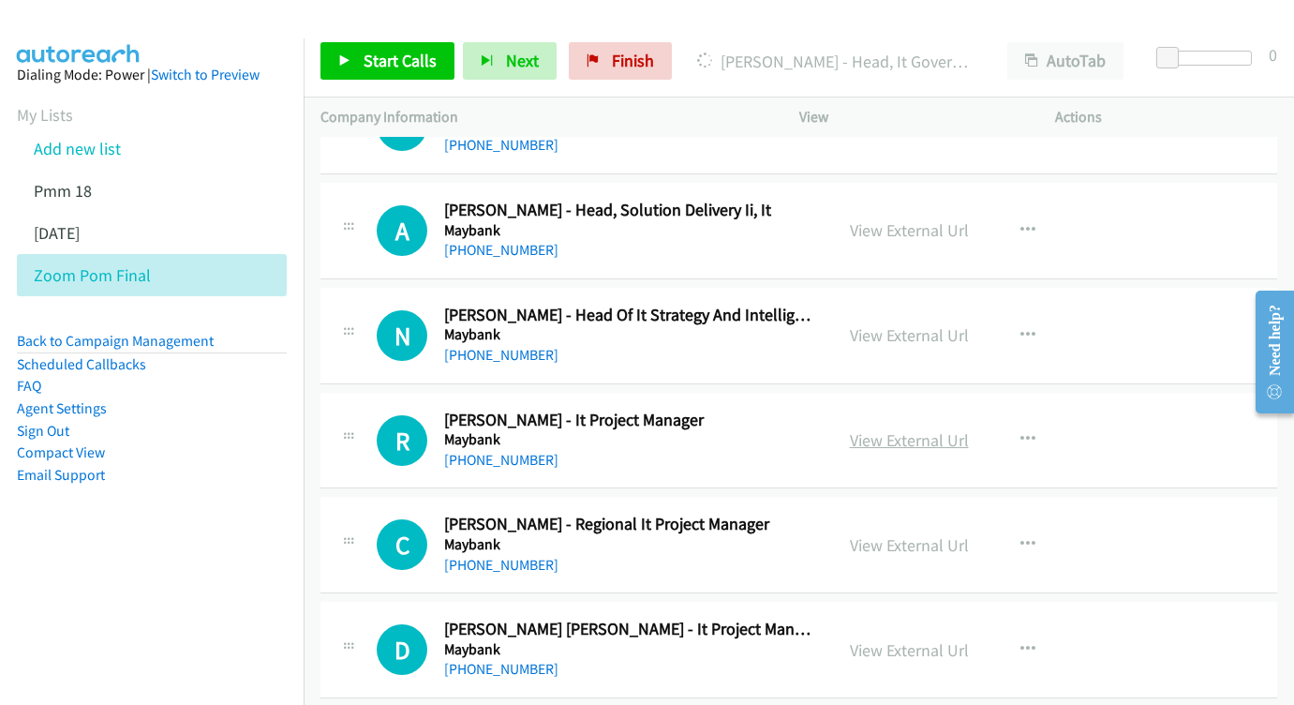
click at [921, 429] on link "View External Url" at bounding box center [909, 440] width 119 height 22
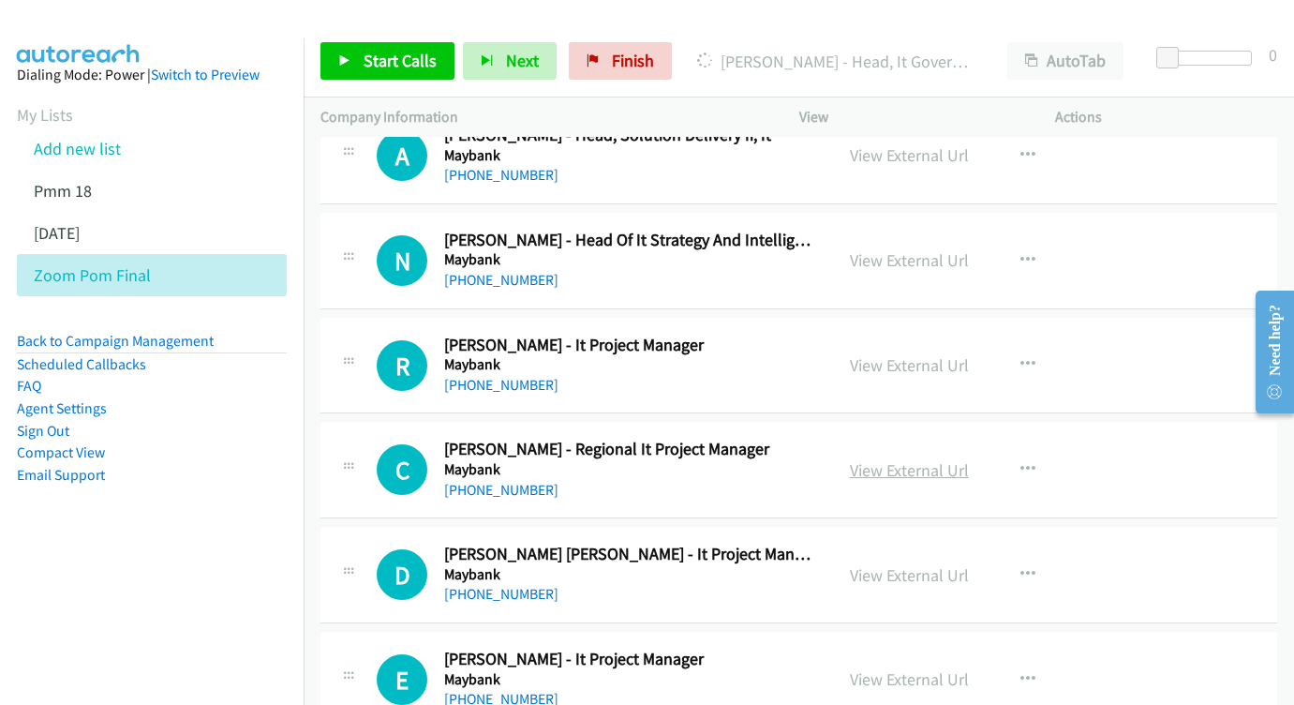
scroll to position [9283, 0]
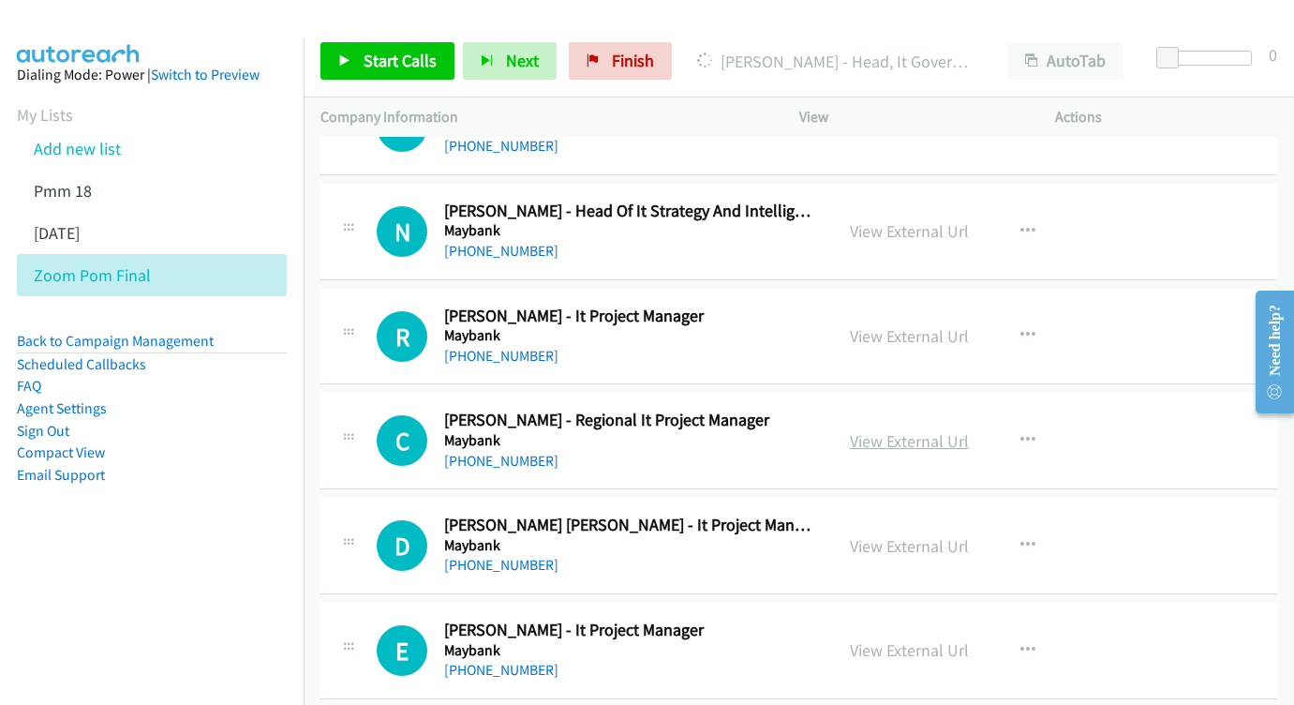
click at [897, 430] on link "View External Url" at bounding box center [909, 441] width 119 height 22
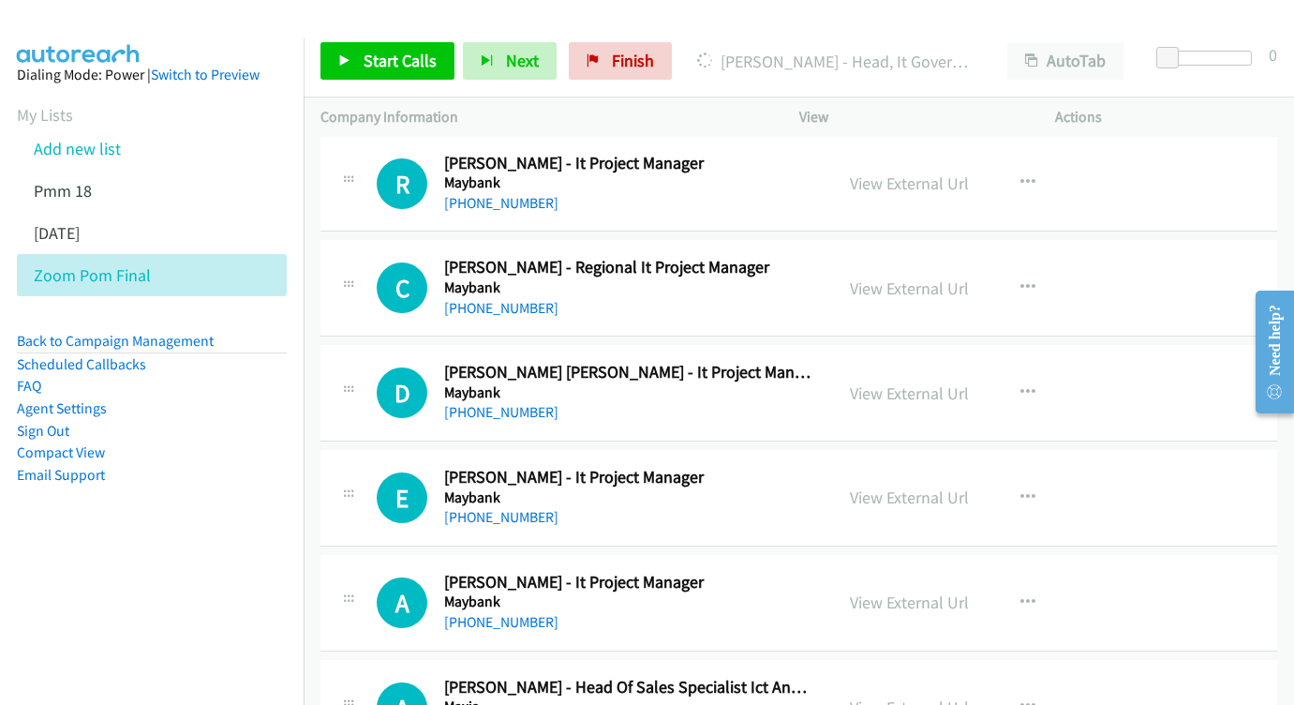
click at [903, 362] on div "View External Url View External Url Schedule/Manage Callback Start Calls Here R…" at bounding box center [969, 393] width 273 height 62
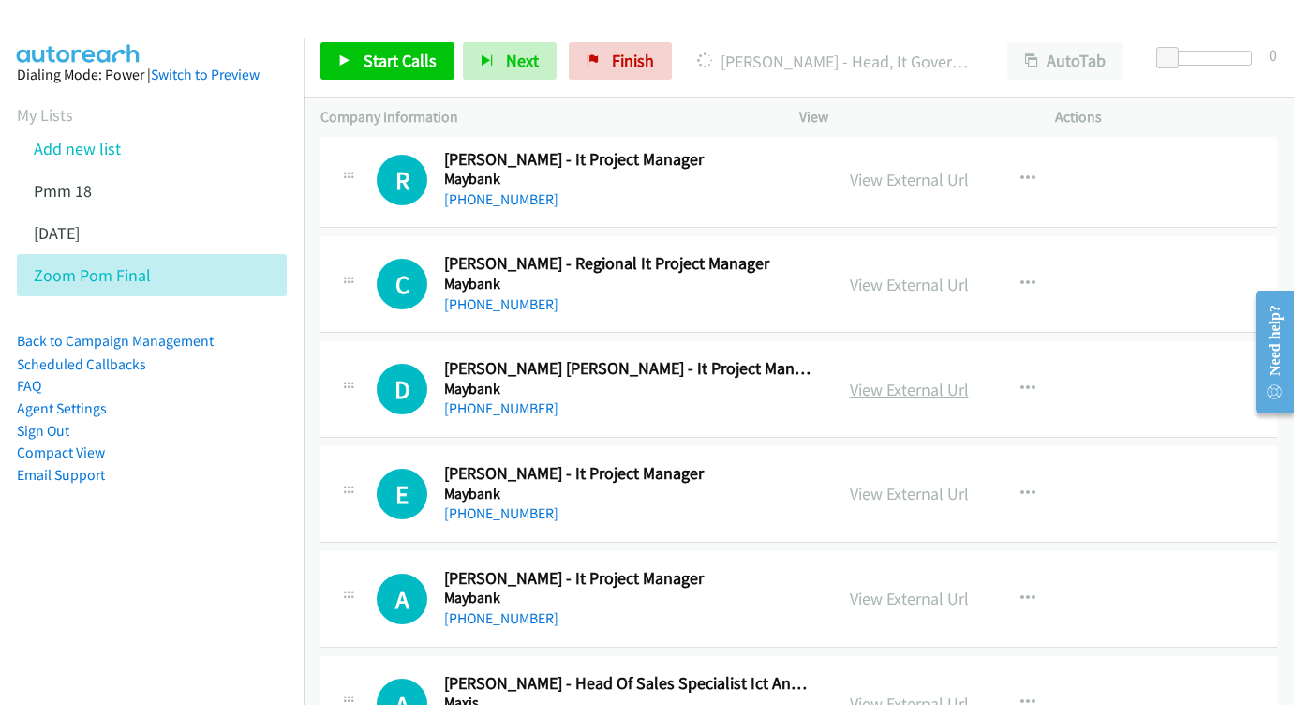
click at [902, 379] on link "View External Url" at bounding box center [909, 390] width 119 height 22
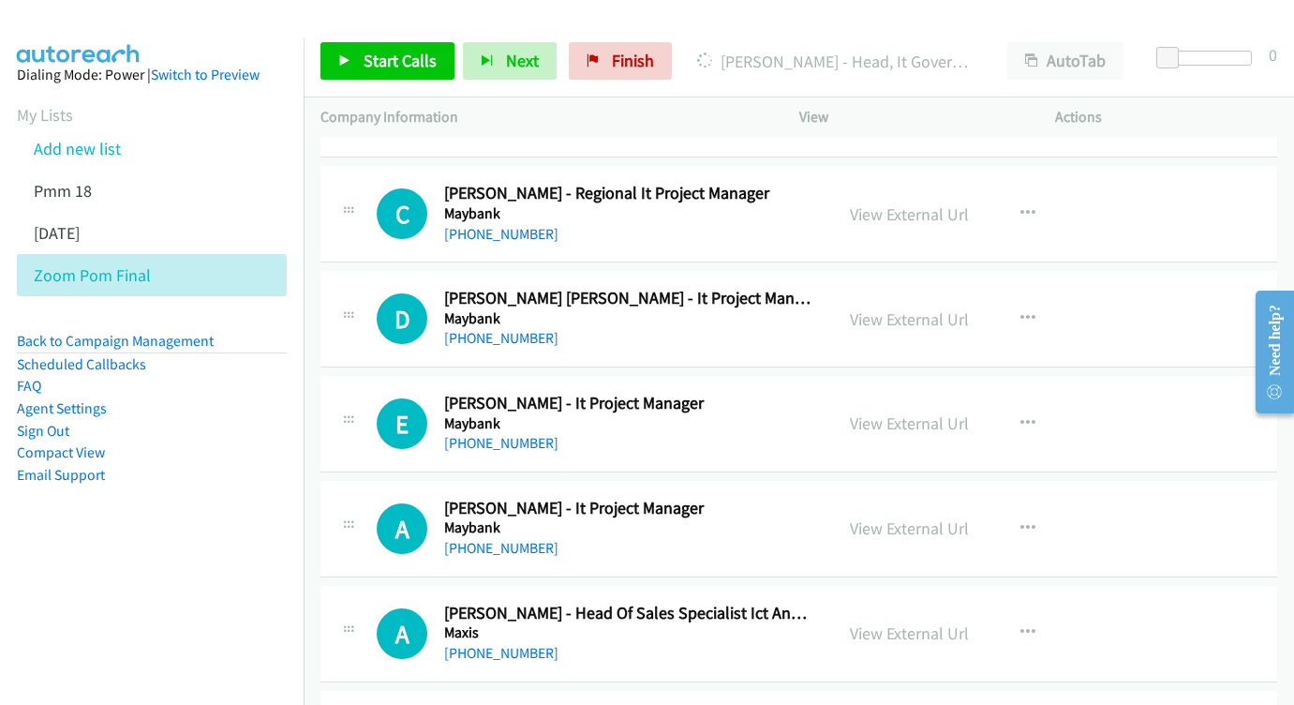
scroll to position [9556, 0]
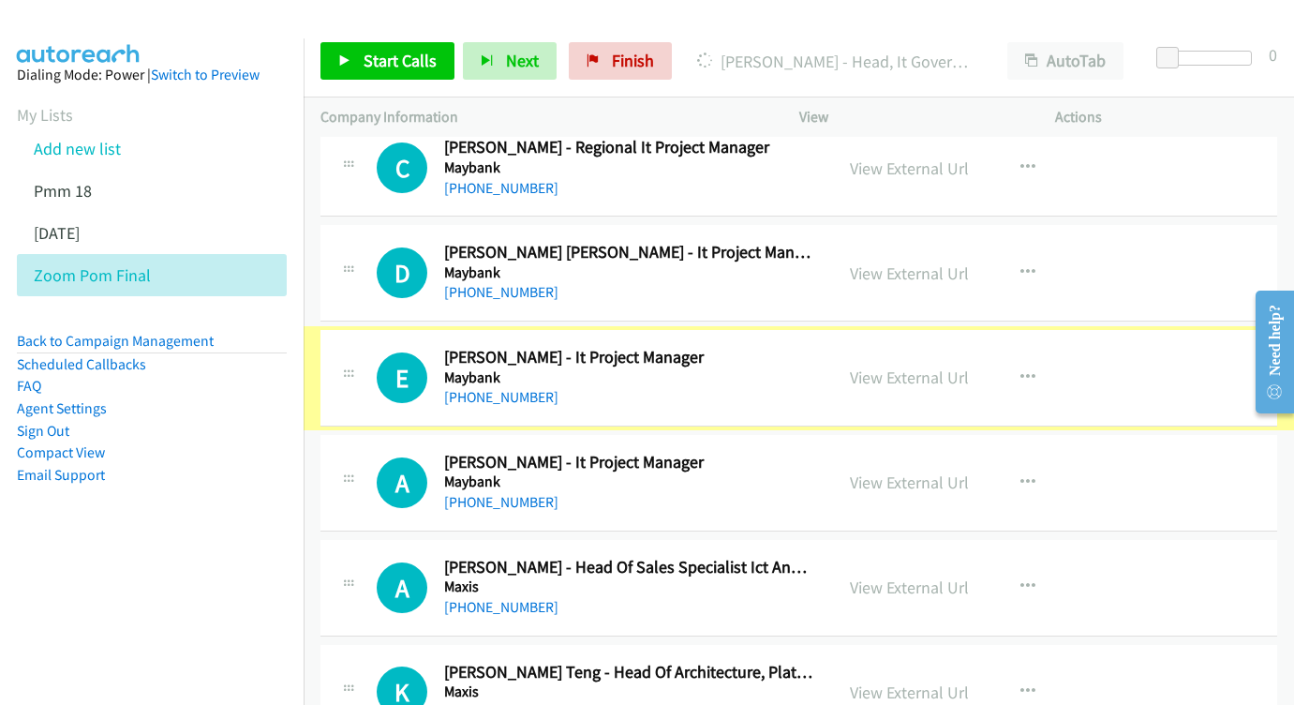
click at [893, 365] on div "View External Url" at bounding box center [909, 377] width 119 height 25
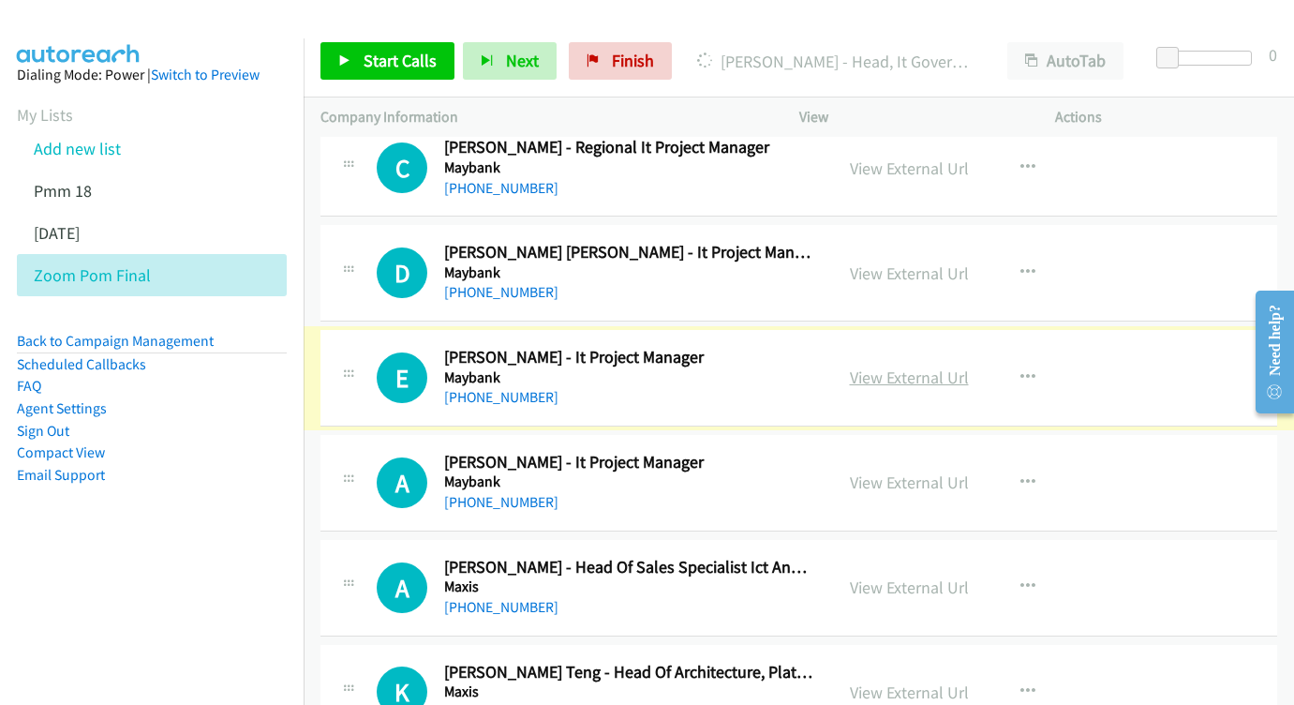
click at [887, 366] on link "View External Url" at bounding box center [909, 377] width 119 height 22
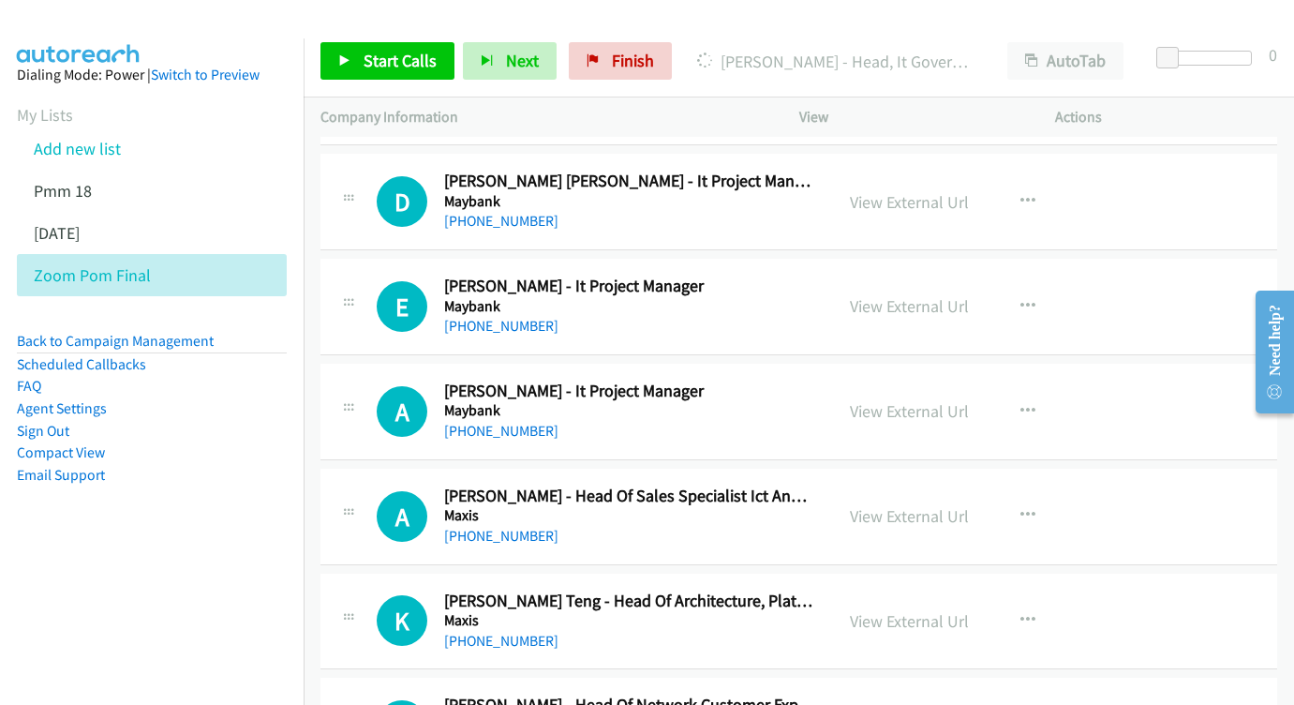
scroll to position [9649, 0]
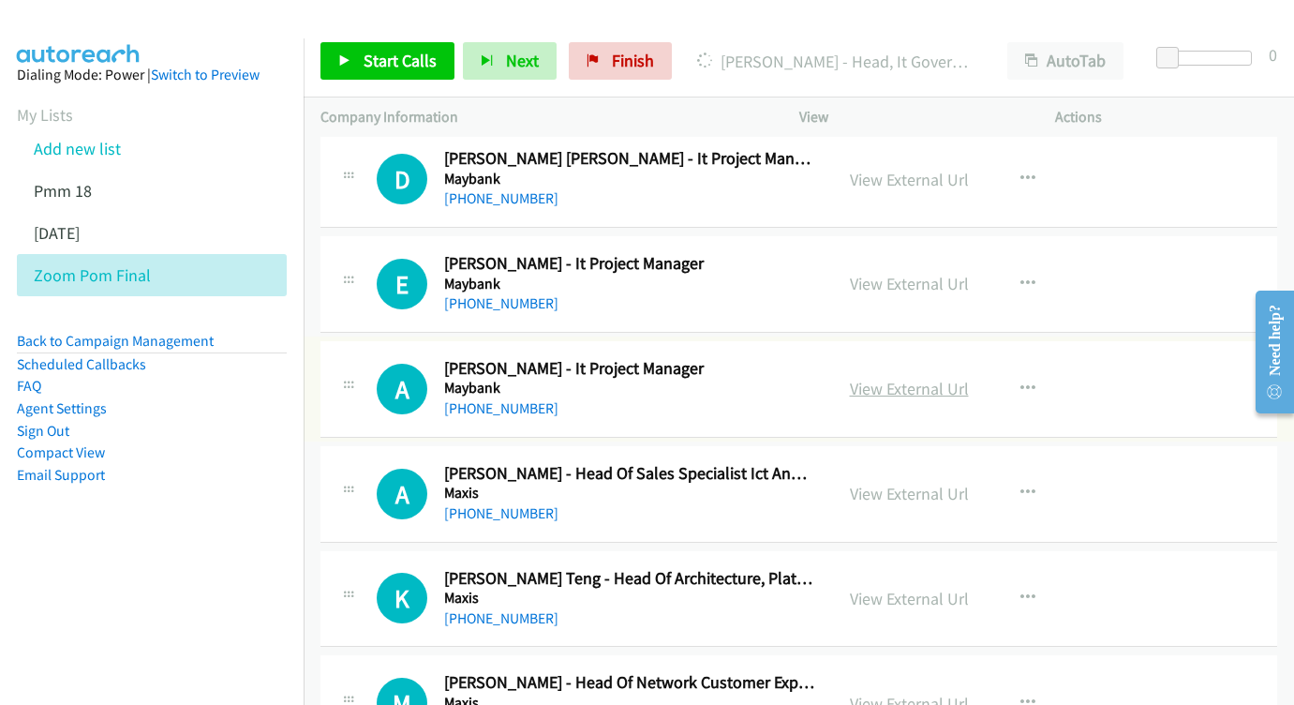
click at [902, 378] on link "View External Url" at bounding box center [909, 389] width 119 height 22
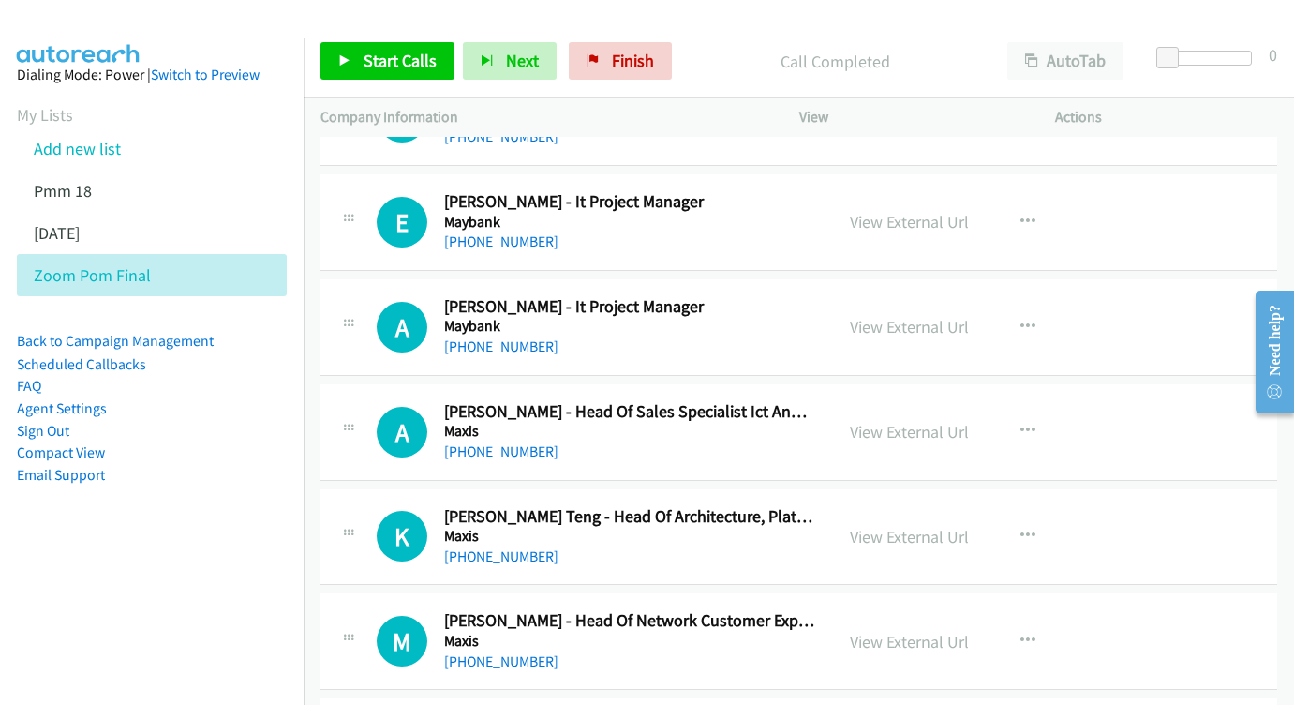
scroll to position [9753, 0]
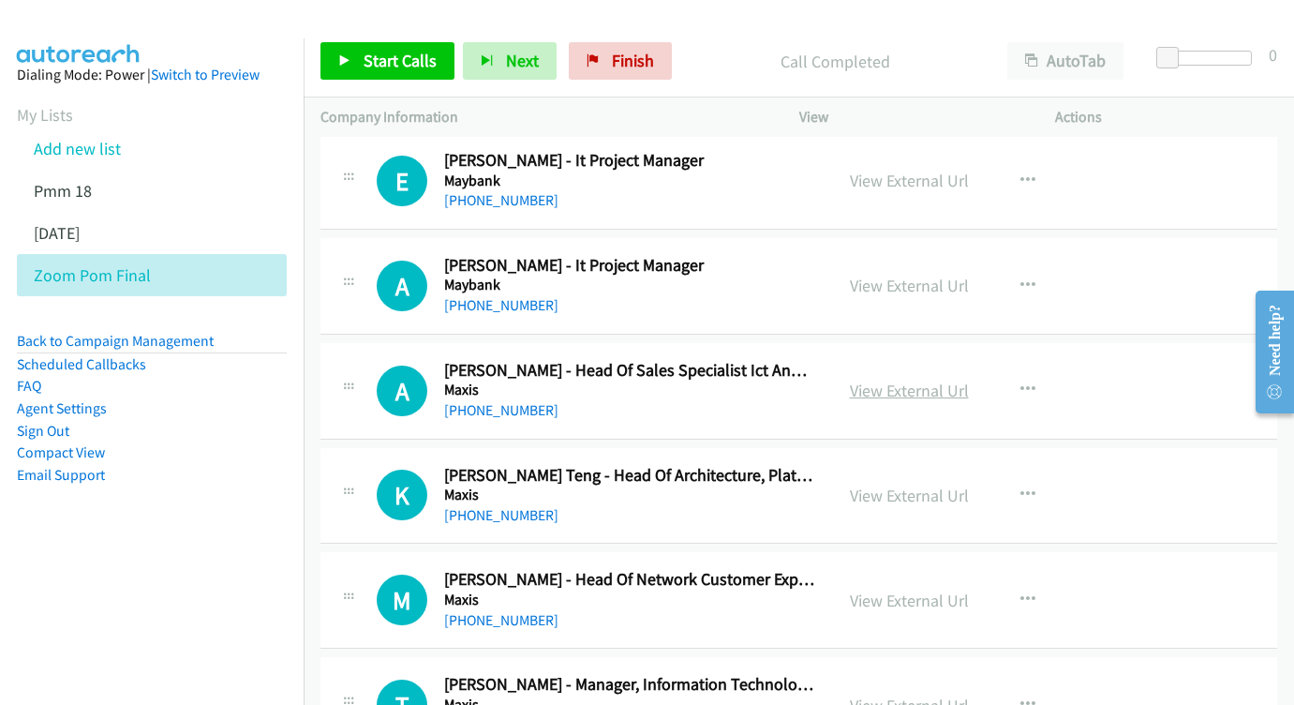
click at [933, 380] on link "View External Url" at bounding box center [909, 391] width 119 height 22
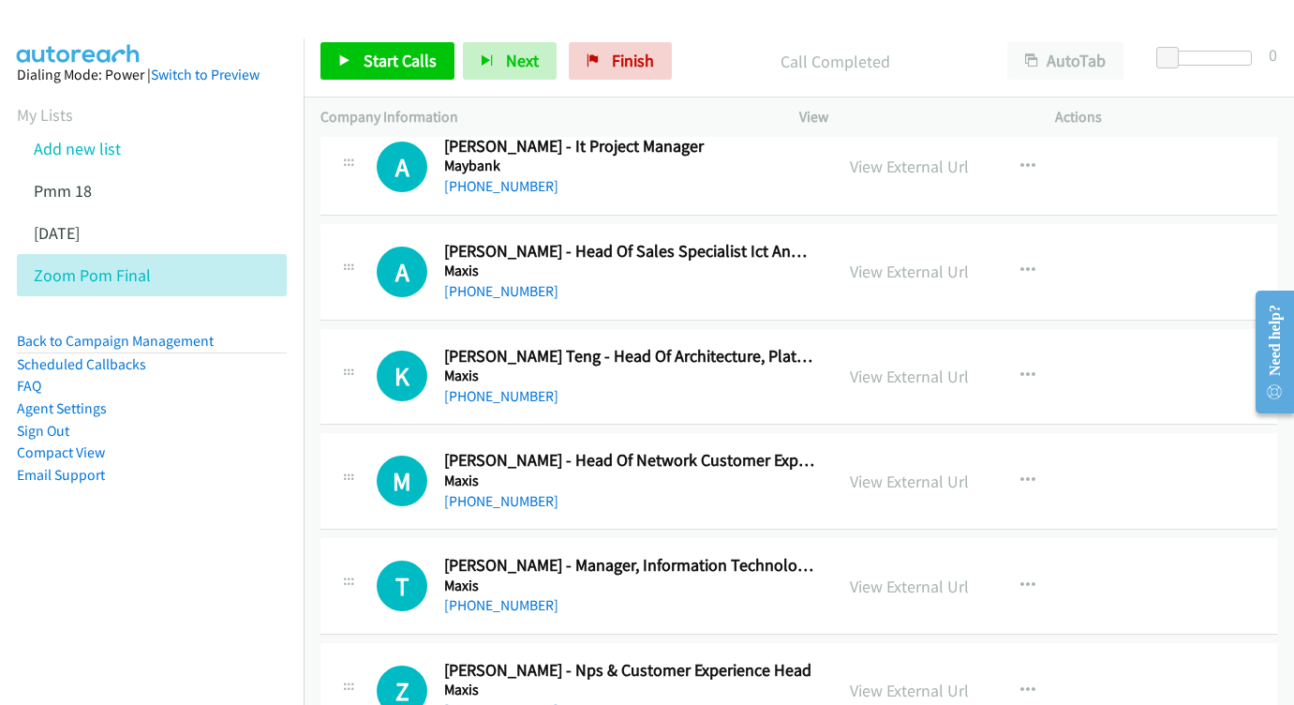
scroll to position [9873, 0]
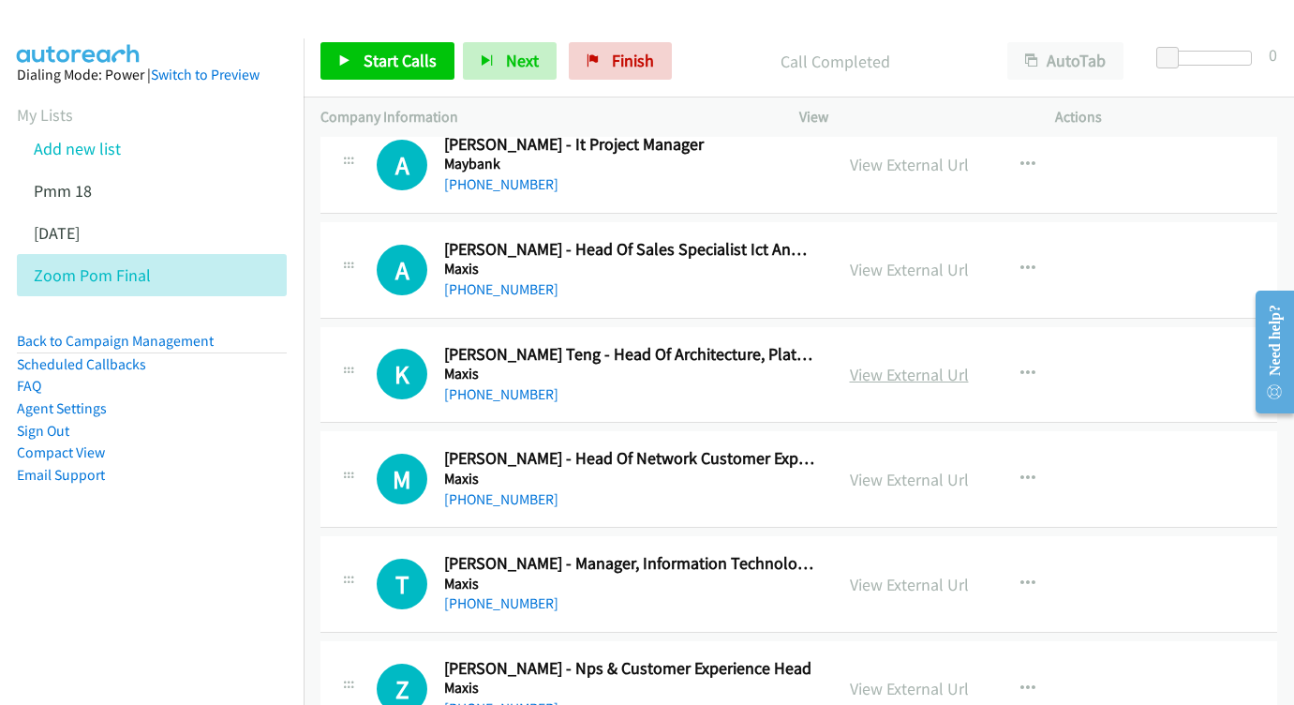
click at [887, 364] on link "View External Url" at bounding box center [909, 375] width 119 height 22
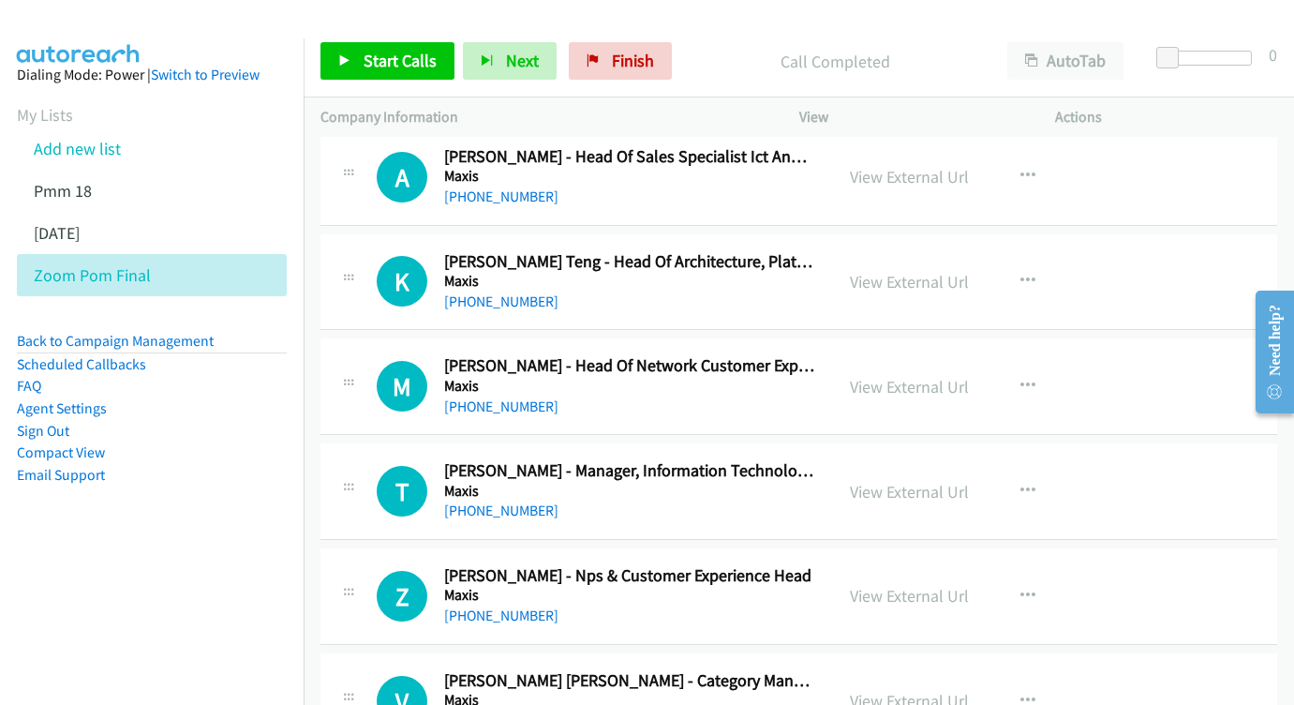
scroll to position [9979, 0]
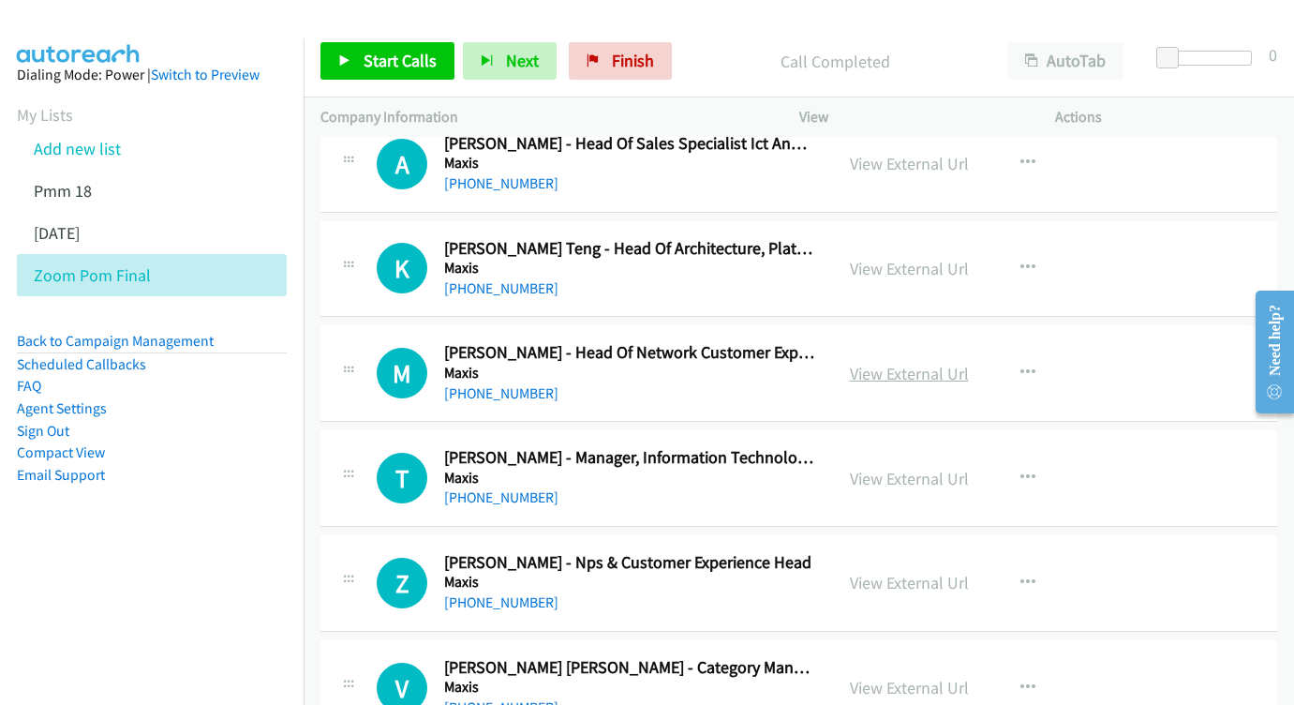
click at [918, 363] on link "View External Url" at bounding box center [909, 374] width 119 height 22
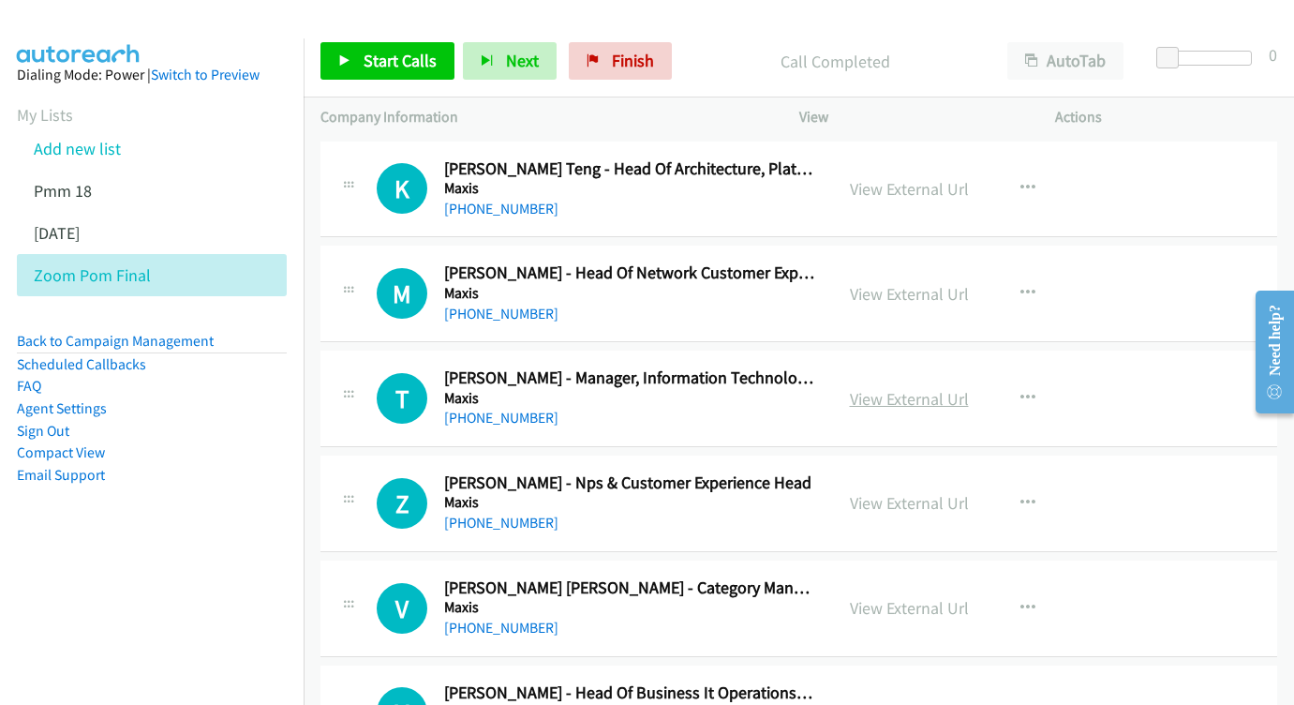
scroll to position [10071, 0]
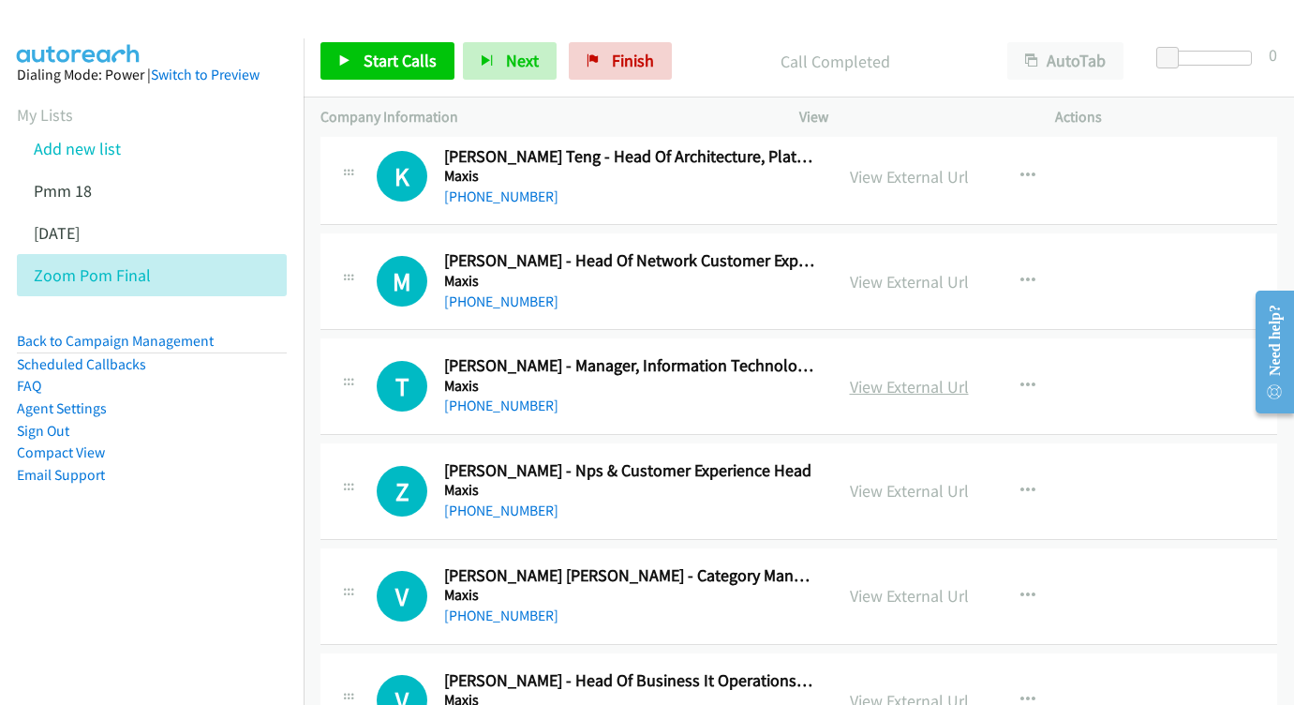
click at [878, 376] on link "View External Url" at bounding box center [909, 387] width 119 height 22
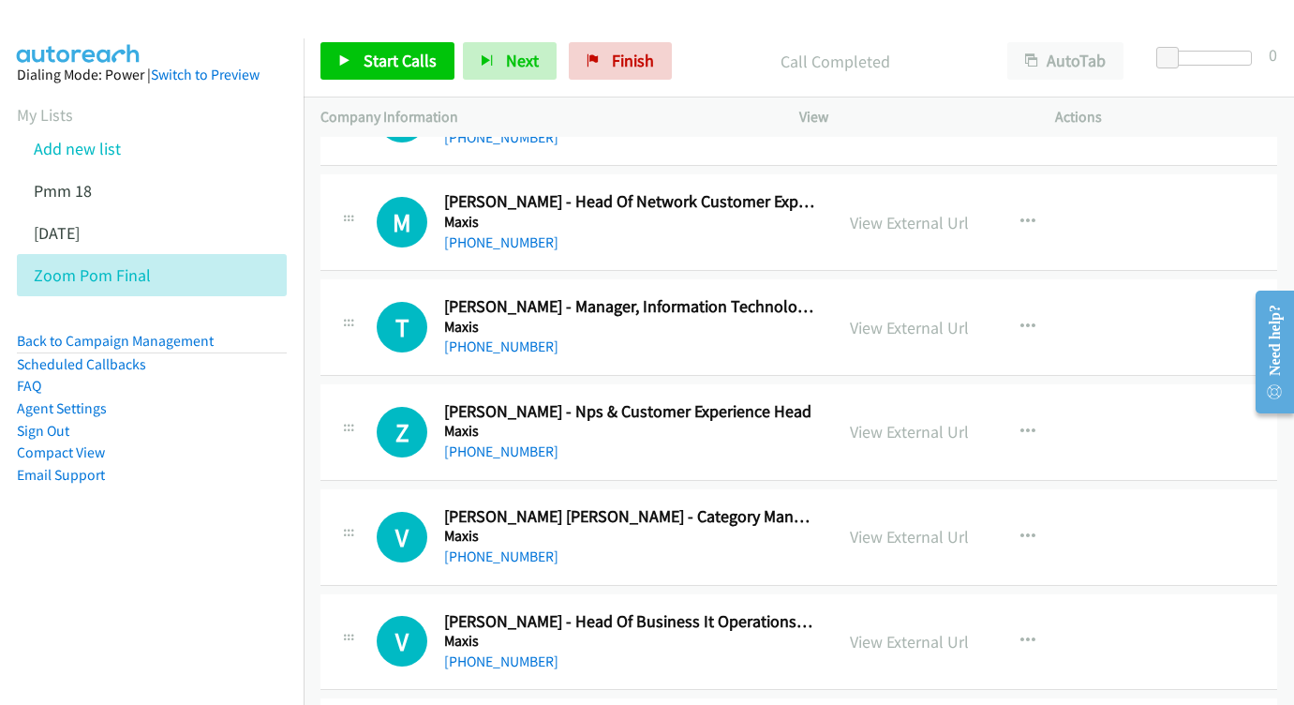
scroll to position [10171, 0]
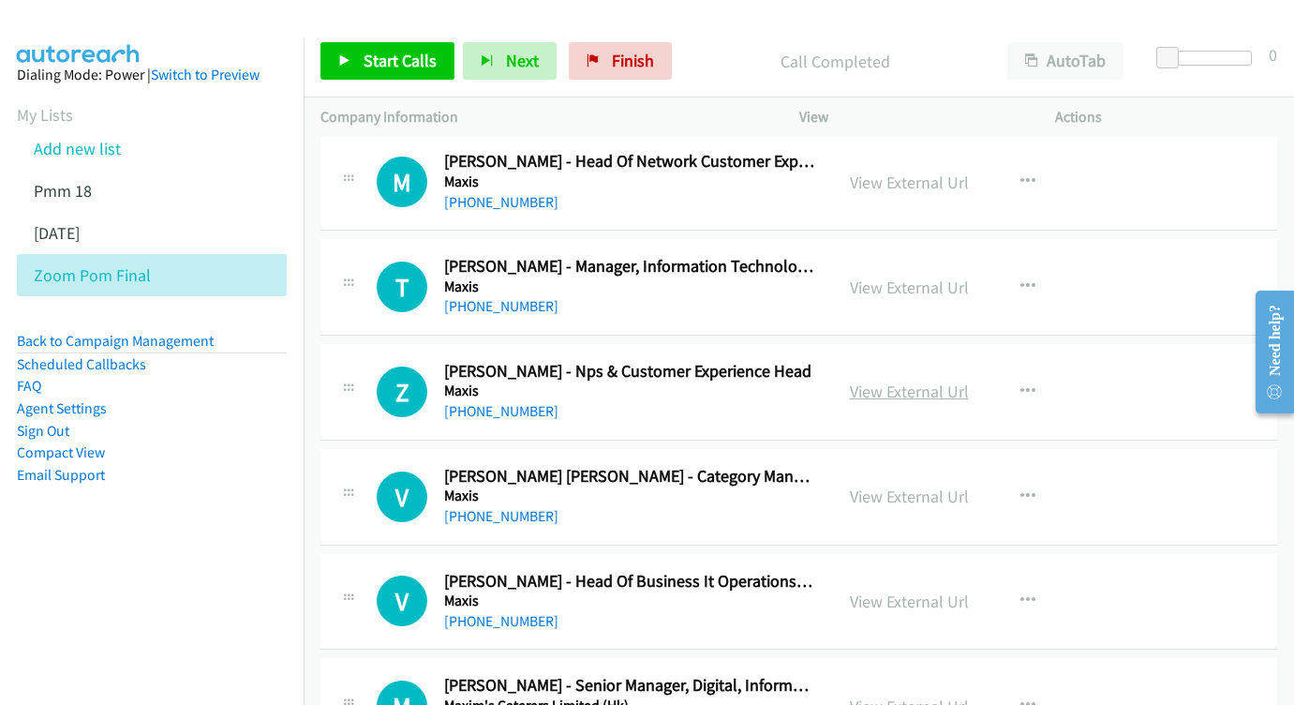
click at [879, 380] on link "View External Url" at bounding box center [909, 391] width 119 height 22
click at [82, 141] on link "Add new list" at bounding box center [77, 149] width 87 height 22
click at [61, 155] on link "Add new list" at bounding box center [77, 149] width 87 height 22
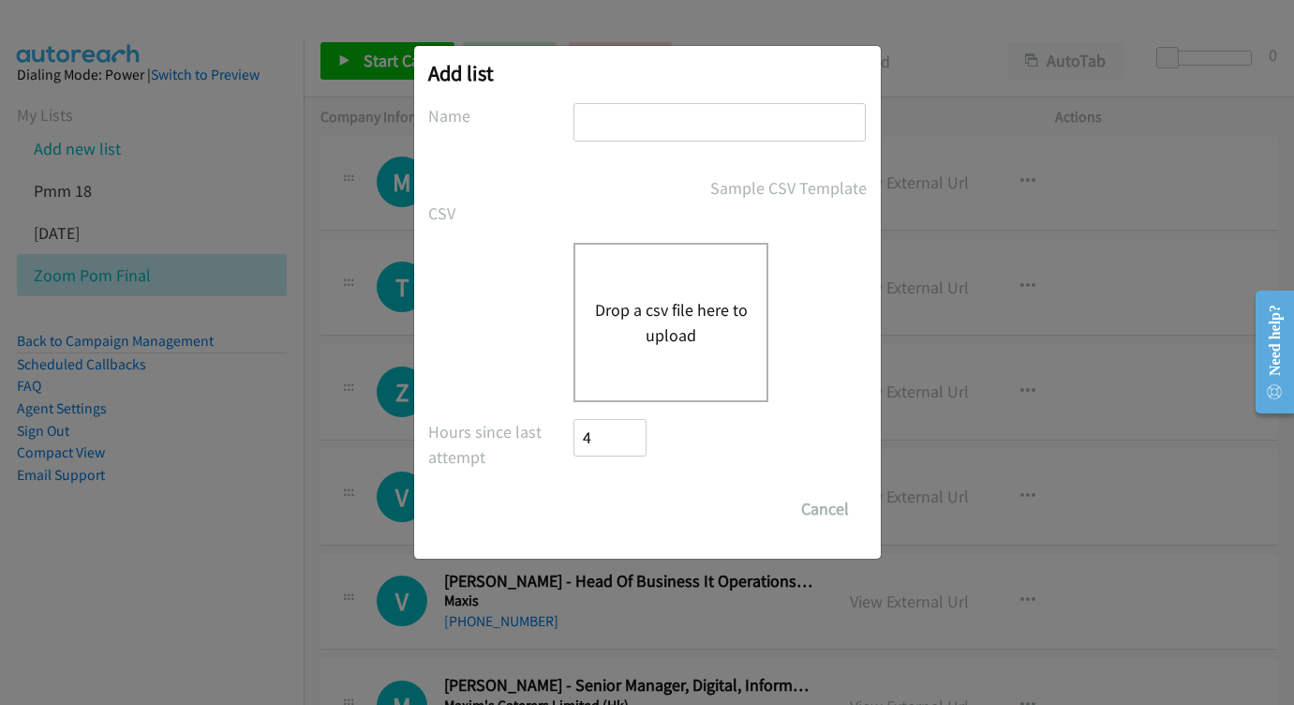
click at [588, 133] on input "text" at bounding box center [720, 122] width 292 height 38
type input "[DATE]"
click at [696, 361] on div "Drop a csv file here to upload" at bounding box center [671, 322] width 195 height 159
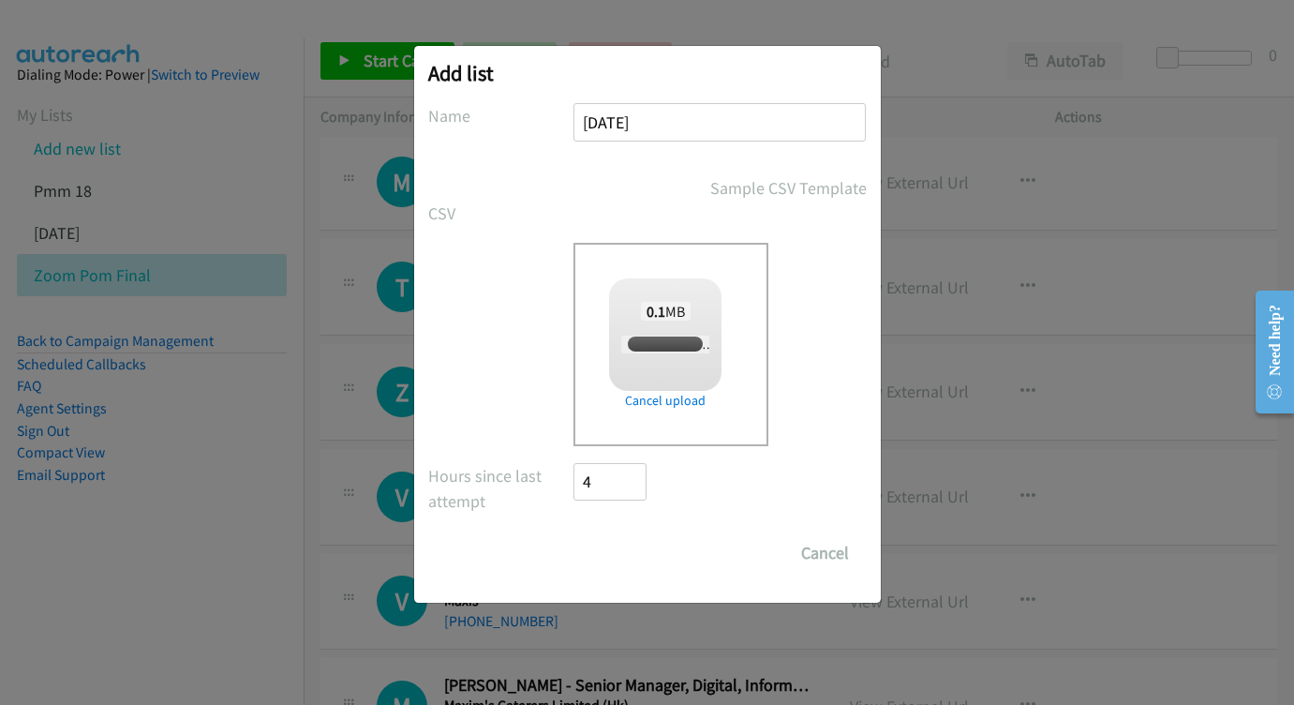
checkbox input "true"
click at [644, 540] on input "Save List" at bounding box center [623, 552] width 98 height 37
